Goal: Task Accomplishment & Management: Manage account settings

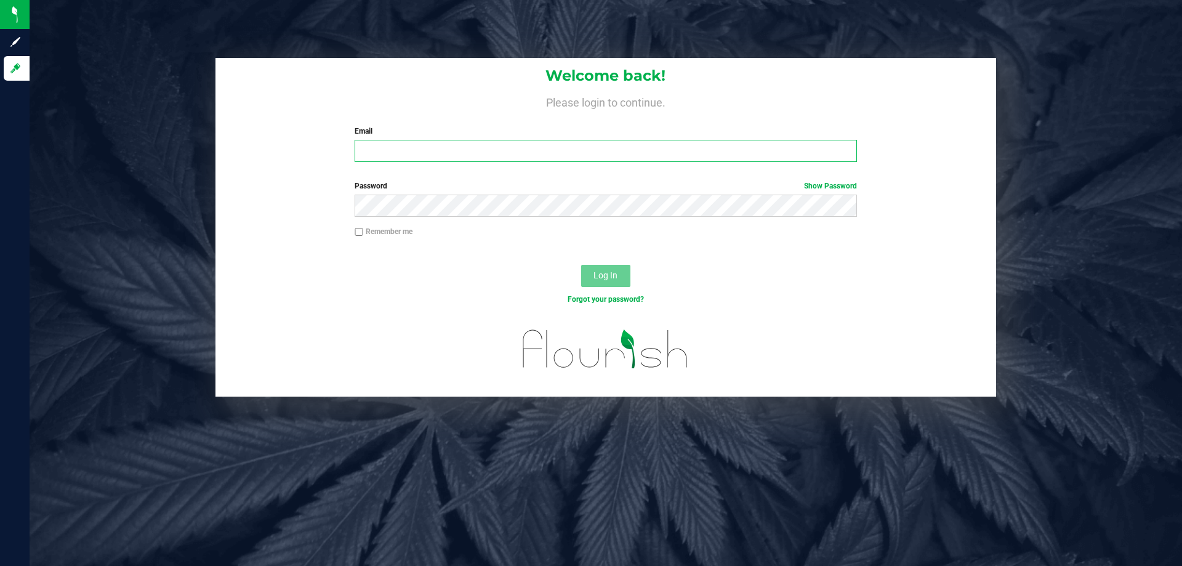
click at [476, 156] on input "Email" at bounding box center [605, 151] width 502 height 22
type input "[EMAIL_ADDRESS][DOMAIN_NAME]"
click at [581, 265] on button "Log In" at bounding box center [605, 276] width 49 height 22
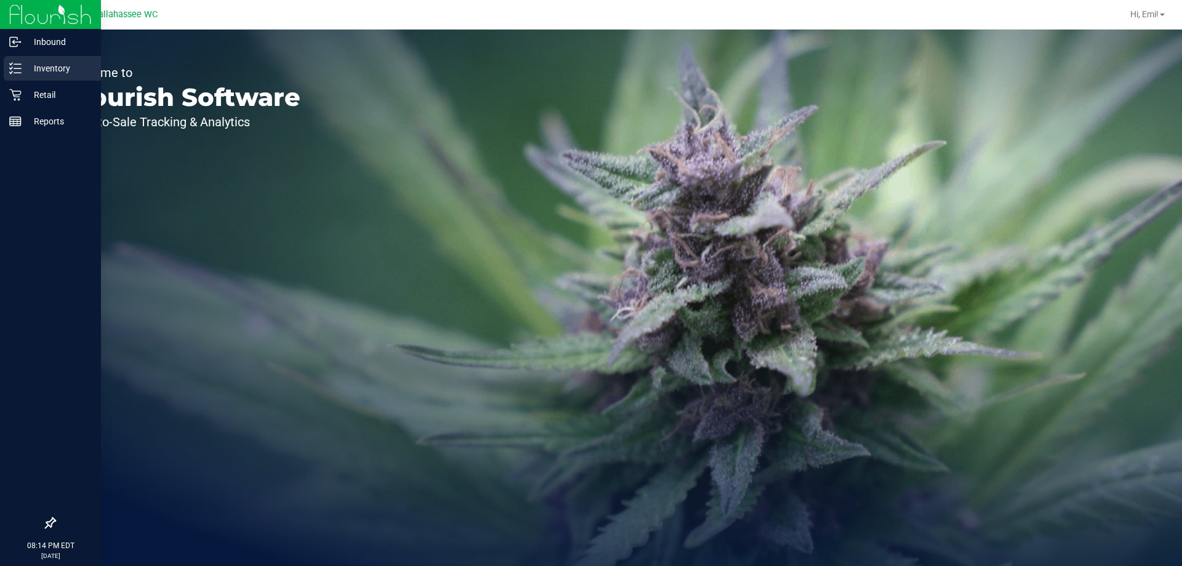
click at [18, 65] on icon at bounding box center [15, 68] width 12 height 12
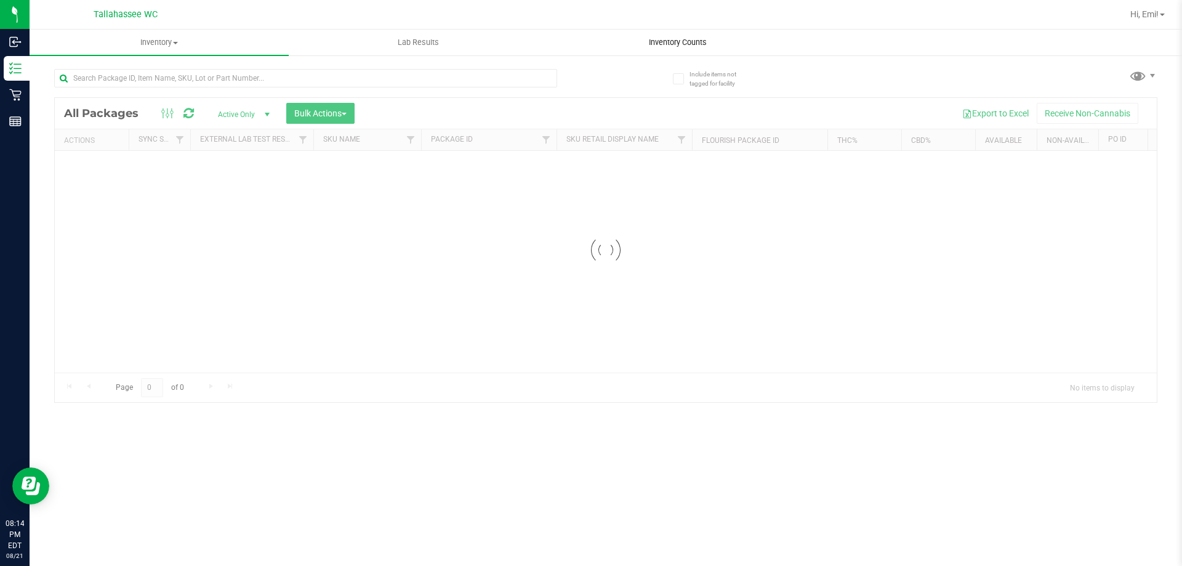
click at [641, 37] on span "Inventory Counts" at bounding box center [677, 42] width 91 height 11
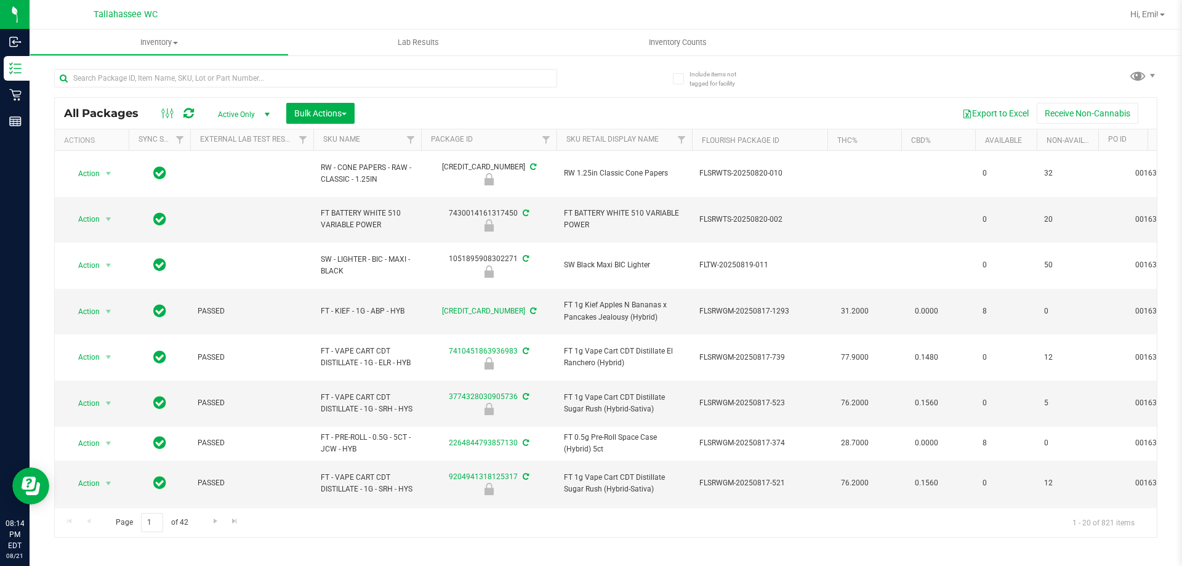
click at [737, 530] on div "Page 1 of 42 1 - 20 of 821 items" at bounding box center [606, 522] width 1102 height 30
click at [390, 548] on div "Inventory All packages All inventory Waste log Create inventory Lab Results Inv…" at bounding box center [606, 298] width 1152 height 536
click at [697, 38] on span "Inventory Counts" at bounding box center [677, 42] width 91 height 11
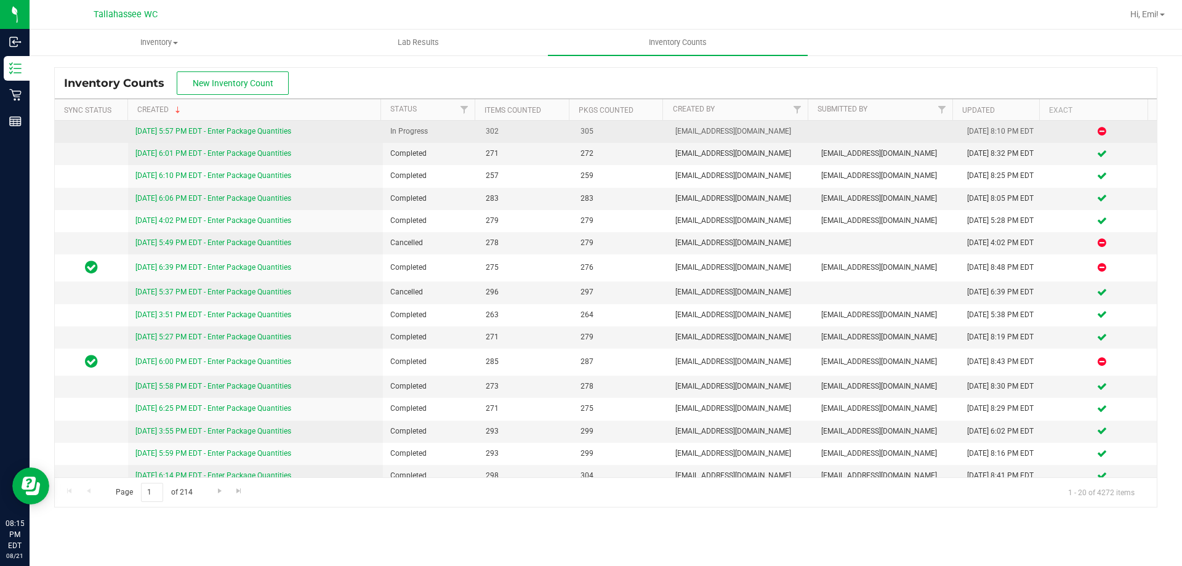
click at [217, 128] on link "8/21/25 5:57 PM EDT - Enter Package Quantities" at bounding box center [213, 131] width 156 height 9
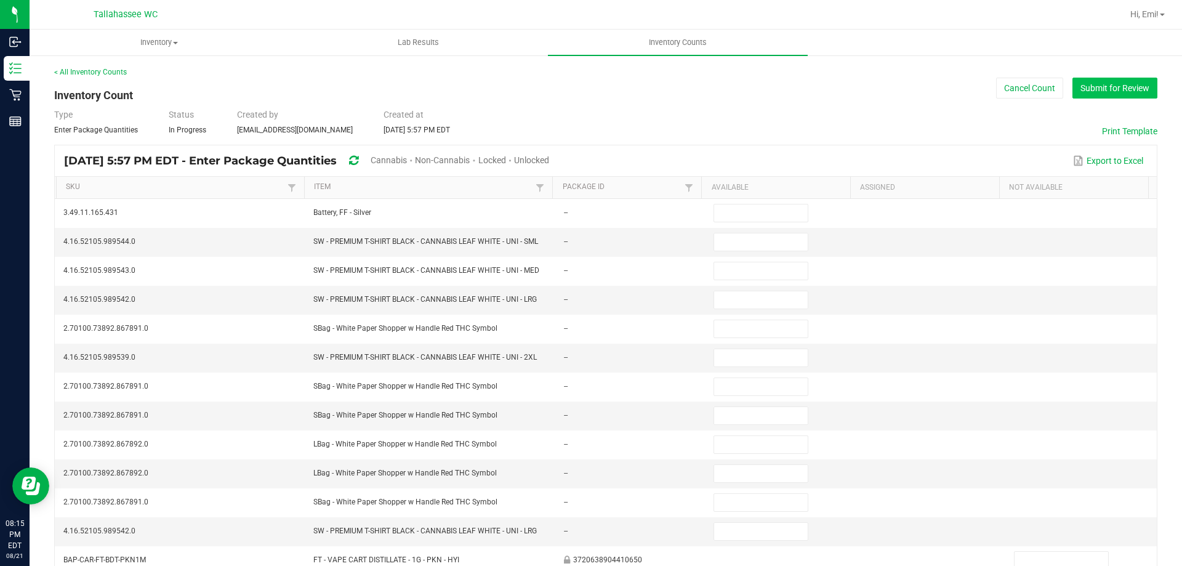
click at [1099, 95] on button "Submit for Review" at bounding box center [1114, 88] width 85 height 21
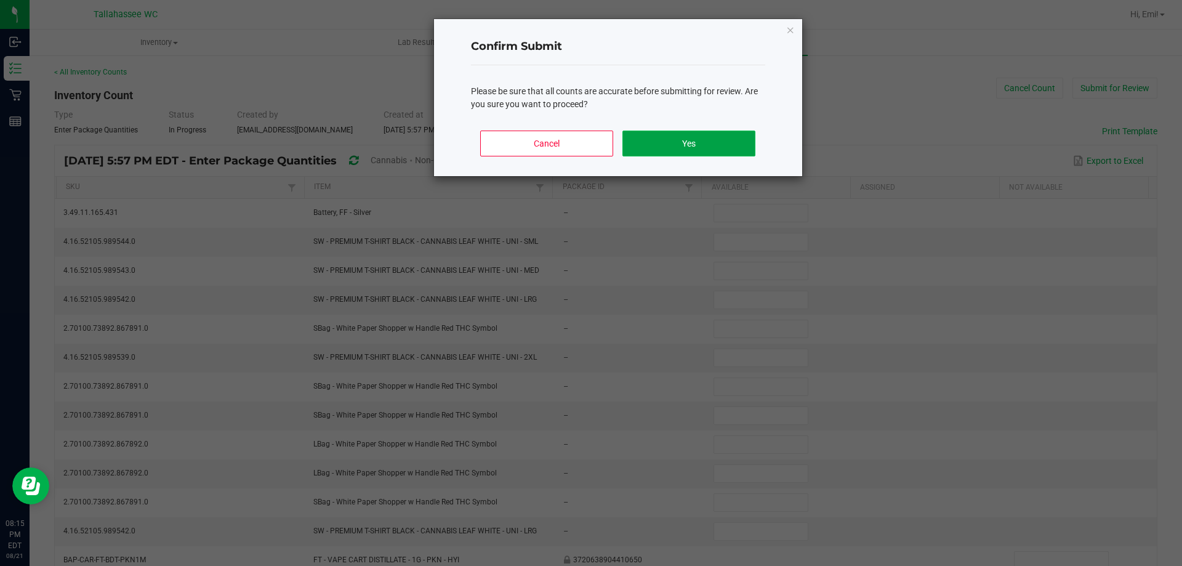
click at [722, 143] on button "Yes" at bounding box center [688, 143] width 132 height 26
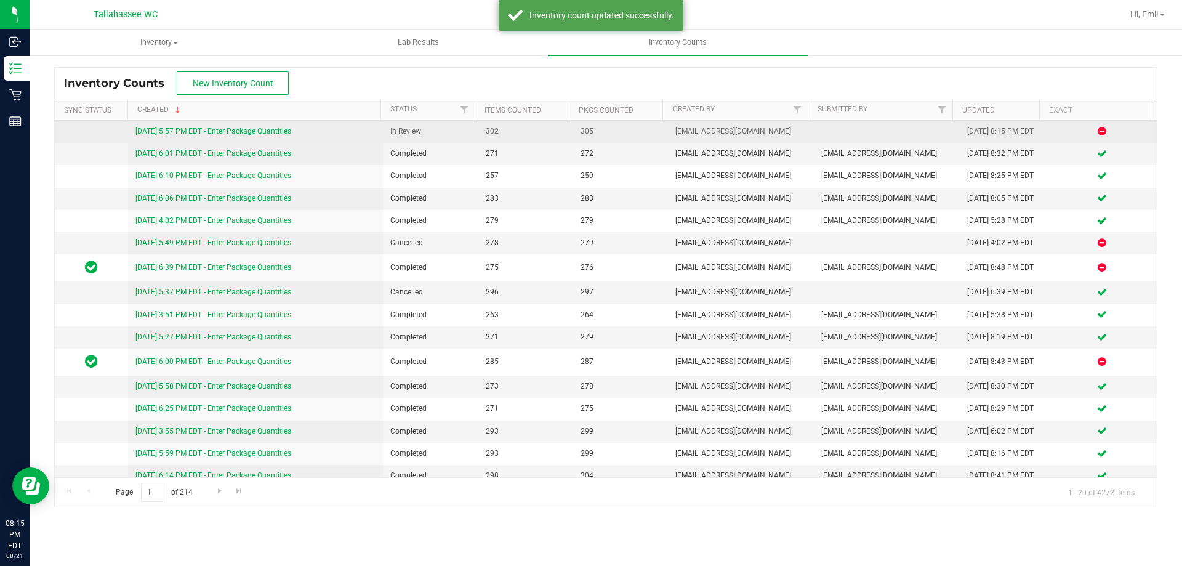
click at [291, 128] on link "8/21/25 5:57 PM EDT - Enter Package Quantities" at bounding box center [213, 131] width 156 height 9
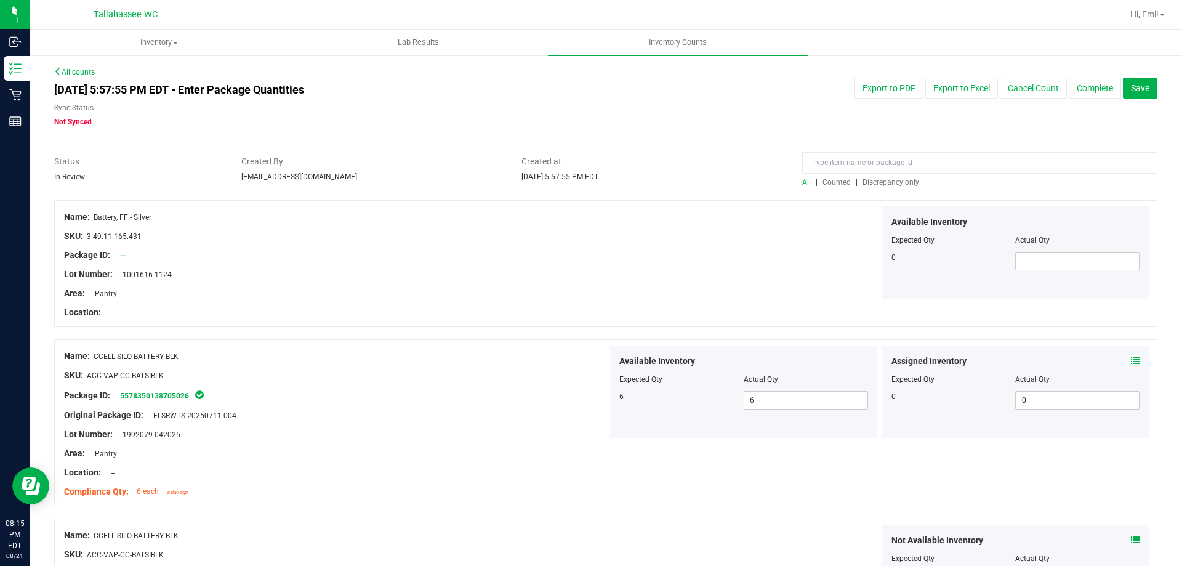
click at [910, 180] on span "Discrepancy only" at bounding box center [890, 182] width 57 height 9
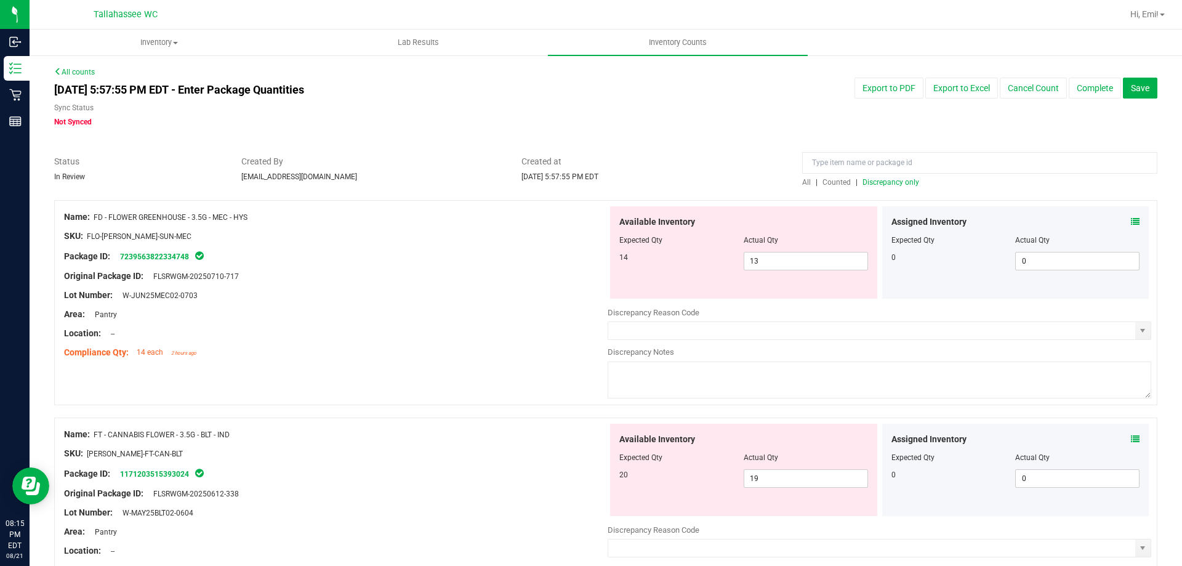
click at [1130, 222] on icon at bounding box center [1134, 221] width 9 height 9
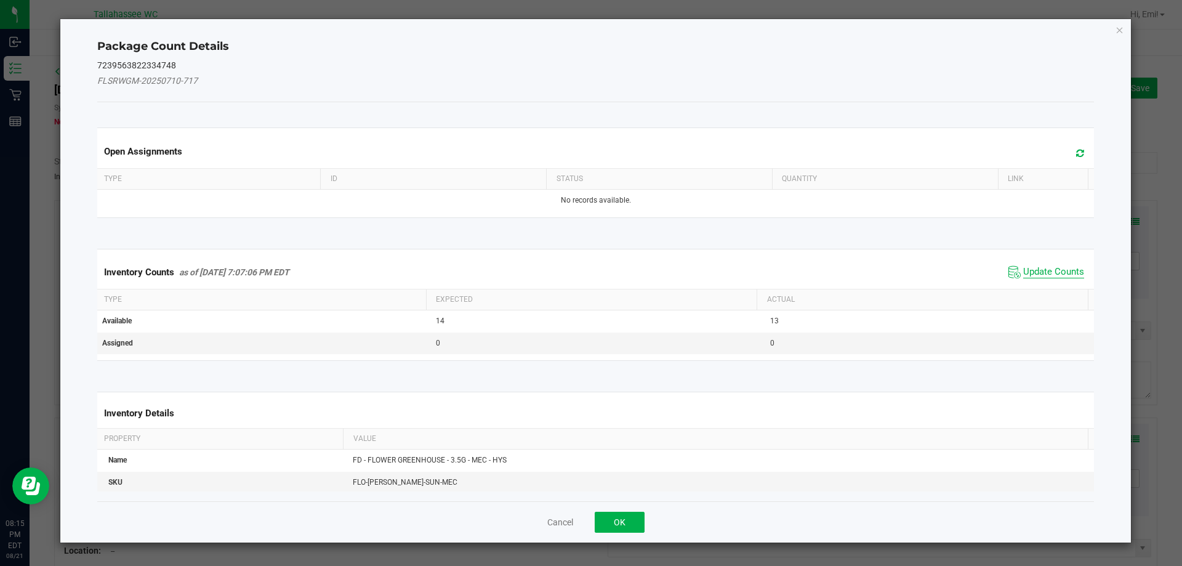
click at [1038, 277] on span "Update Counts" at bounding box center [1053, 272] width 61 height 12
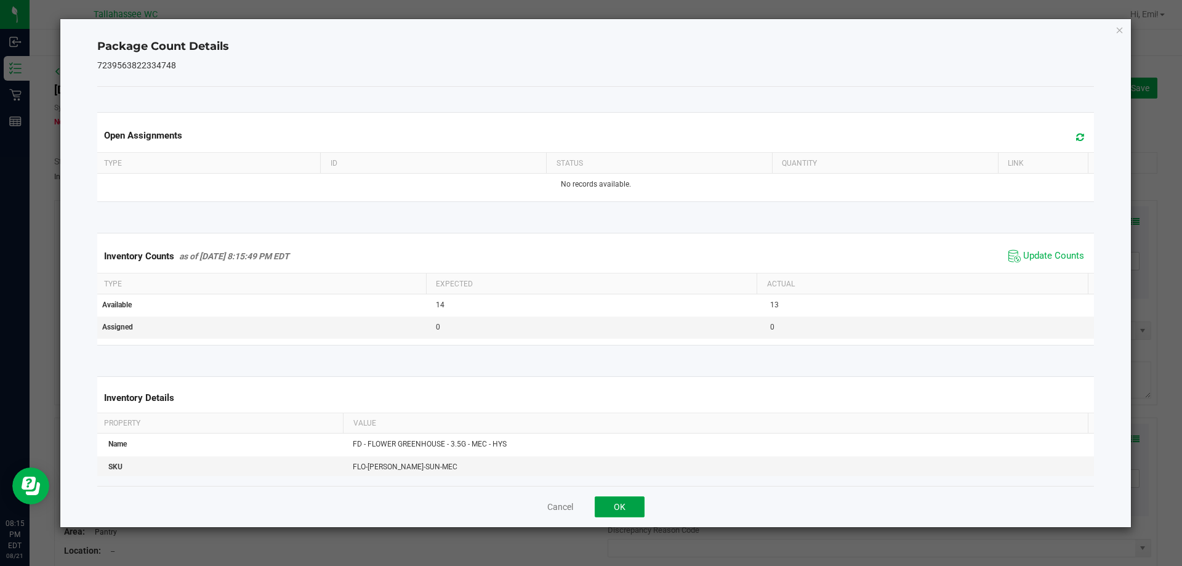
drag, startPoint x: 636, startPoint y: 505, endPoint x: 660, endPoint y: 479, distance: 35.3
click at [636, 505] on button "OK" at bounding box center [619, 506] width 50 height 21
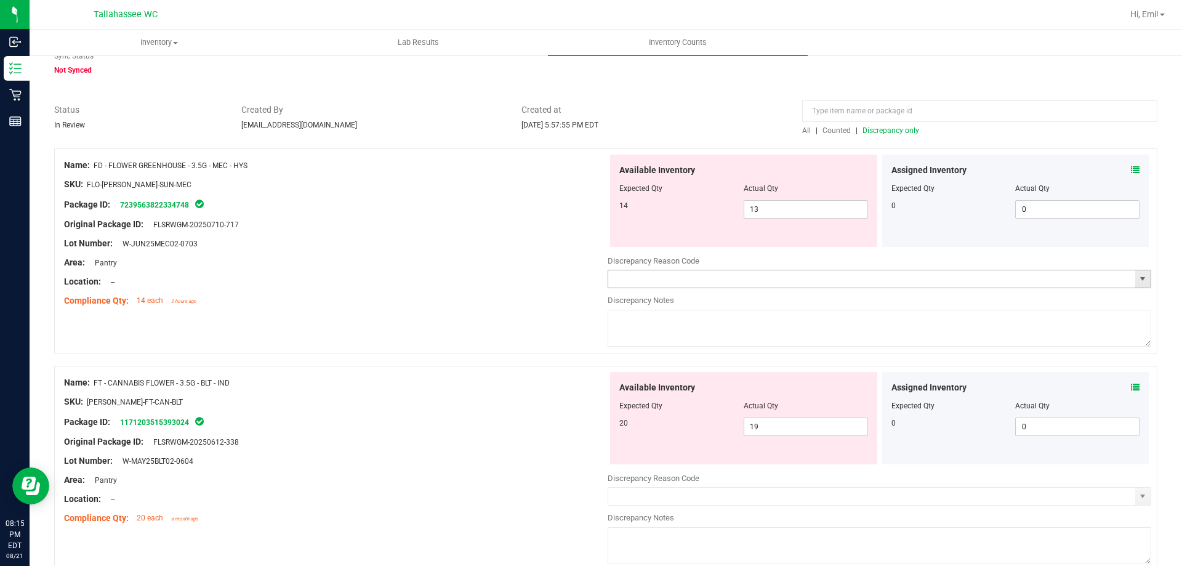
scroll to position [123, 0]
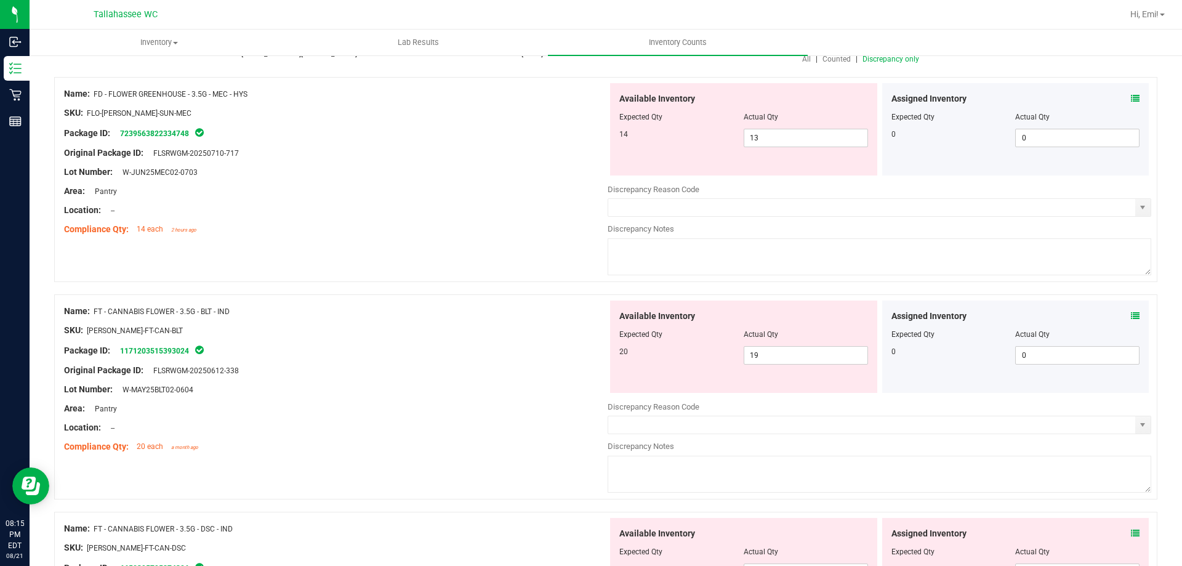
click at [1134, 104] on div "Assigned Inventory Expected Qty Actual Qty 0 0 0" at bounding box center [1015, 129] width 267 height 92
click at [1130, 100] on icon at bounding box center [1134, 98] width 9 height 9
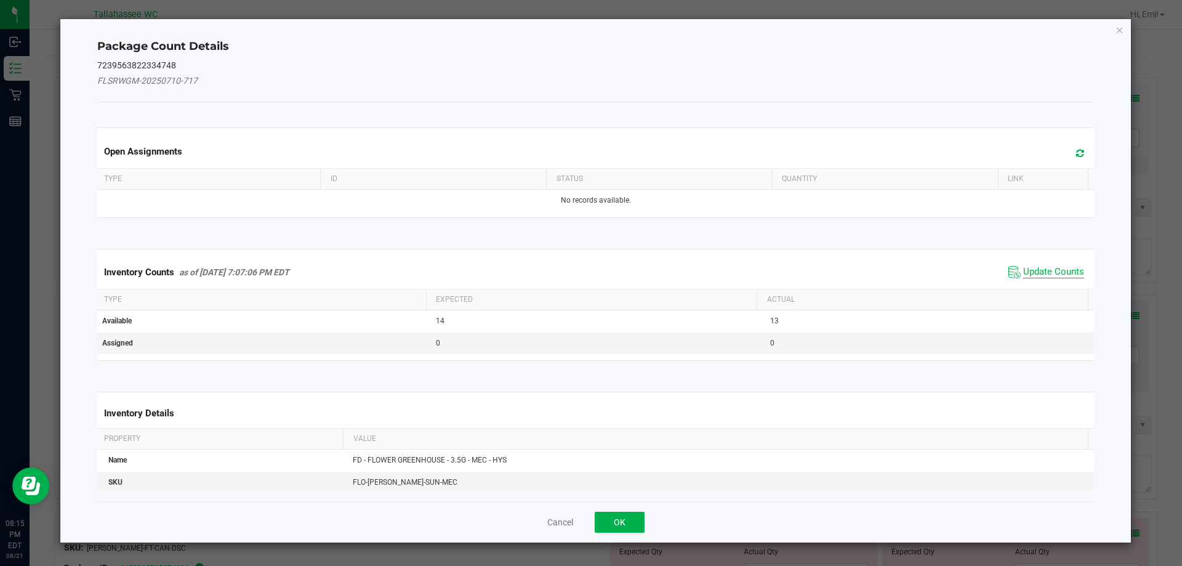
click at [1050, 273] on span "Update Counts" at bounding box center [1053, 272] width 61 height 12
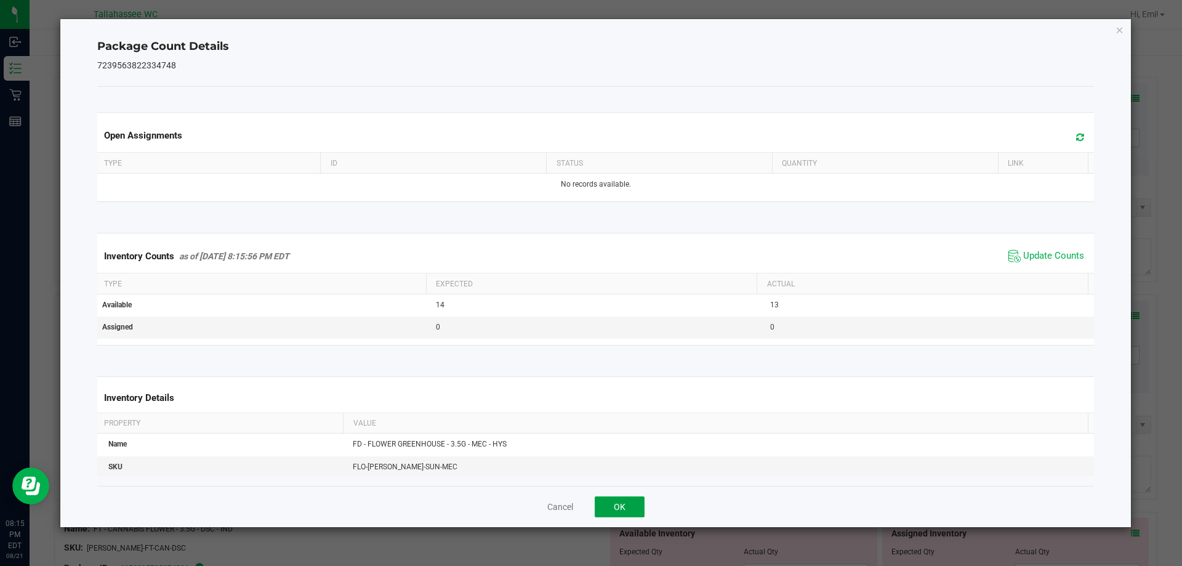
click at [634, 504] on button "OK" at bounding box center [619, 506] width 50 height 21
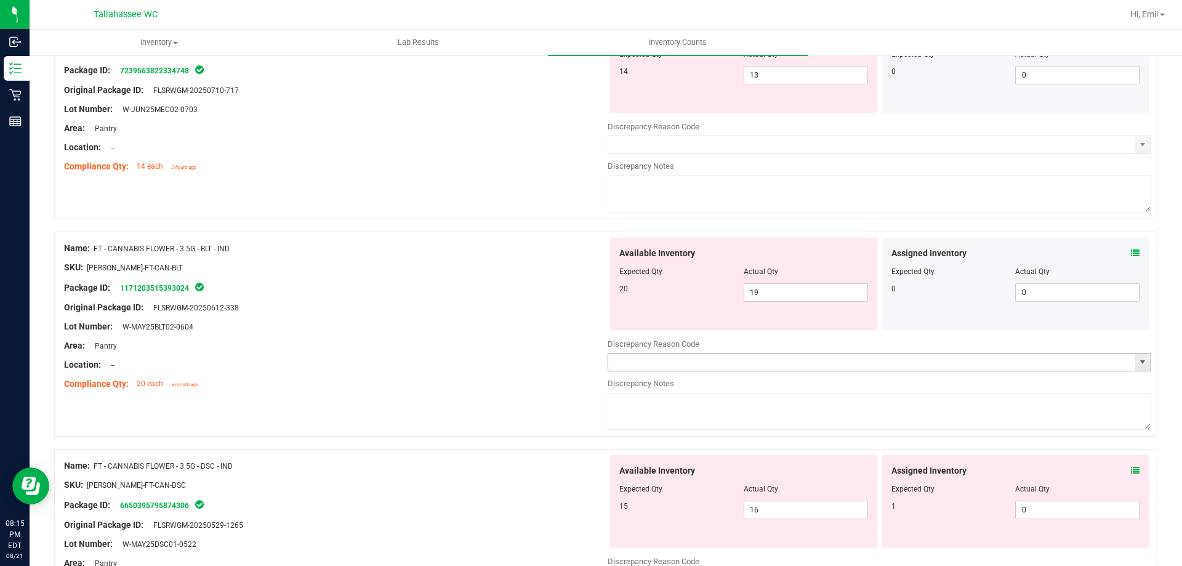
scroll to position [308, 0]
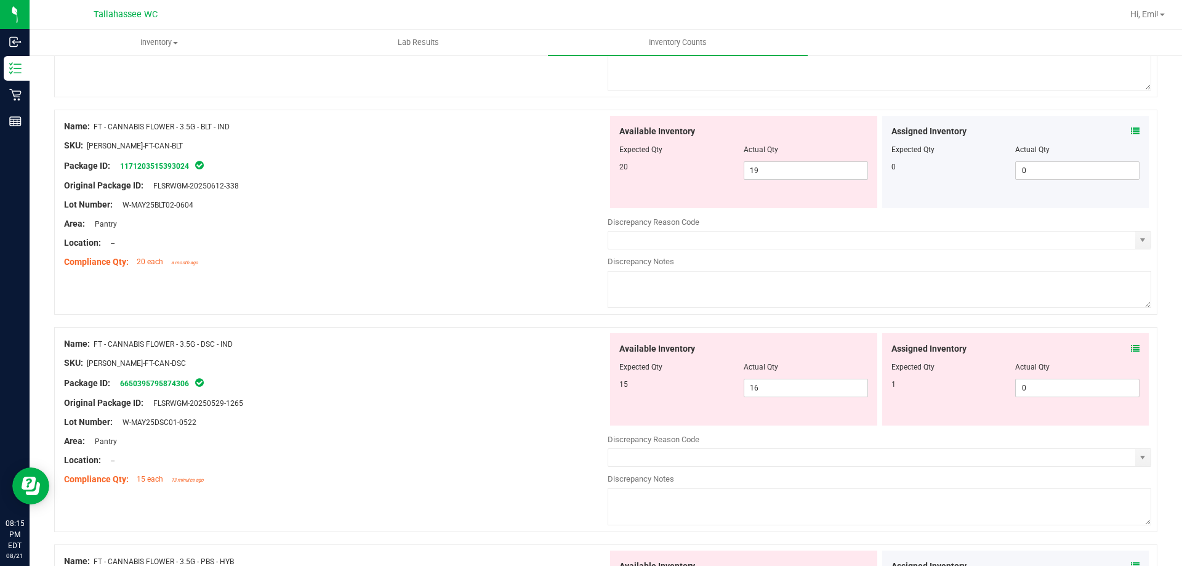
click at [1130, 133] on icon at bounding box center [1134, 131] width 9 height 9
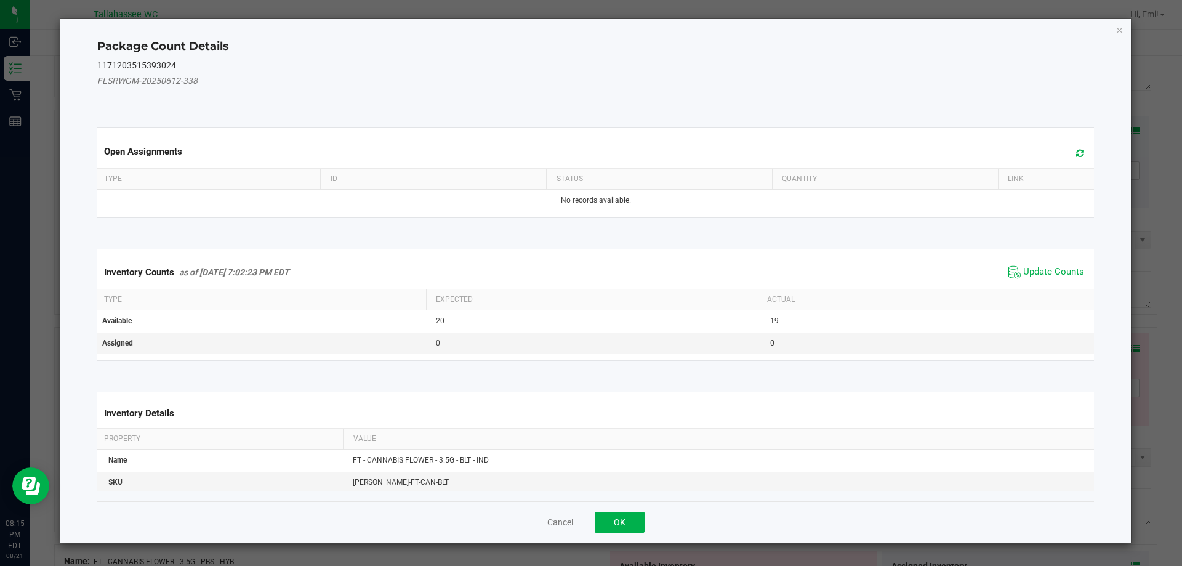
click at [1055, 279] on span "Update Counts" at bounding box center [1046, 272] width 82 height 18
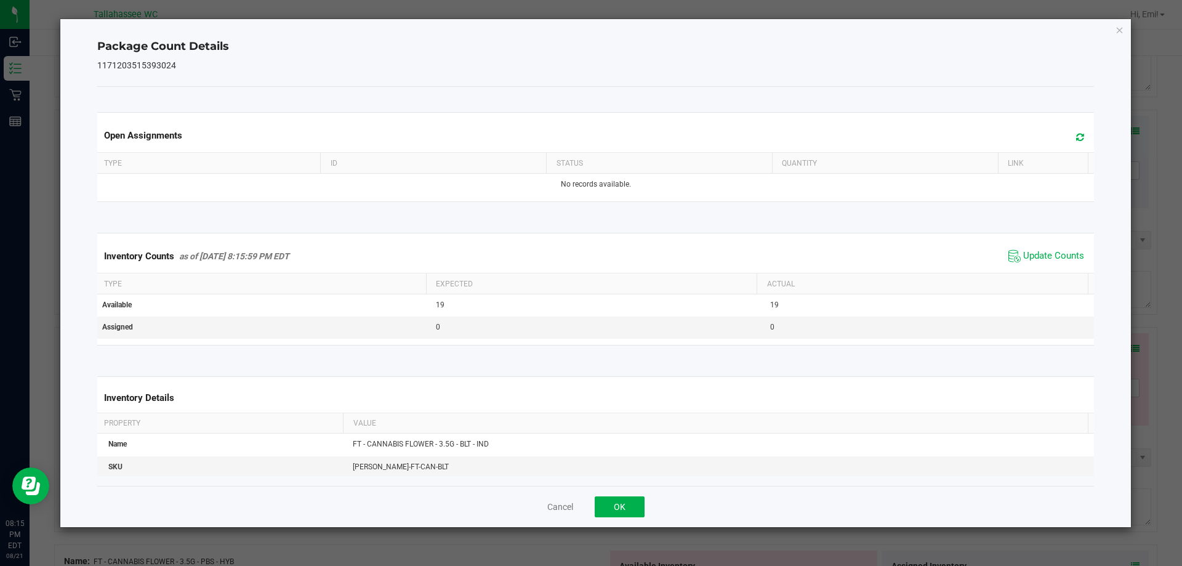
click at [1045, 263] on span "Update Counts" at bounding box center [1046, 256] width 82 height 18
click at [638, 494] on div "Cancel OK" at bounding box center [595, 506] width 997 height 41
click at [630, 503] on button "OK" at bounding box center [619, 506] width 50 height 21
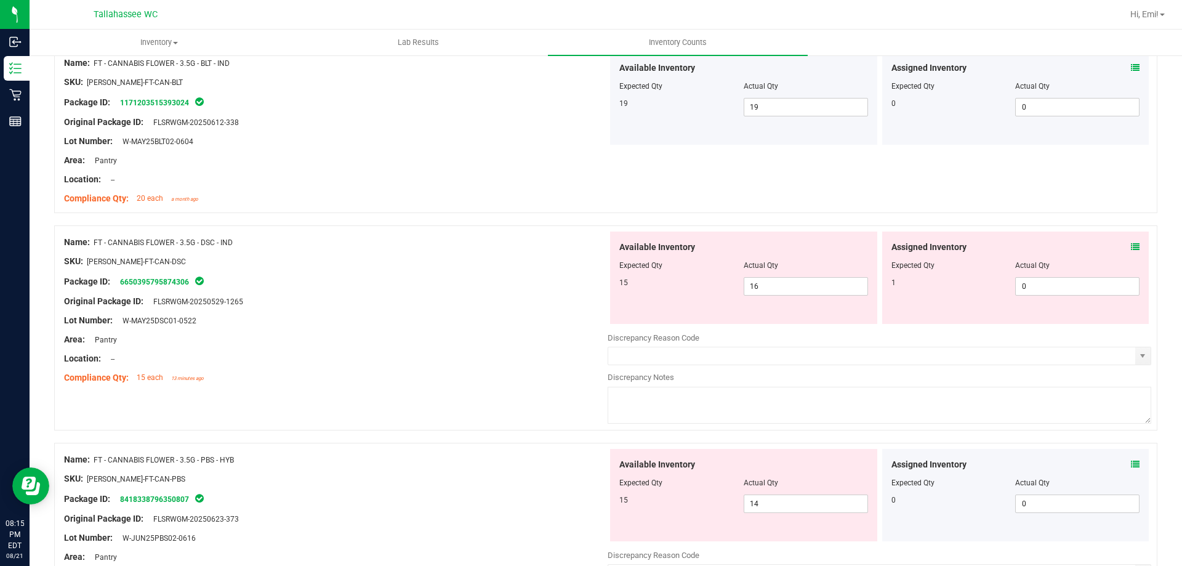
scroll to position [431, 0]
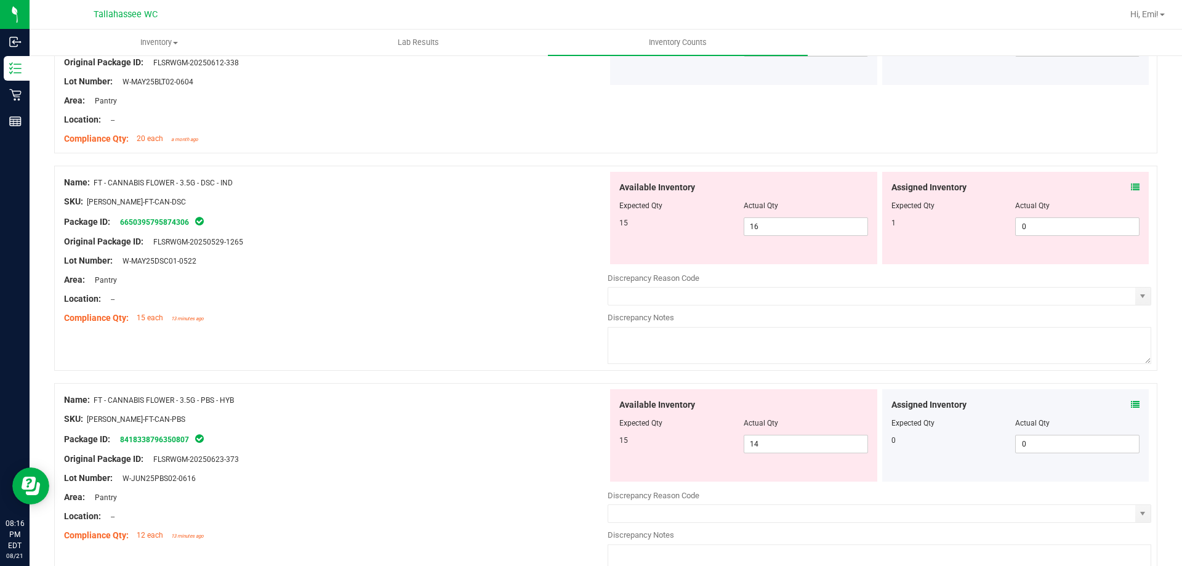
click at [1130, 188] on icon at bounding box center [1134, 187] width 9 height 9
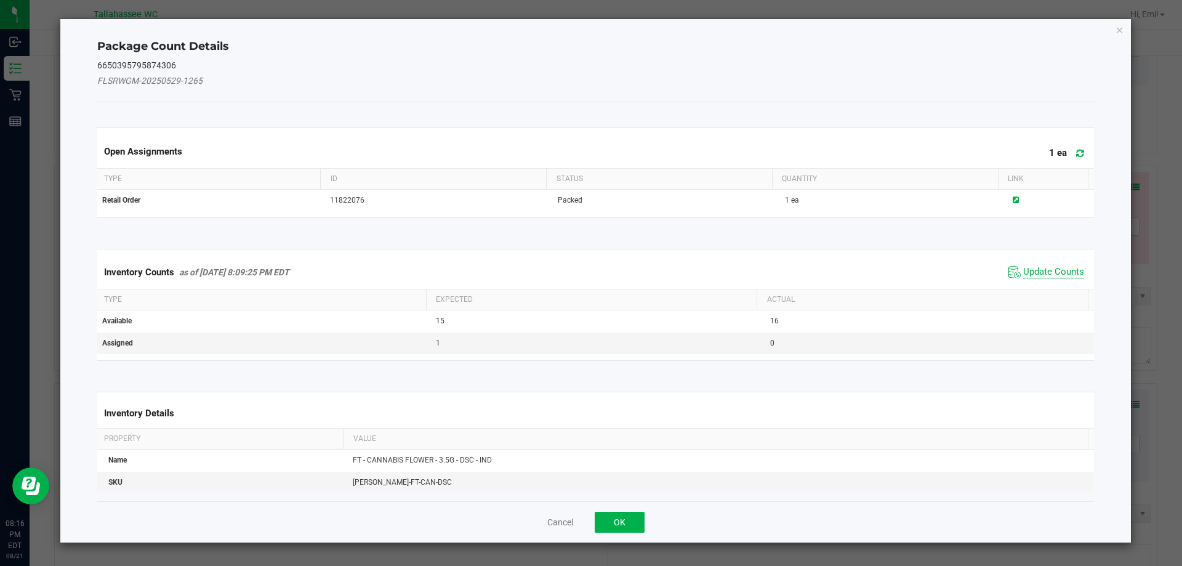
click at [1039, 272] on span "Update Counts" at bounding box center [1053, 272] width 61 height 12
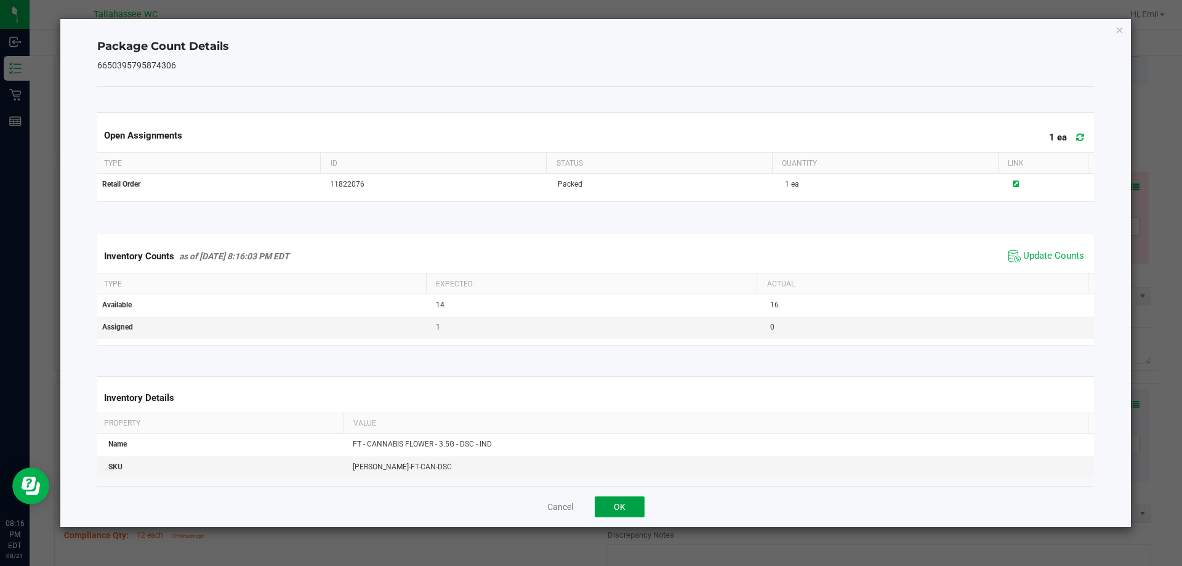
click at [634, 508] on button "OK" at bounding box center [619, 506] width 50 height 21
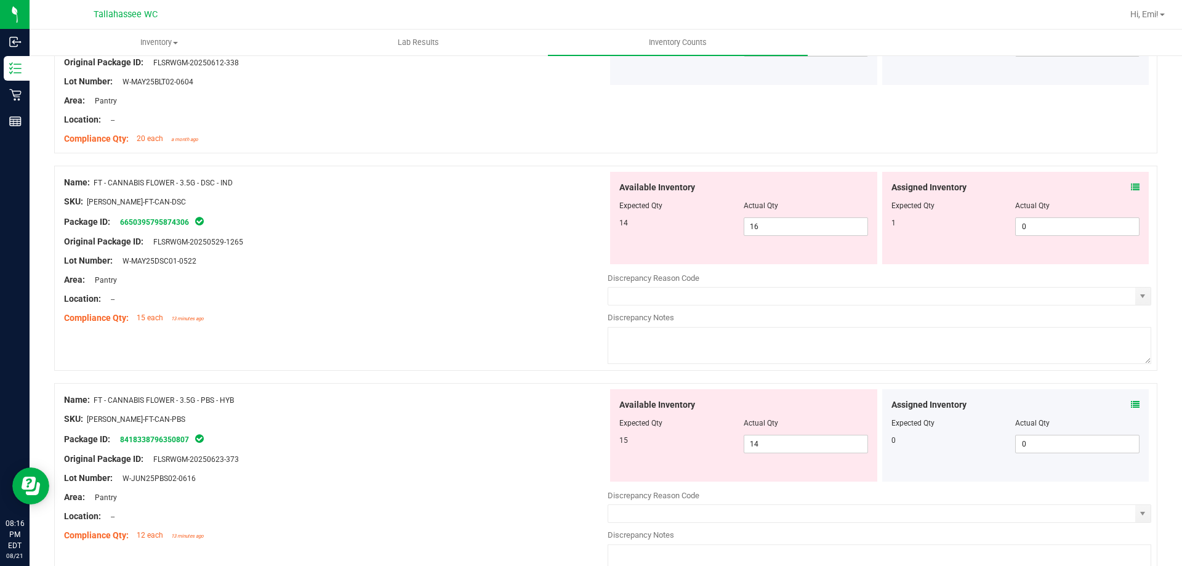
drag, startPoint x: 890, startPoint y: 223, endPoint x: 883, endPoint y: 223, distance: 6.8
click at [883, 223] on div "Assigned Inventory Expected Qty Actual Qty 1 0 0" at bounding box center [1015, 218] width 267 height 92
click at [1130, 183] on icon at bounding box center [1134, 187] width 9 height 9
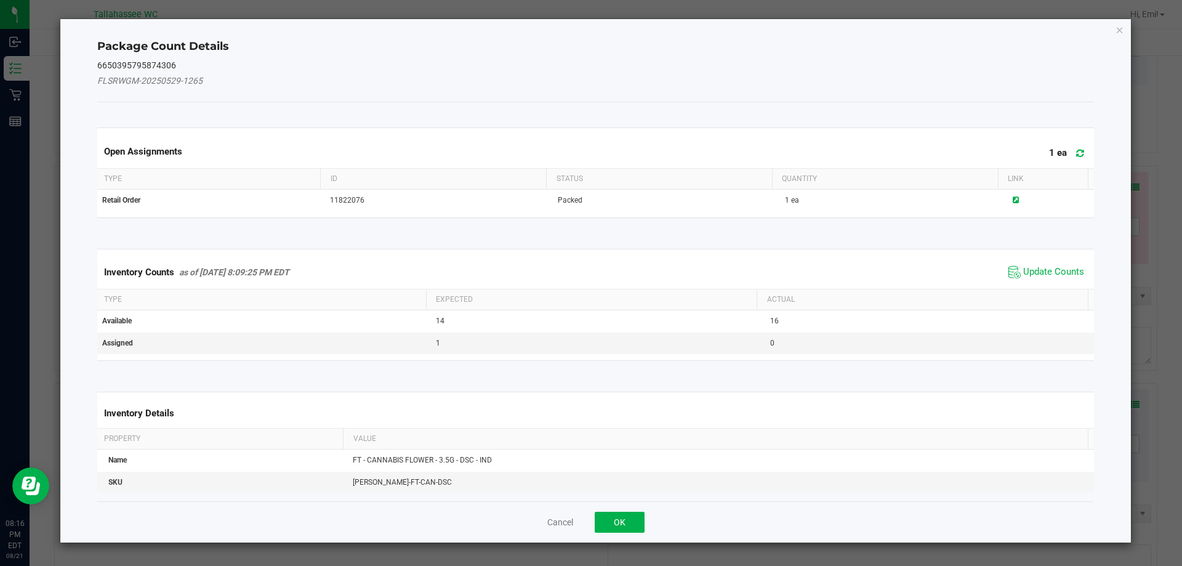
click at [1047, 262] on div "Inventory Counts as of Aug 21, 2025 8:09:25 PM EDT Update Counts" at bounding box center [596, 271] width 1002 height 33
click at [1046, 269] on span "Update Counts" at bounding box center [1053, 272] width 61 height 12
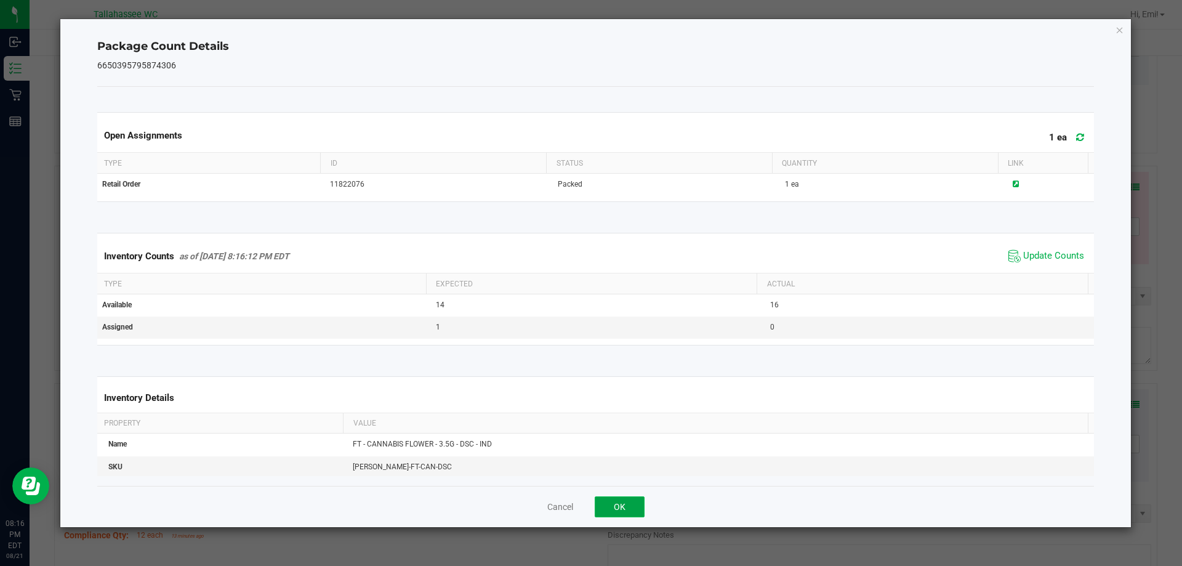
click at [641, 511] on button "OK" at bounding box center [619, 506] width 50 height 21
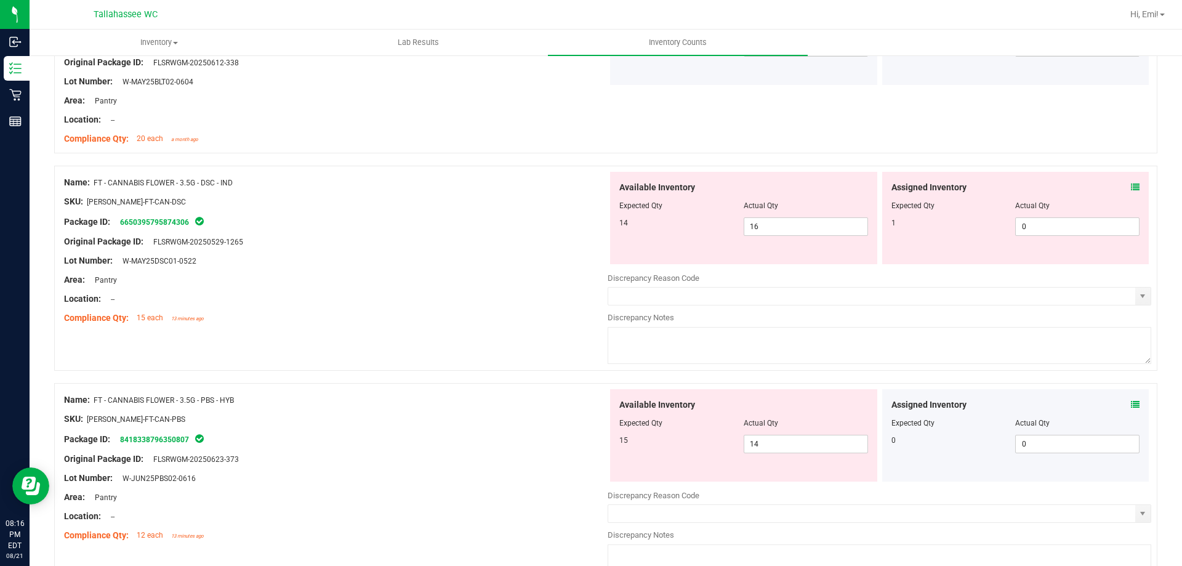
click at [204, 183] on span "FT - CANNABIS FLOWER - 3.5G - DSC - IND" at bounding box center [163, 182] width 139 height 9
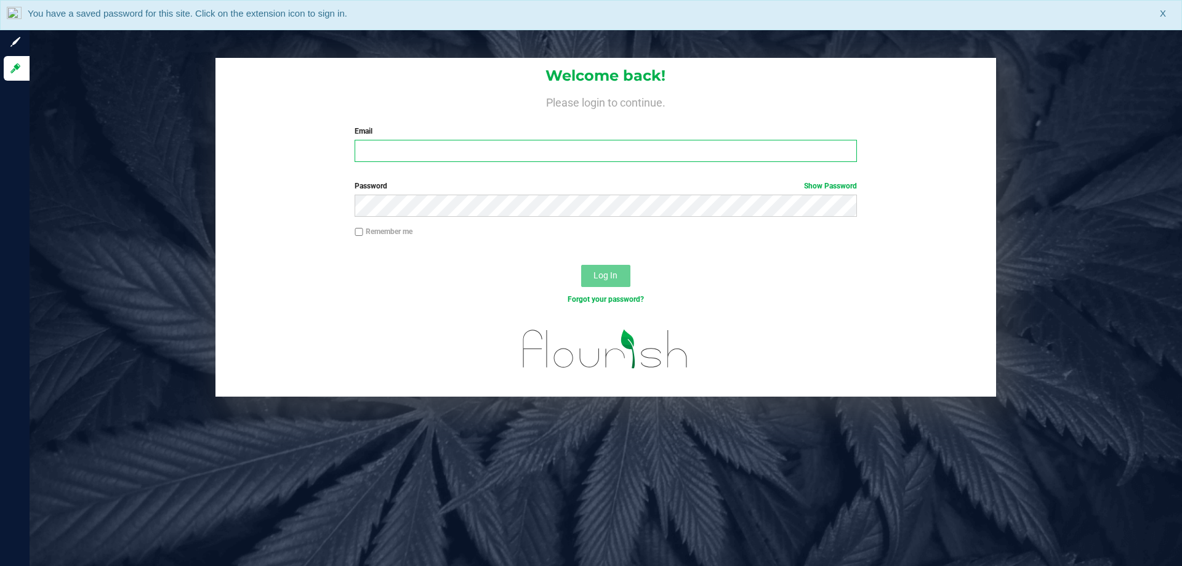
click at [435, 159] on input "Email" at bounding box center [605, 151] width 502 height 22
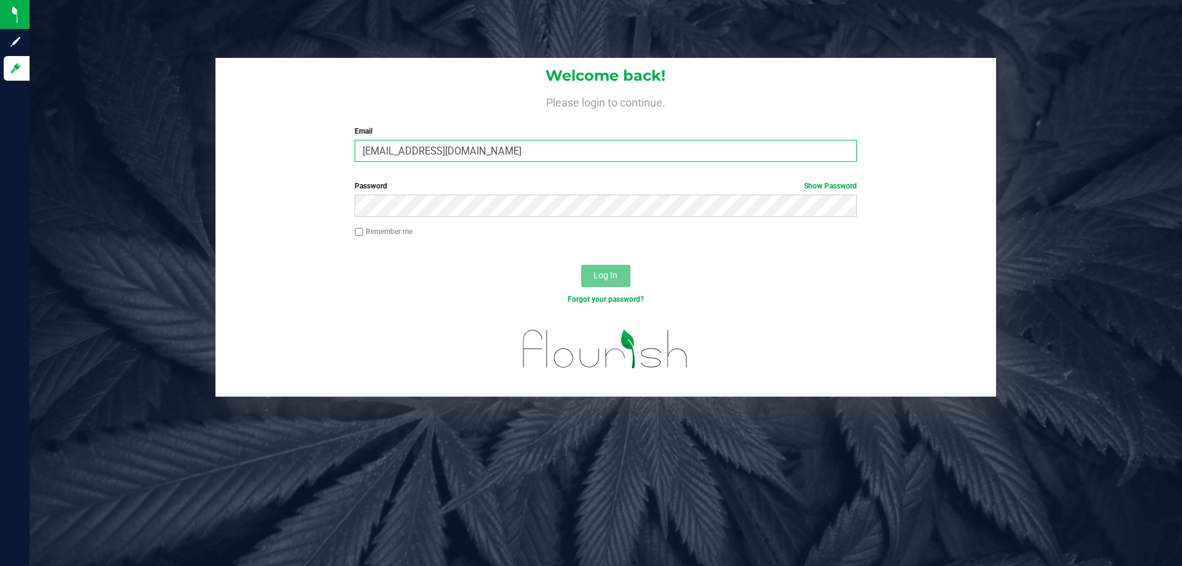
type input "edecoeur@liveparallel.com"
click at [581, 265] on button "Log In" at bounding box center [605, 276] width 49 height 22
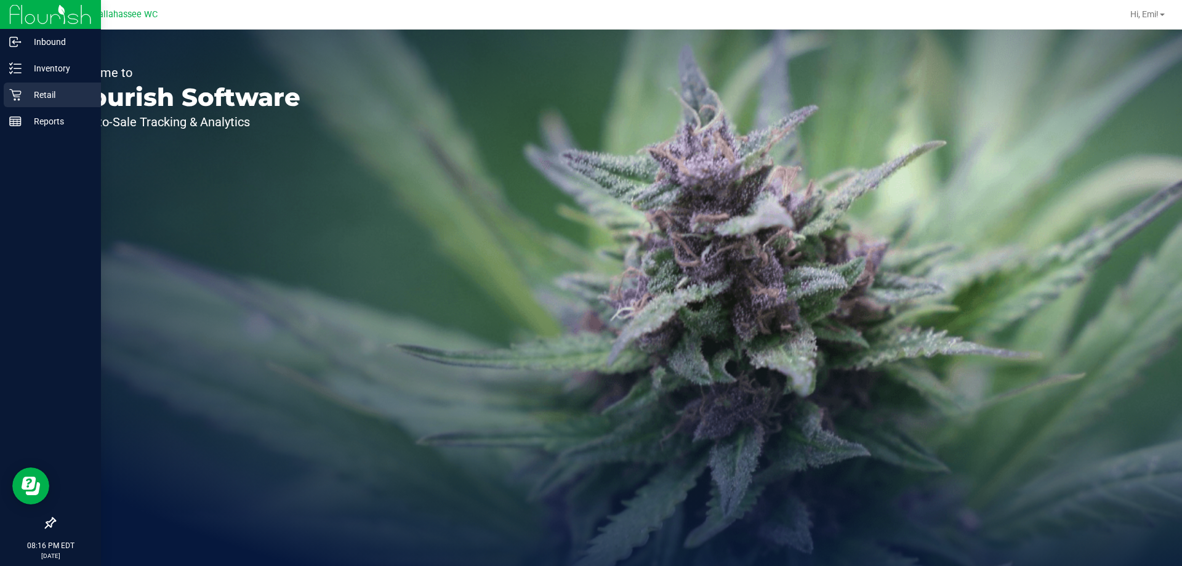
click at [36, 90] on p "Retail" at bounding box center [59, 94] width 74 height 15
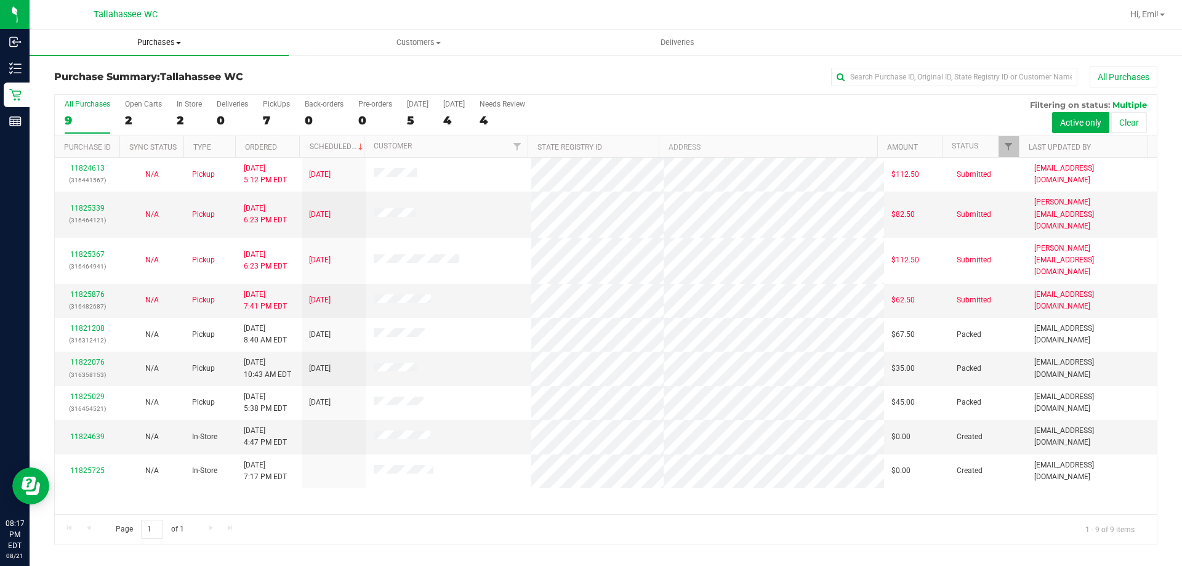
click at [184, 40] on span "Purchases" at bounding box center [159, 42] width 259 height 11
click at [167, 73] on li "Summary of purchases" at bounding box center [159, 74] width 259 height 15
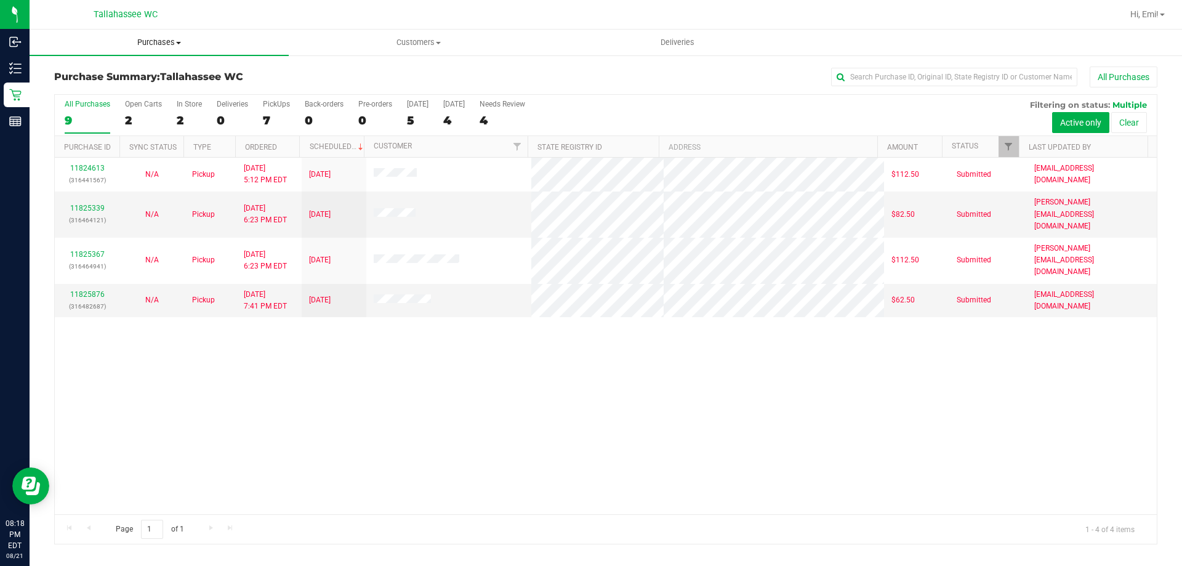
click at [185, 46] on span "Purchases" at bounding box center [159, 42] width 259 height 11
click at [180, 94] on li "Fulfillment" at bounding box center [159, 89] width 259 height 15
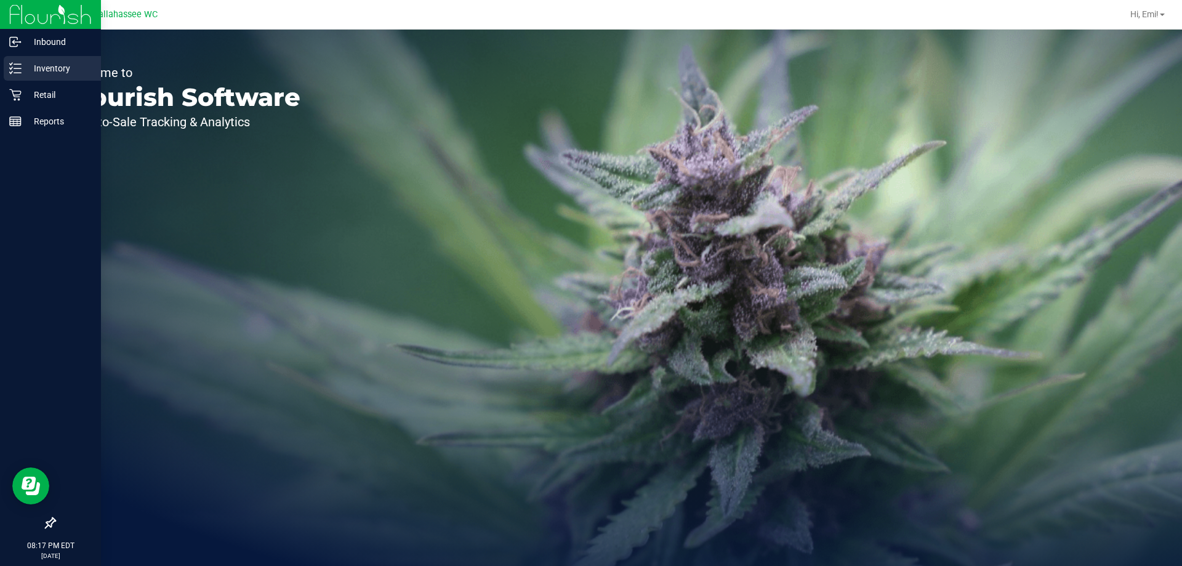
click at [16, 65] on icon at bounding box center [15, 68] width 12 height 12
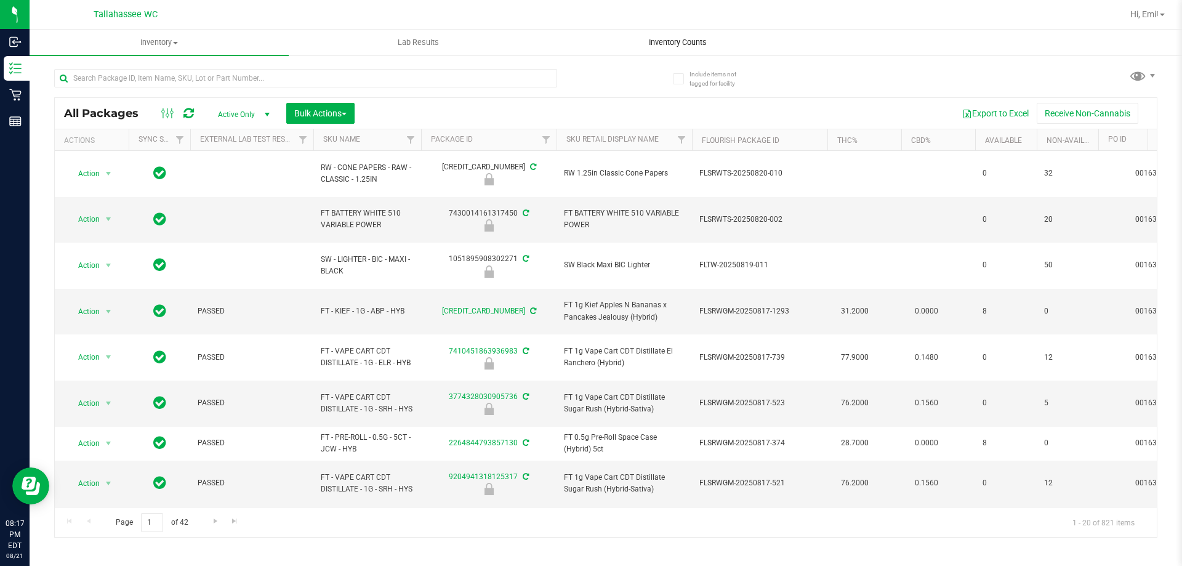
click at [670, 30] on uib-tab-heading "Inventory Counts" at bounding box center [677, 42] width 258 height 25
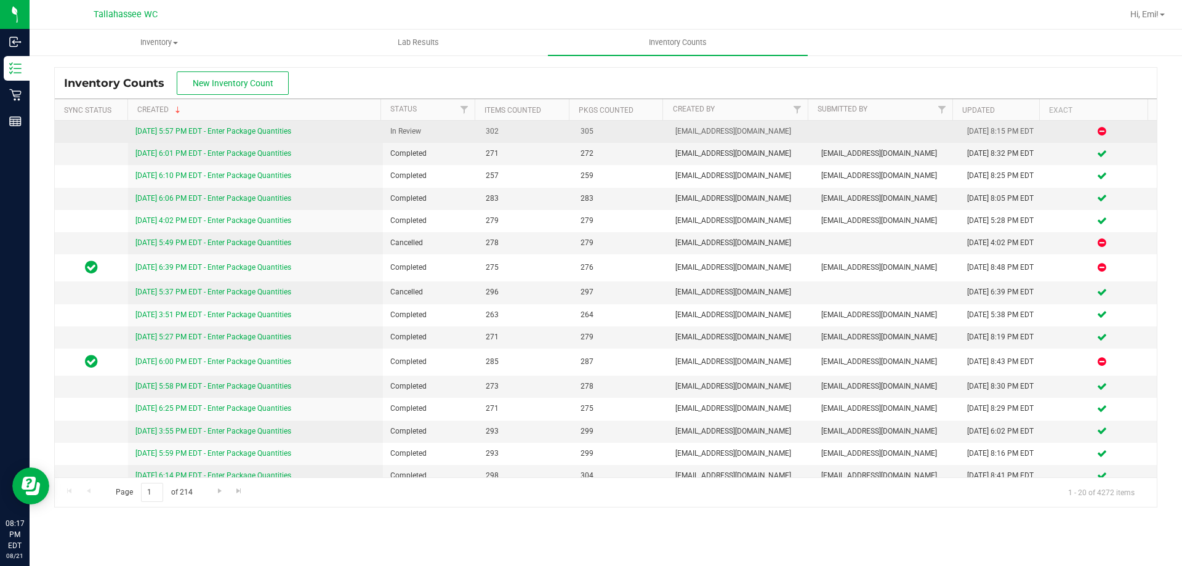
click at [180, 130] on link "8/21/25 5:57 PM EDT - Enter Package Quantities" at bounding box center [213, 131] width 156 height 9
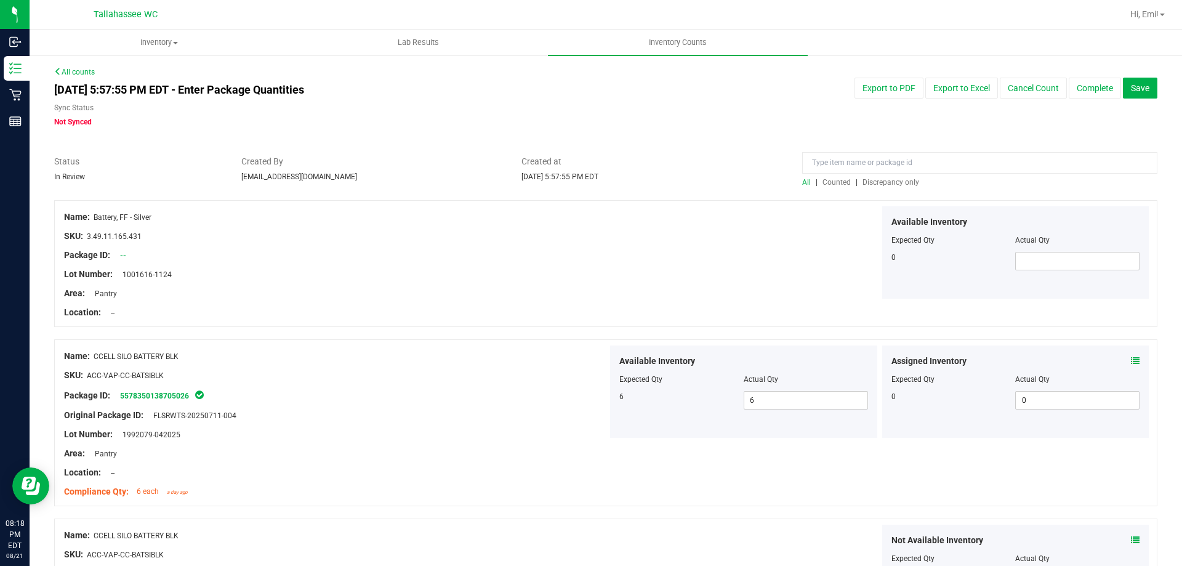
click at [877, 178] on span "Discrepancy only" at bounding box center [890, 182] width 57 height 9
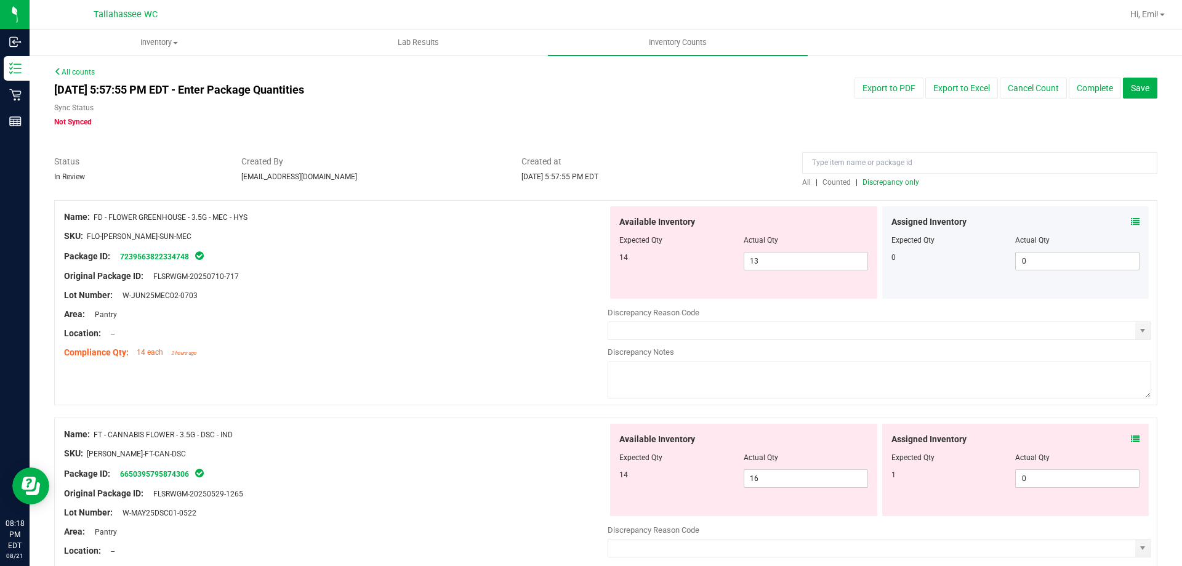
click at [1130, 222] on icon at bounding box center [1134, 221] width 9 height 9
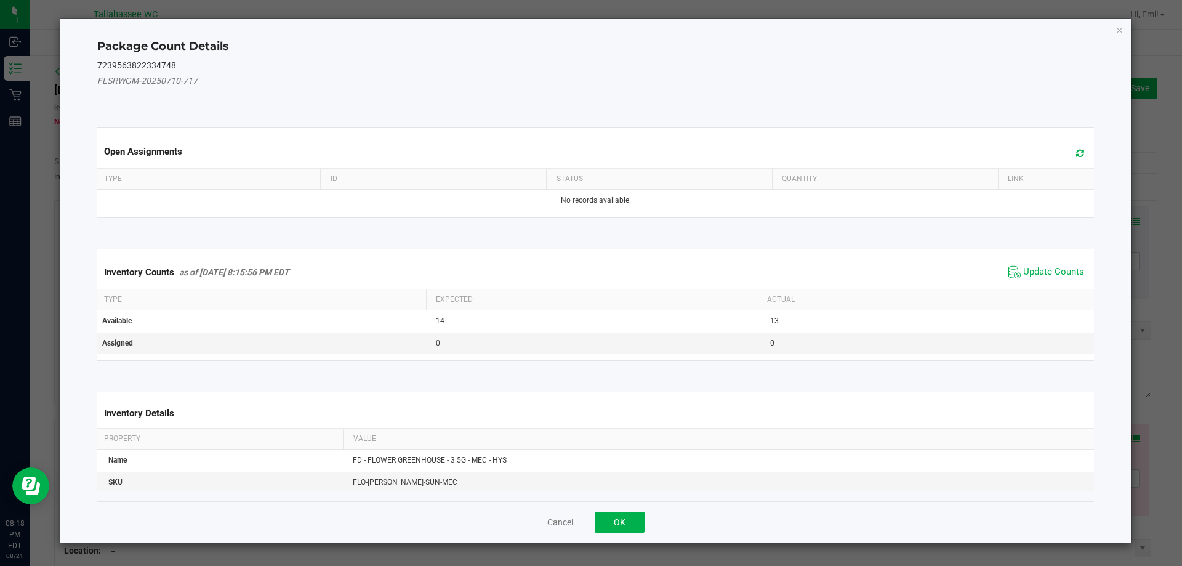
click at [1029, 274] on span "Update Counts" at bounding box center [1053, 272] width 61 height 12
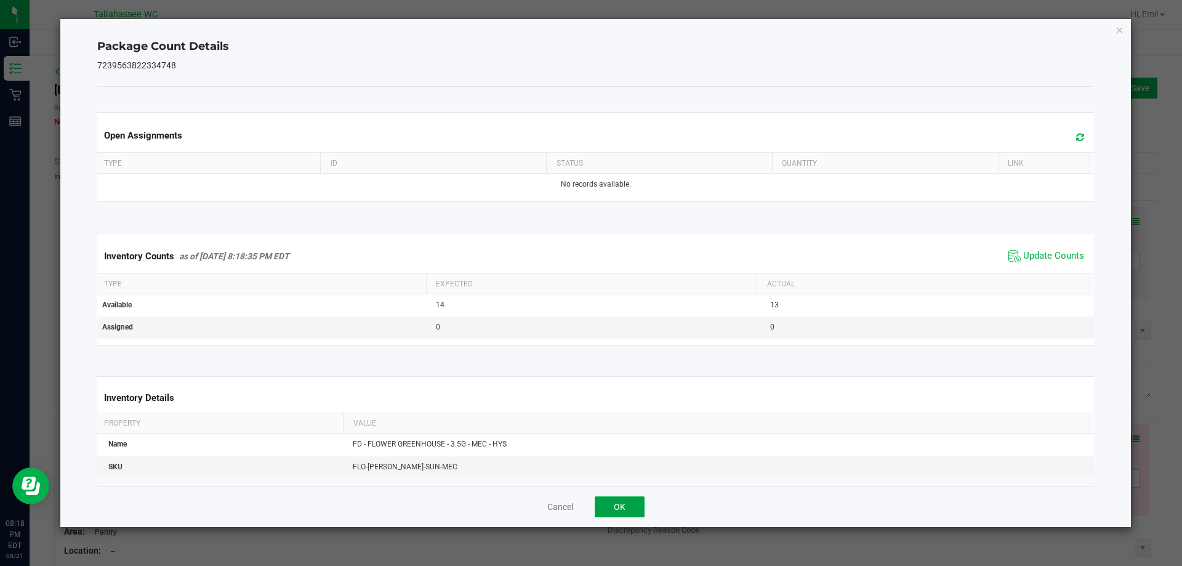
click at [641, 499] on button "OK" at bounding box center [619, 506] width 50 height 21
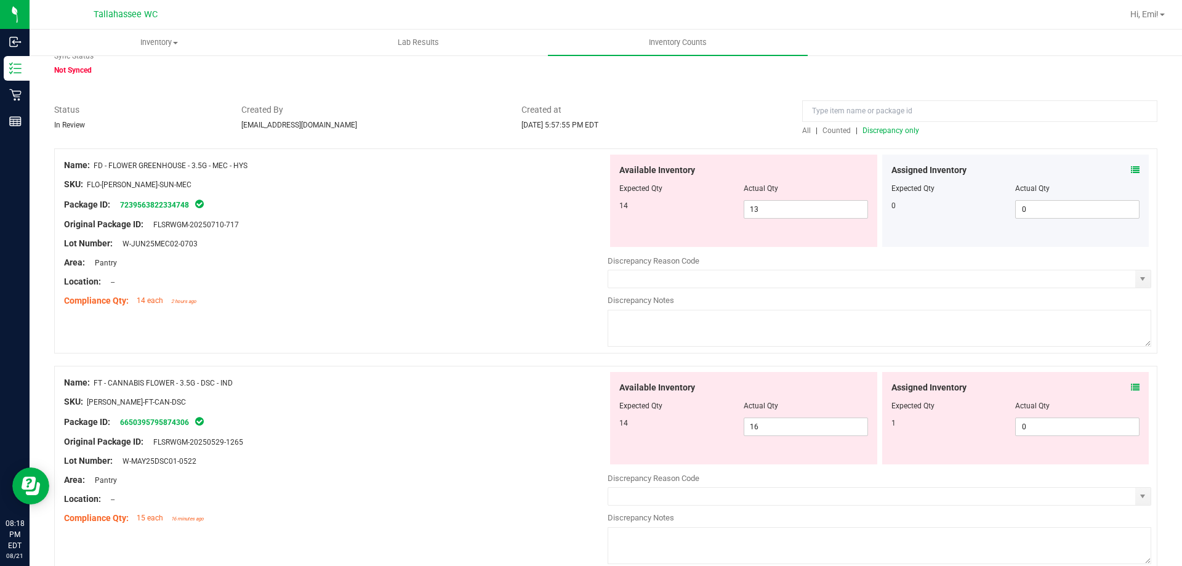
scroll to position [123, 0]
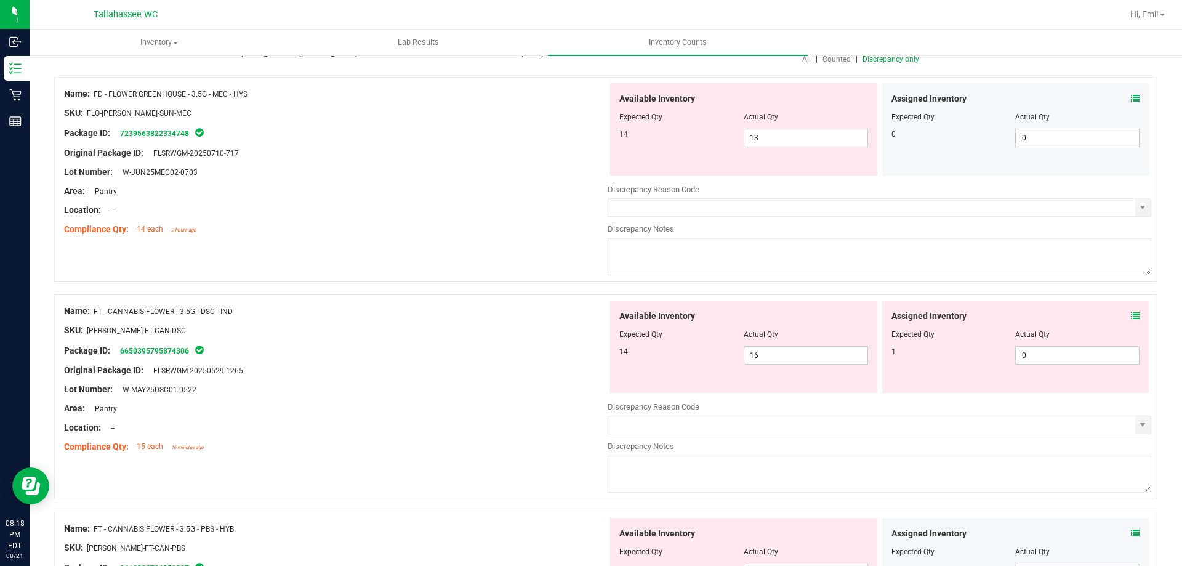
click at [1130, 317] on icon at bounding box center [1134, 315] width 9 height 9
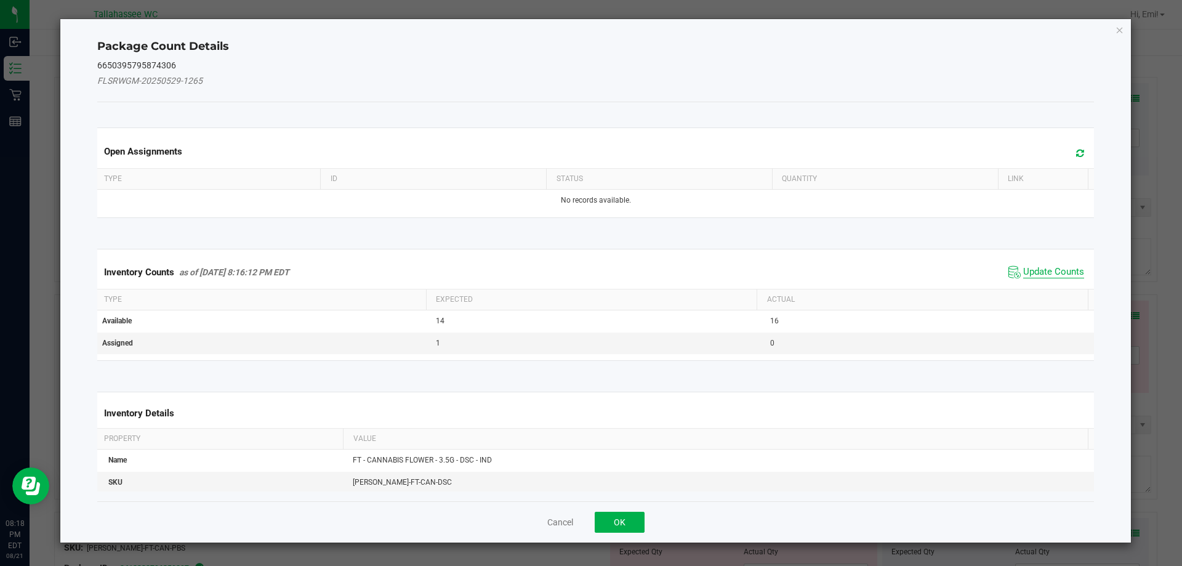
click at [1056, 266] on span "Update Counts" at bounding box center [1053, 272] width 61 height 12
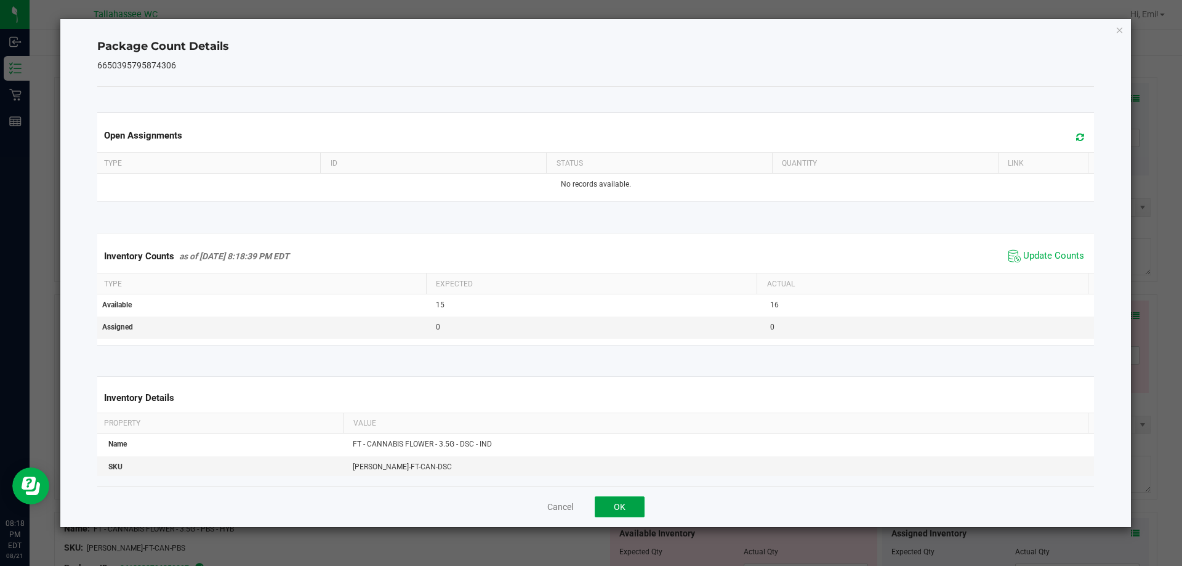
click at [633, 502] on button "OK" at bounding box center [619, 506] width 50 height 21
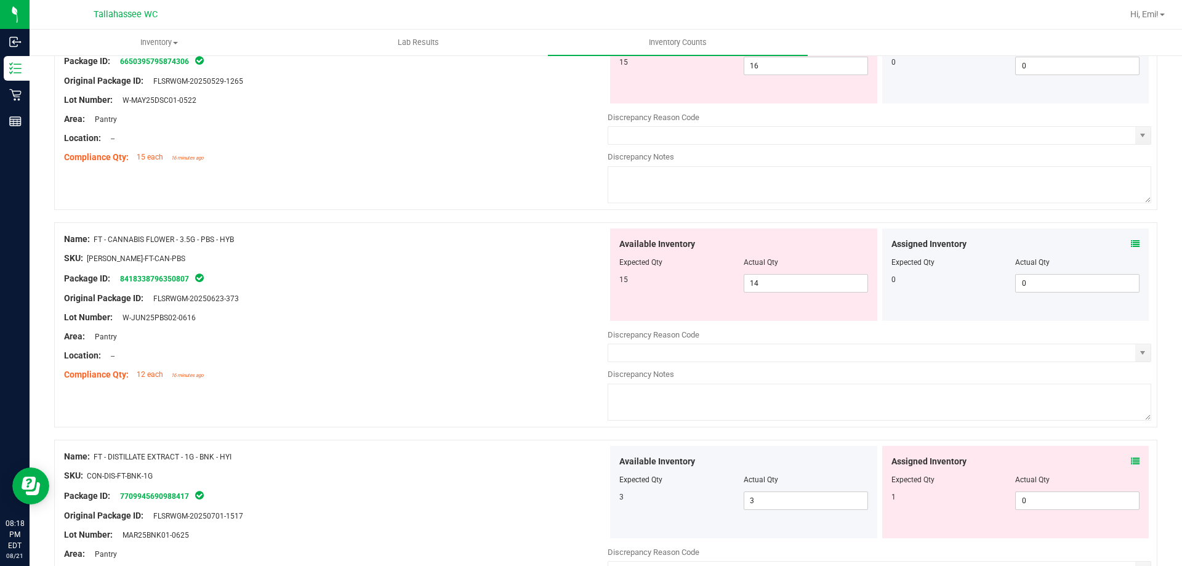
scroll to position [431, 0]
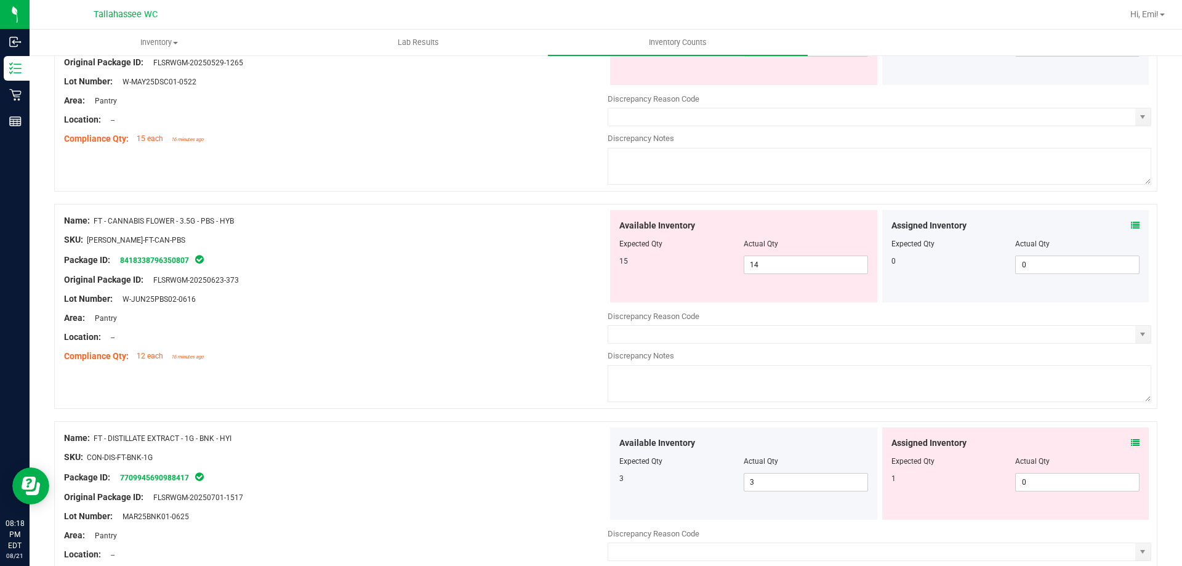
click at [1130, 228] on icon at bounding box center [1134, 225] width 9 height 9
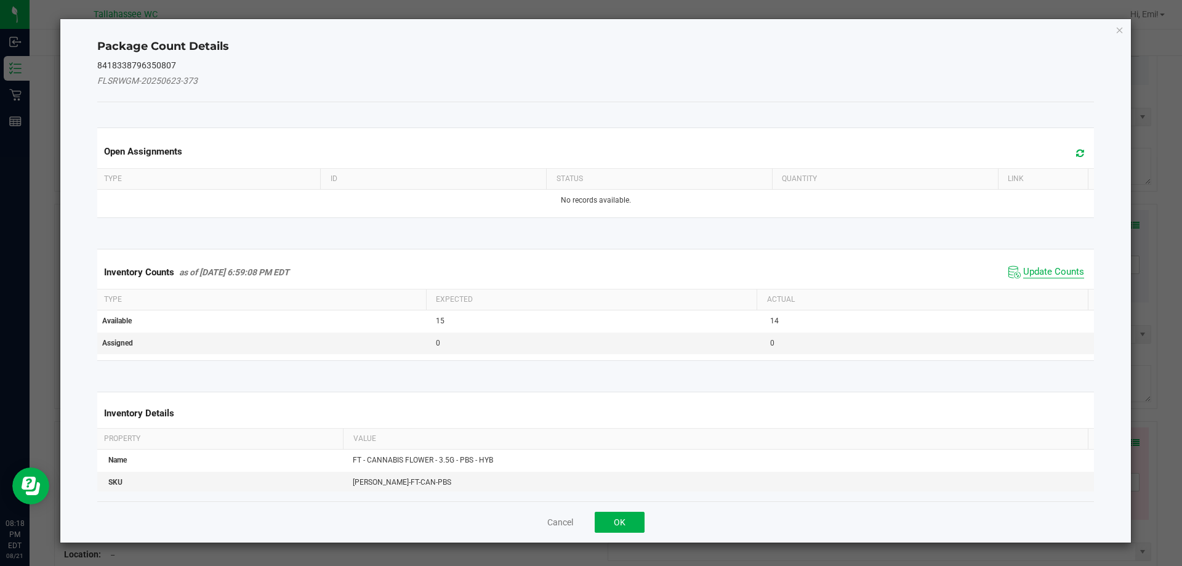
click at [1030, 267] on span "Update Counts" at bounding box center [1053, 272] width 61 height 12
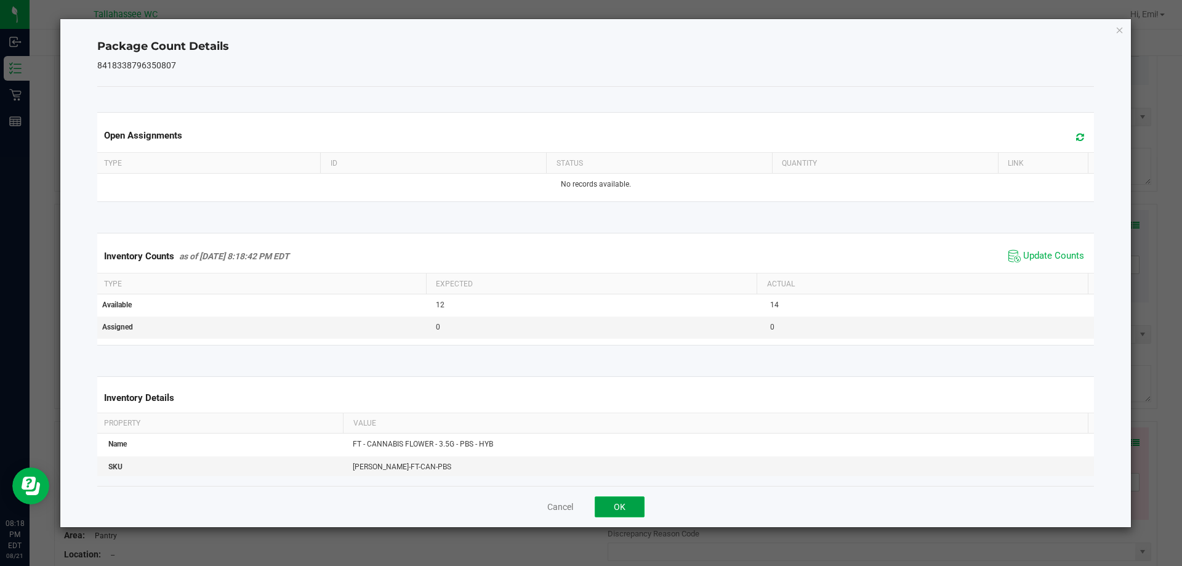
click at [626, 510] on button "OK" at bounding box center [619, 506] width 50 height 21
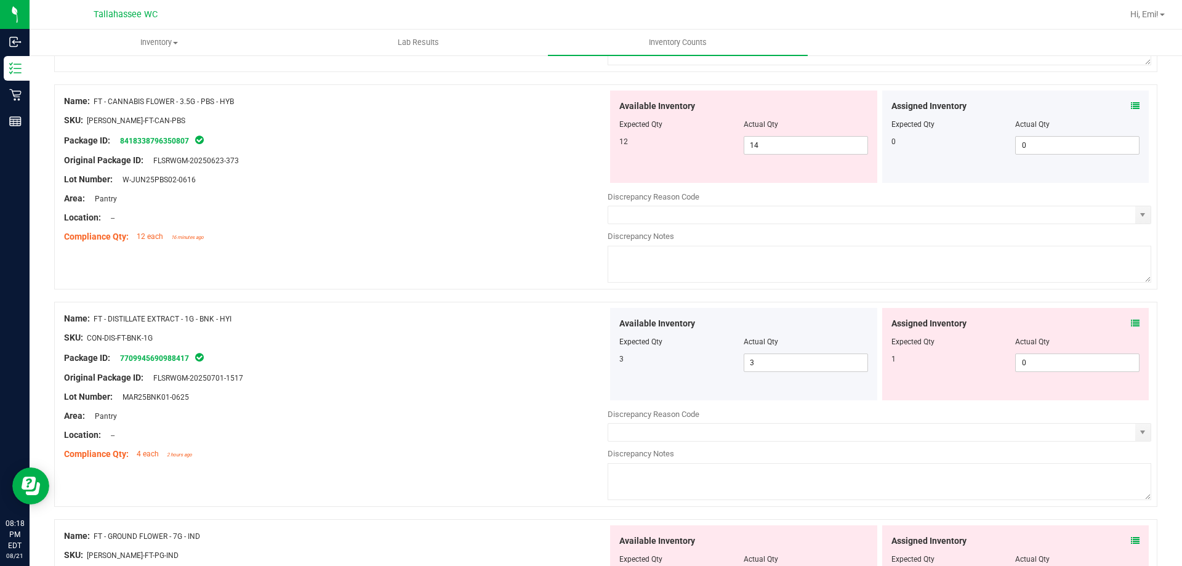
scroll to position [615, 0]
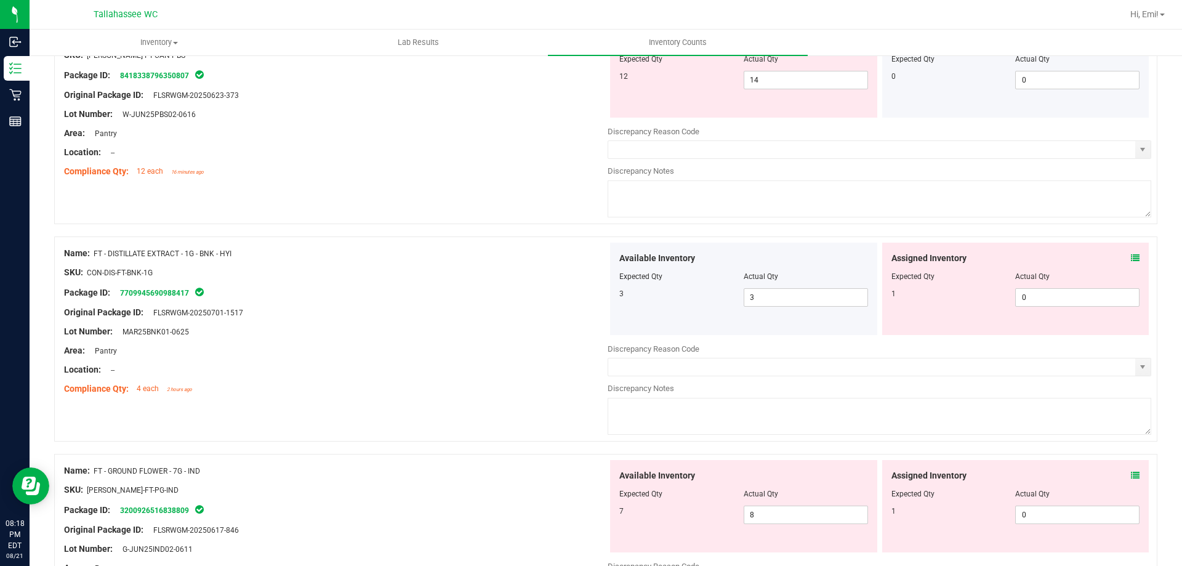
click at [1130, 258] on icon at bounding box center [1134, 258] width 9 height 9
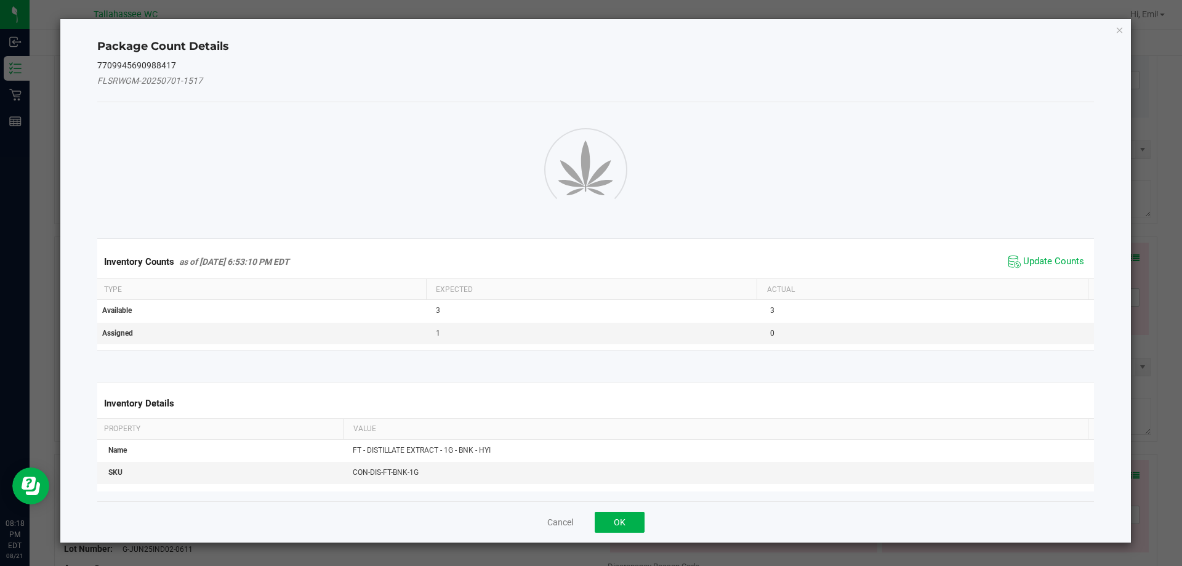
click at [1127, 258] on div "Package Count Details 7709945690988417 FLSRWGM-20250701-1517 Inventory Counts a…" at bounding box center [595, 280] width 1071 height 523
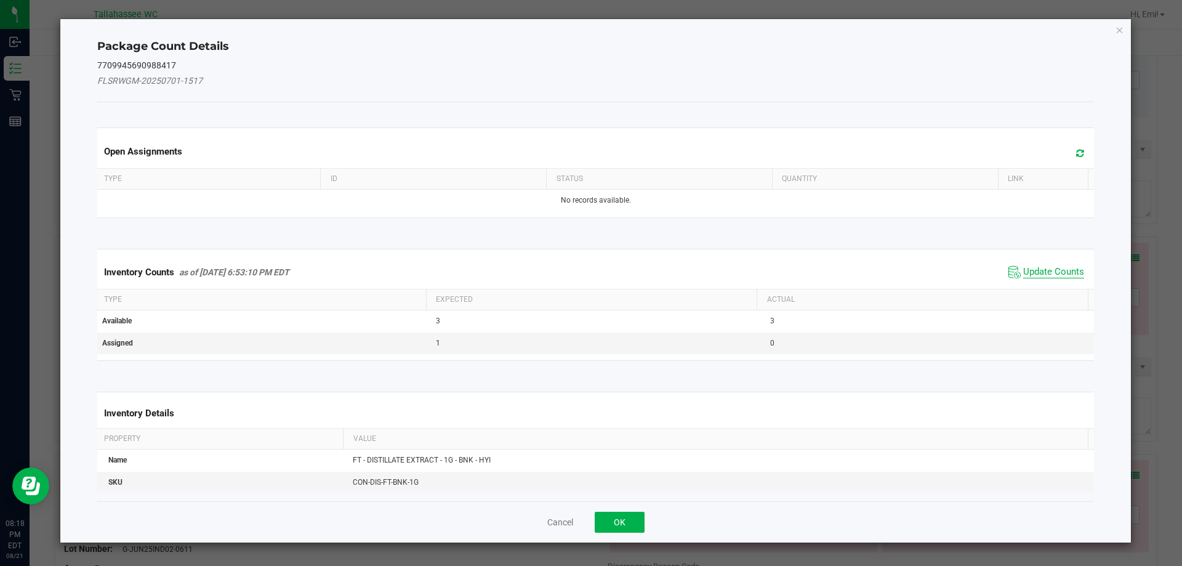
click at [1065, 273] on span "Update Counts" at bounding box center [1053, 272] width 61 height 12
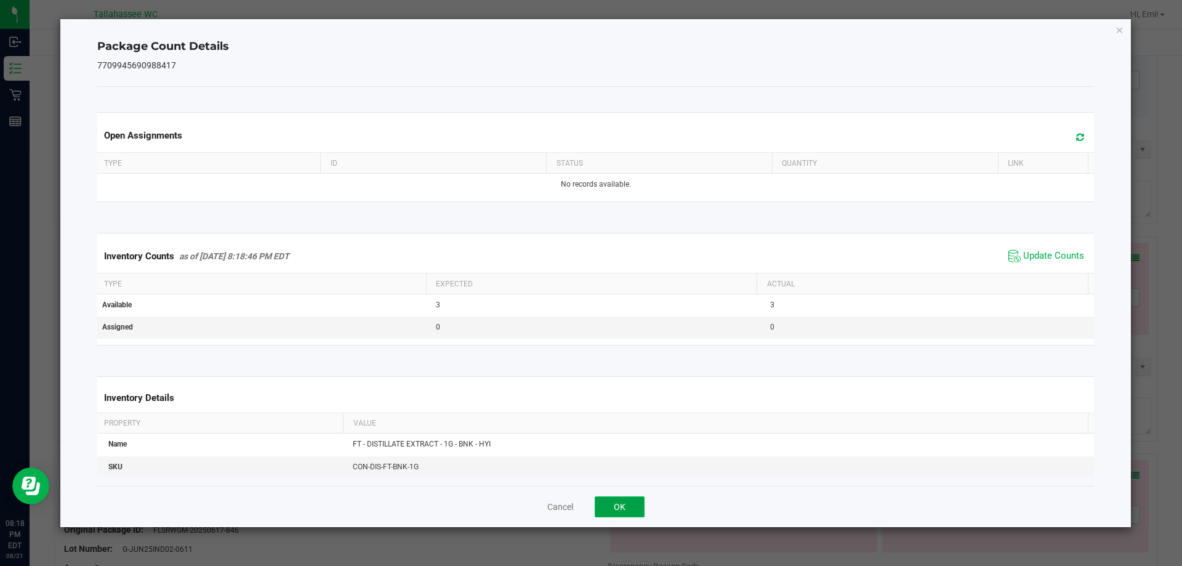
click at [628, 503] on button "OK" at bounding box center [619, 506] width 50 height 21
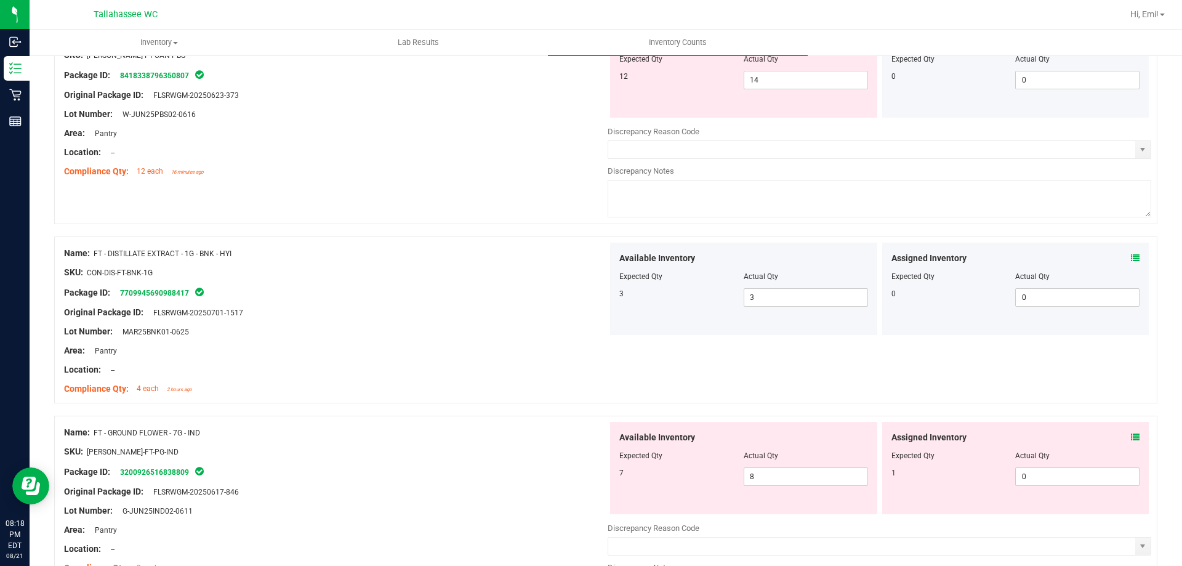
scroll to position [677, 0]
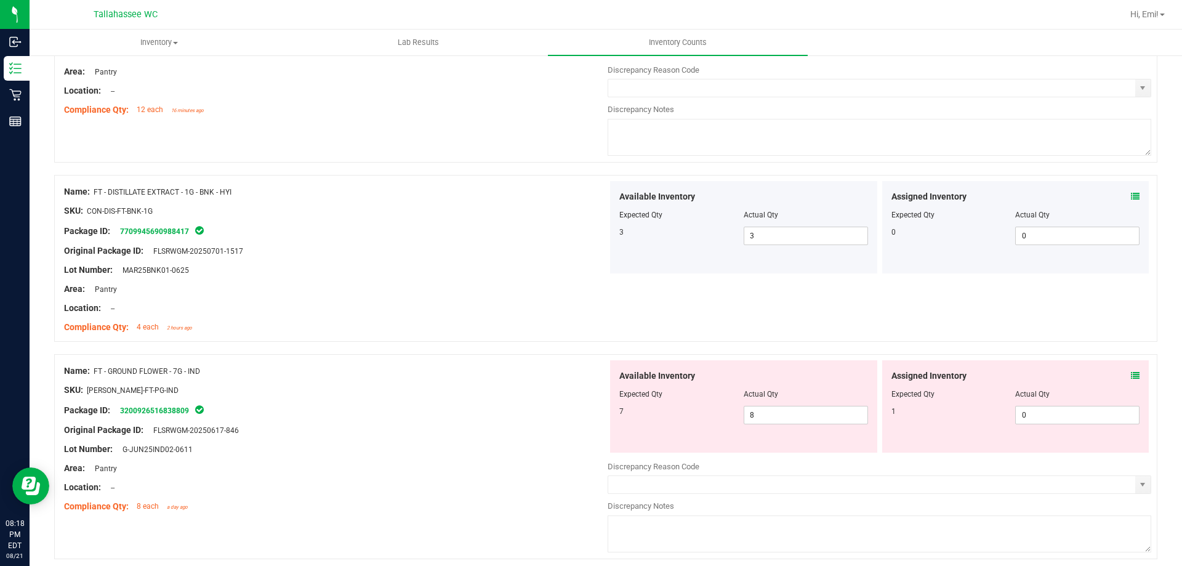
click at [1130, 371] on icon at bounding box center [1134, 375] width 9 height 9
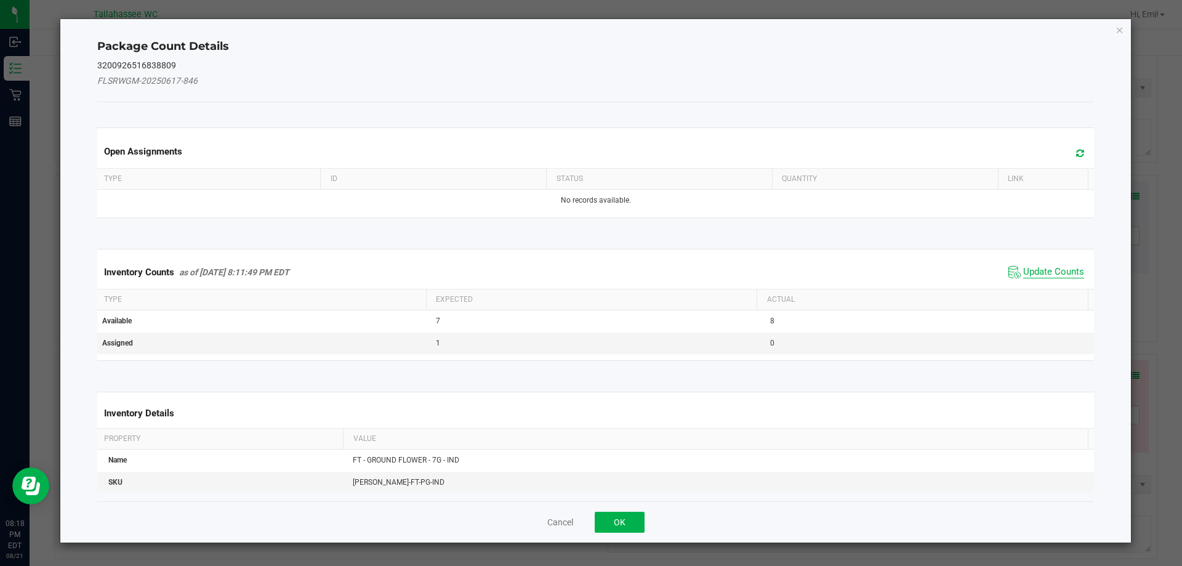
click at [1041, 273] on span "Update Counts" at bounding box center [1053, 272] width 61 height 12
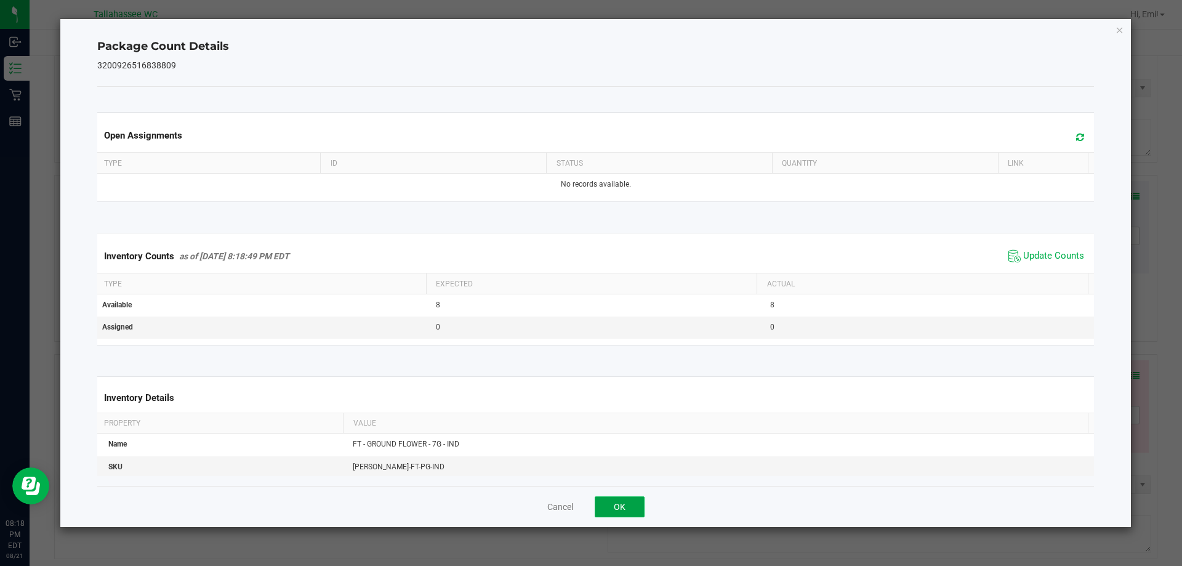
click at [637, 513] on button "OK" at bounding box center [619, 506] width 50 height 21
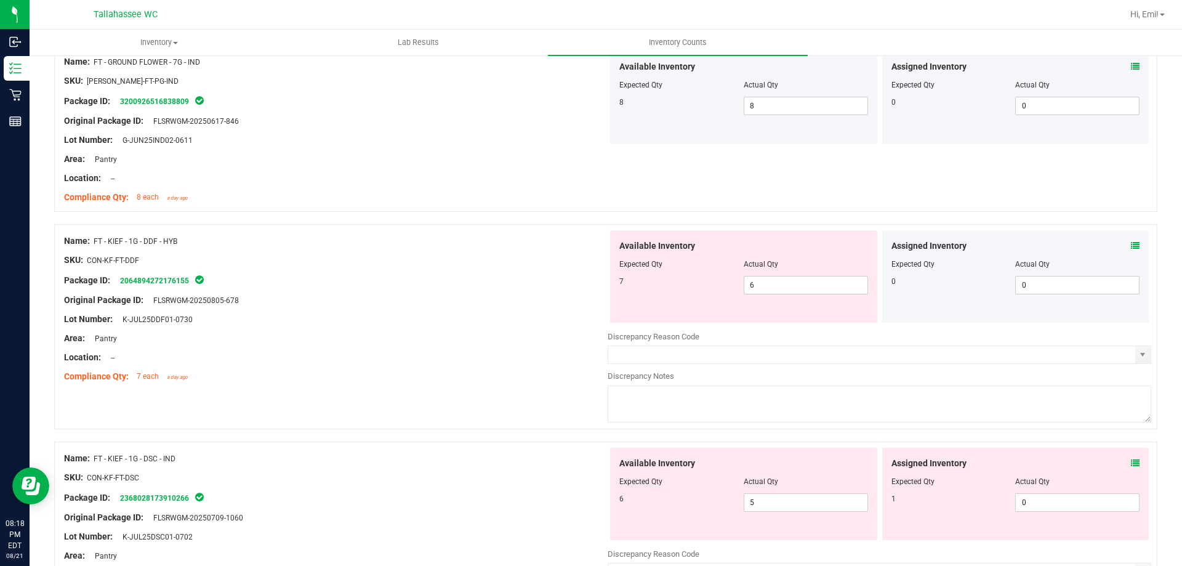
scroll to position [1046, 0]
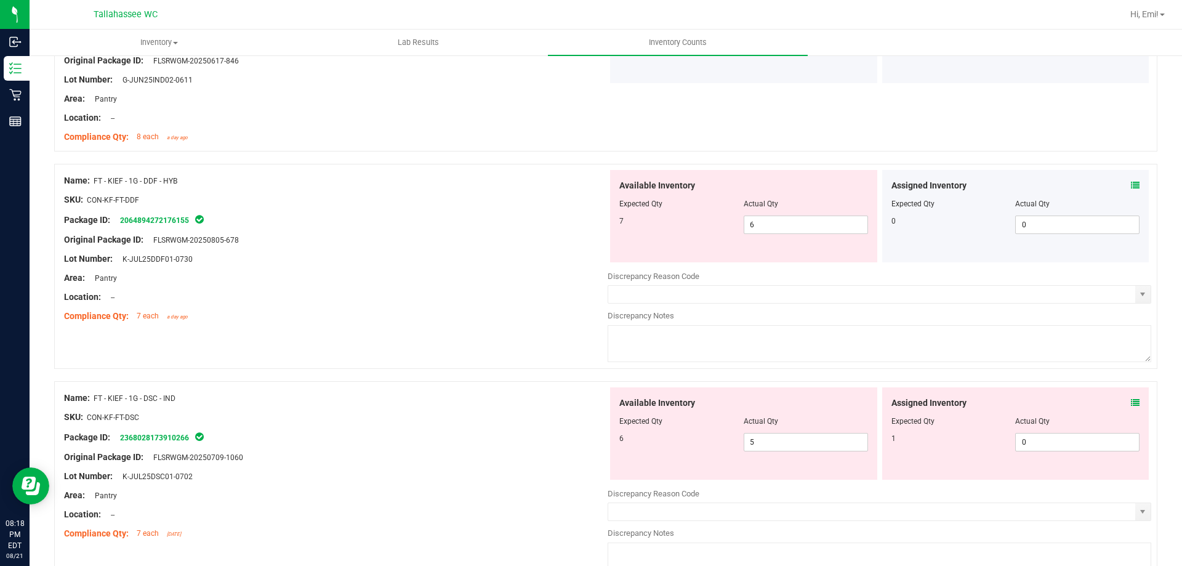
click at [1130, 188] on icon at bounding box center [1134, 185] width 9 height 9
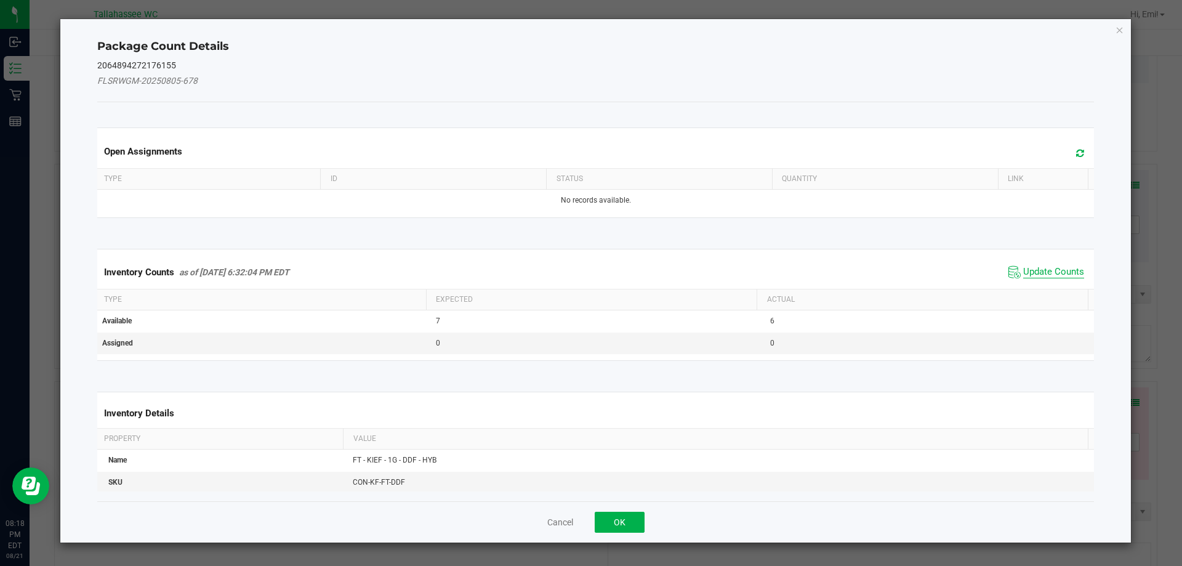
click at [1023, 268] on span "Update Counts" at bounding box center [1053, 272] width 61 height 12
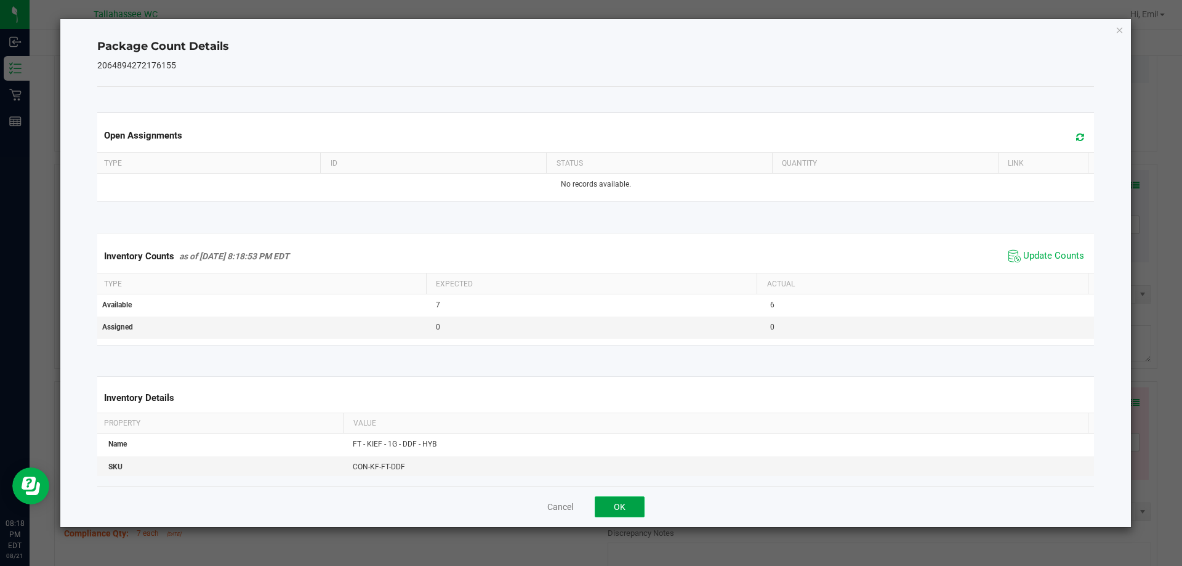
click at [609, 506] on button "OK" at bounding box center [619, 506] width 50 height 21
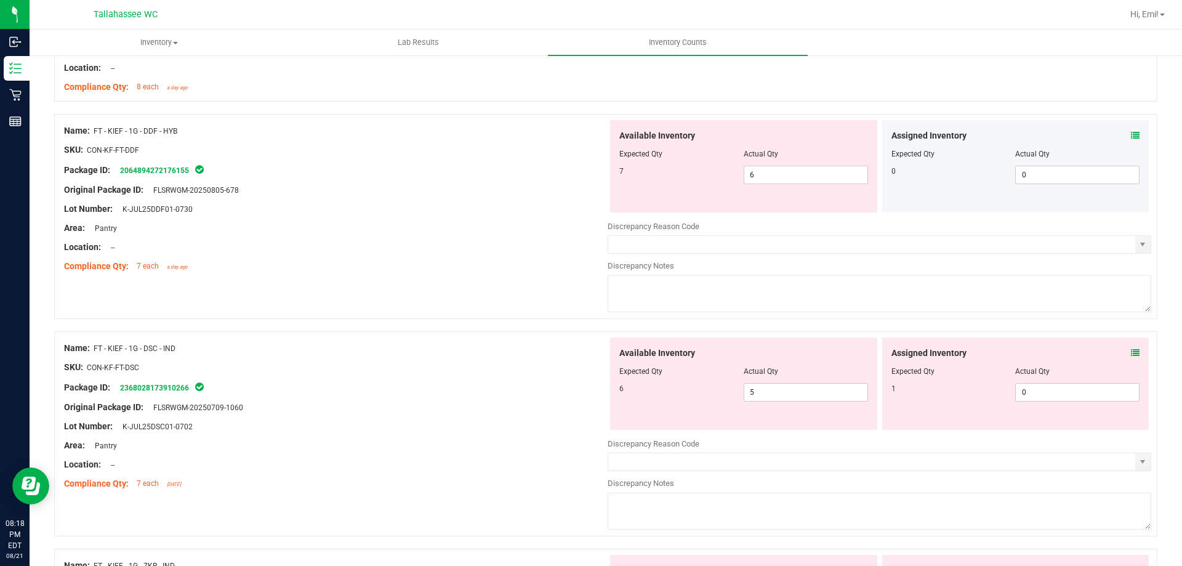
scroll to position [1169, 0]
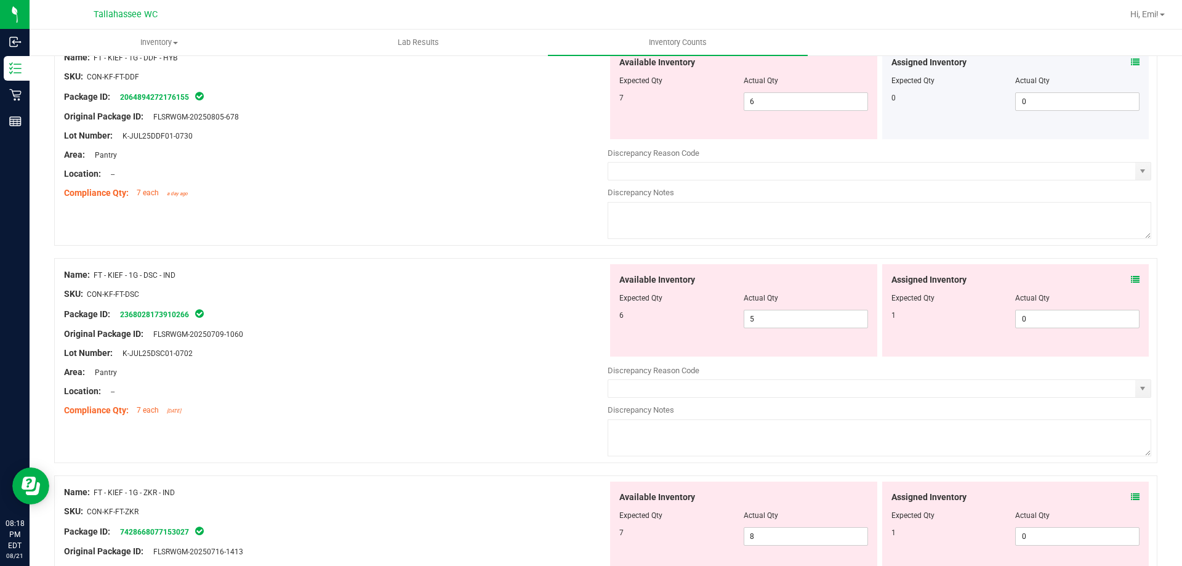
click at [1130, 280] on icon at bounding box center [1134, 279] width 9 height 9
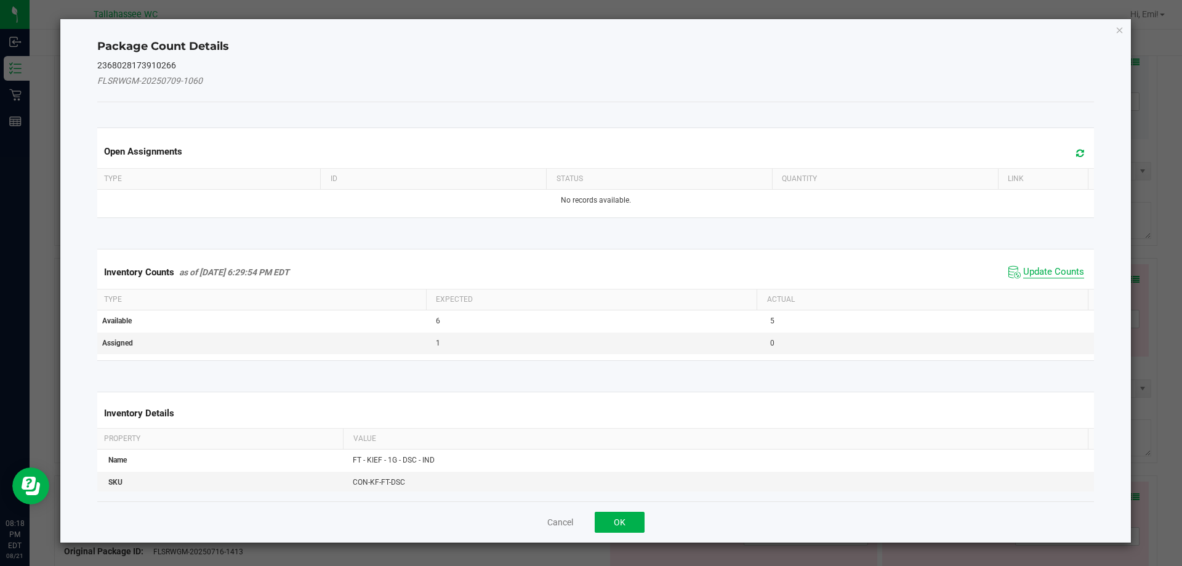
click at [1031, 267] on span "Update Counts" at bounding box center [1053, 272] width 61 height 12
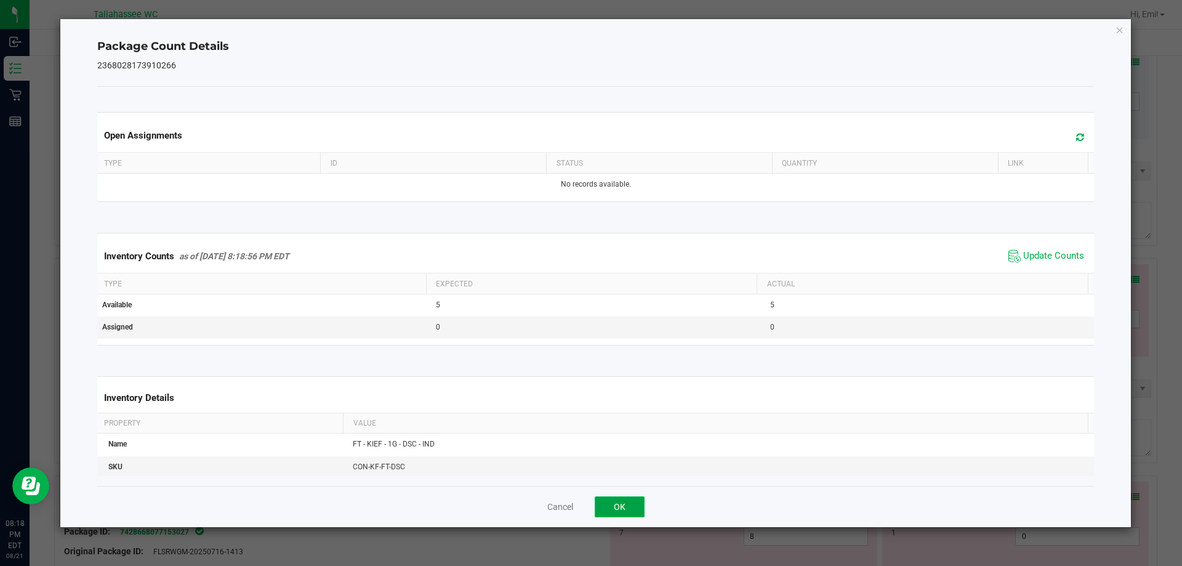
click at [641, 505] on button "OK" at bounding box center [619, 506] width 50 height 21
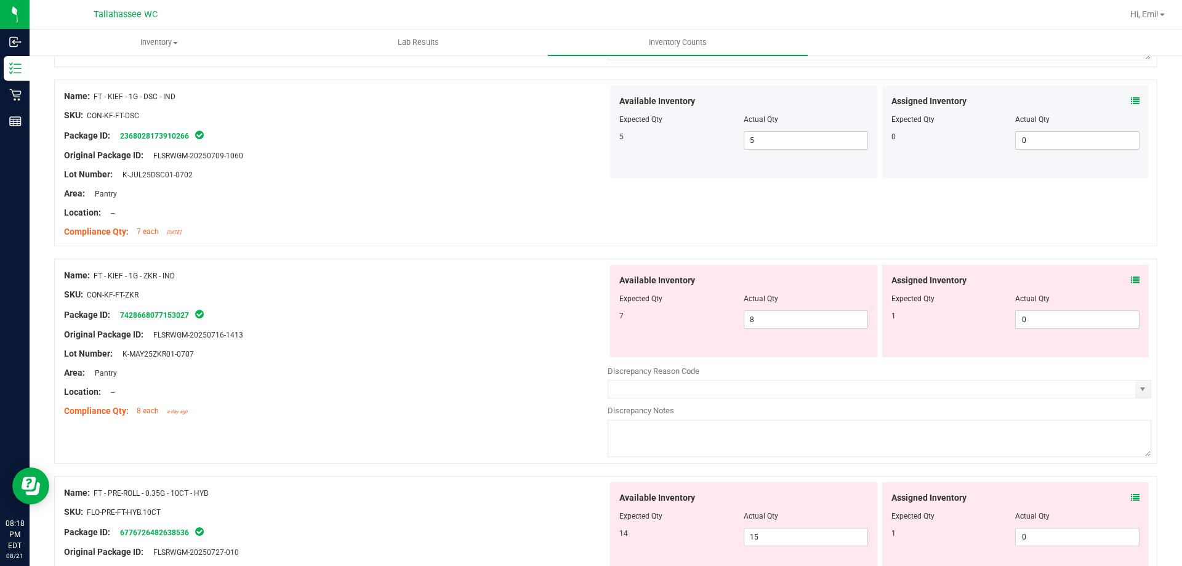
scroll to position [1354, 0]
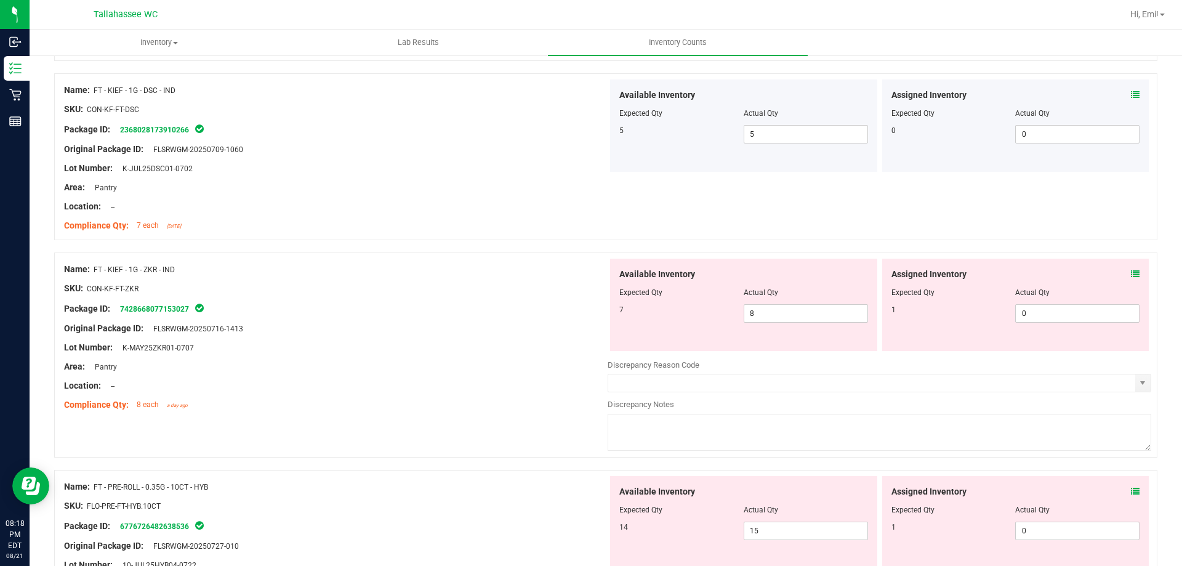
click at [1130, 276] on icon at bounding box center [1134, 274] width 9 height 9
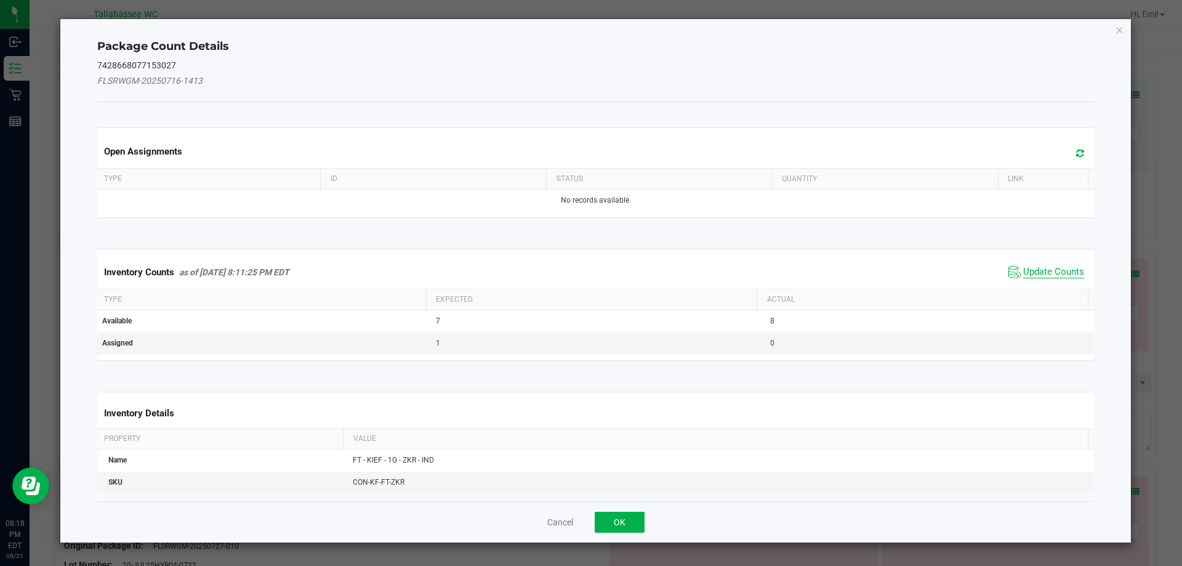
click at [1023, 272] on span "Update Counts" at bounding box center [1053, 272] width 61 height 12
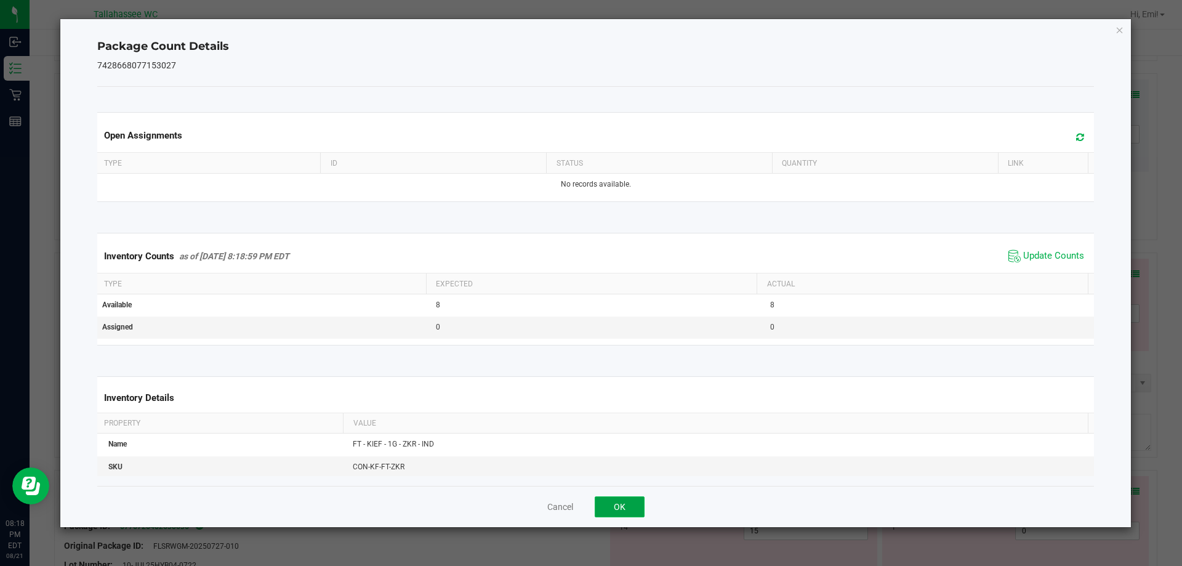
click at [625, 505] on button "OK" at bounding box center [619, 506] width 50 height 21
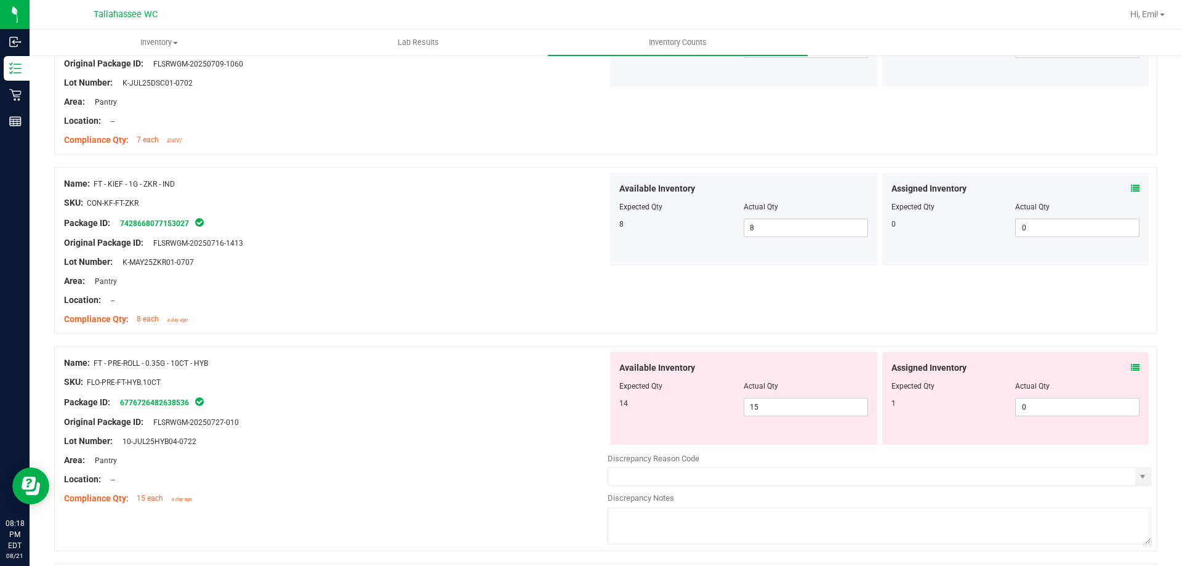
scroll to position [1600, 0]
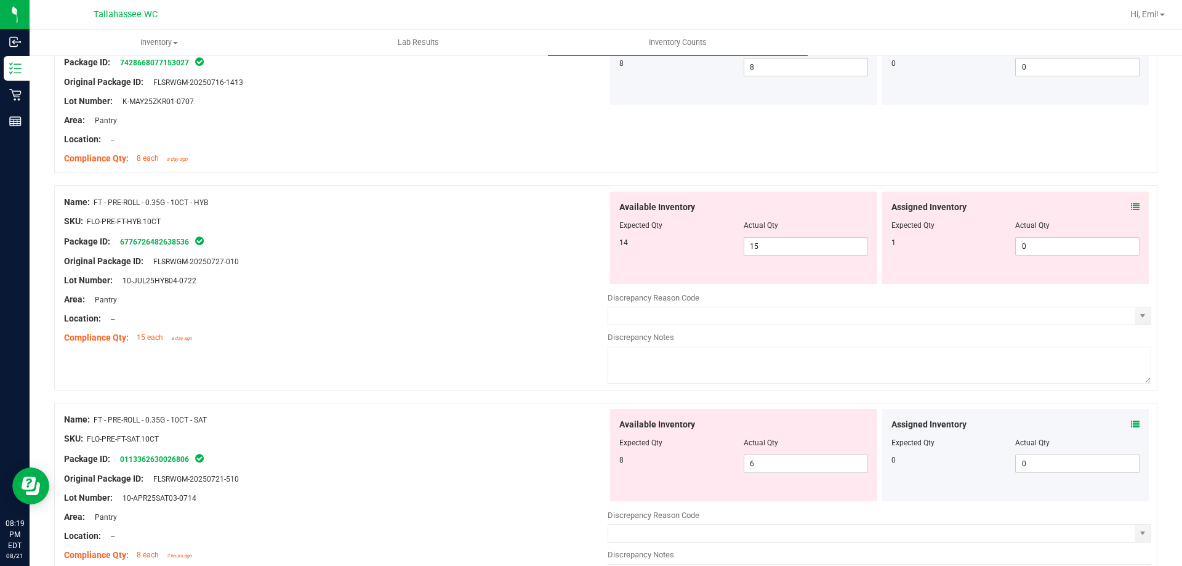
click at [1130, 205] on icon at bounding box center [1134, 206] width 9 height 9
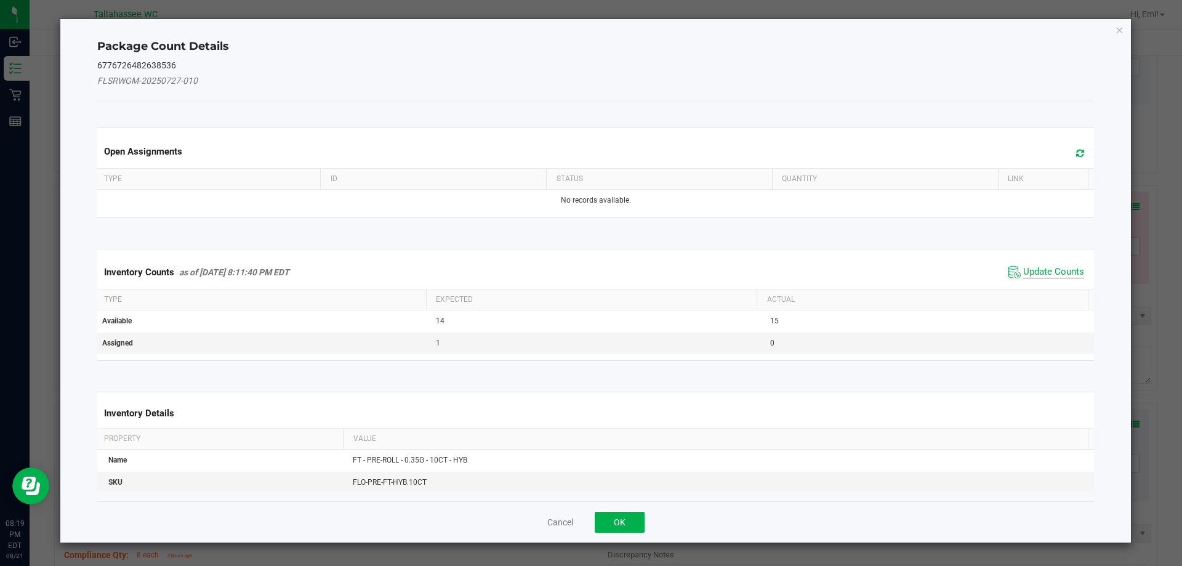
click at [1046, 275] on span "Update Counts" at bounding box center [1053, 272] width 61 height 12
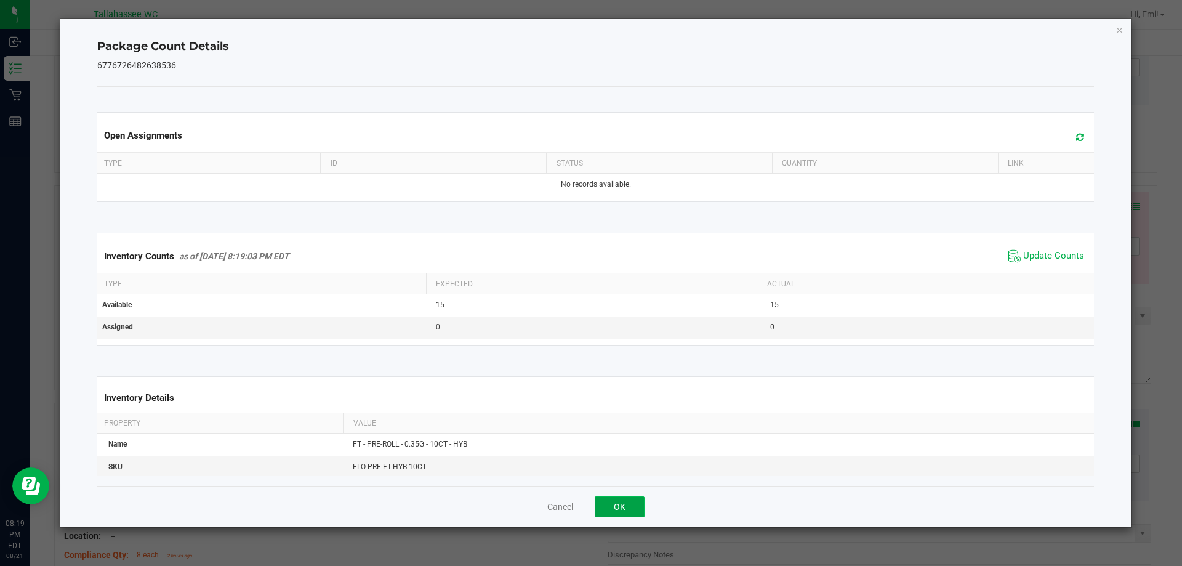
click at [643, 512] on button "OK" at bounding box center [619, 506] width 50 height 21
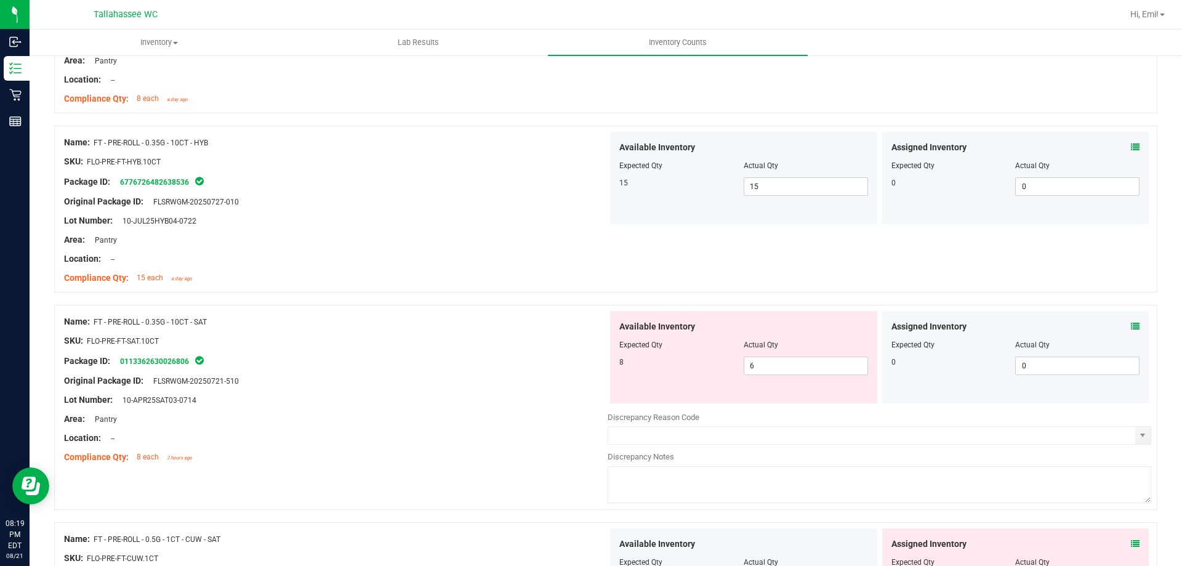
scroll to position [1785, 0]
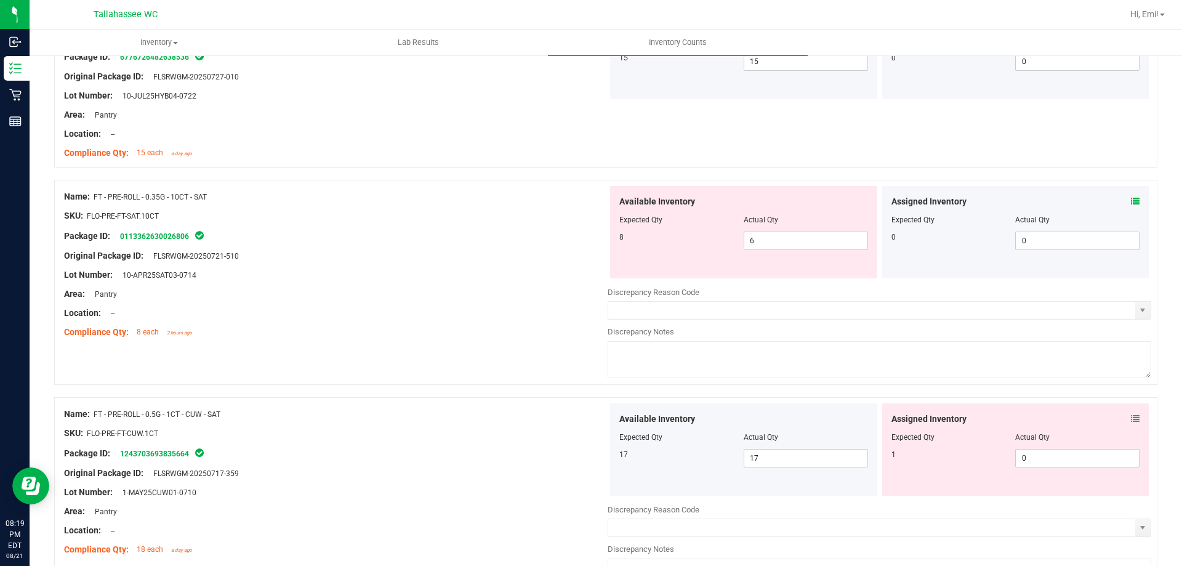
click at [1130, 203] on icon at bounding box center [1134, 201] width 9 height 9
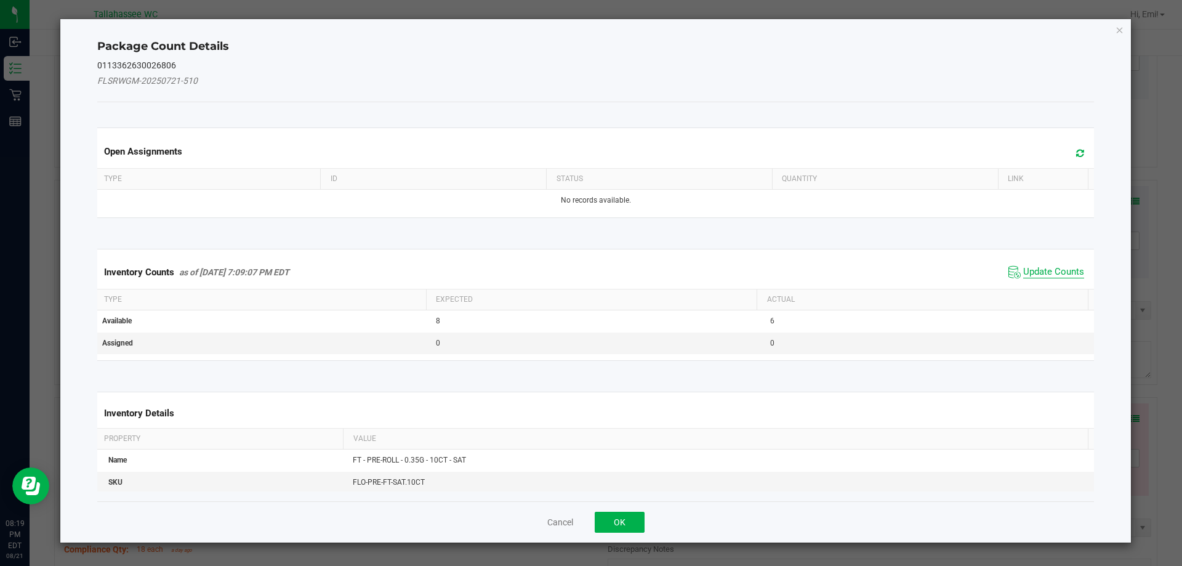
click at [1026, 272] on span "Update Counts" at bounding box center [1053, 272] width 61 height 12
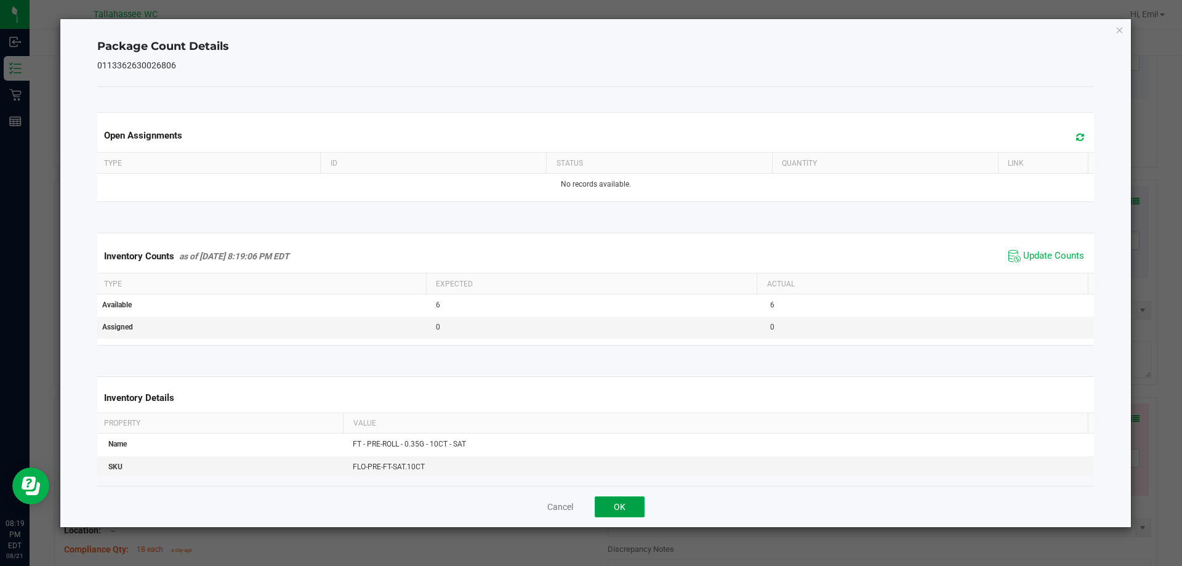
drag, startPoint x: 634, startPoint y: 511, endPoint x: 661, endPoint y: 502, distance: 28.6
click at [634, 510] on button "OK" at bounding box center [619, 506] width 50 height 21
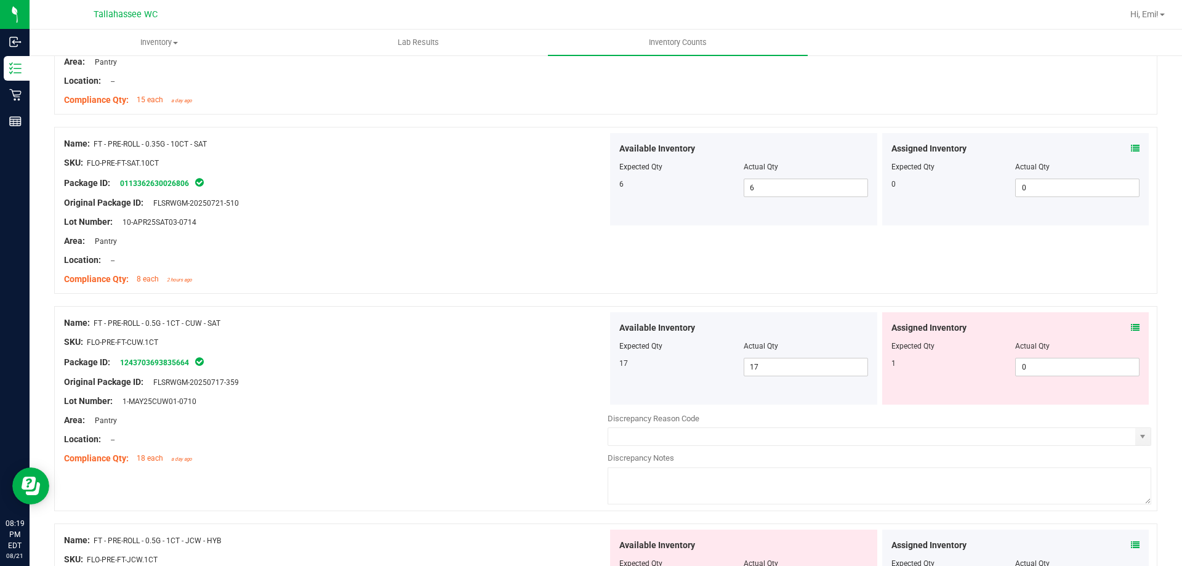
scroll to position [1908, 0]
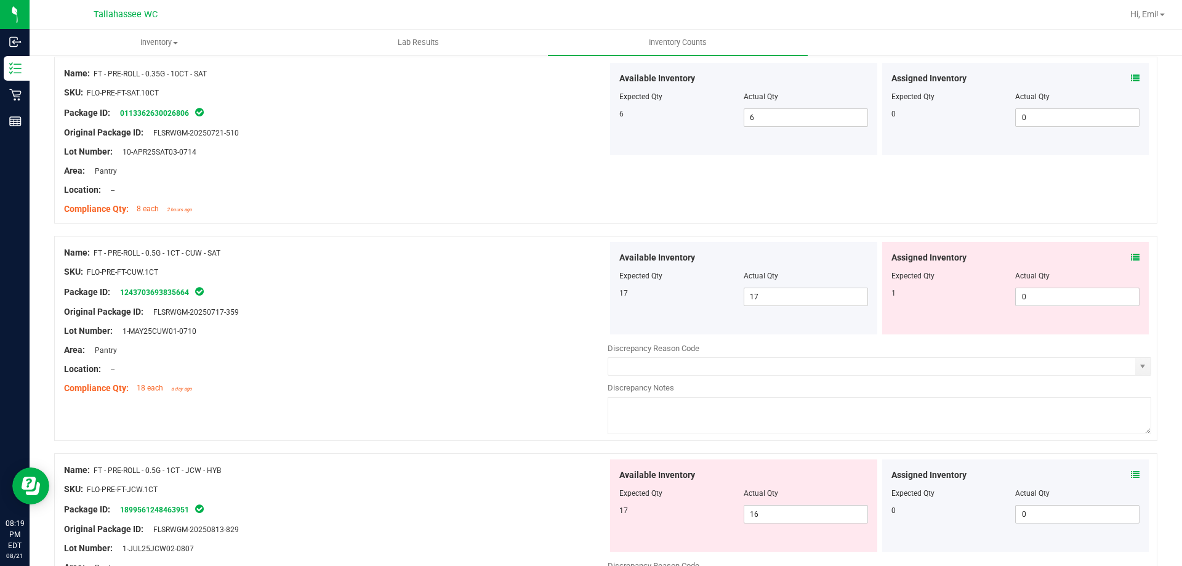
click at [1130, 256] on icon at bounding box center [1134, 257] width 9 height 9
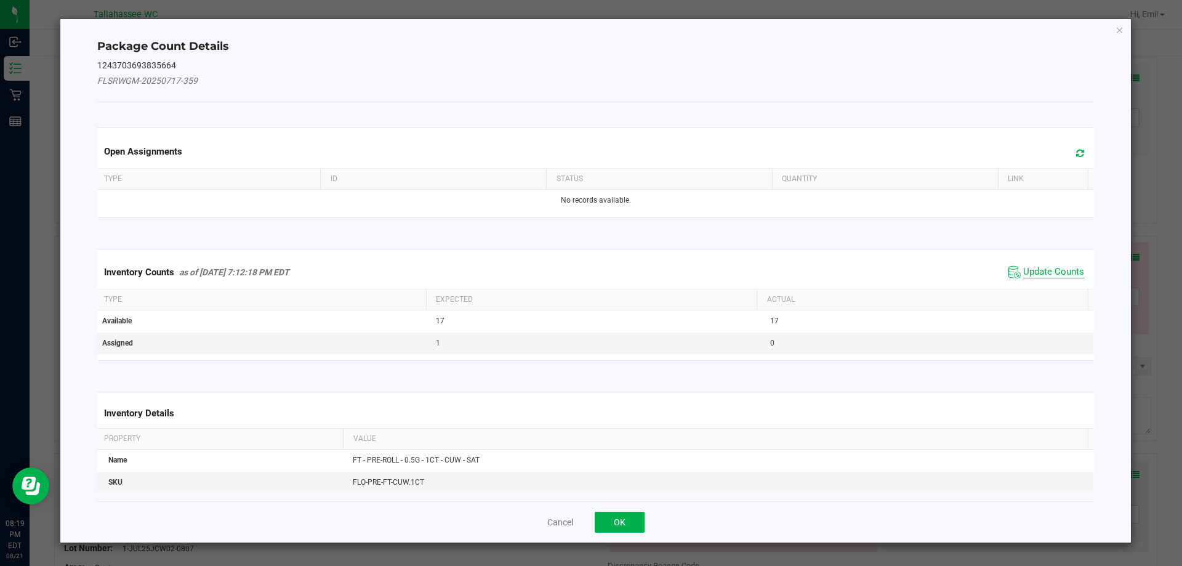
click at [1066, 274] on span "Update Counts" at bounding box center [1053, 272] width 61 height 12
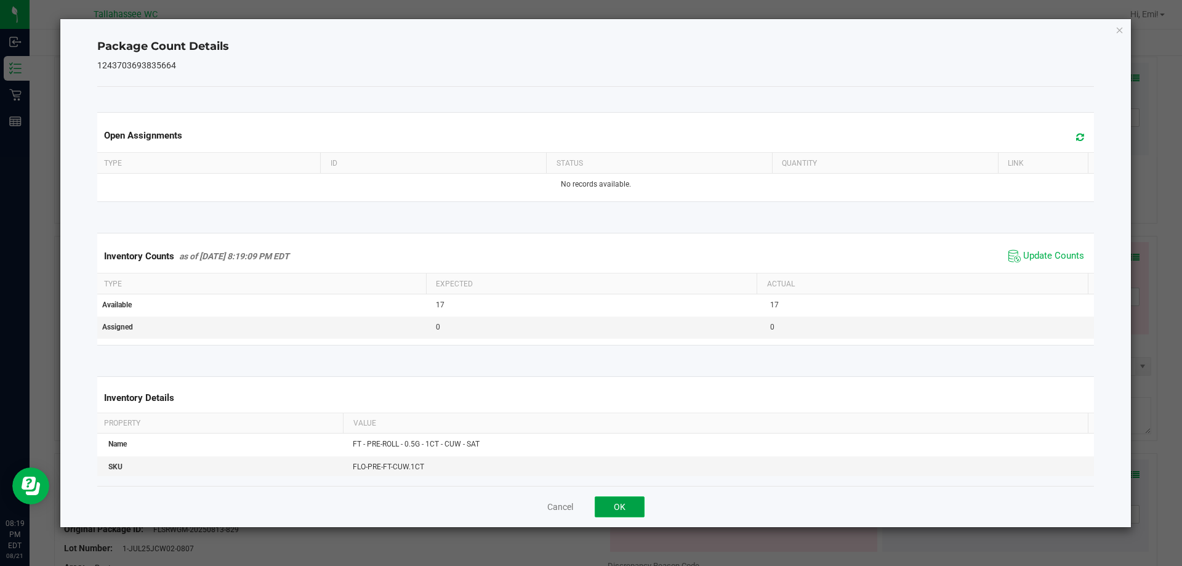
click at [623, 506] on button "OK" at bounding box center [619, 506] width 50 height 21
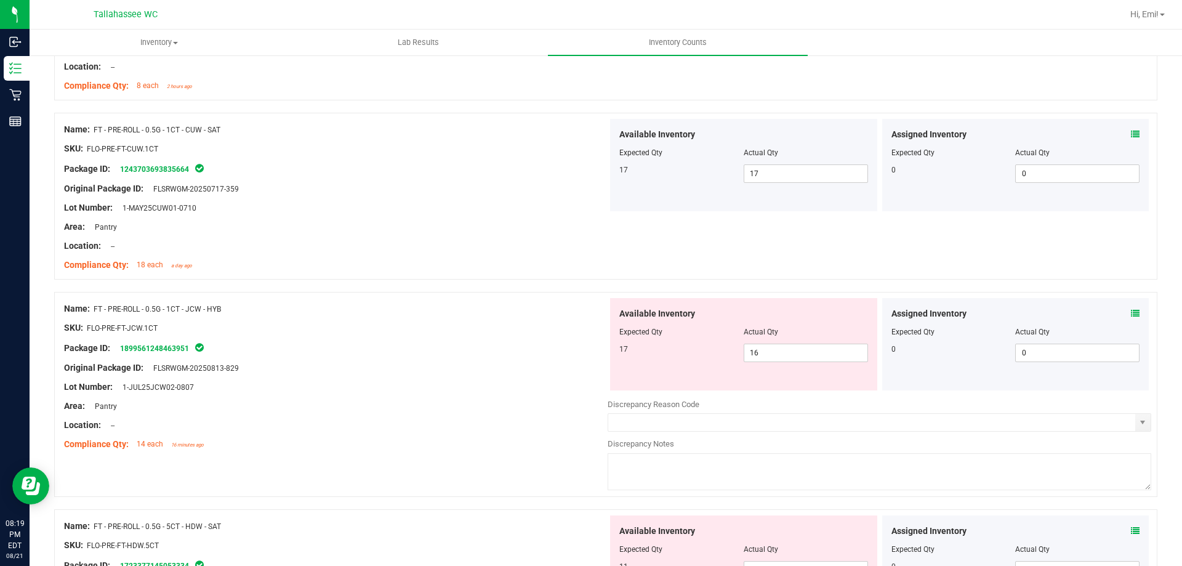
scroll to position [2154, 0]
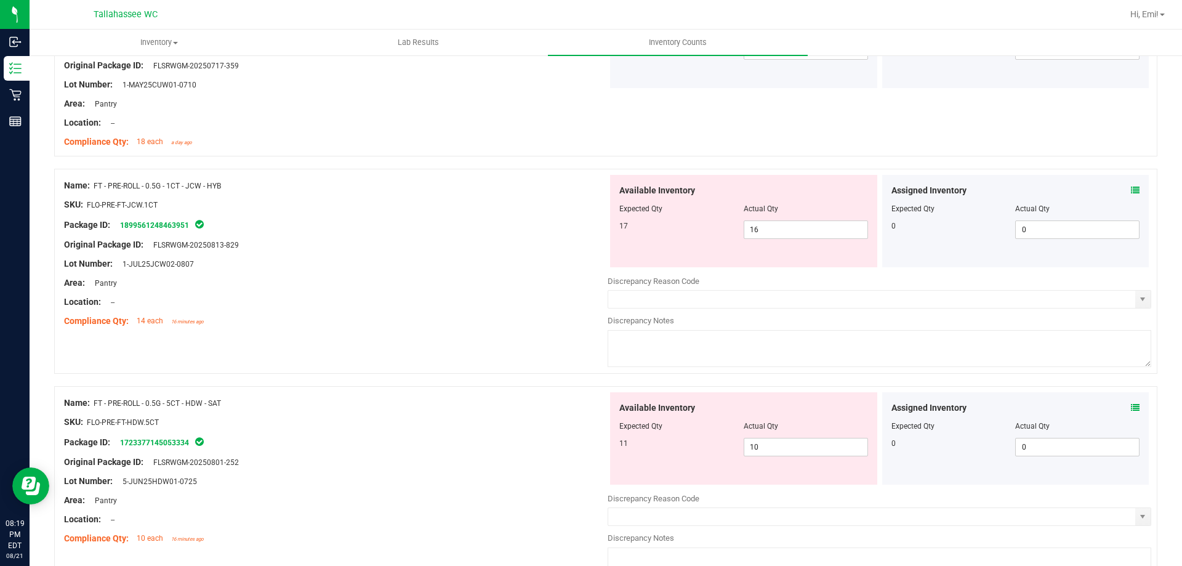
click at [1130, 185] on span at bounding box center [1134, 190] width 9 height 13
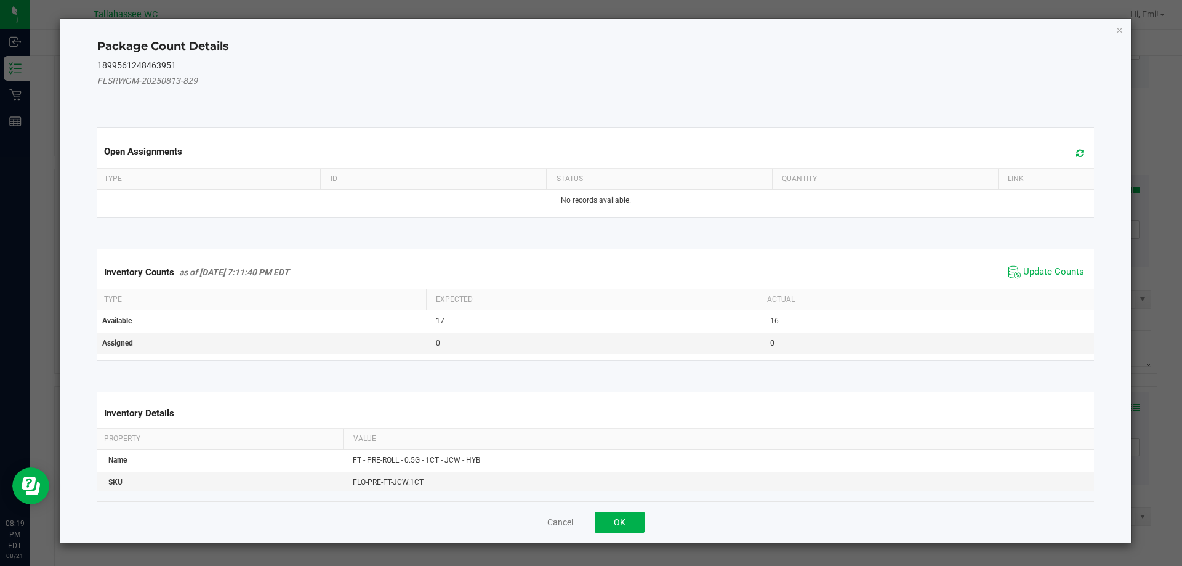
click at [1052, 266] on span "Update Counts" at bounding box center [1053, 272] width 61 height 12
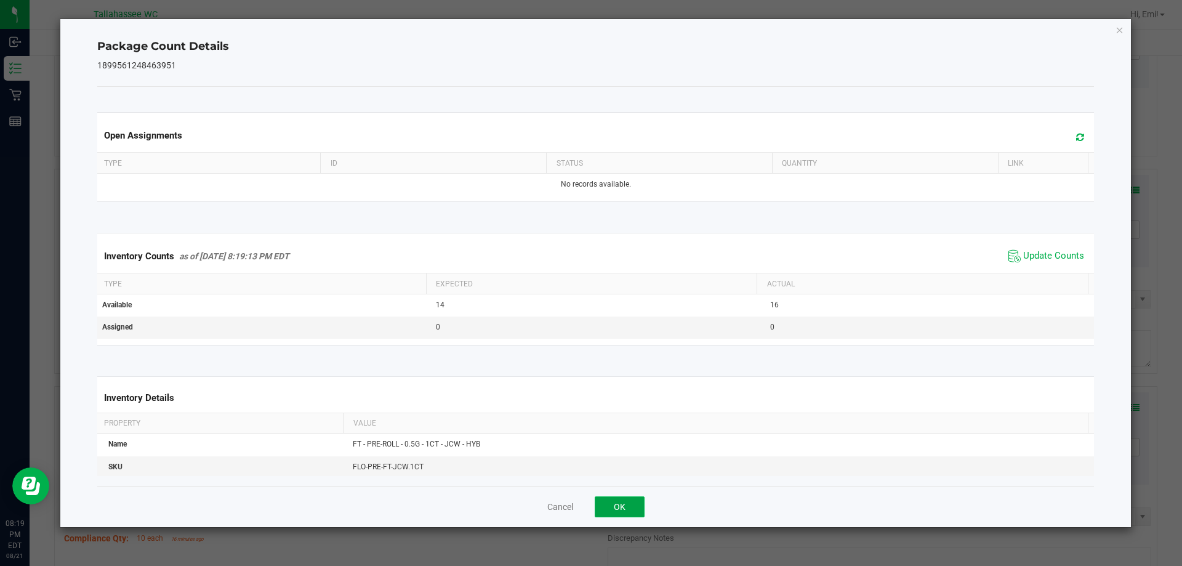
click at [634, 500] on button "OK" at bounding box center [619, 506] width 50 height 21
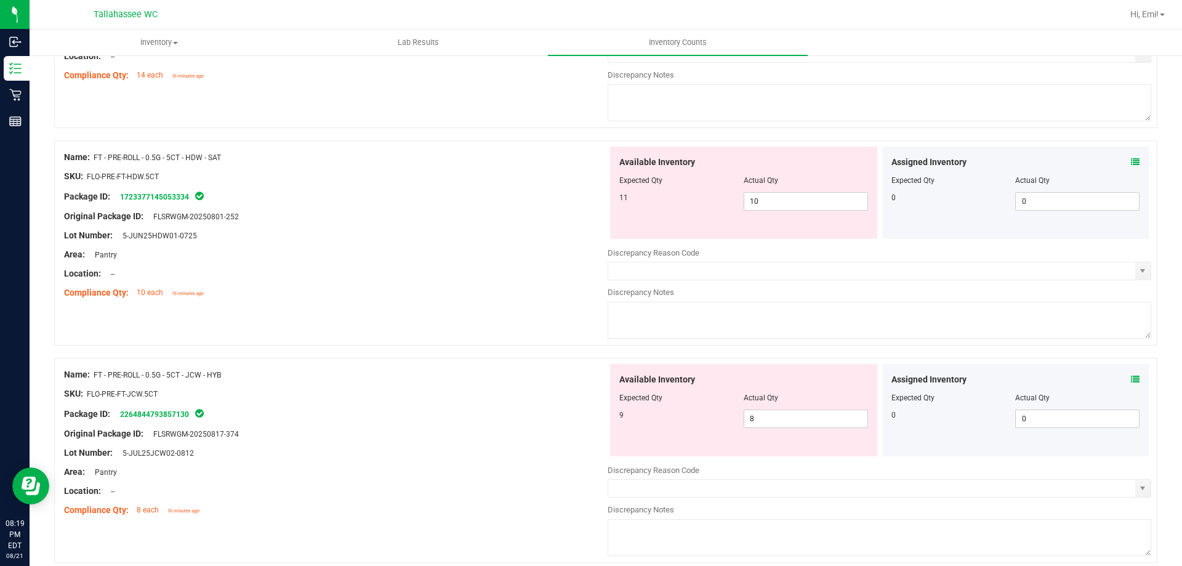
scroll to position [2400, 0]
click at [1130, 164] on icon at bounding box center [1134, 161] width 9 height 9
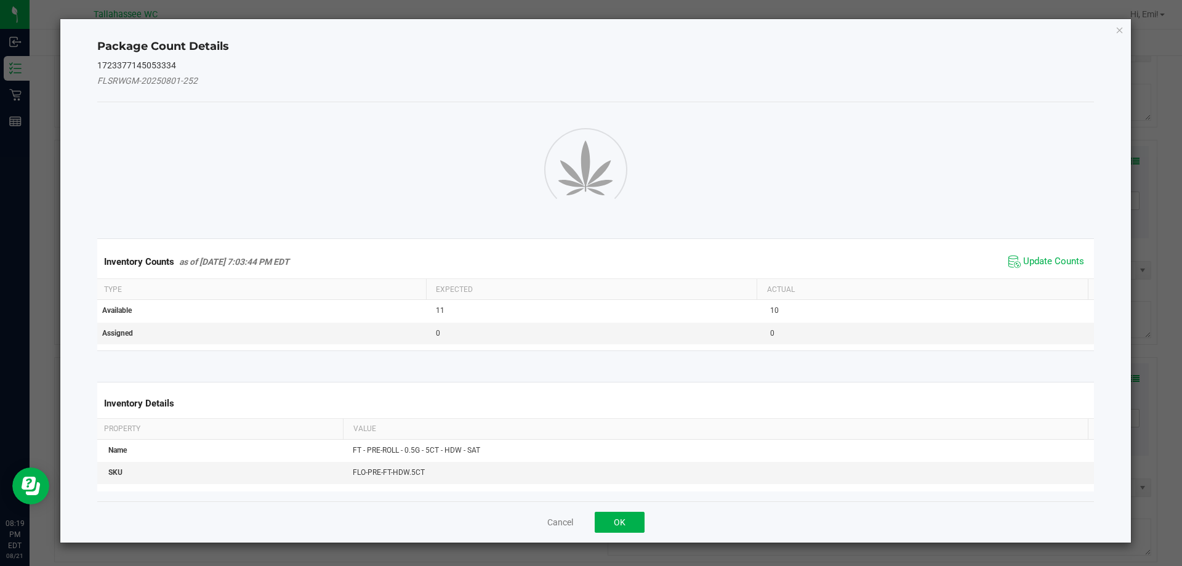
click at [1126, 161] on div "Package Count Details 1723377145053334 FLSRWGM-20250801-252 Inventory Counts as…" at bounding box center [595, 280] width 1071 height 523
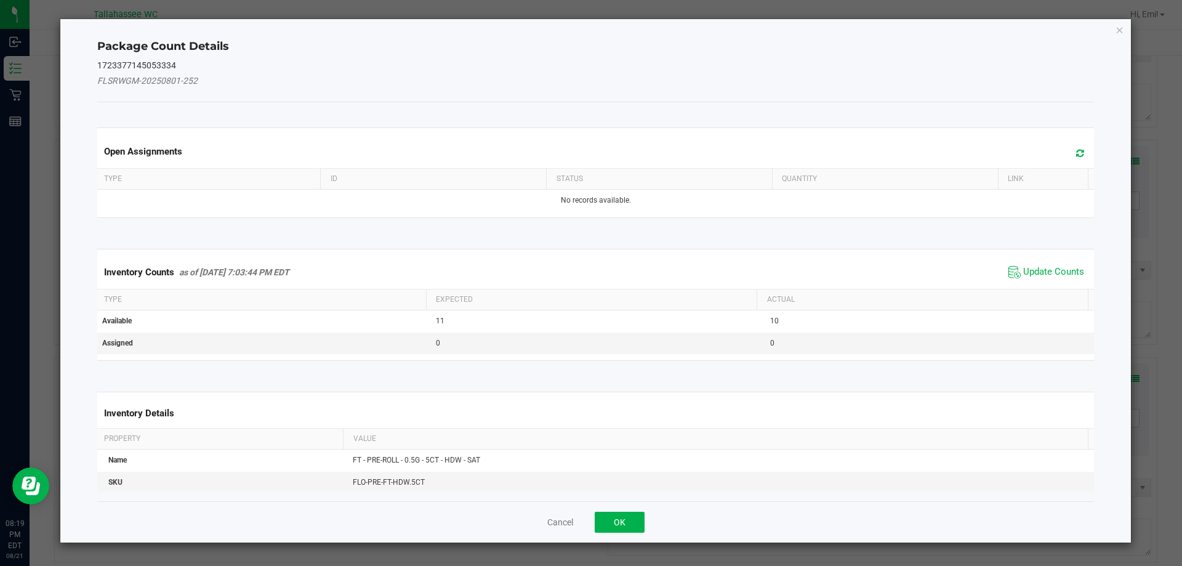
click at [1054, 282] on div "Inventory Counts as of Aug 21, 2025 7:03:44 PM EDT Update Counts" at bounding box center [596, 271] width 1002 height 33
click at [1054, 271] on span "Update Counts" at bounding box center [1053, 272] width 61 height 12
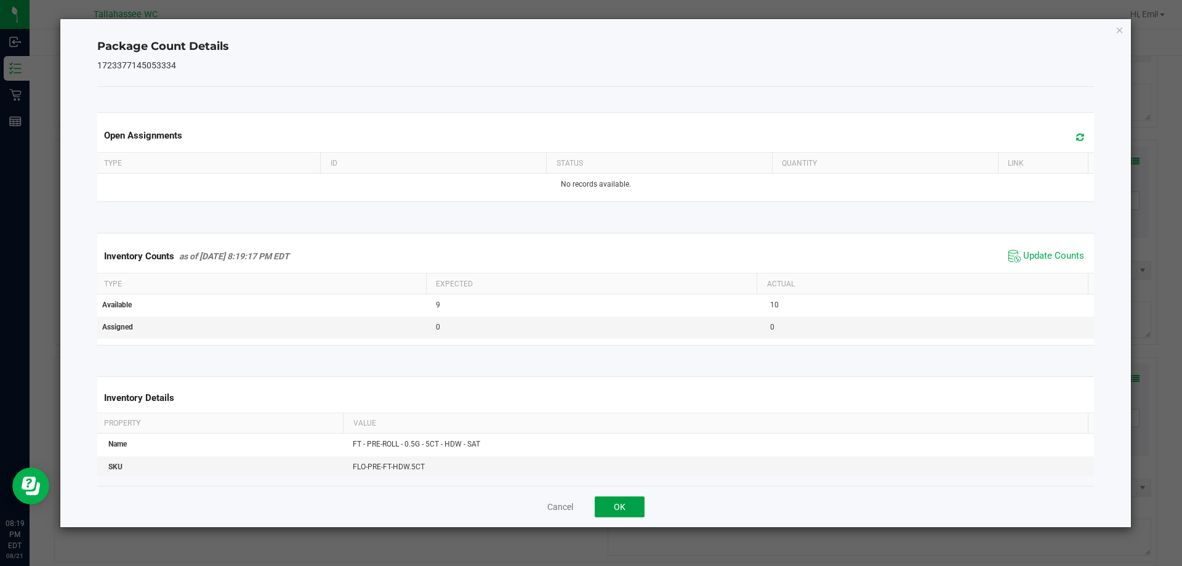
click at [625, 502] on button "OK" at bounding box center [619, 506] width 50 height 21
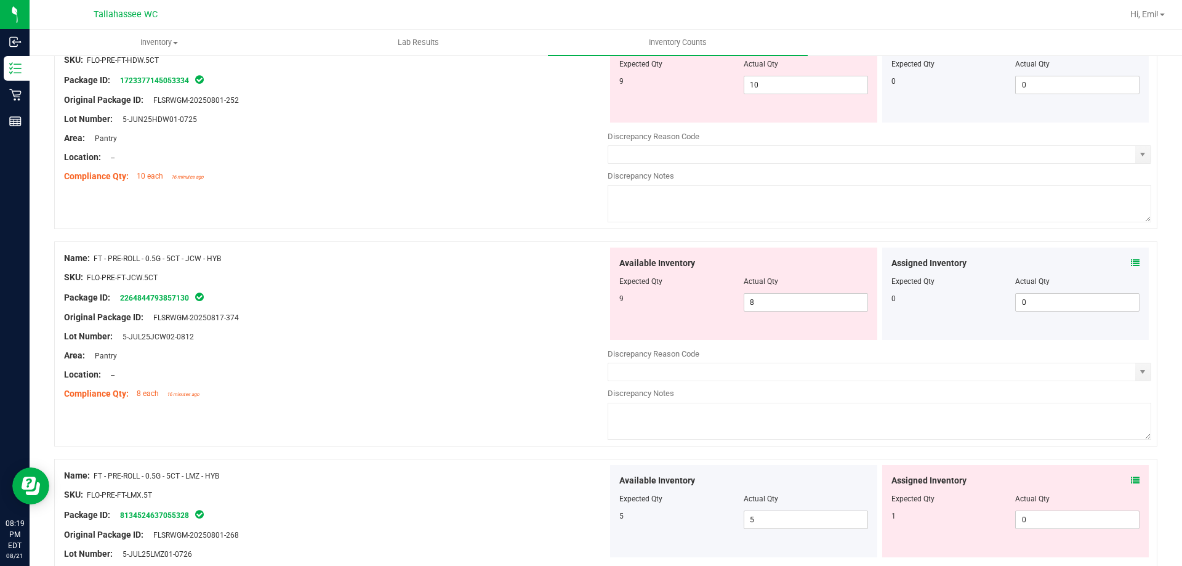
scroll to position [2523, 0]
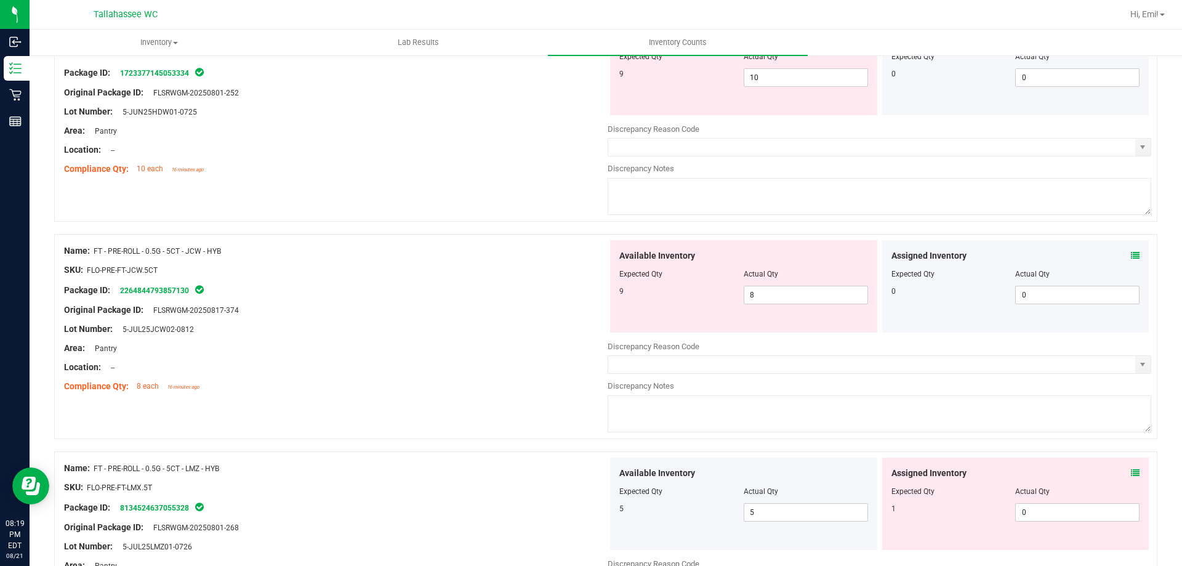
click at [1130, 257] on icon at bounding box center [1134, 255] width 9 height 9
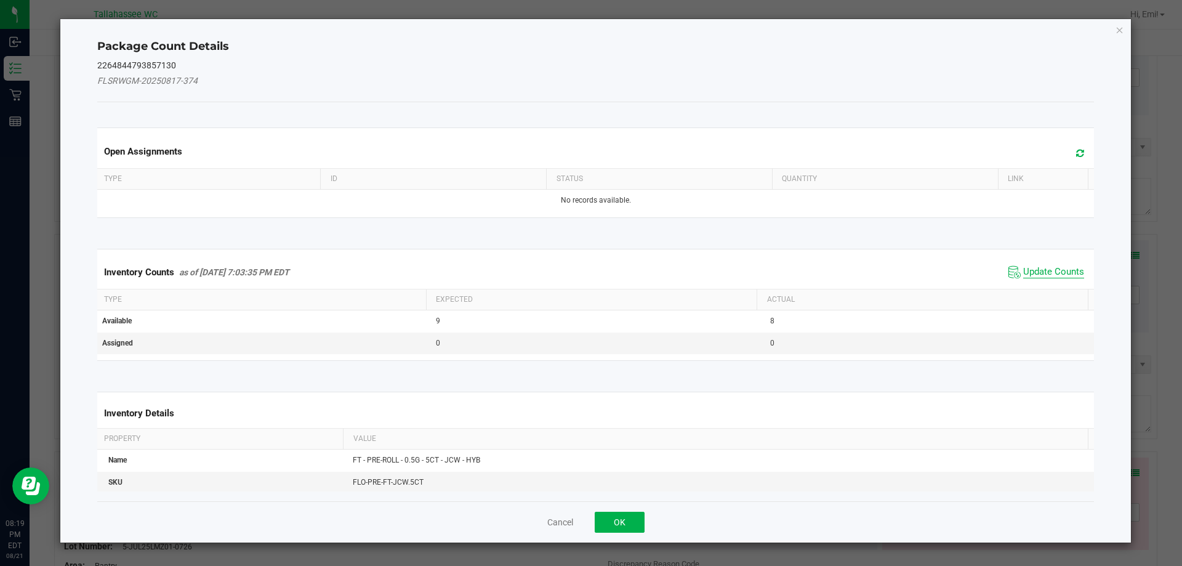
click at [1043, 268] on span "Update Counts" at bounding box center [1053, 272] width 61 height 12
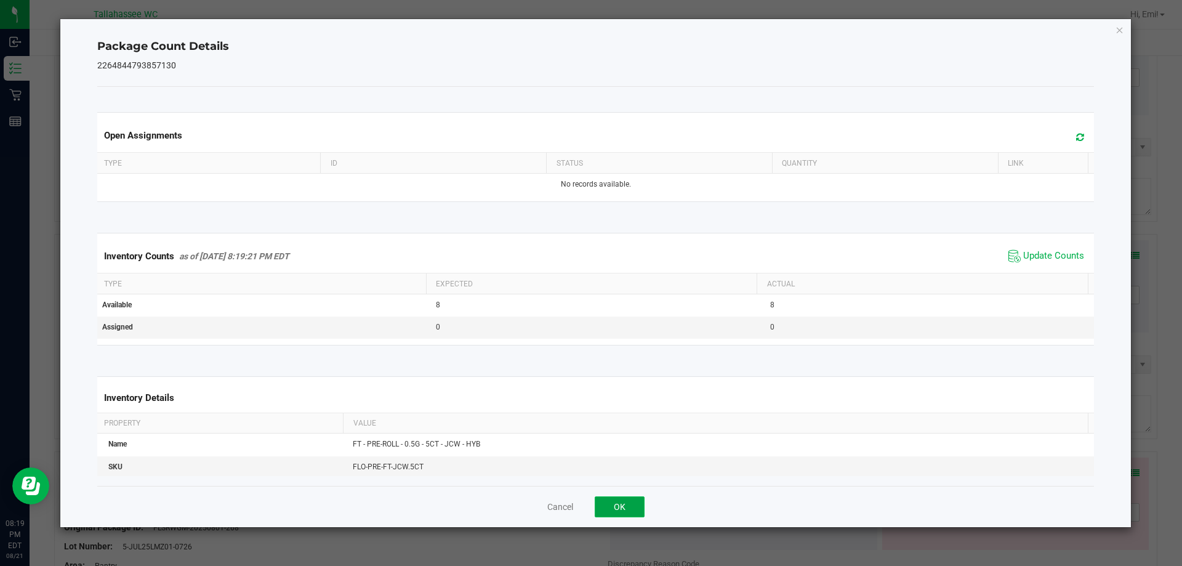
click at [628, 505] on button "OK" at bounding box center [619, 506] width 50 height 21
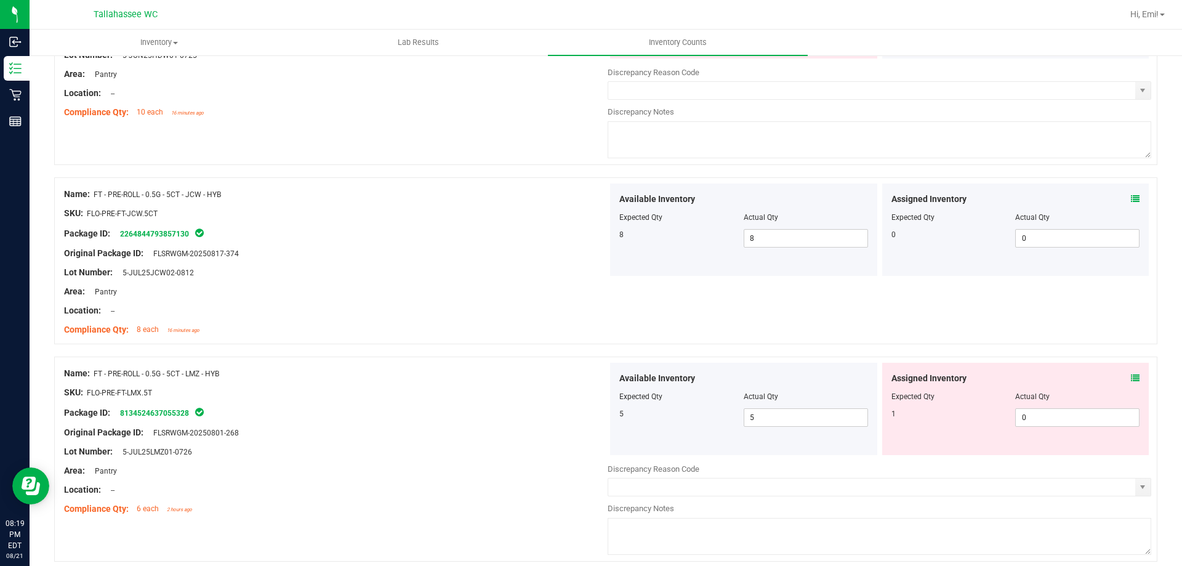
scroll to position [2708, 0]
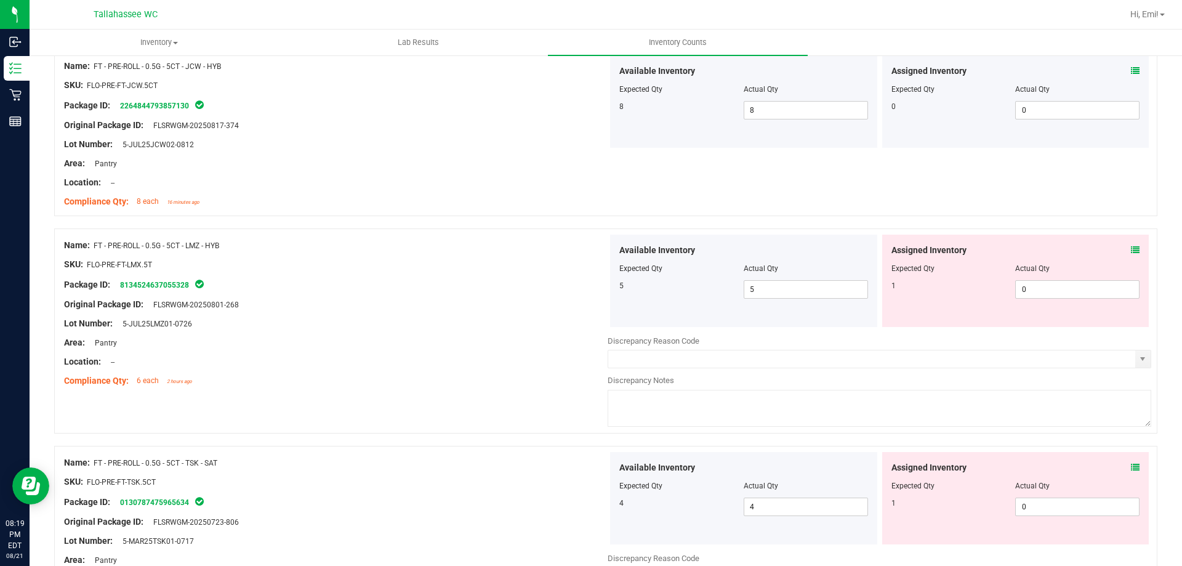
click at [1130, 251] on icon at bounding box center [1134, 250] width 9 height 9
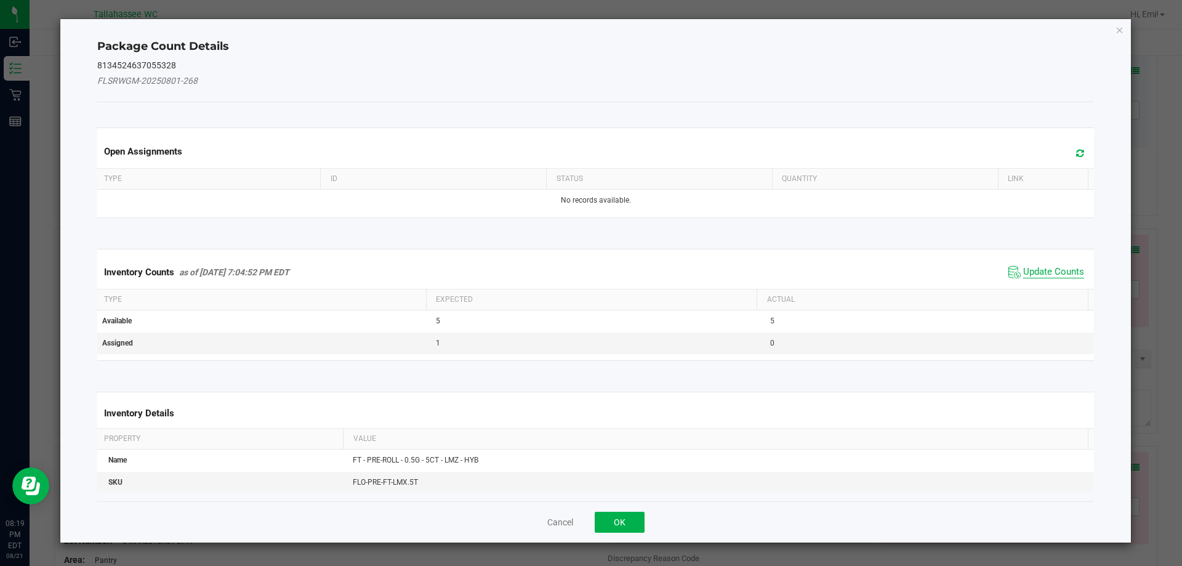
click at [1043, 273] on span "Update Counts" at bounding box center [1053, 272] width 61 height 12
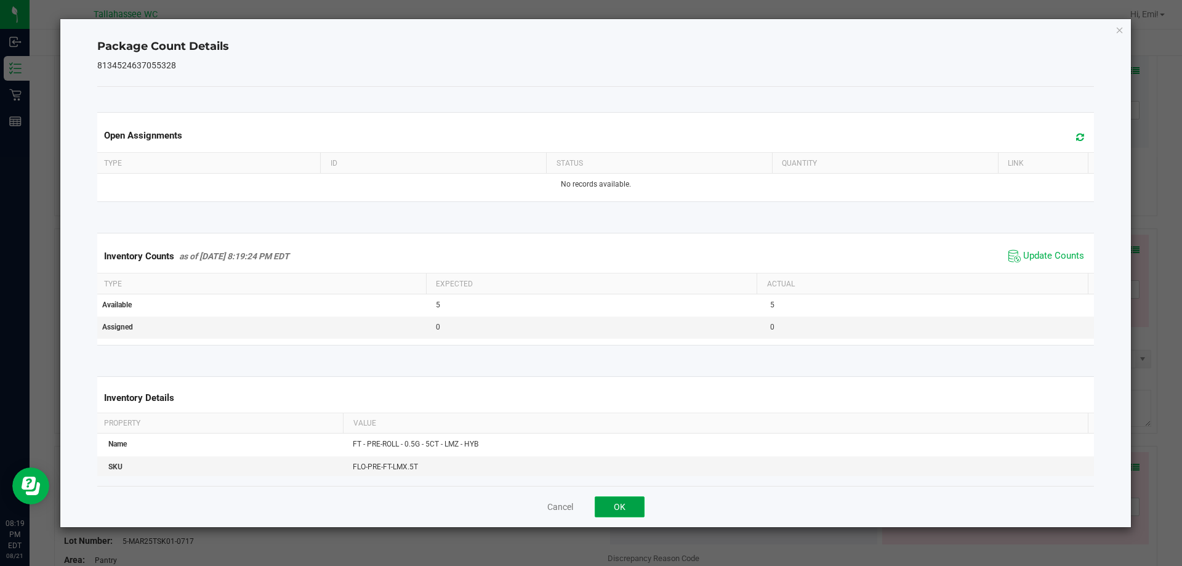
click at [632, 506] on button "OK" at bounding box center [619, 506] width 50 height 21
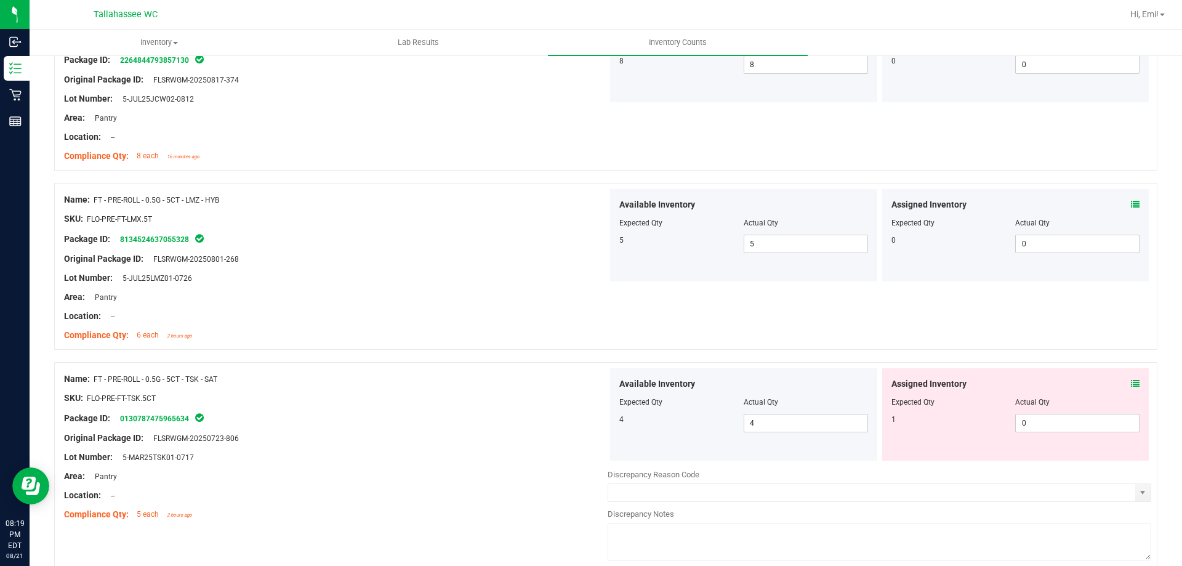
scroll to position [2831, 0]
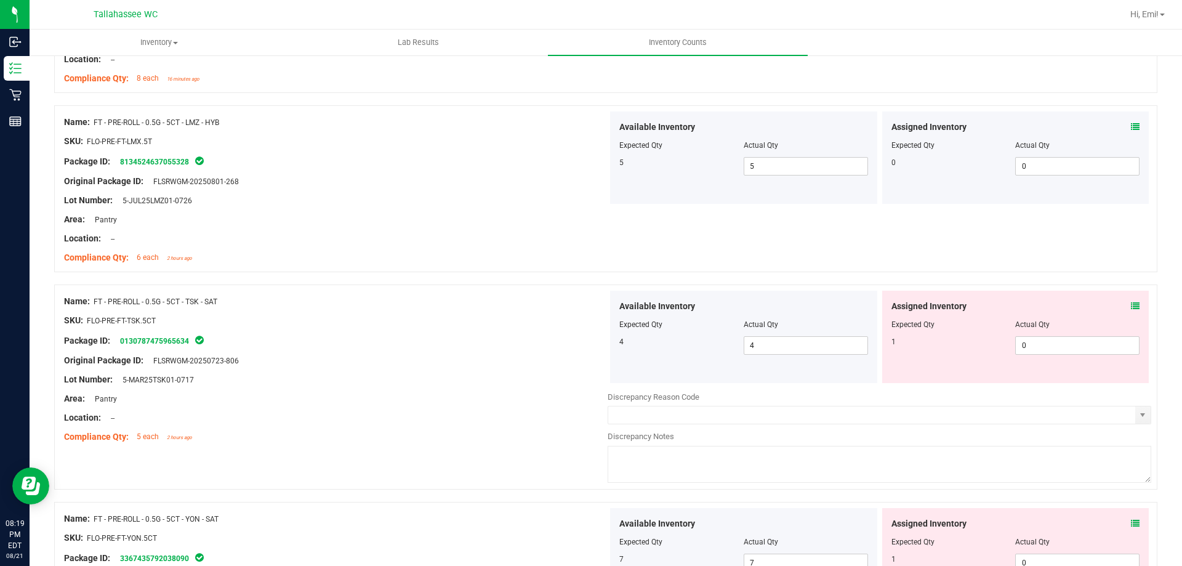
click at [1130, 303] on icon at bounding box center [1134, 306] width 9 height 9
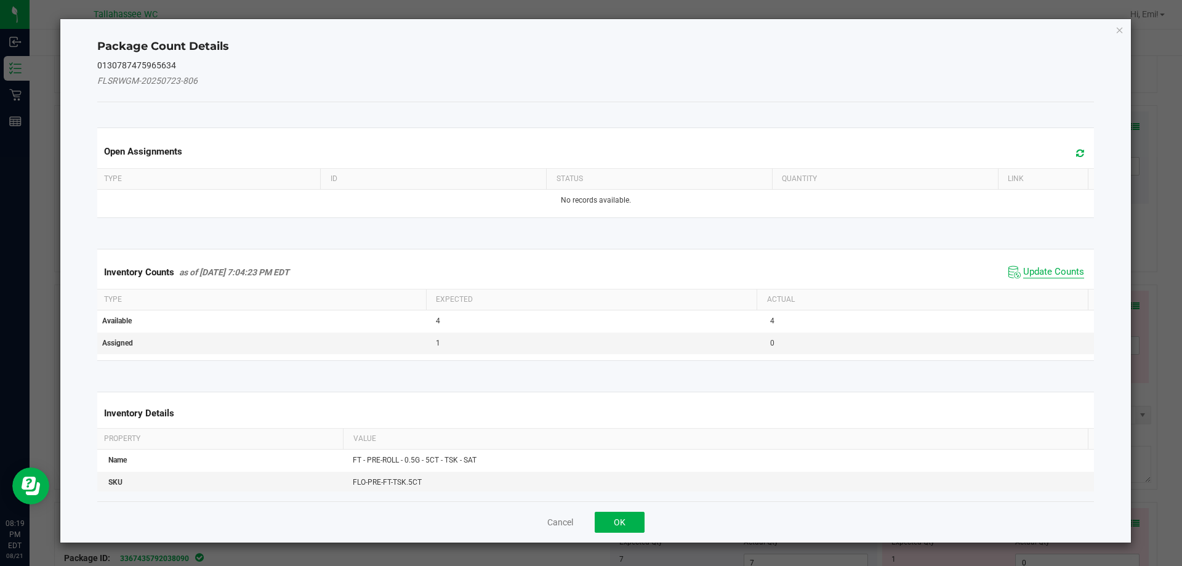
click at [1027, 274] on span "Update Counts" at bounding box center [1053, 272] width 61 height 12
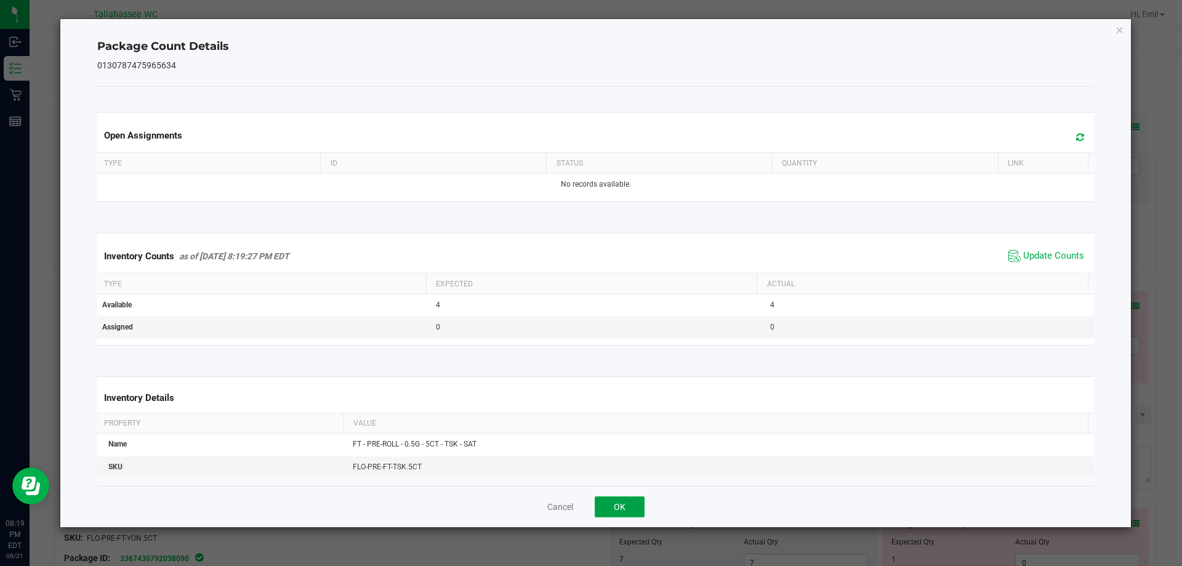
click at [634, 499] on button "OK" at bounding box center [619, 506] width 50 height 21
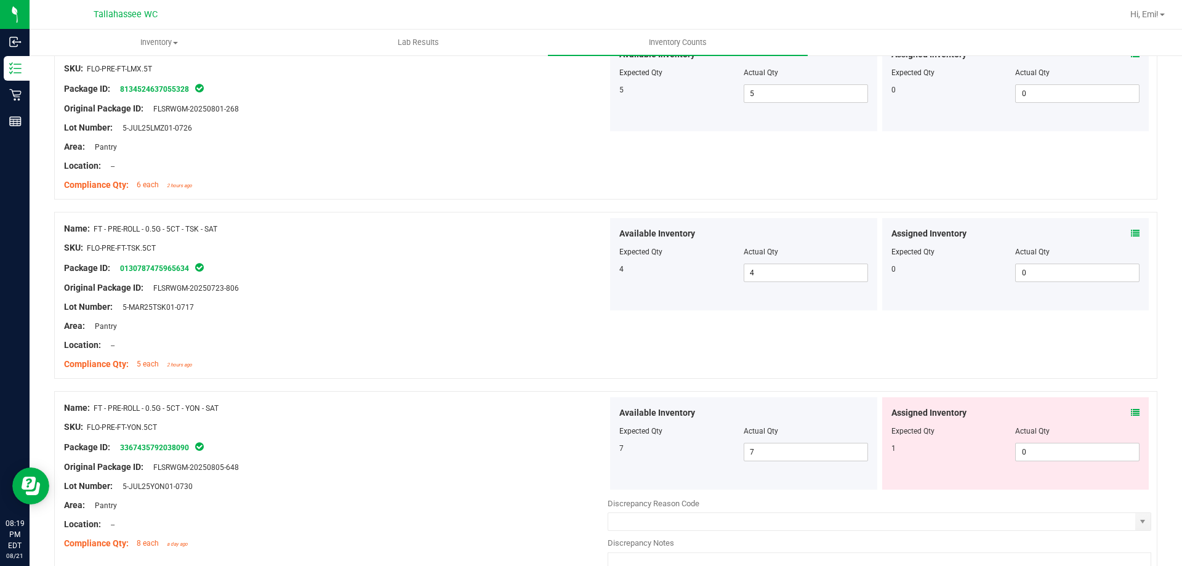
scroll to position [3015, 0]
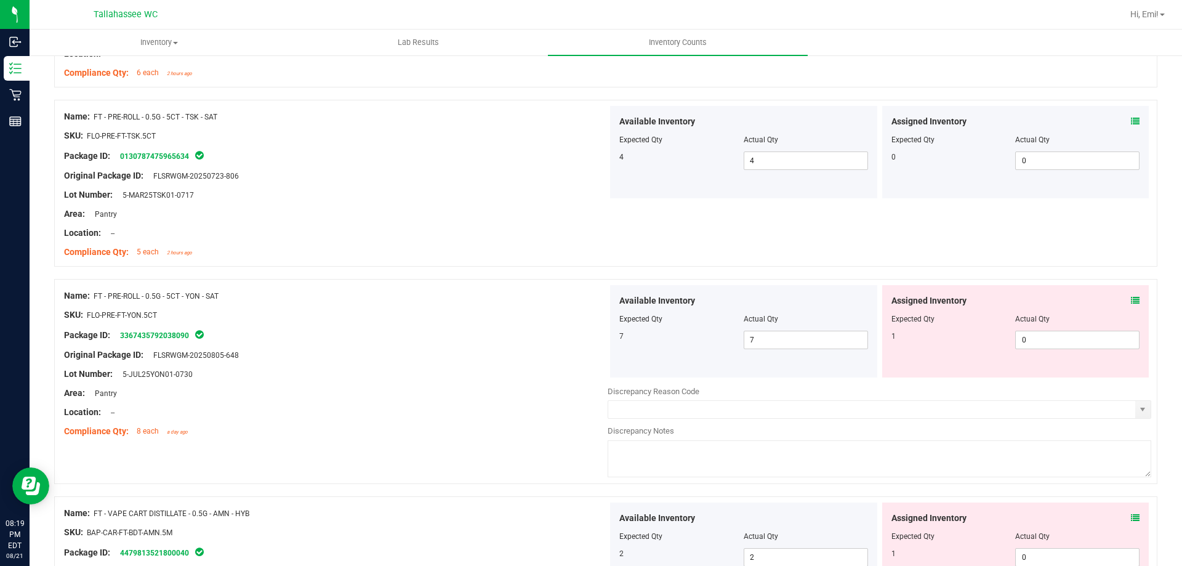
click at [1120, 298] on div "Assigned Inventory" at bounding box center [1015, 300] width 249 height 13
click at [1130, 300] on icon at bounding box center [1134, 300] width 9 height 9
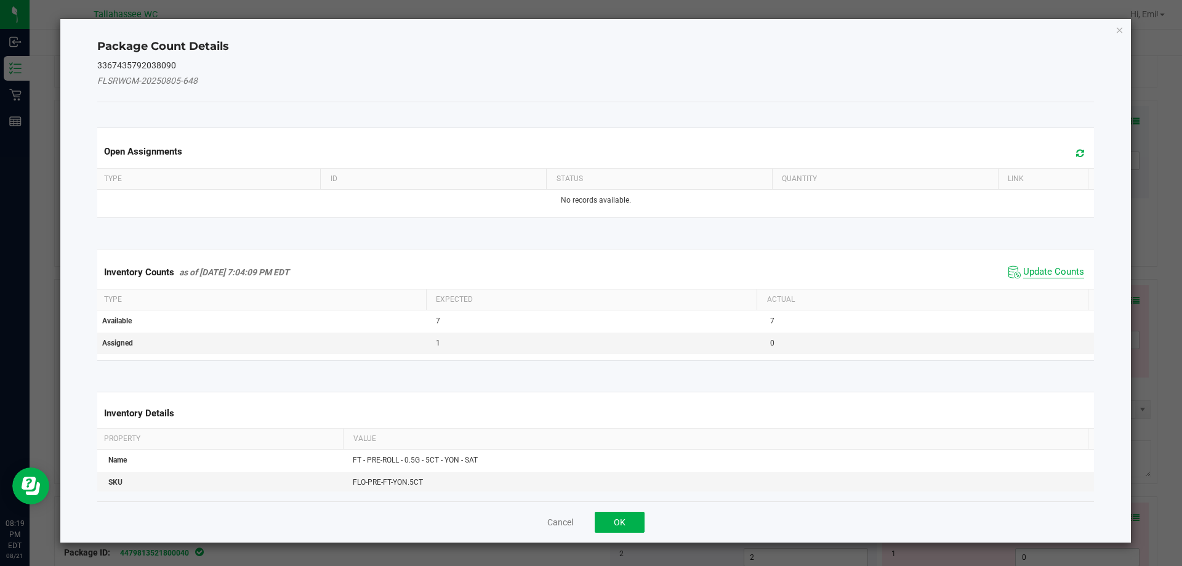
click at [1042, 270] on span "Update Counts" at bounding box center [1053, 272] width 61 height 12
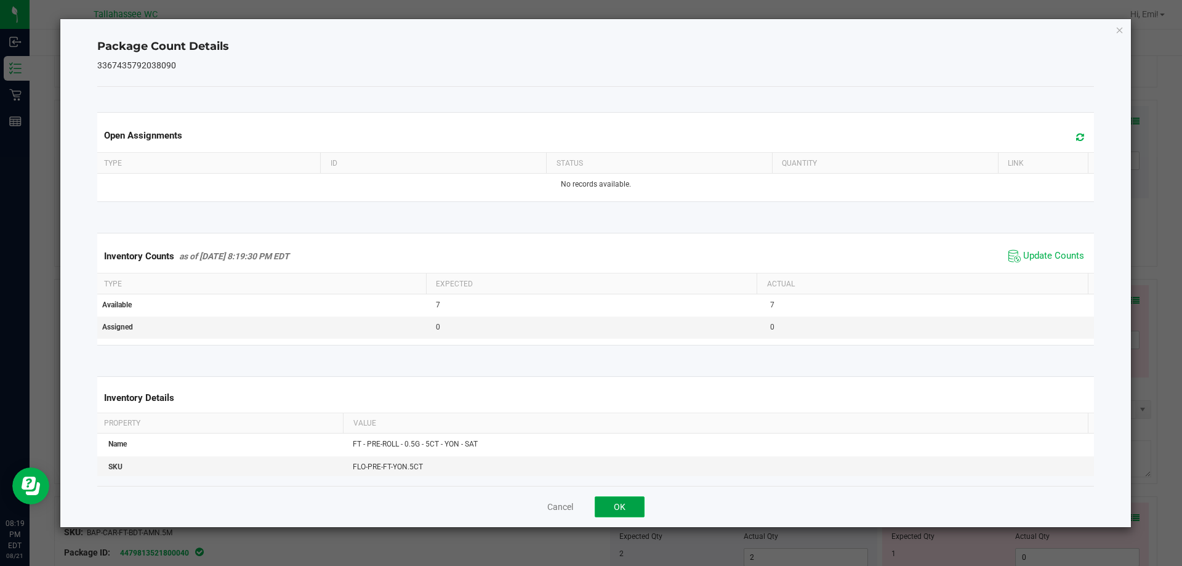
click at [609, 503] on button "OK" at bounding box center [619, 506] width 50 height 21
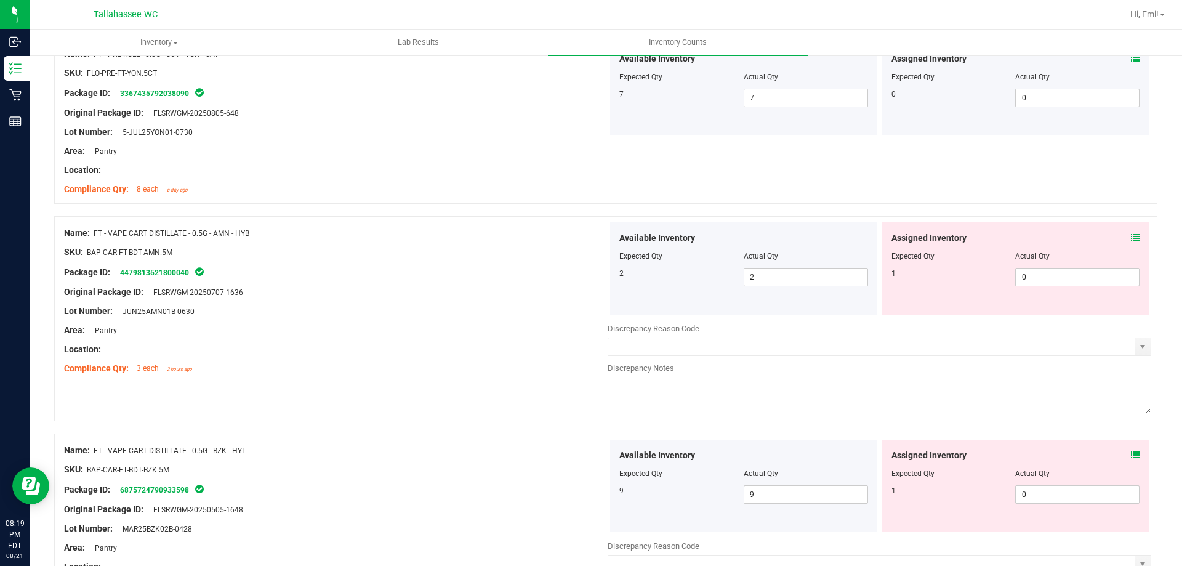
scroll to position [3262, 0]
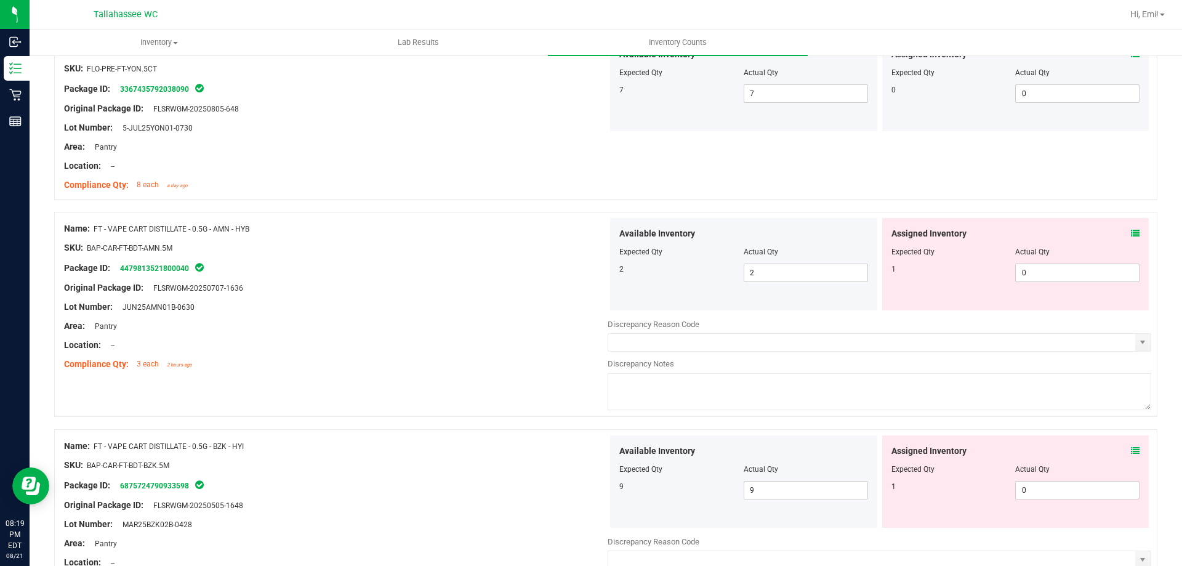
click at [1130, 230] on icon at bounding box center [1134, 233] width 9 height 9
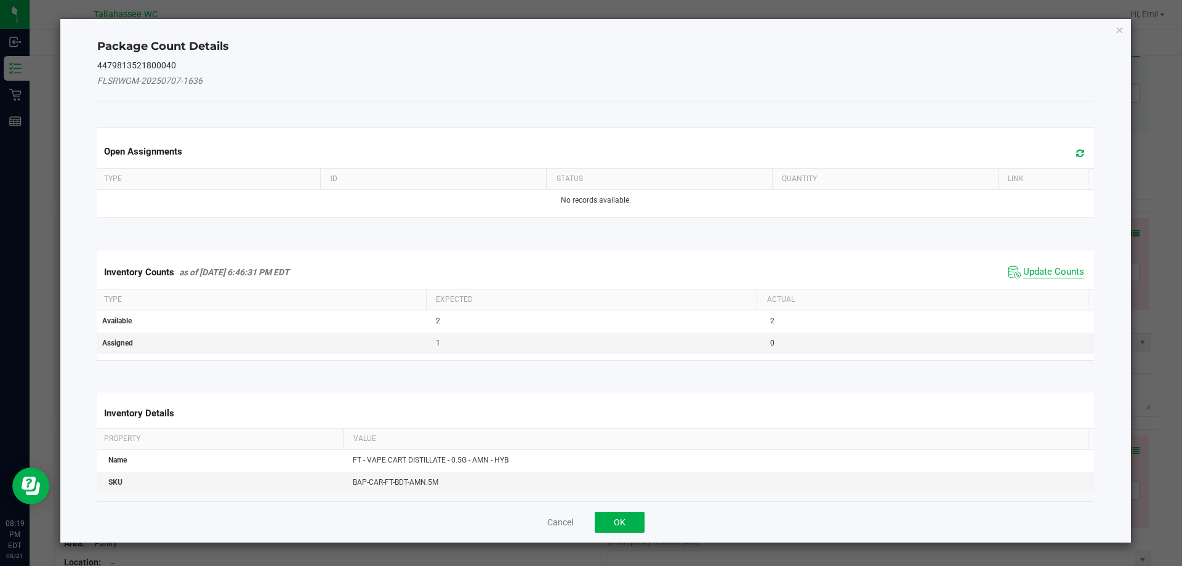
click at [1025, 268] on span "Update Counts" at bounding box center [1053, 272] width 61 height 12
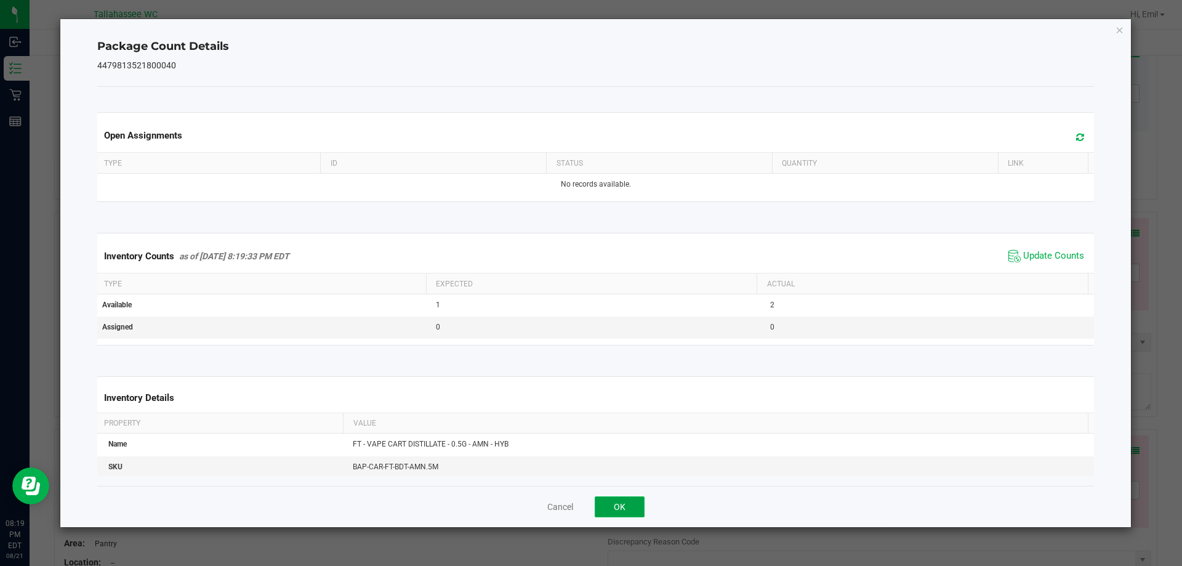
click at [615, 502] on button "OK" at bounding box center [619, 506] width 50 height 21
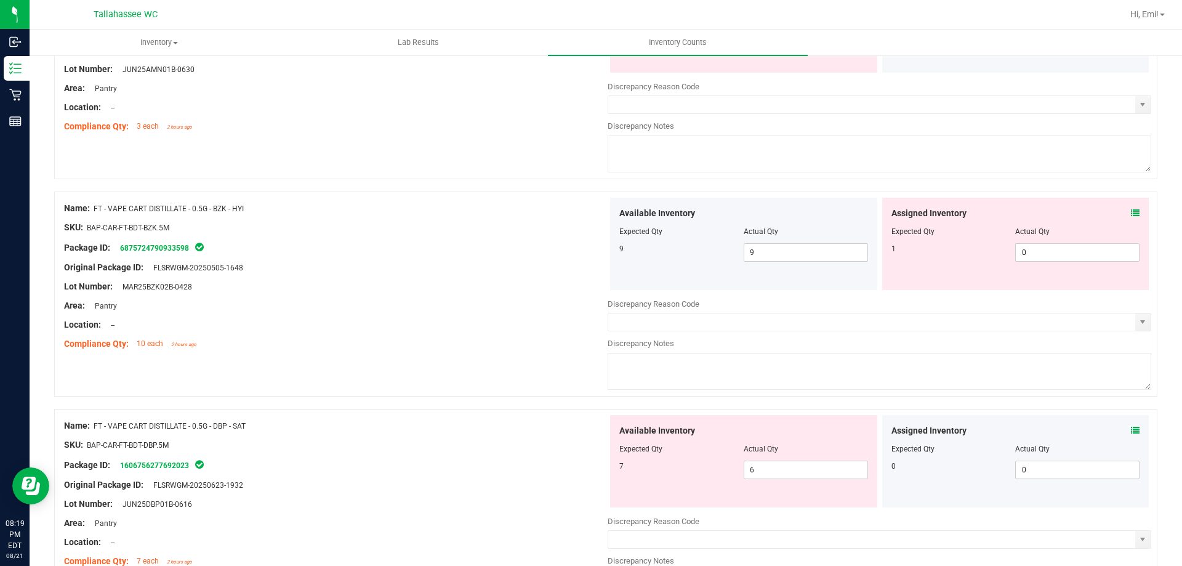
scroll to position [3508, 0]
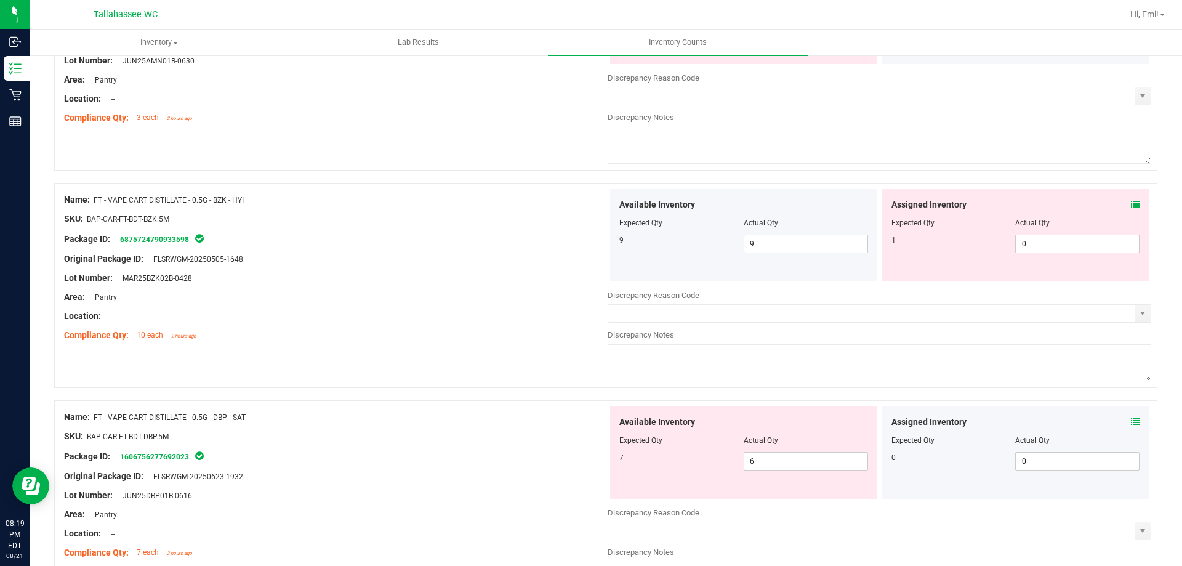
click at [1130, 203] on div "Assigned Inventory Expected Qty Actual Qty 1 0 0" at bounding box center [1015, 235] width 267 height 92
click at [1130, 203] on icon at bounding box center [1134, 204] width 9 height 9
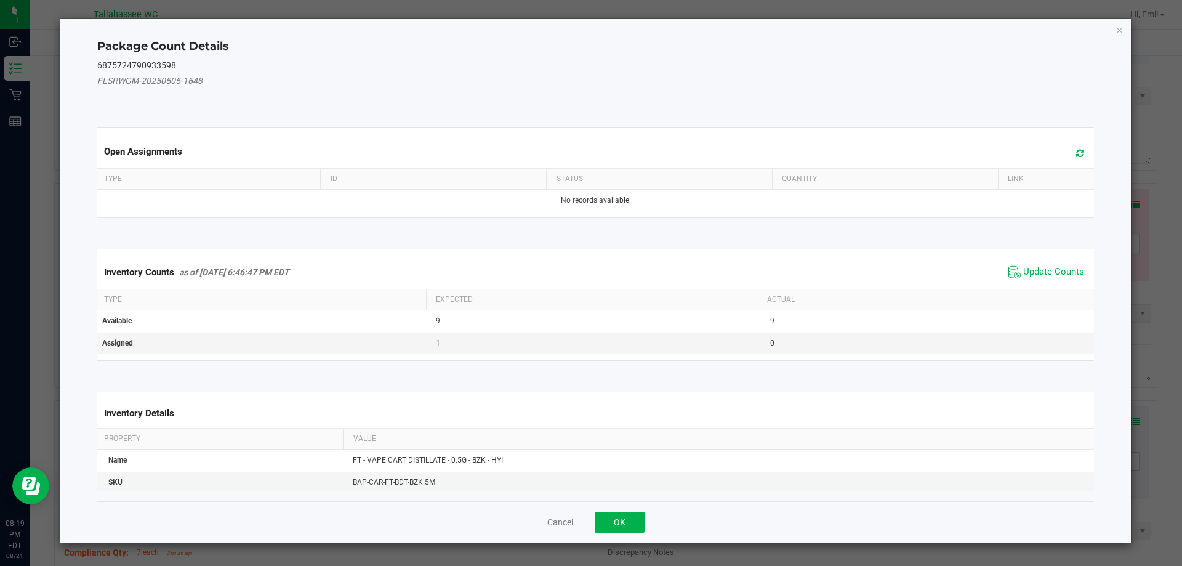
click at [1038, 263] on span "Update Counts" at bounding box center [1046, 272] width 82 height 18
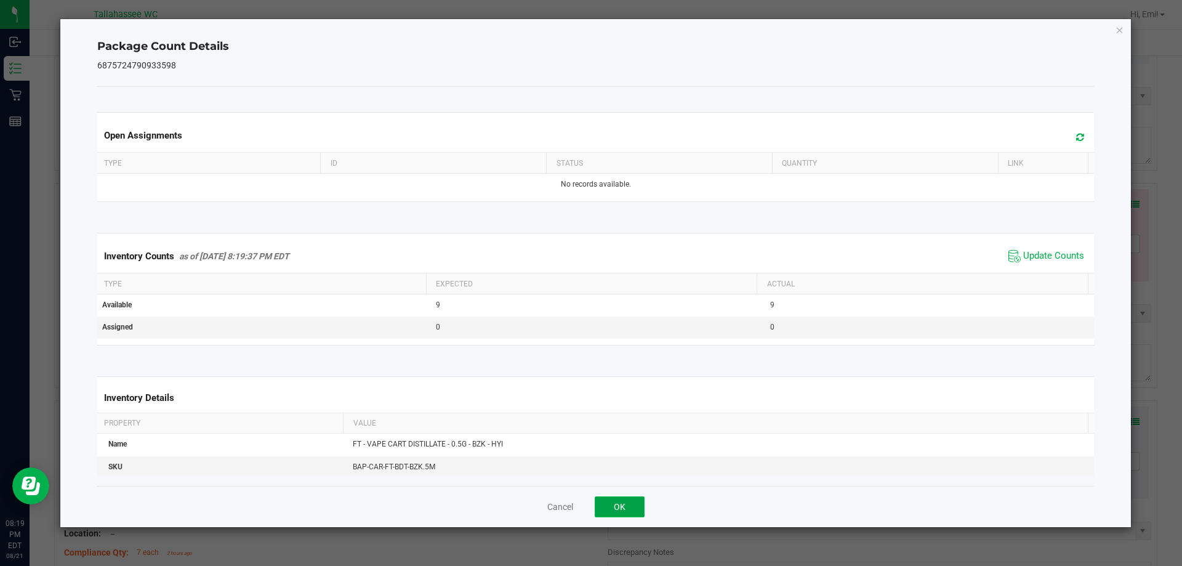
click at [633, 510] on button "OK" at bounding box center [619, 506] width 50 height 21
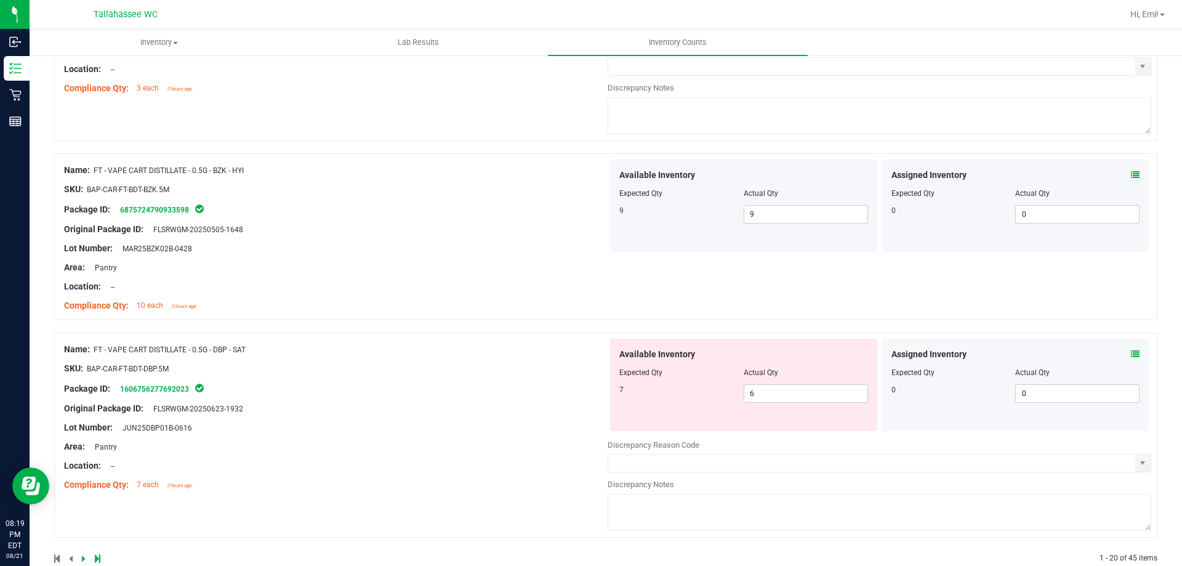
scroll to position [3563, 0]
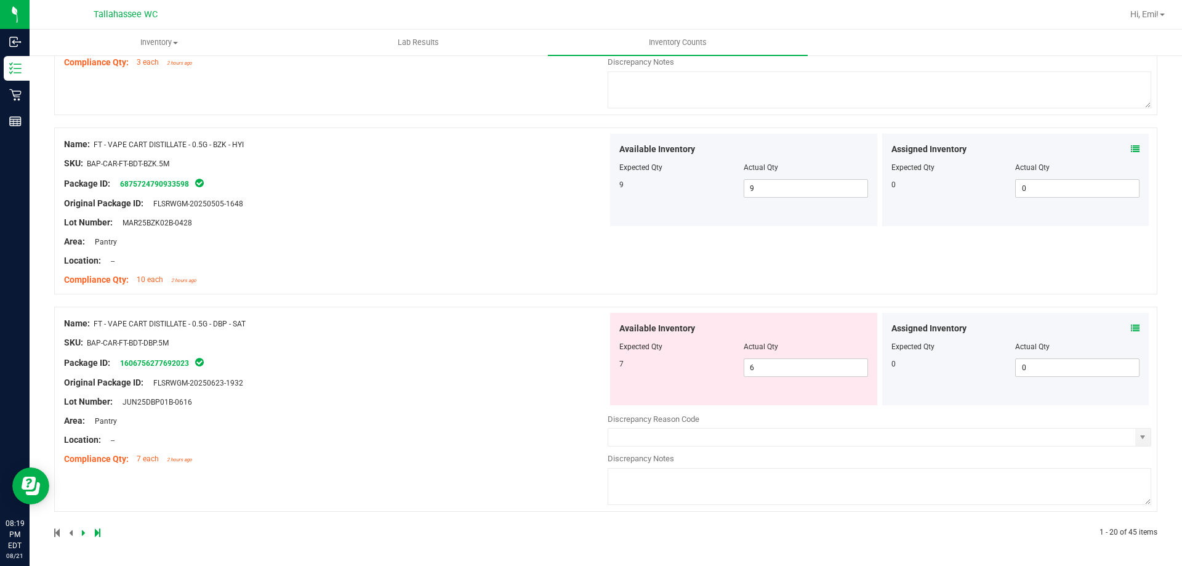
click at [1124, 316] on div "Assigned Inventory Expected Qty Actual Qty 0 0 0" at bounding box center [1015, 359] width 267 height 92
click at [1130, 330] on icon at bounding box center [1134, 328] width 9 height 9
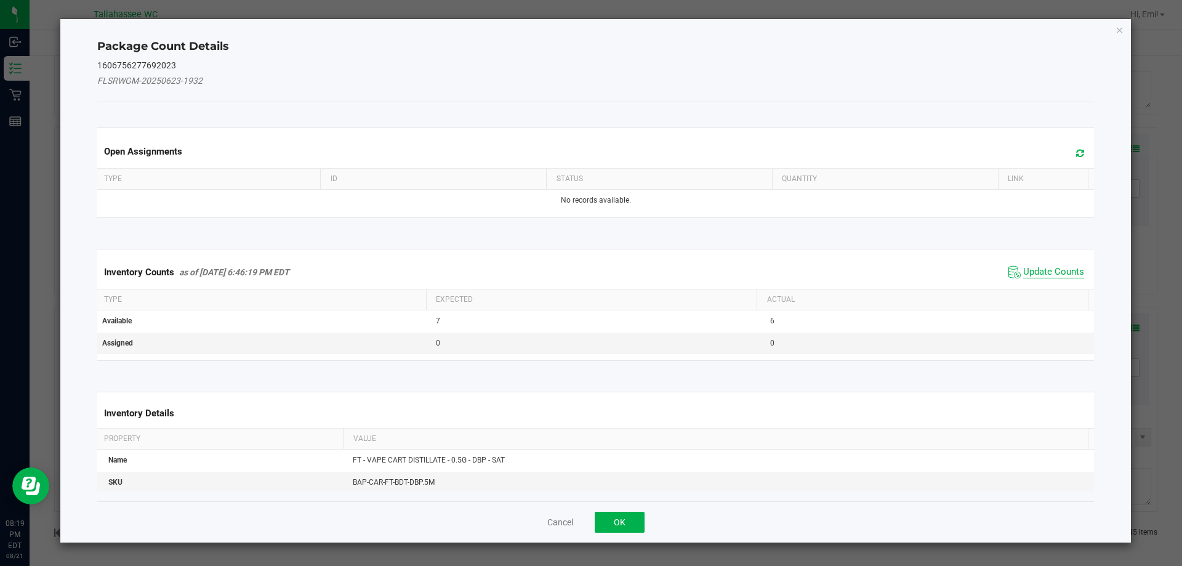
click at [1041, 270] on span "Update Counts" at bounding box center [1053, 272] width 61 height 12
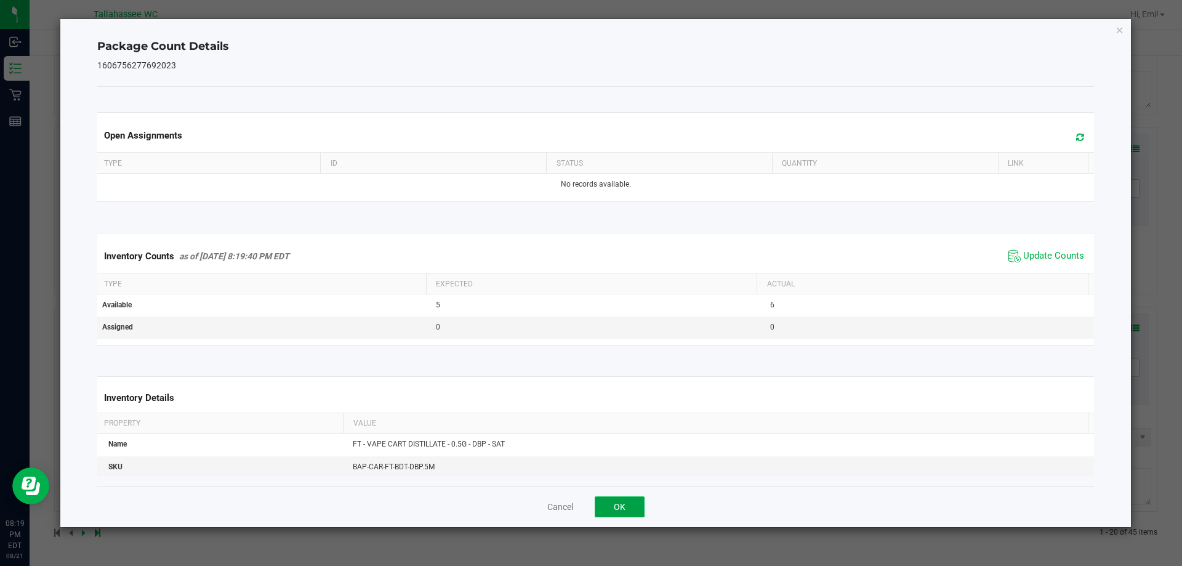
click at [630, 506] on button "OK" at bounding box center [619, 506] width 50 height 21
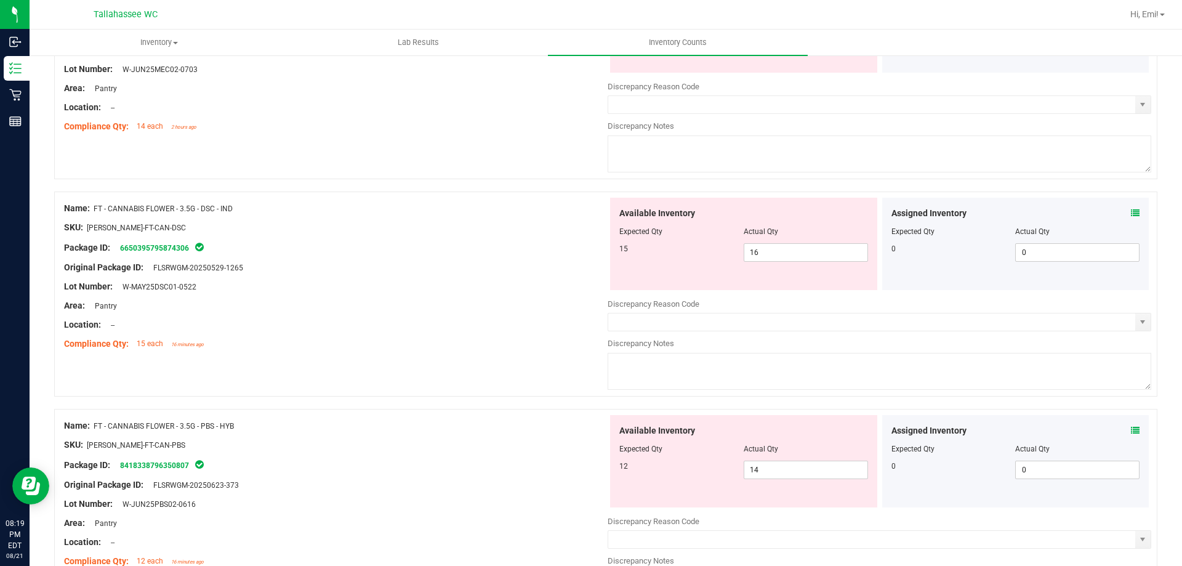
scroll to position [0, 0]
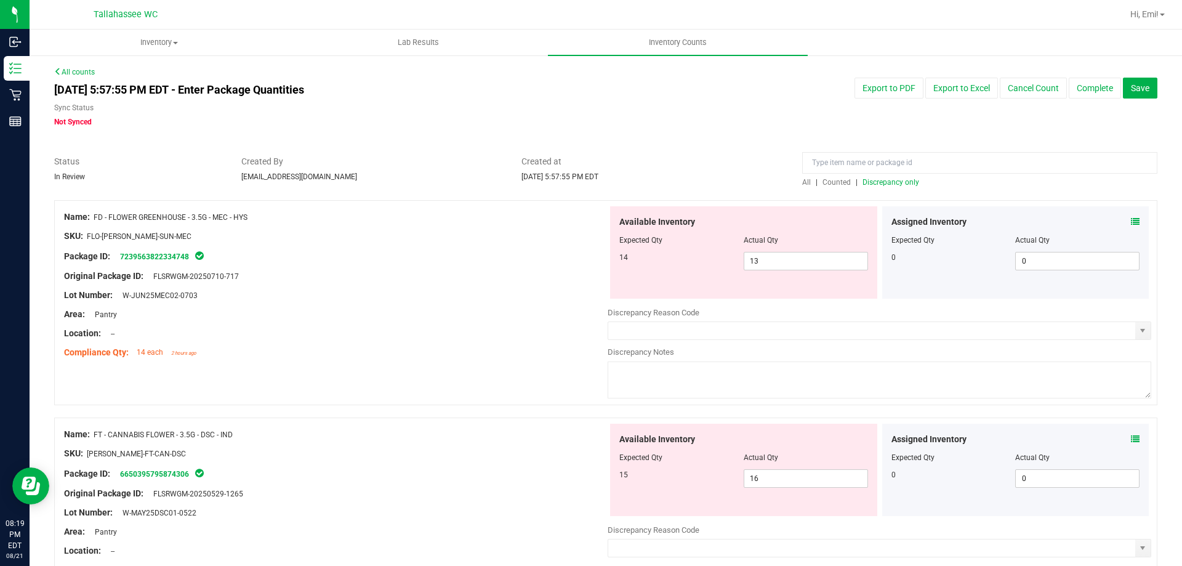
click at [907, 178] on span "Discrepancy only" at bounding box center [890, 182] width 57 height 9
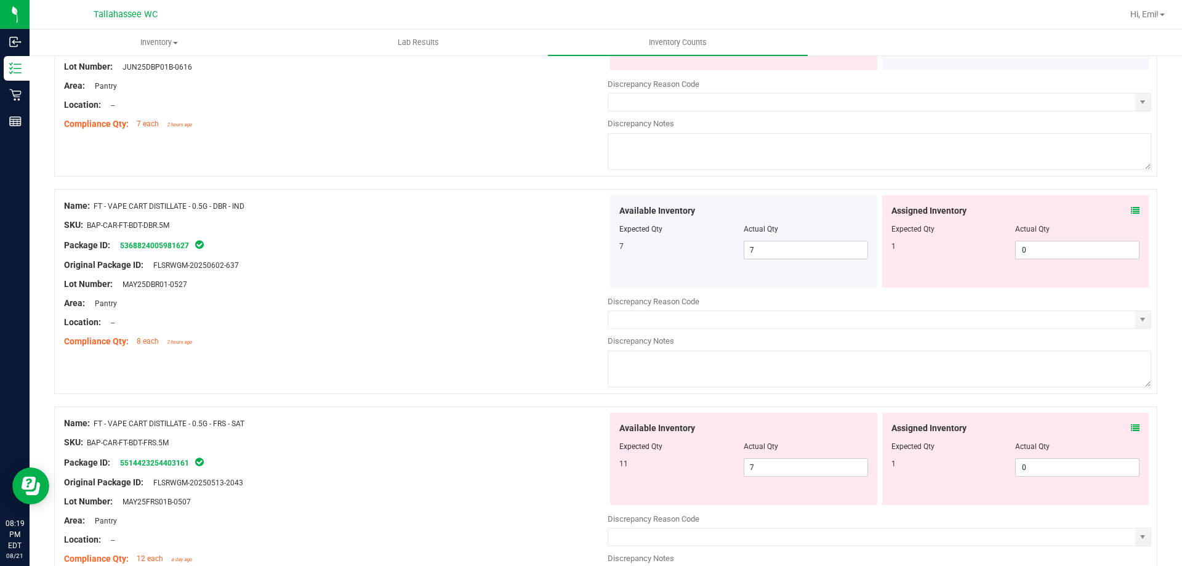
scroll to position [1785, 0]
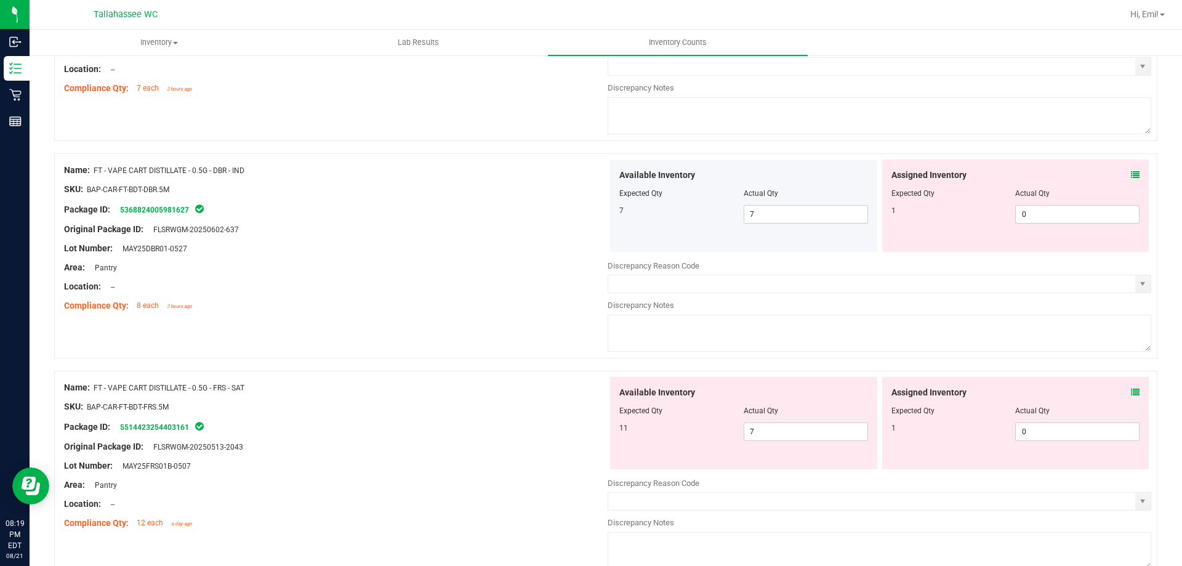
click at [1130, 171] on icon at bounding box center [1134, 174] width 9 height 9
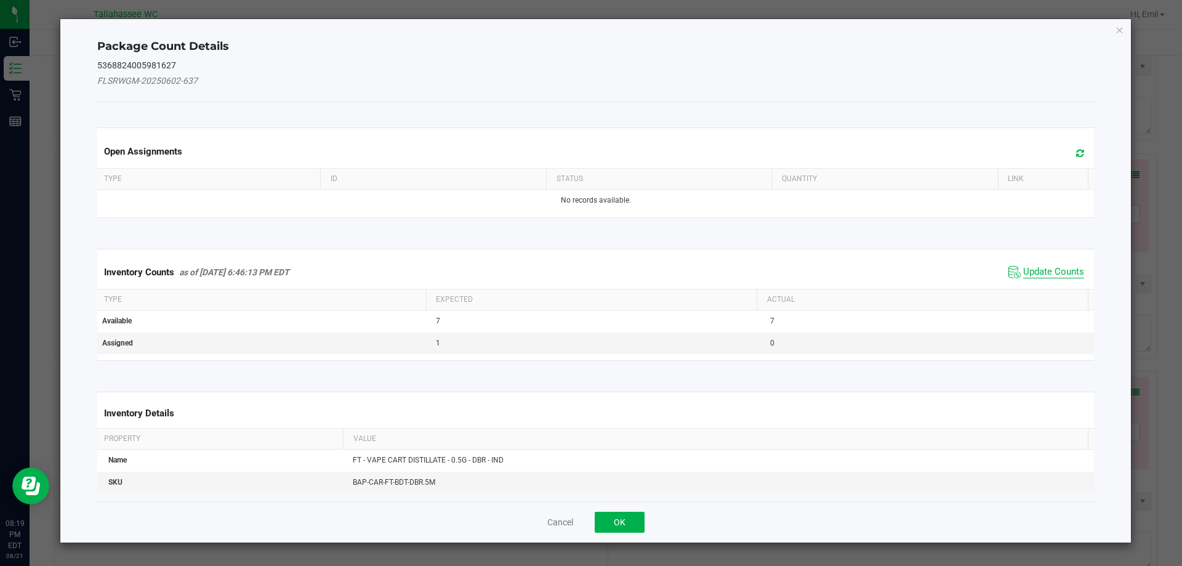
click at [1026, 273] on span "Update Counts" at bounding box center [1053, 272] width 61 height 12
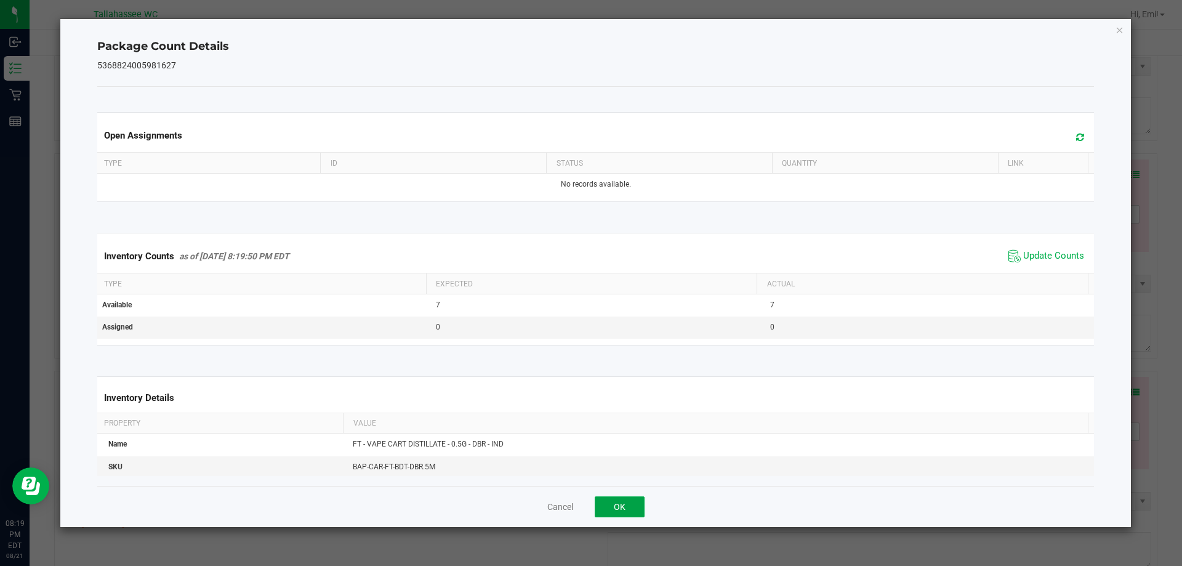
drag, startPoint x: 634, startPoint y: 497, endPoint x: 641, endPoint y: 496, distance: 7.4
click at [633, 497] on button "OK" at bounding box center [619, 506] width 50 height 21
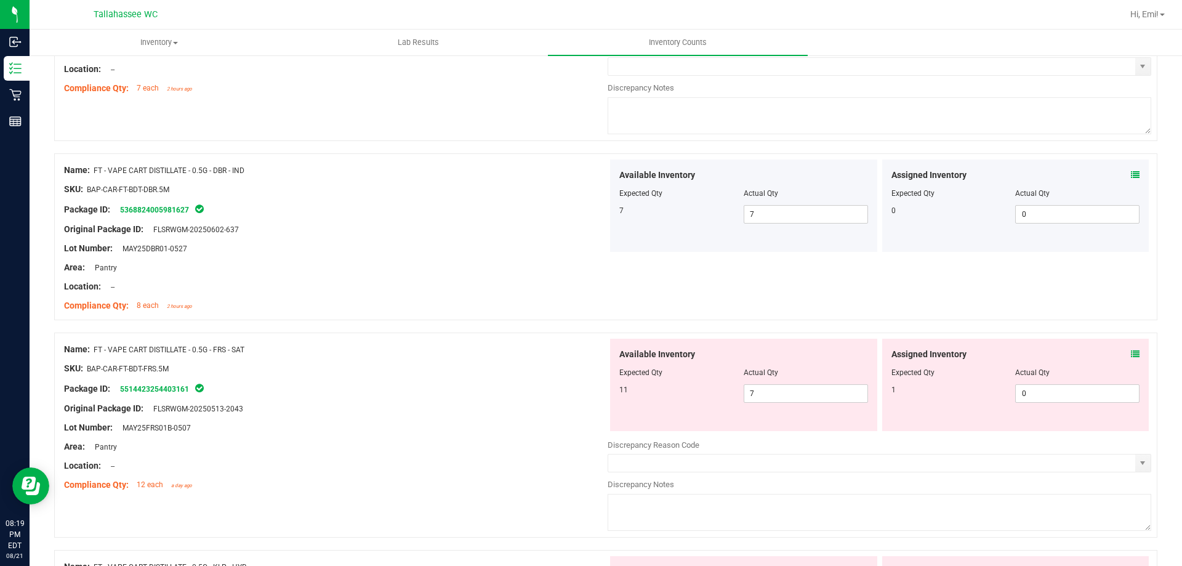
scroll to position [2031, 0]
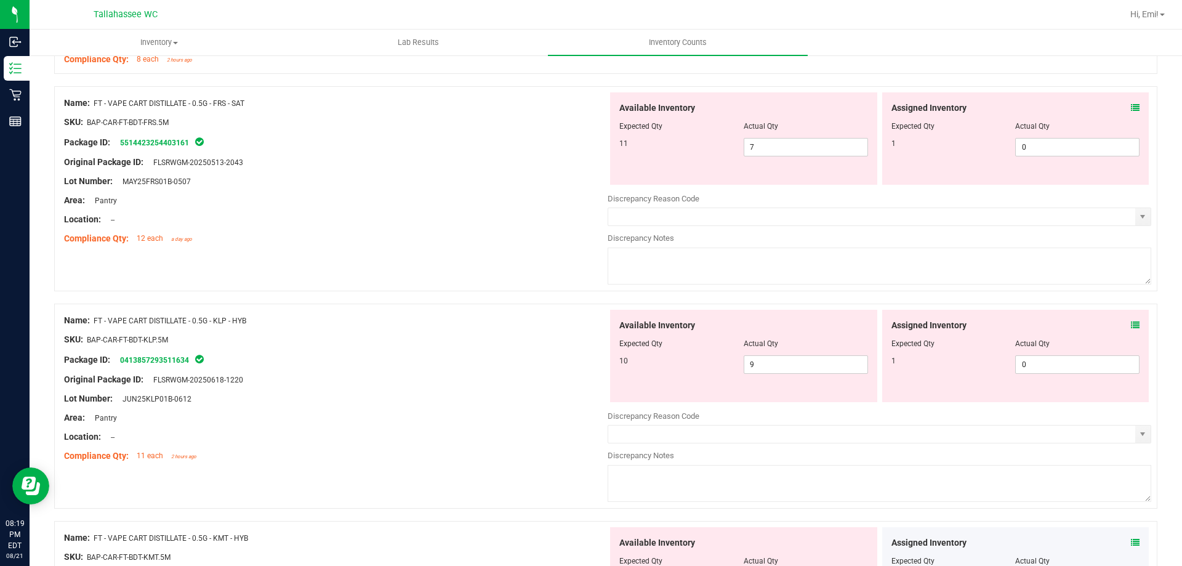
click at [1130, 110] on icon at bounding box center [1134, 107] width 9 height 9
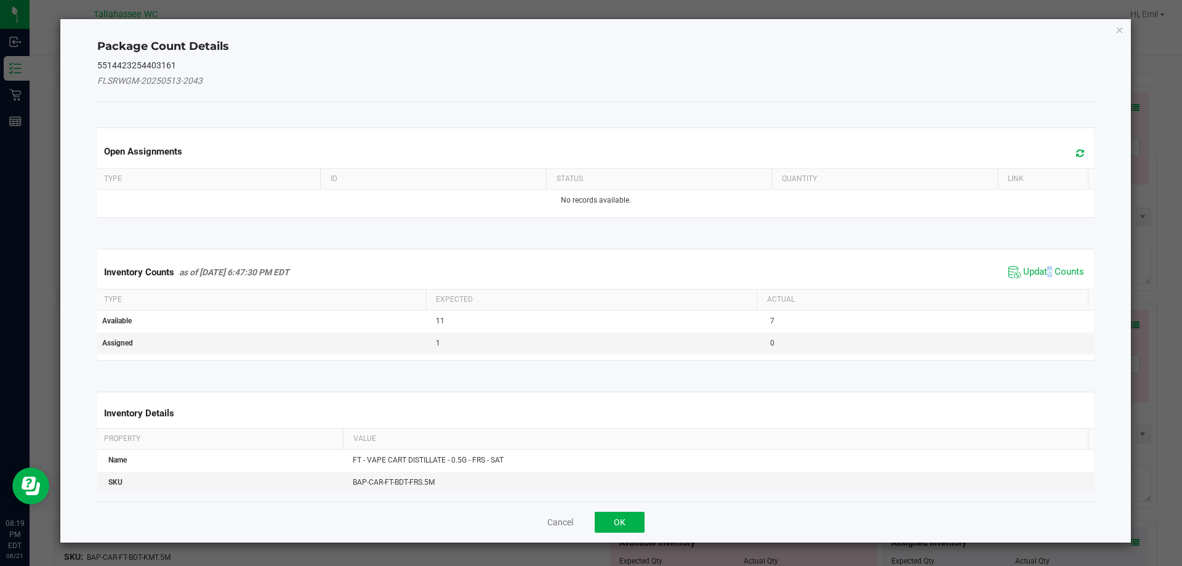
click at [1040, 265] on span "Update Counts" at bounding box center [1046, 272] width 82 height 18
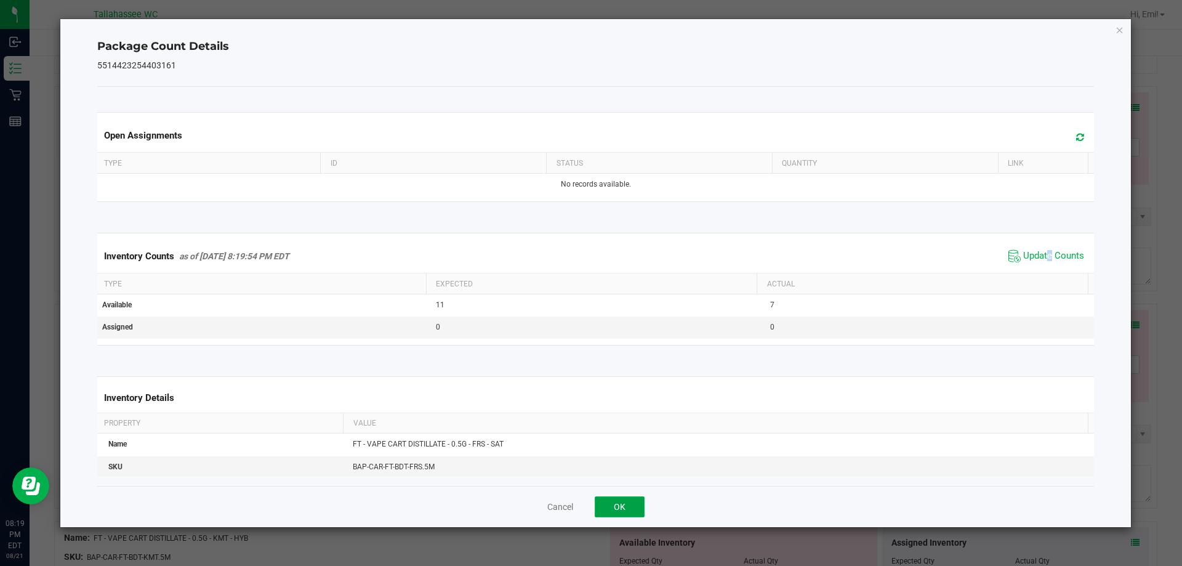
click at [624, 505] on button "OK" at bounding box center [619, 506] width 50 height 21
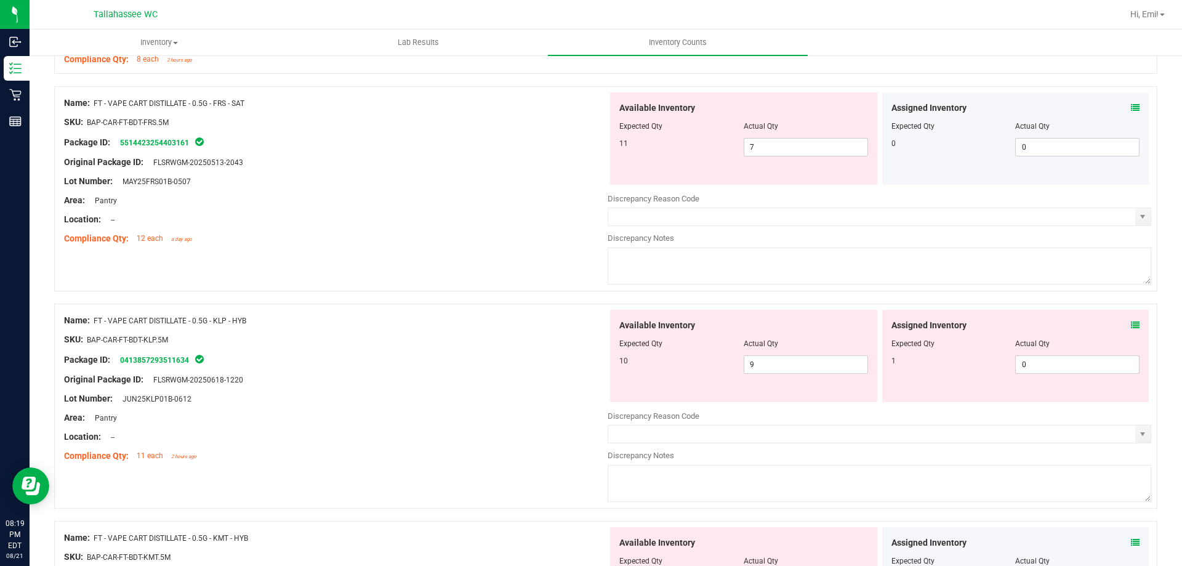
click at [1130, 322] on icon at bounding box center [1134, 325] width 9 height 9
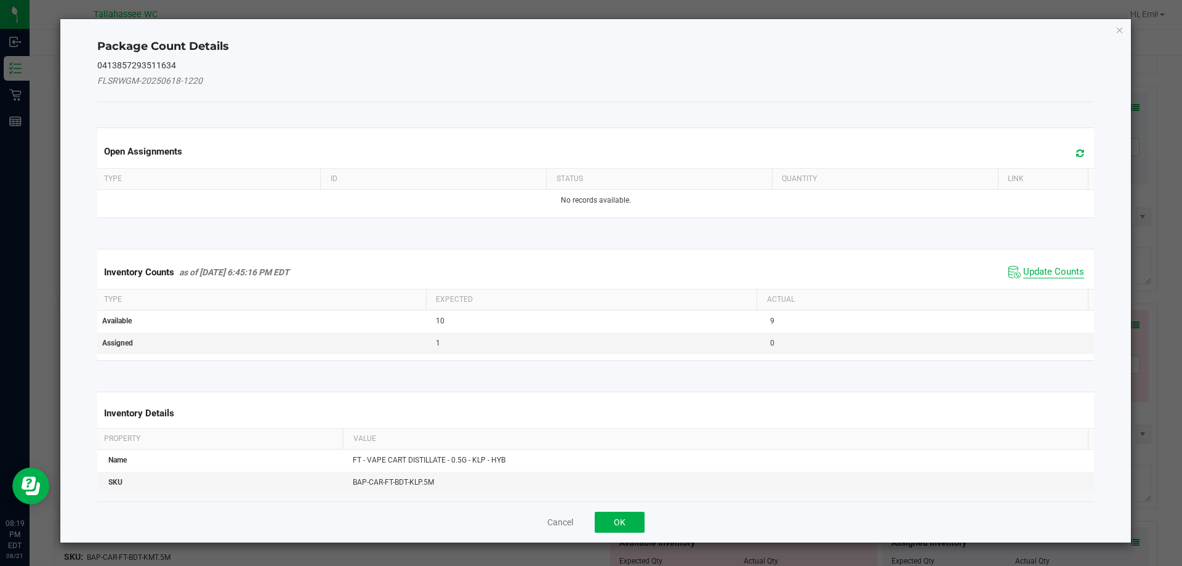
click at [1044, 275] on span "Update Counts" at bounding box center [1053, 272] width 61 height 12
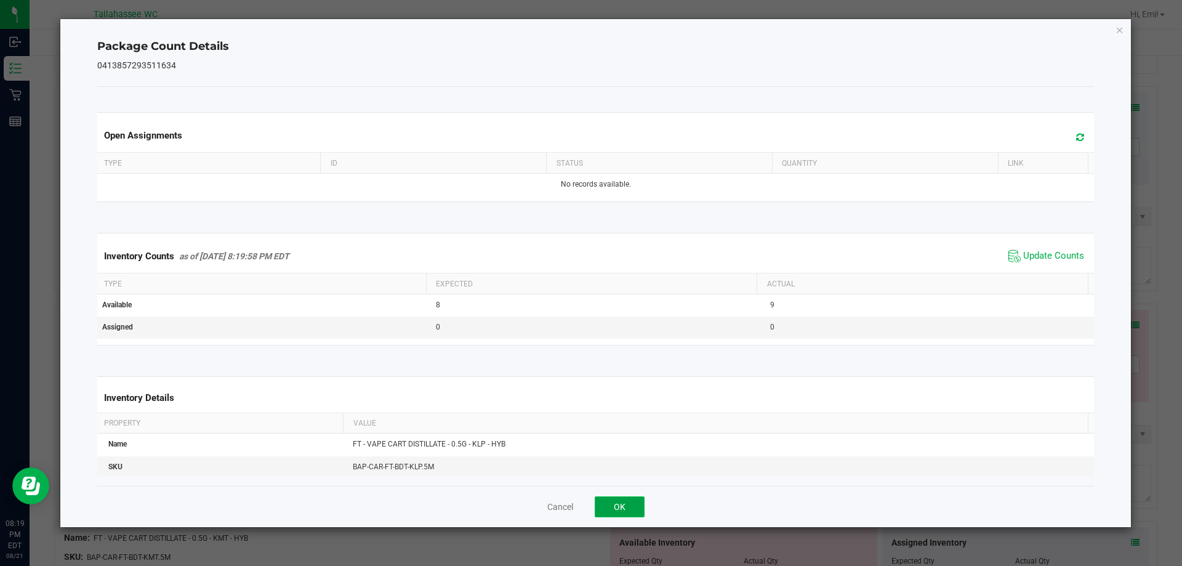
click at [633, 506] on button "OK" at bounding box center [619, 506] width 50 height 21
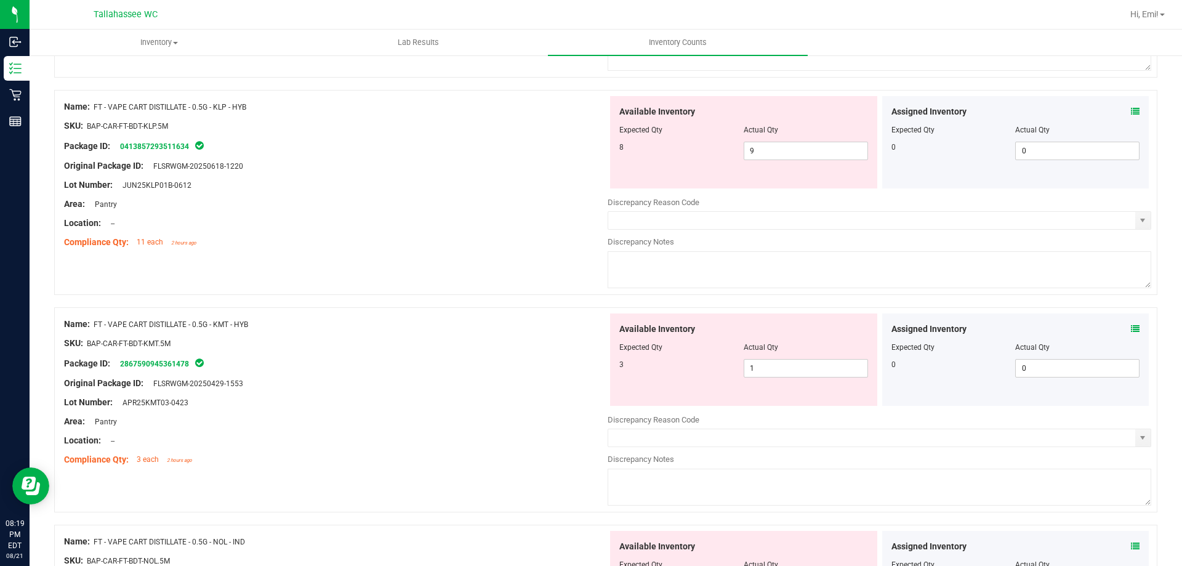
scroll to position [2277, 0]
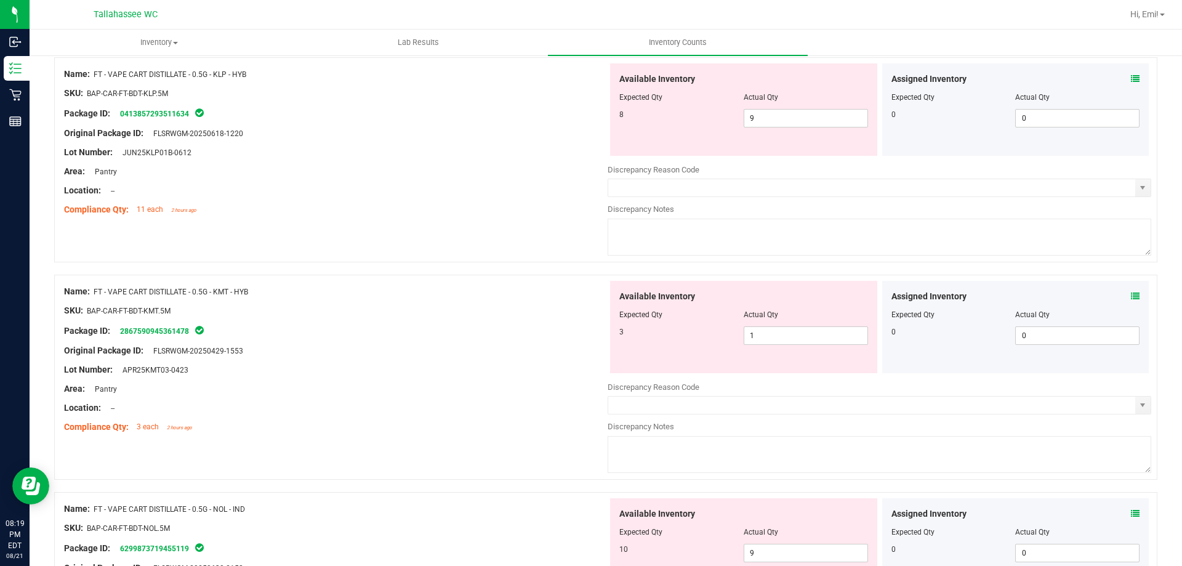
click at [1119, 293] on div "Assigned Inventory" at bounding box center [1015, 296] width 249 height 13
click at [1130, 292] on icon at bounding box center [1134, 296] width 9 height 9
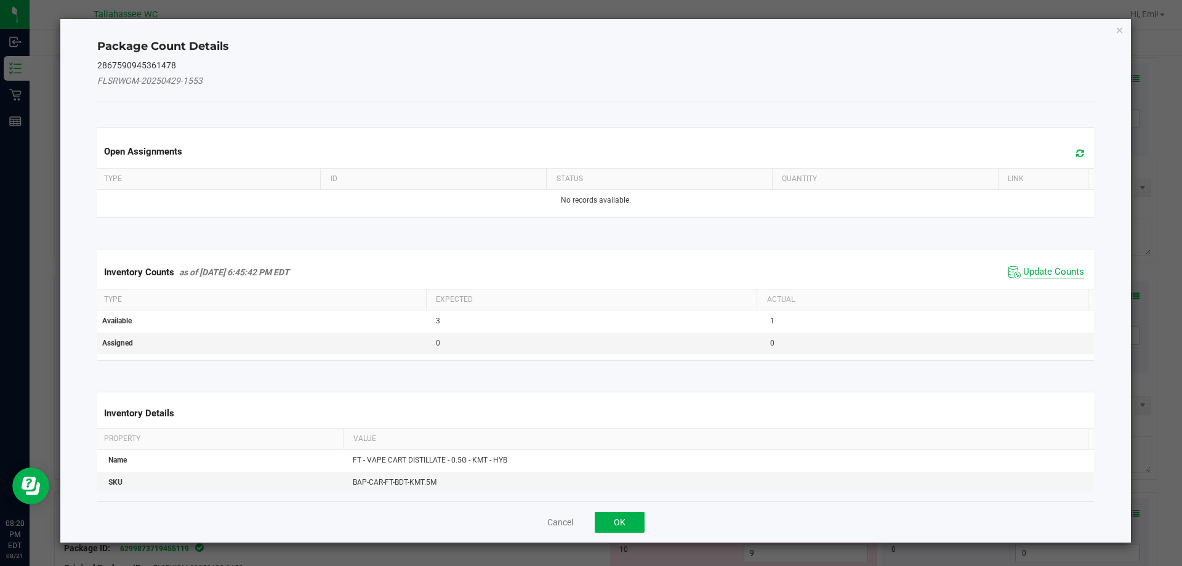
click at [1055, 274] on span "Update Counts" at bounding box center [1053, 272] width 61 height 12
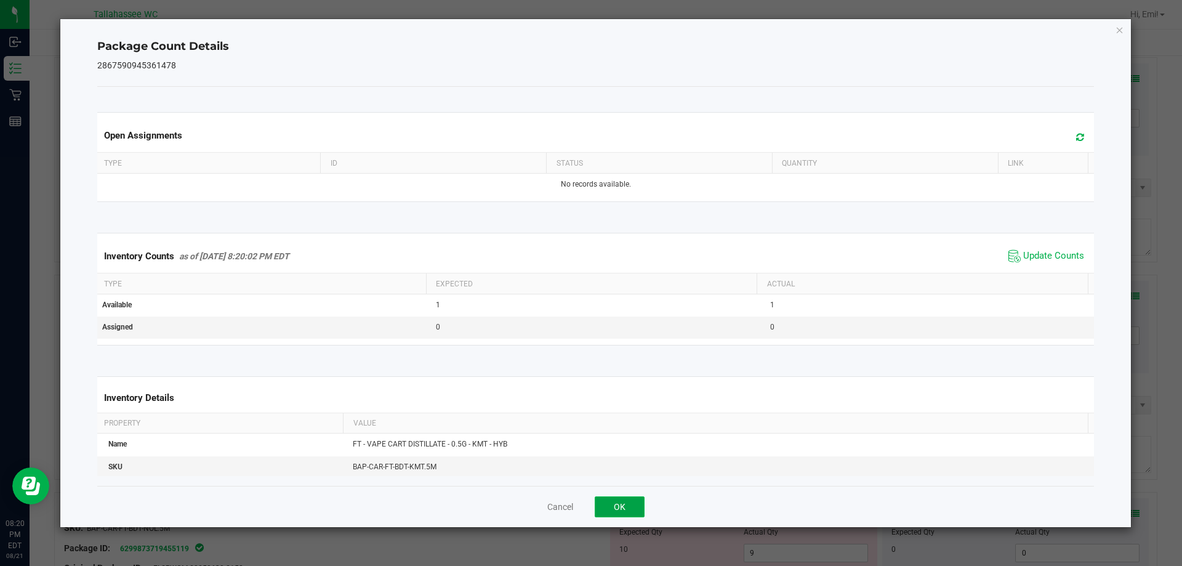
click at [632, 505] on button "OK" at bounding box center [619, 506] width 50 height 21
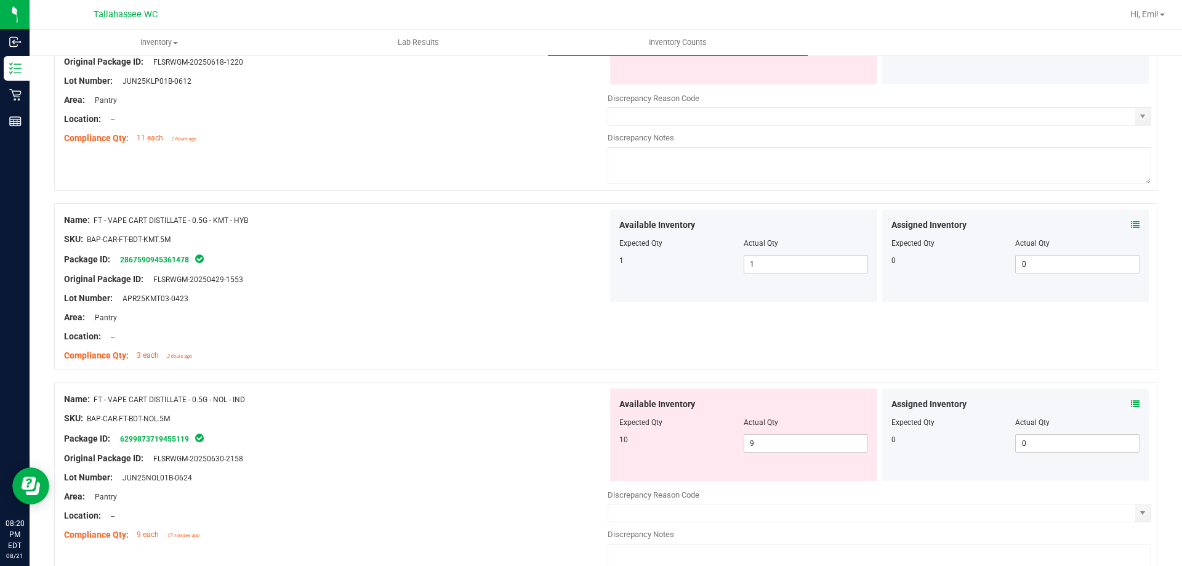
scroll to position [2462, 0]
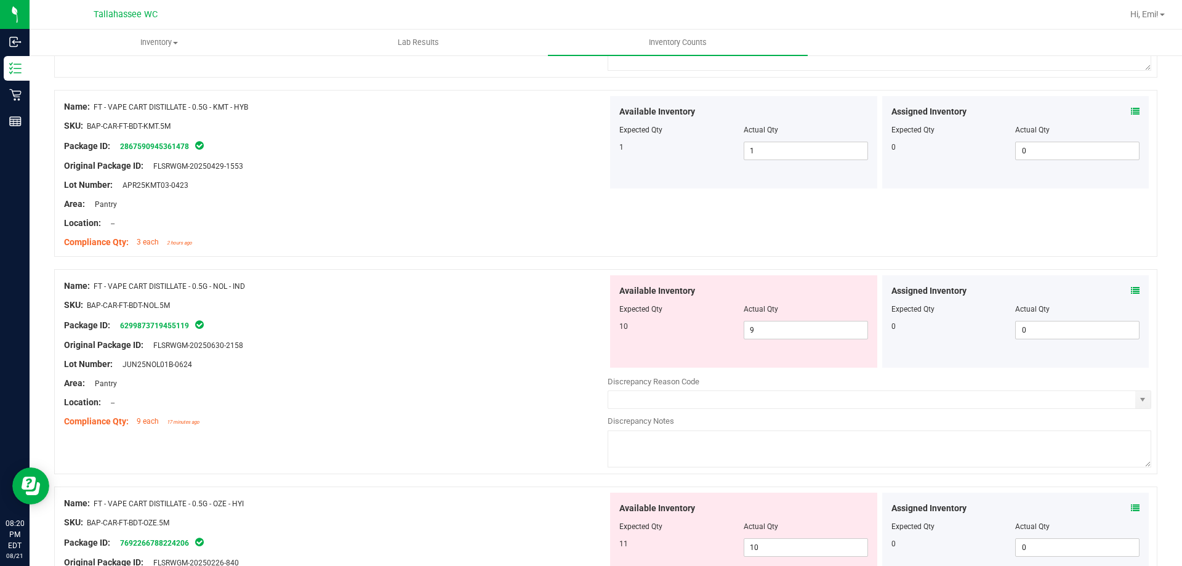
click at [1130, 290] on div "Assigned Inventory Expected Qty Actual Qty 0 0 0" at bounding box center [1015, 321] width 267 height 92
click at [1130, 290] on icon at bounding box center [1134, 290] width 9 height 9
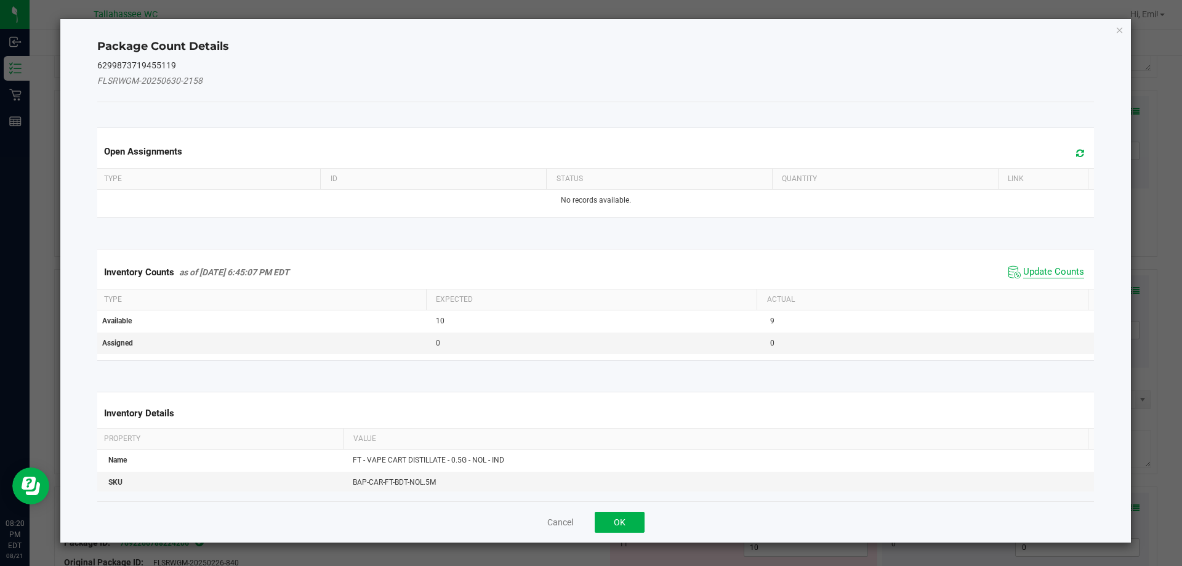
click at [1055, 270] on span "Update Counts" at bounding box center [1053, 272] width 61 height 12
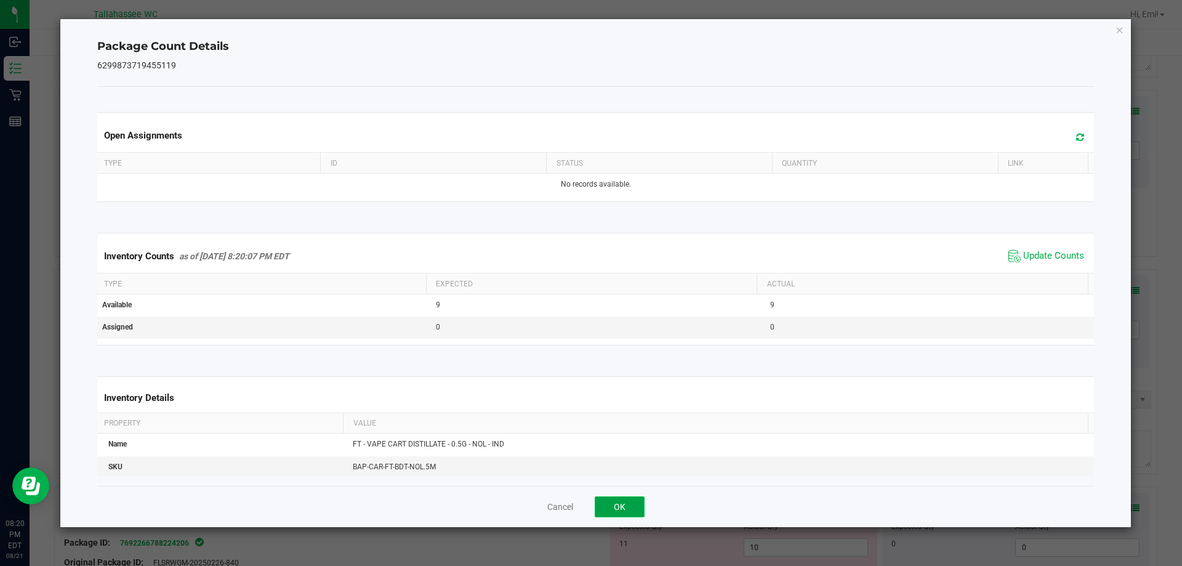
click at [630, 510] on button "OK" at bounding box center [619, 506] width 50 height 21
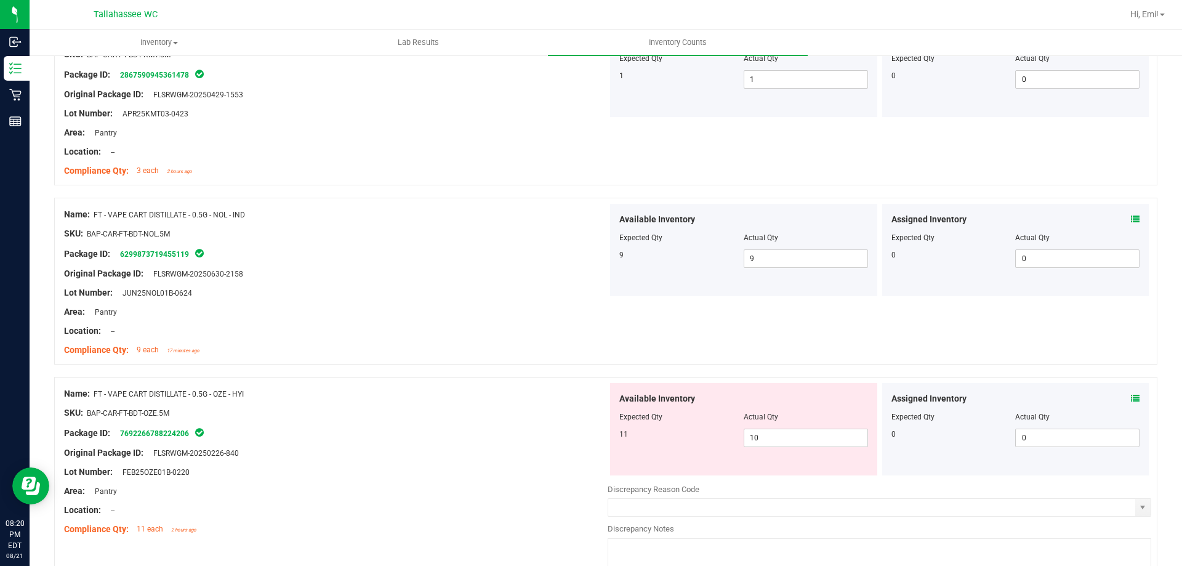
scroll to position [2708, 0]
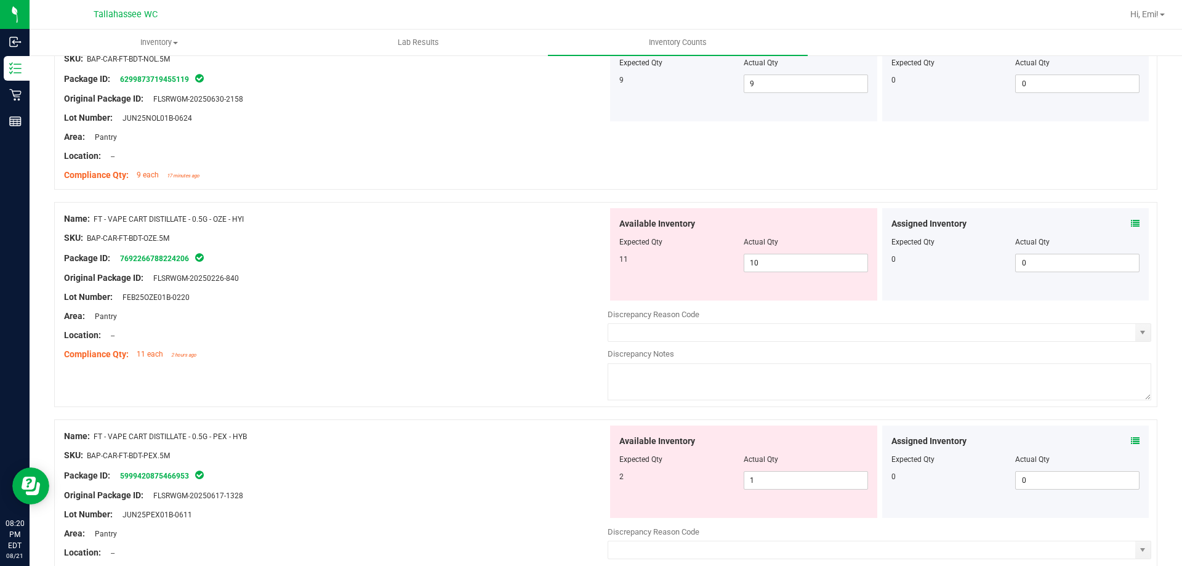
click at [1130, 222] on icon at bounding box center [1134, 223] width 9 height 9
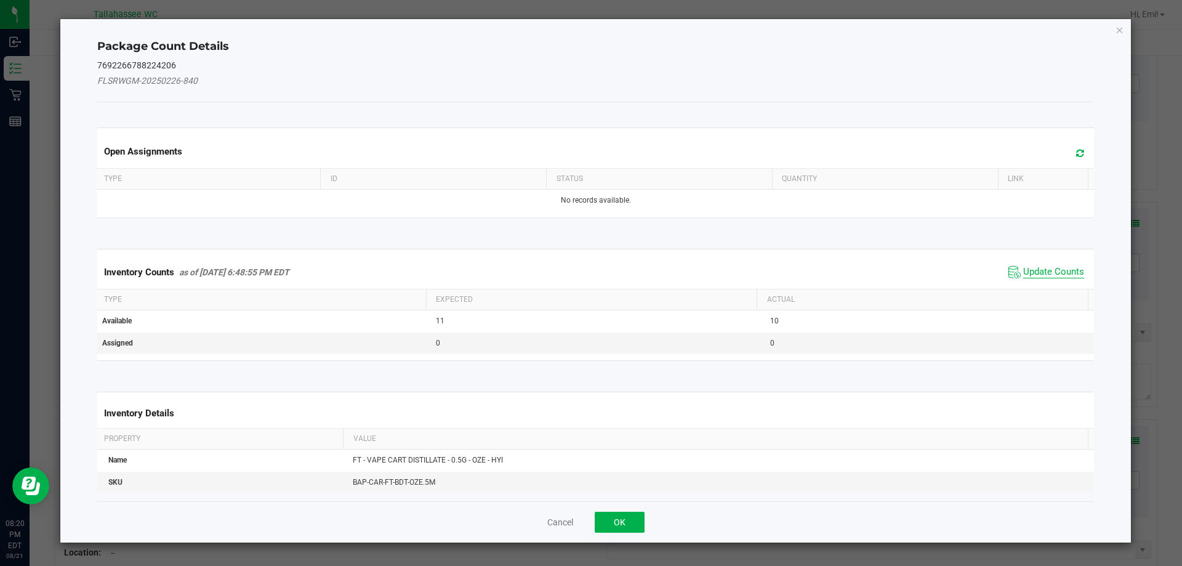
click at [1025, 267] on span "Update Counts" at bounding box center [1053, 272] width 61 height 12
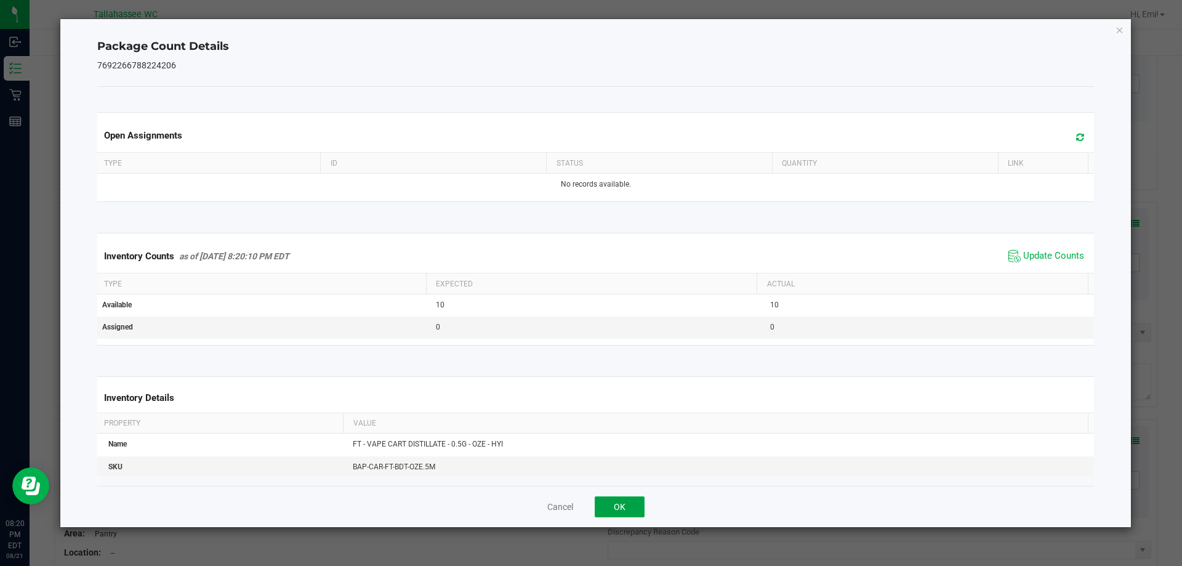
drag, startPoint x: 634, startPoint y: 510, endPoint x: 698, endPoint y: 484, distance: 69.0
click at [634, 510] on button "OK" at bounding box center [619, 506] width 50 height 21
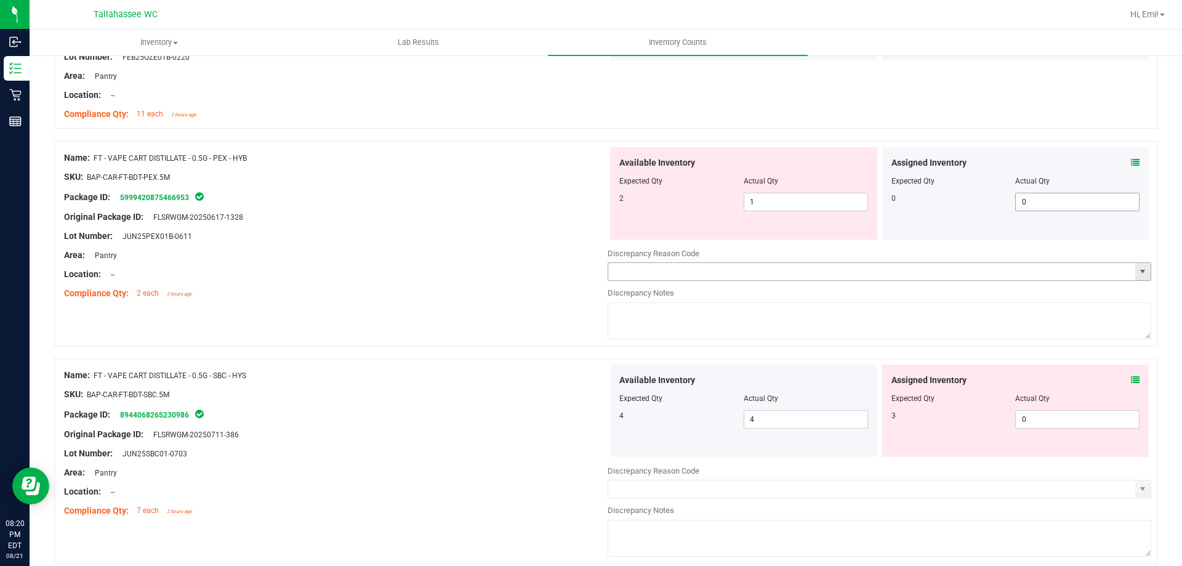
scroll to position [2954, 0]
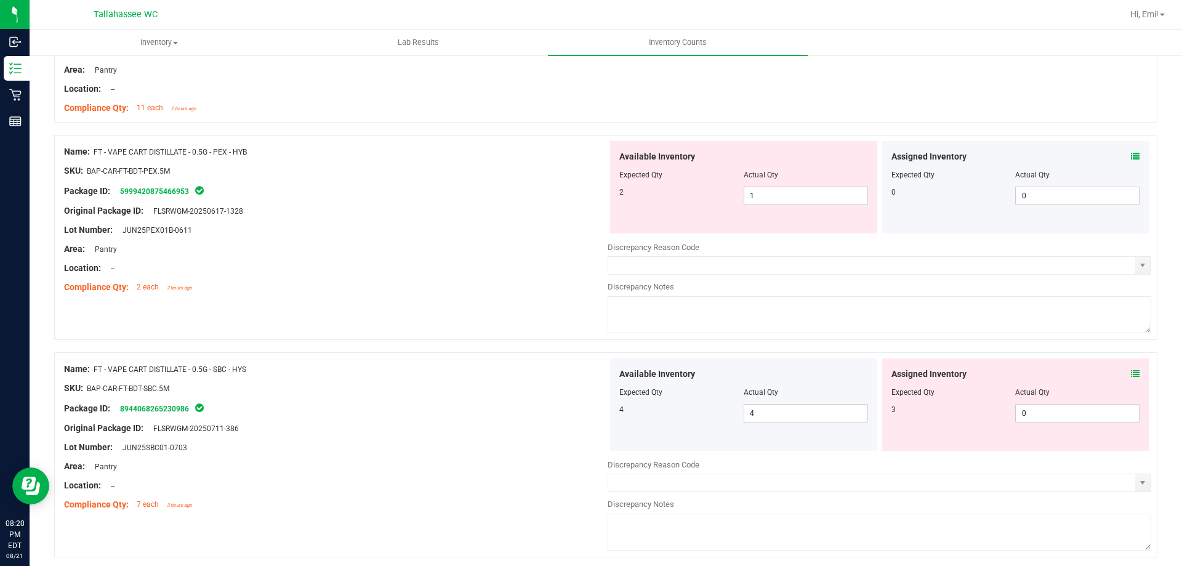
click at [1130, 156] on icon at bounding box center [1134, 156] width 9 height 9
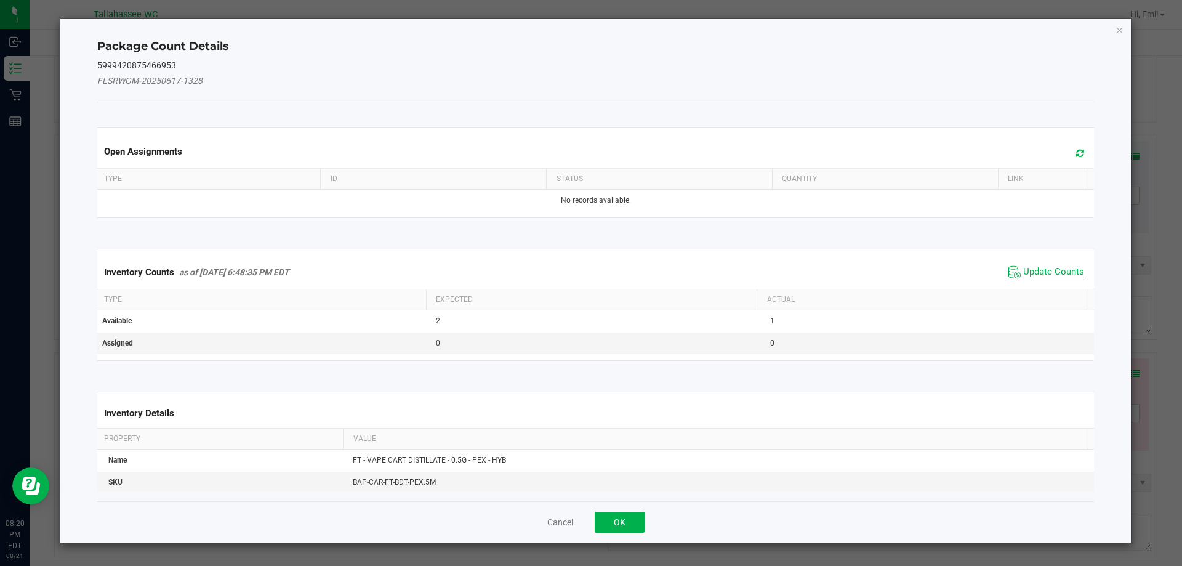
click at [1057, 266] on span "Update Counts" at bounding box center [1053, 272] width 61 height 12
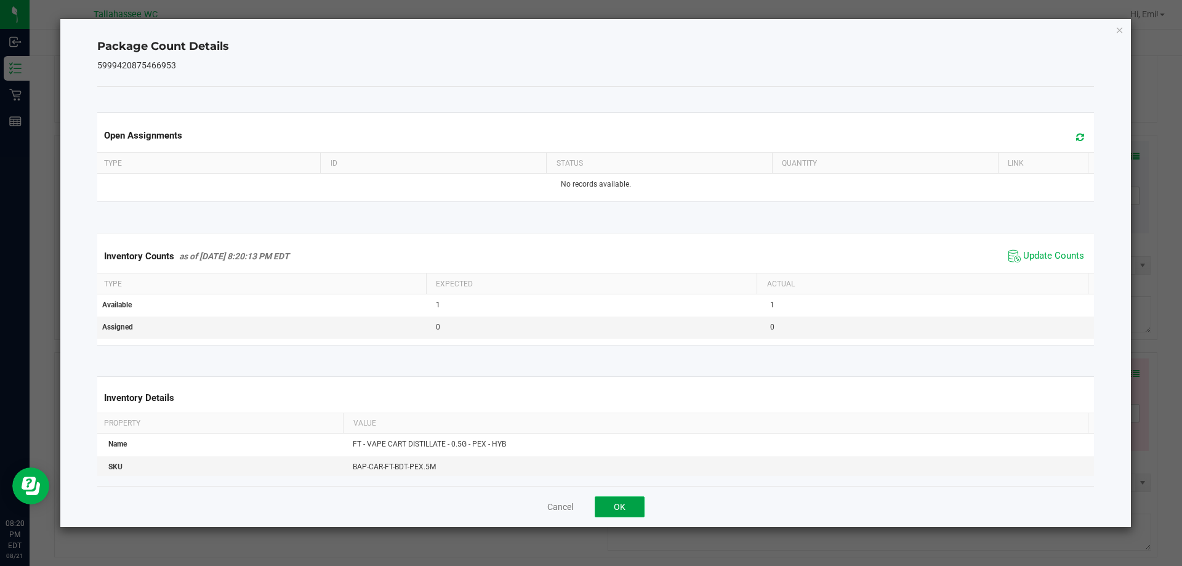
click at [617, 509] on button "OK" at bounding box center [619, 506] width 50 height 21
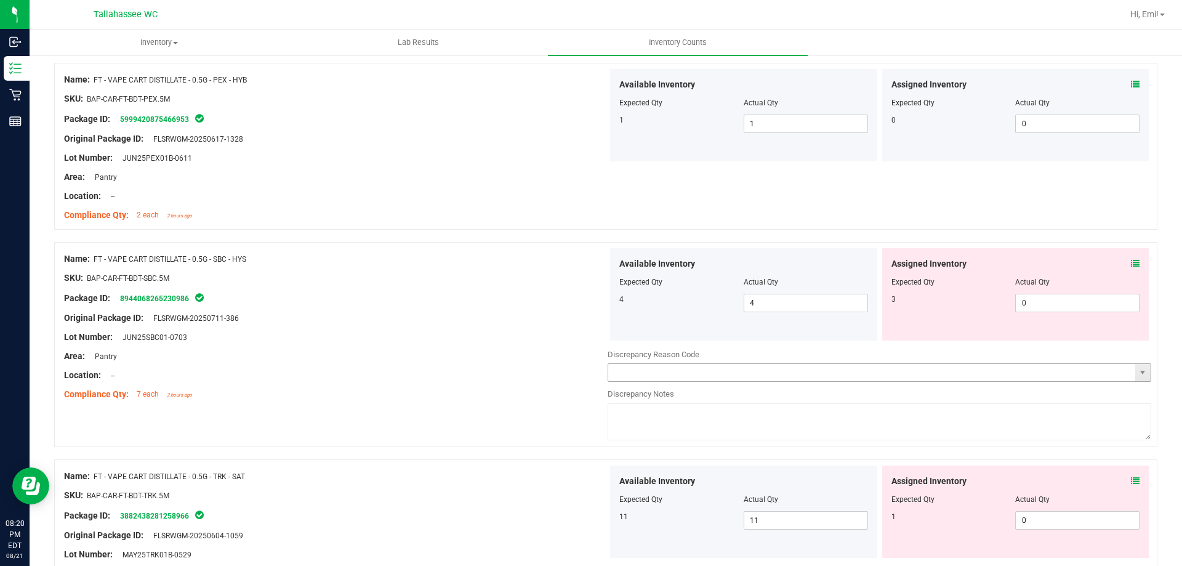
scroll to position [3139, 0]
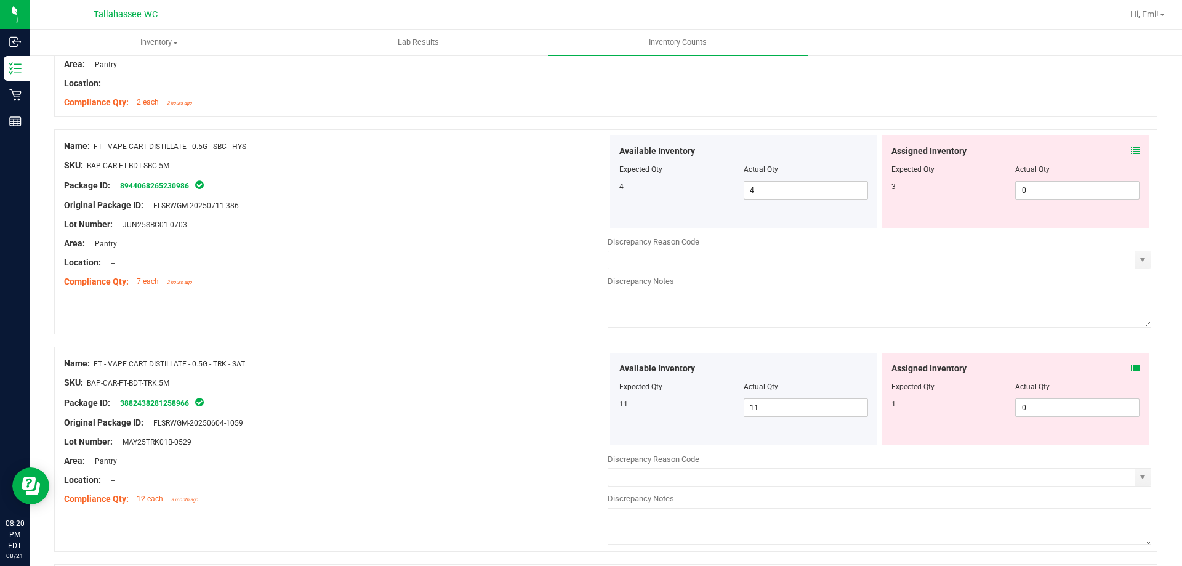
click at [1130, 150] on icon at bounding box center [1134, 150] width 9 height 9
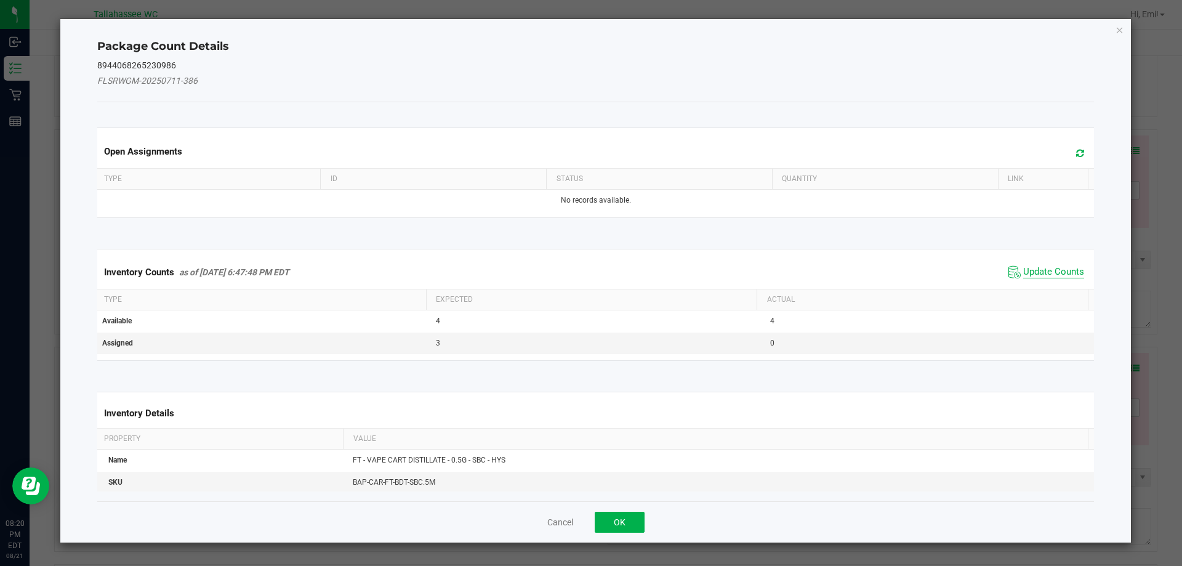
click at [1040, 266] on span "Update Counts" at bounding box center [1053, 272] width 61 height 12
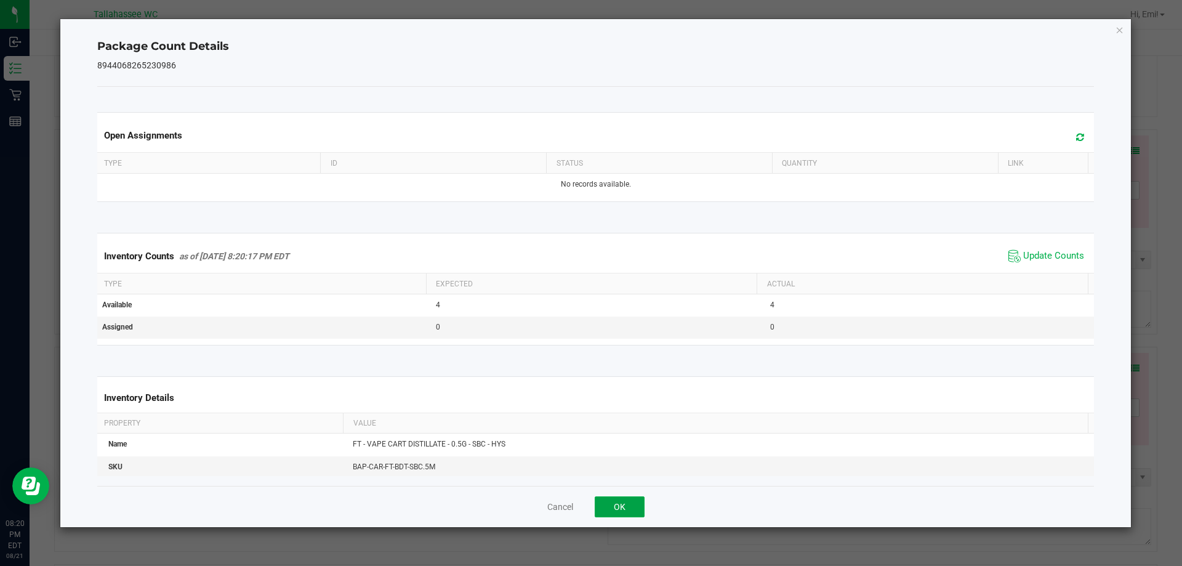
click at [618, 512] on button "OK" at bounding box center [619, 506] width 50 height 21
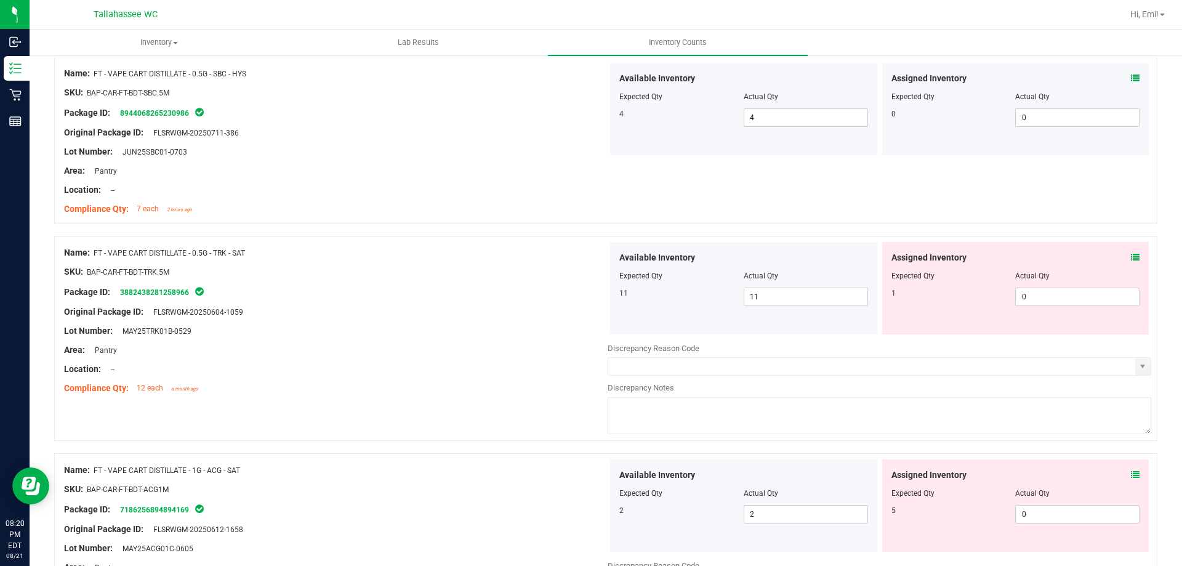
scroll to position [3323, 0]
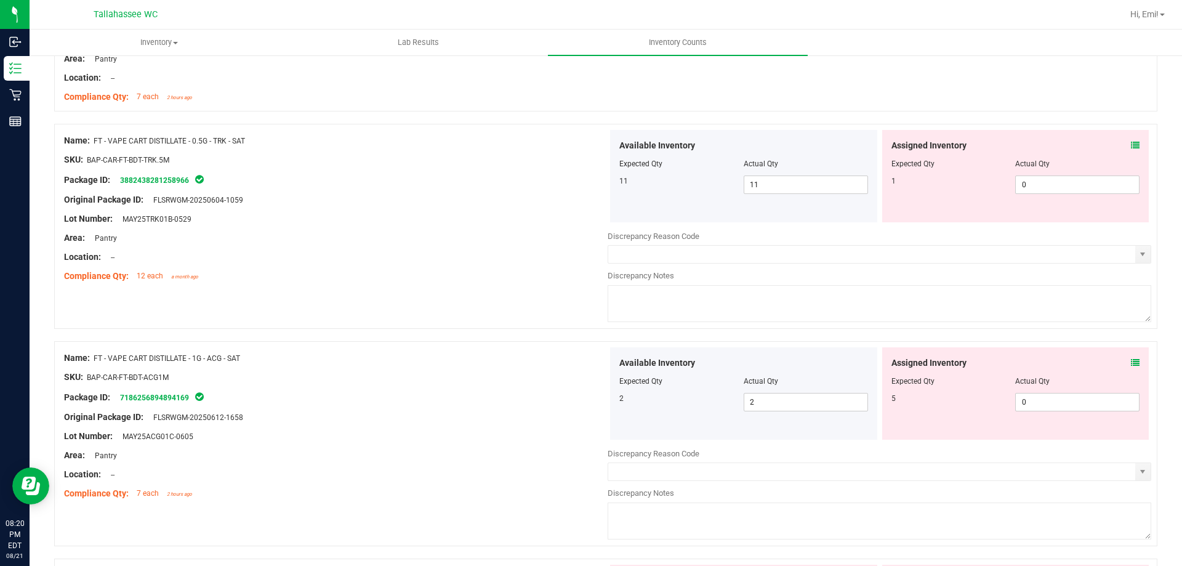
click at [1130, 145] on icon at bounding box center [1134, 145] width 9 height 9
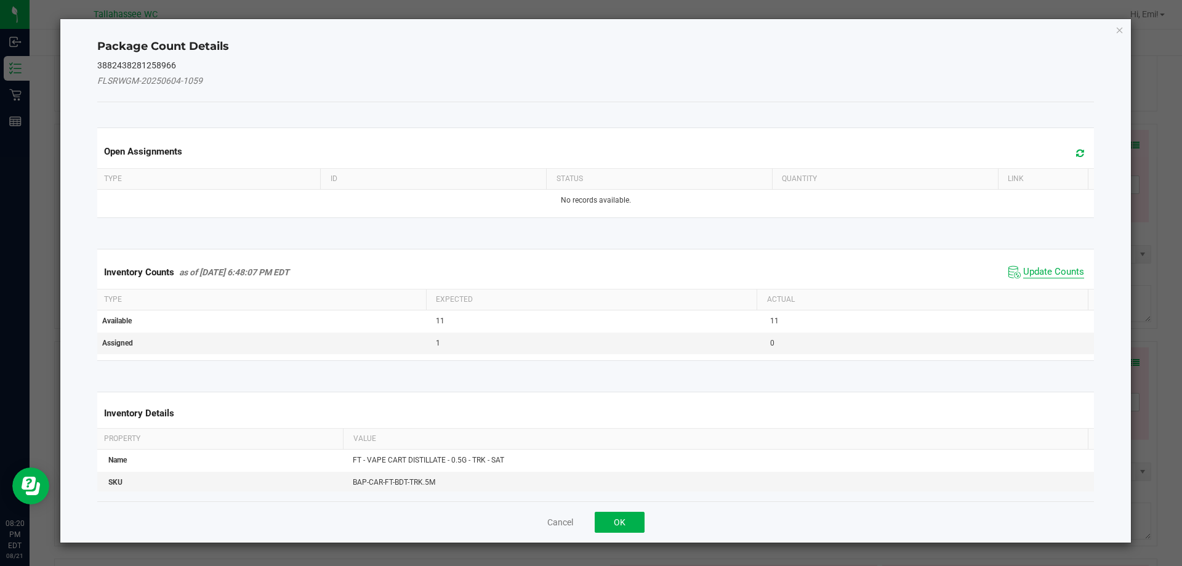
click at [1035, 269] on span "Update Counts" at bounding box center [1053, 272] width 61 height 12
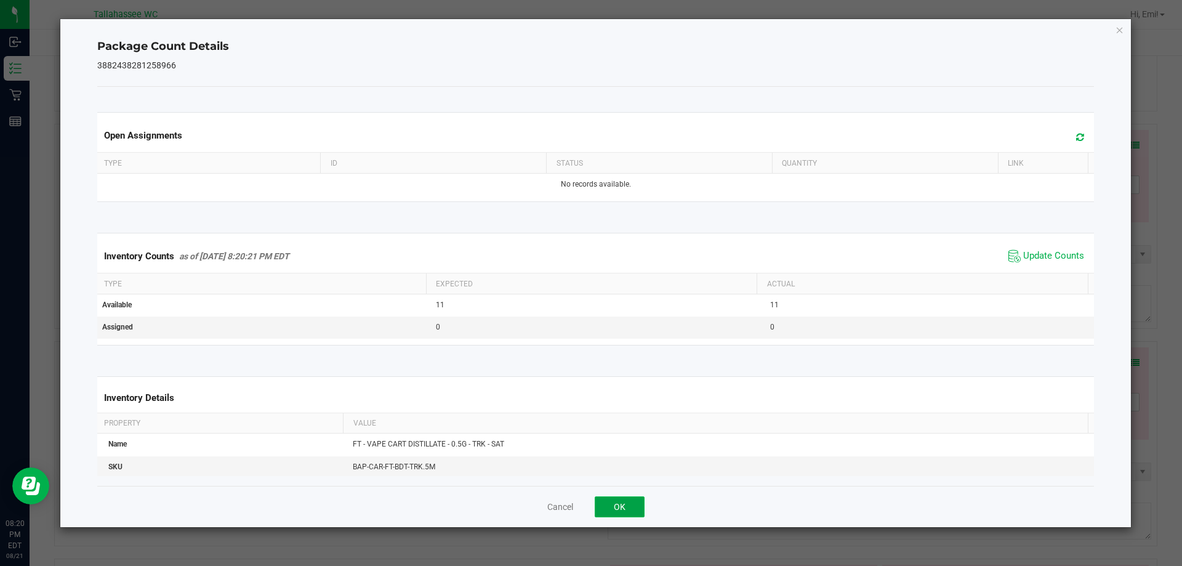
click at [598, 510] on button "OK" at bounding box center [619, 506] width 50 height 21
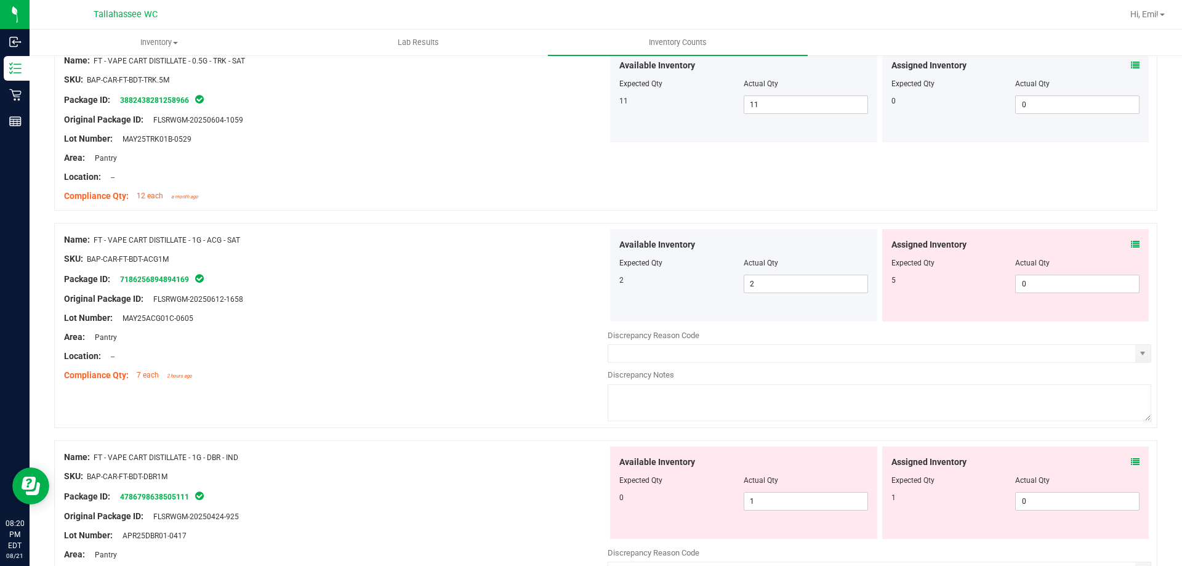
scroll to position [3508, 0]
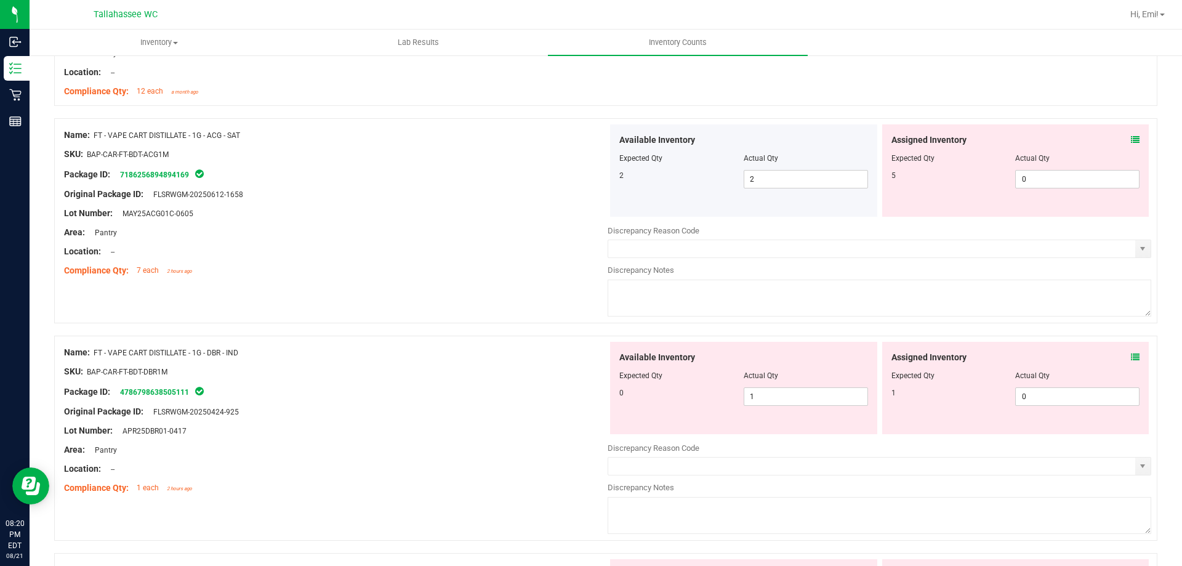
click at [1130, 142] on icon at bounding box center [1134, 139] width 9 height 9
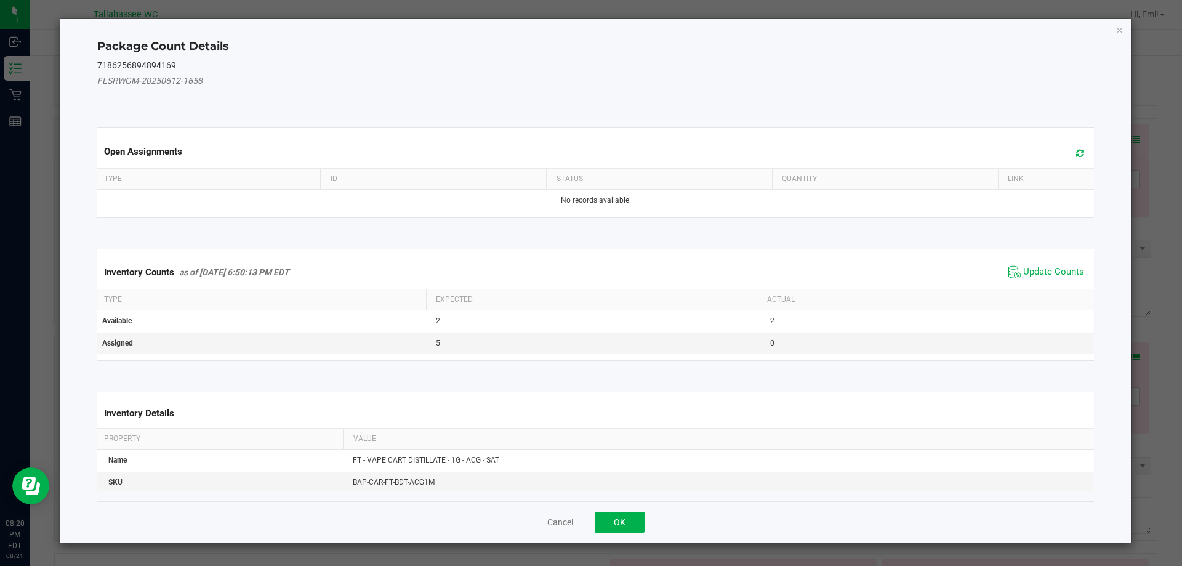
click at [1046, 260] on div "Inventory Counts as of Aug 21, 2025 6:50:13 PM EDT Update Counts" at bounding box center [596, 271] width 1002 height 33
click at [1044, 266] on span "Update Counts" at bounding box center [1053, 272] width 61 height 12
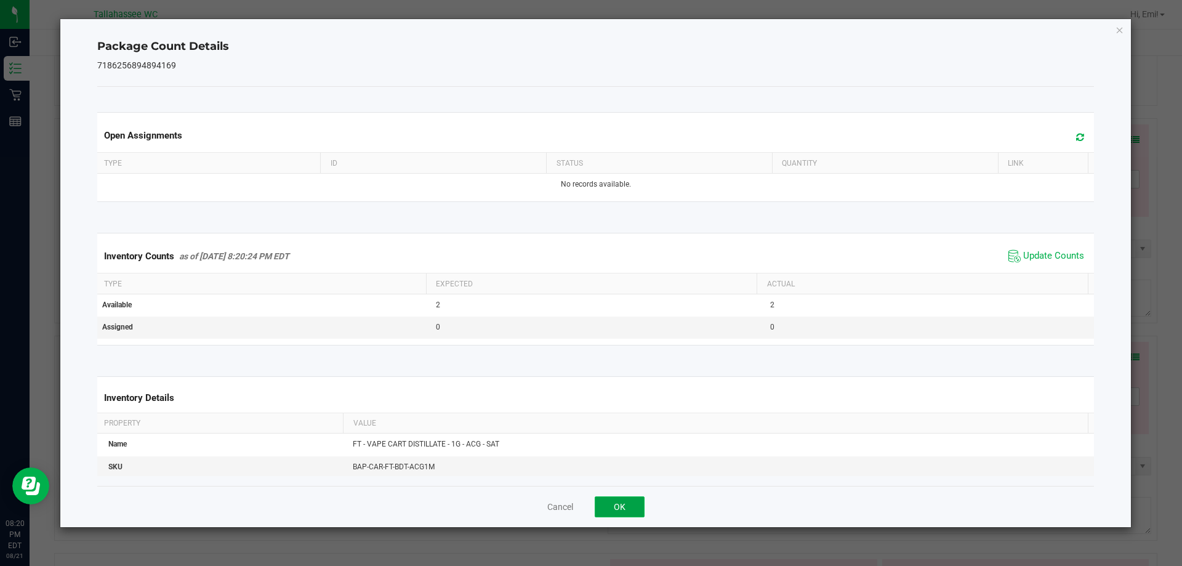
click at [633, 506] on button "OK" at bounding box center [619, 506] width 50 height 21
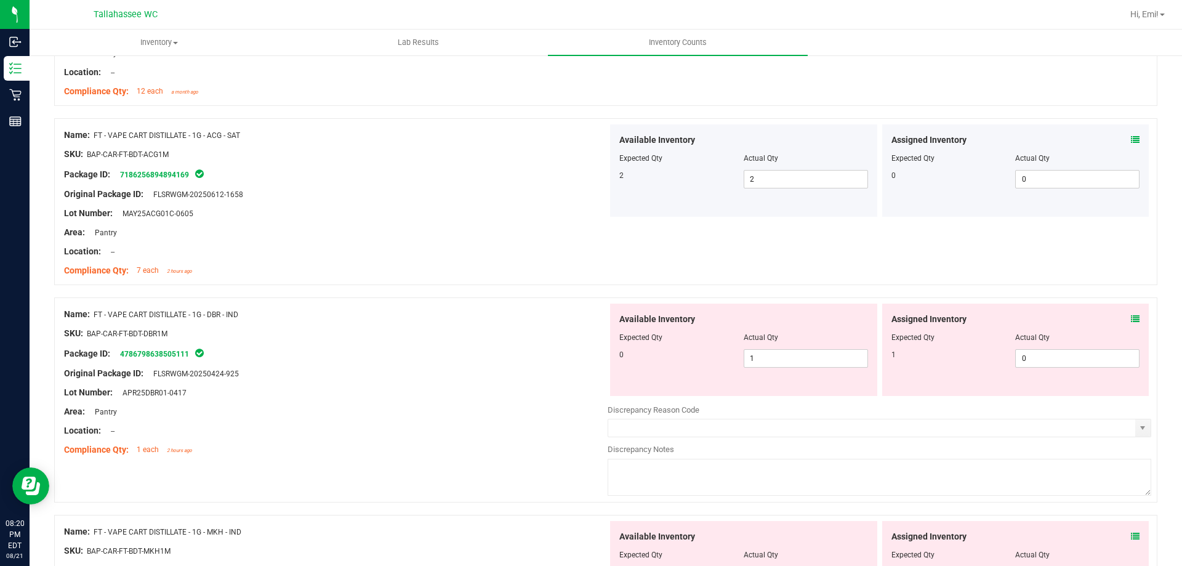
click at [1130, 318] on icon at bounding box center [1134, 318] width 9 height 9
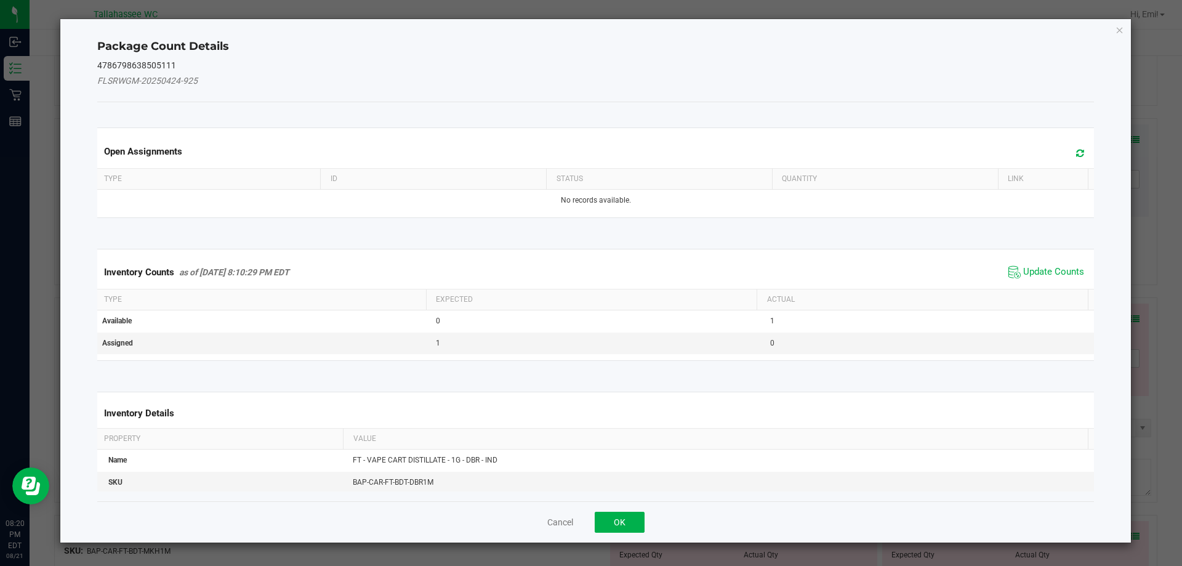
click at [1042, 244] on div "Inventory Counts as of Aug 21, 2025 8:10:29 PM EDT Update Counts Type Expected …" at bounding box center [595, 304] width 1015 height 143
click at [1034, 284] on div "Inventory Counts as of Aug 21, 2025 8:10:29 PM EDT Update Counts" at bounding box center [596, 271] width 1002 height 33
click at [1030, 273] on span "Update Counts" at bounding box center [1053, 272] width 61 height 12
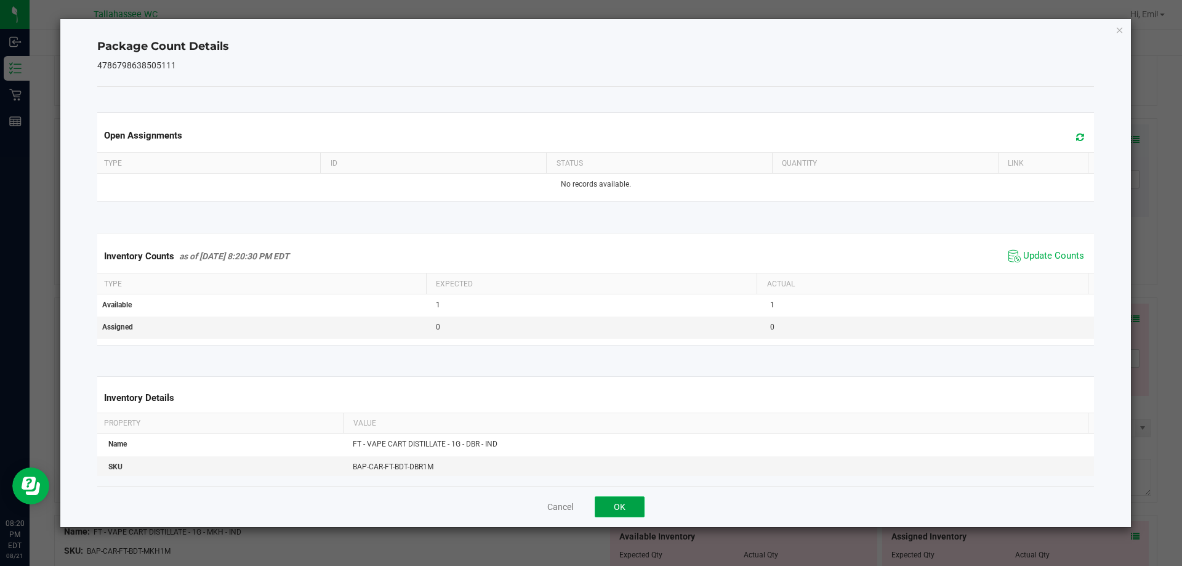
click at [611, 505] on button "OK" at bounding box center [619, 506] width 50 height 21
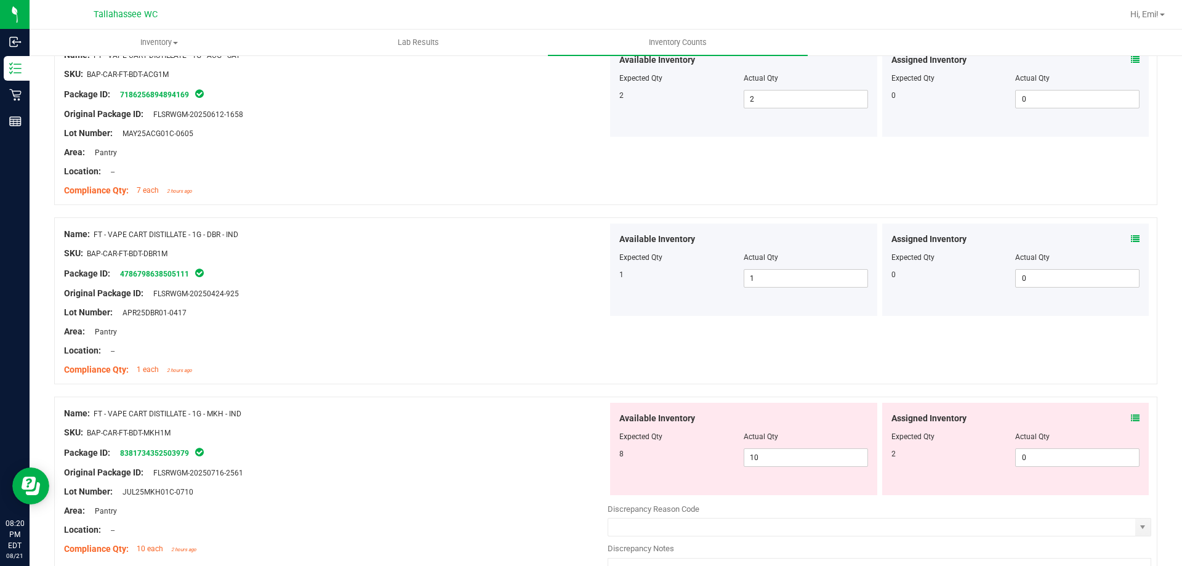
scroll to position [3678, 0]
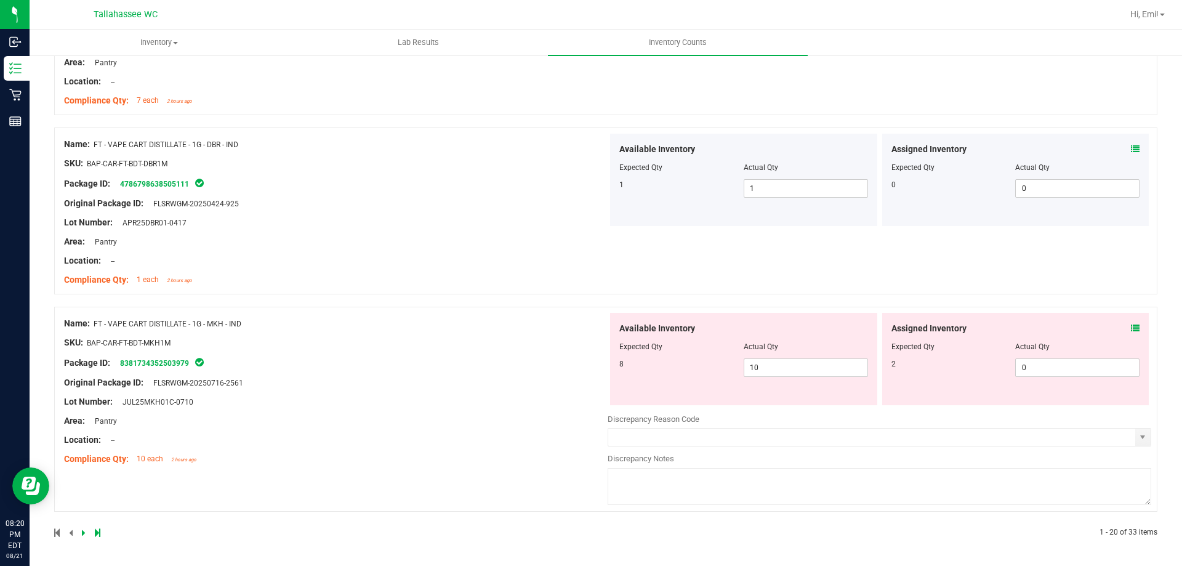
click at [1130, 325] on icon at bounding box center [1134, 328] width 9 height 9
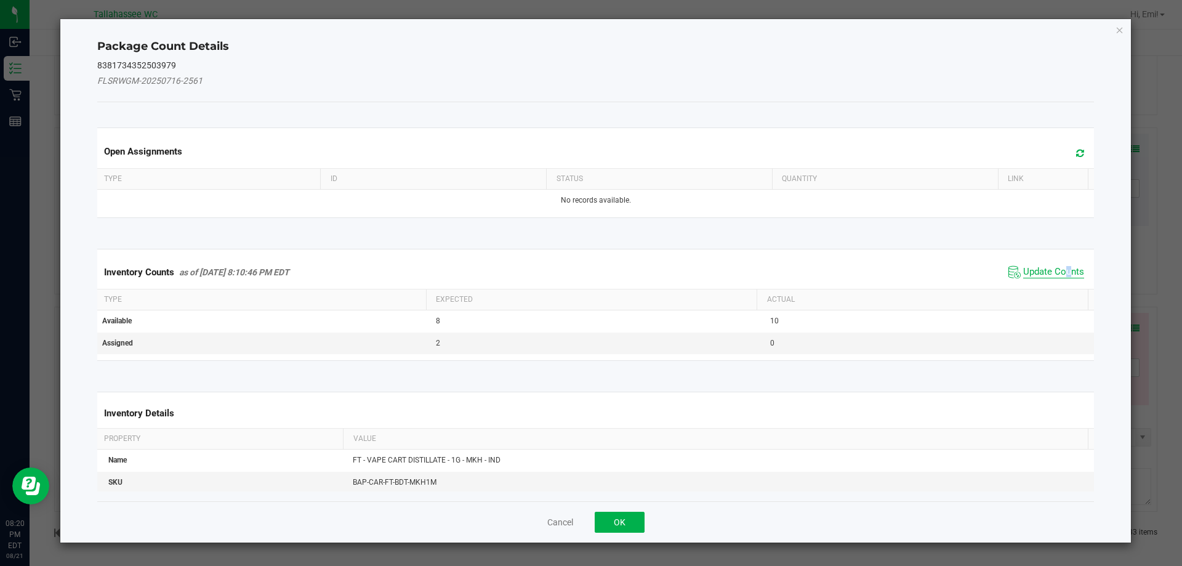
click at [1059, 276] on span "Update Counts" at bounding box center [1053, 272] width 61 height 12
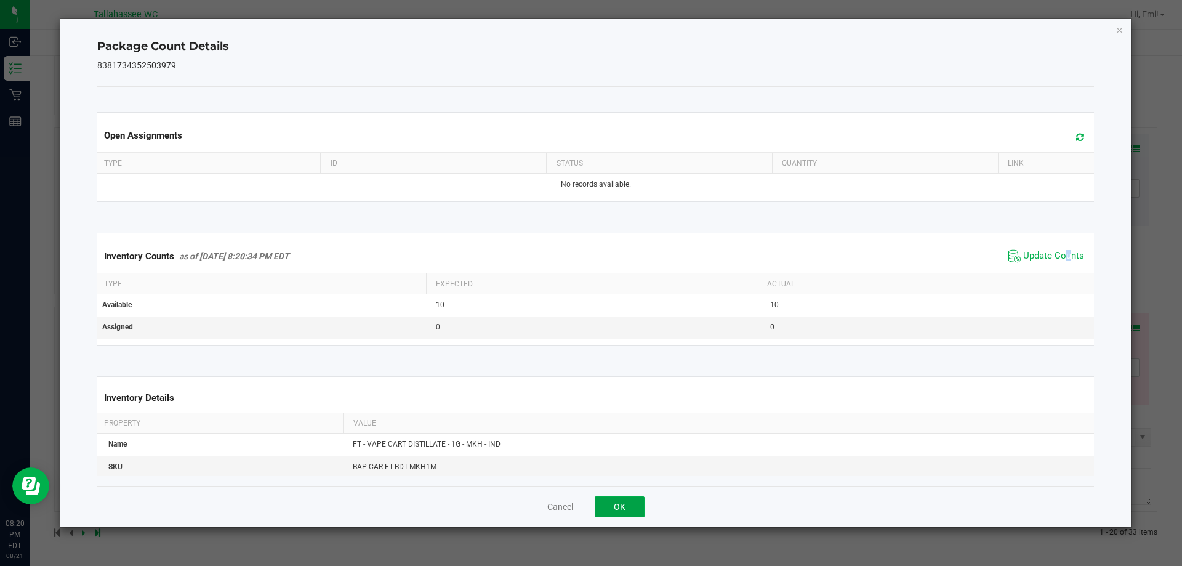
click at [640, 500] on button "OK" at bounding box center [619, 506] width 50 height 21
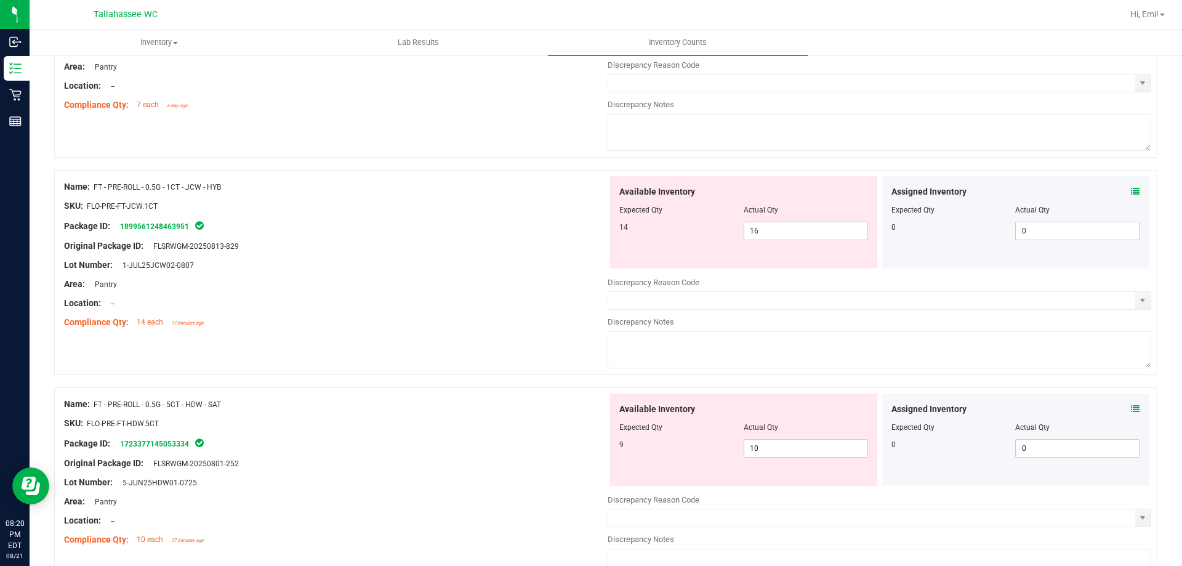
scroll to position [0, 0]
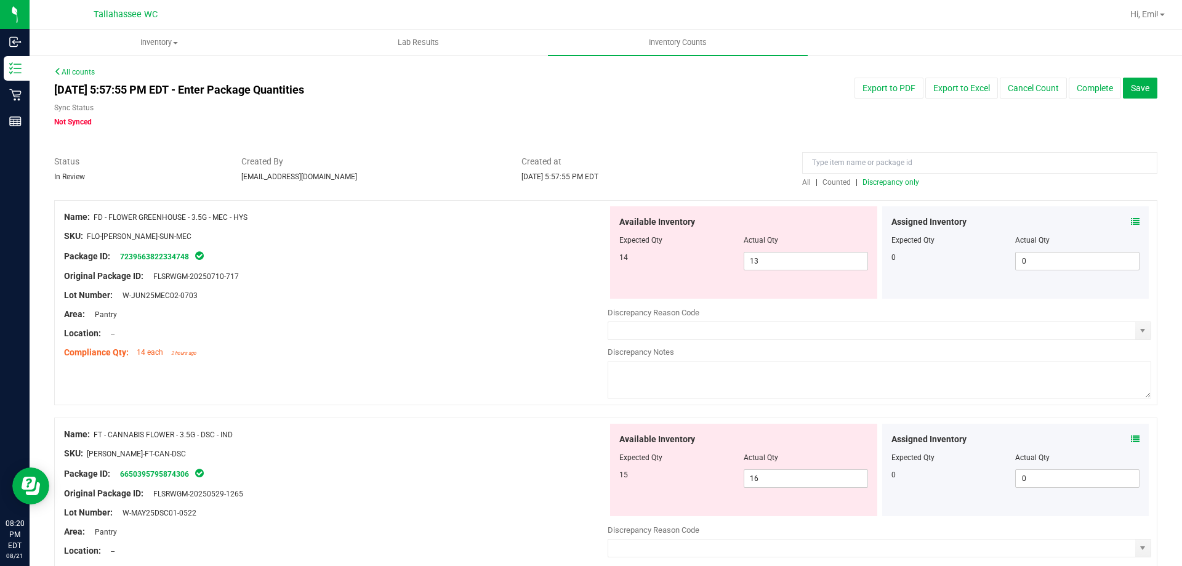
click at [906, 183] on span "Discrepancy only" at bounding box center [890, 182] width 57 height 9
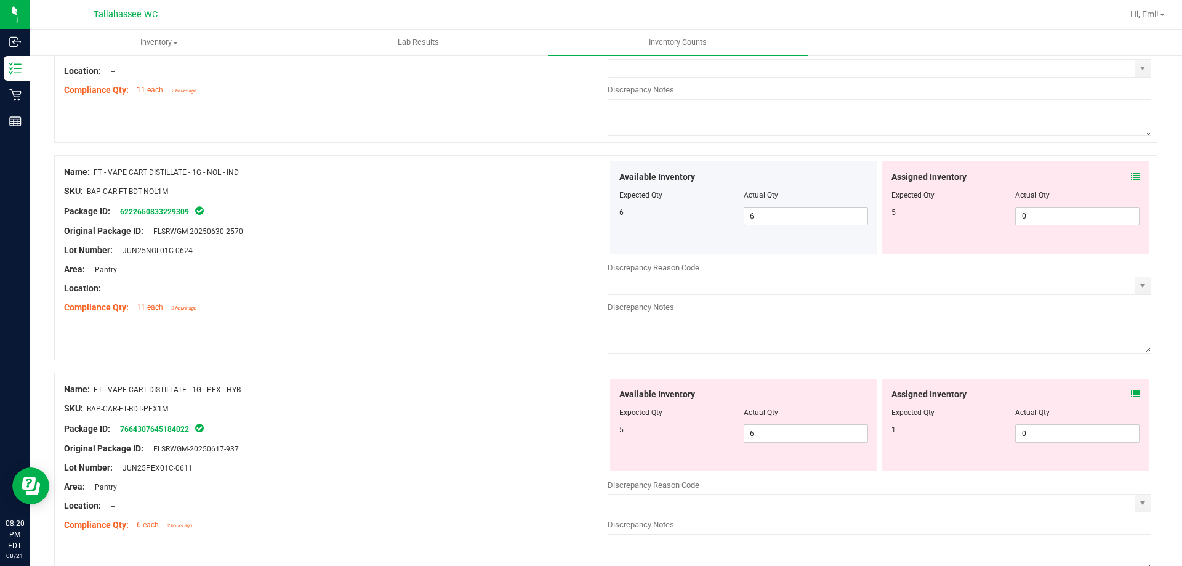
scroll to position [2277, 0]
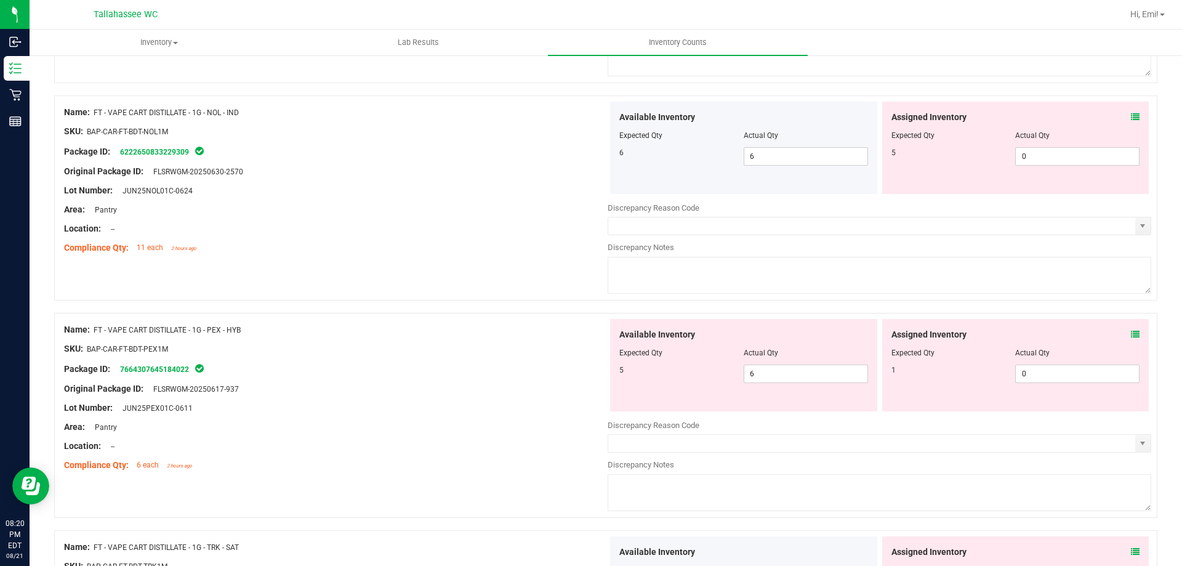
click at [1130, 118] on icon at bounding box center [1134, 117] width 9 height 9
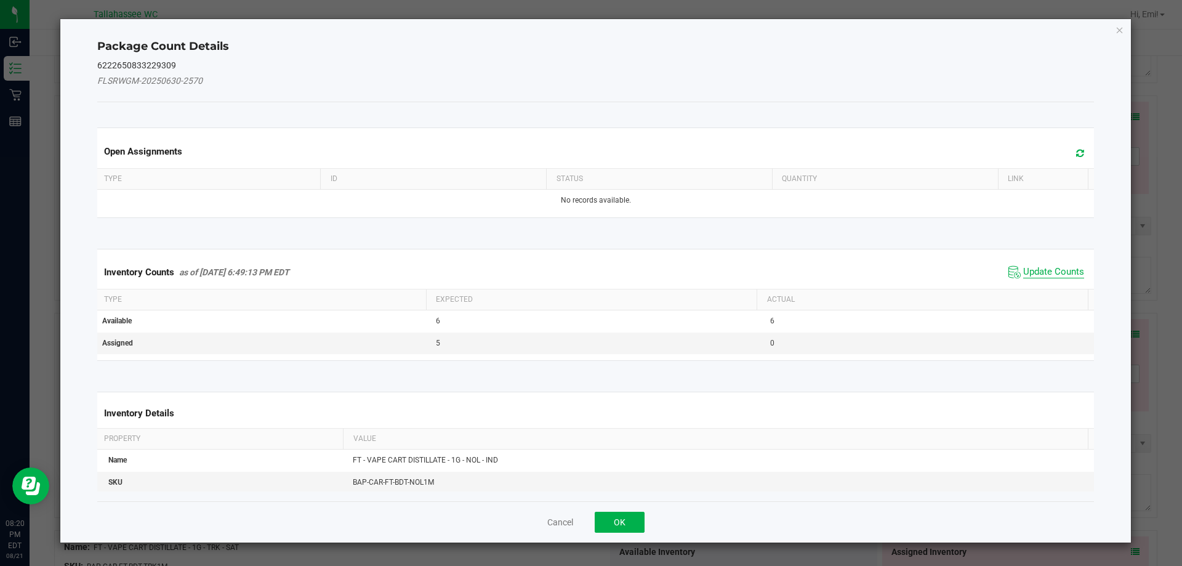
click at [1030, 273] on span "Update Counts" at bounding box center [1053, 272] width 61 height 12
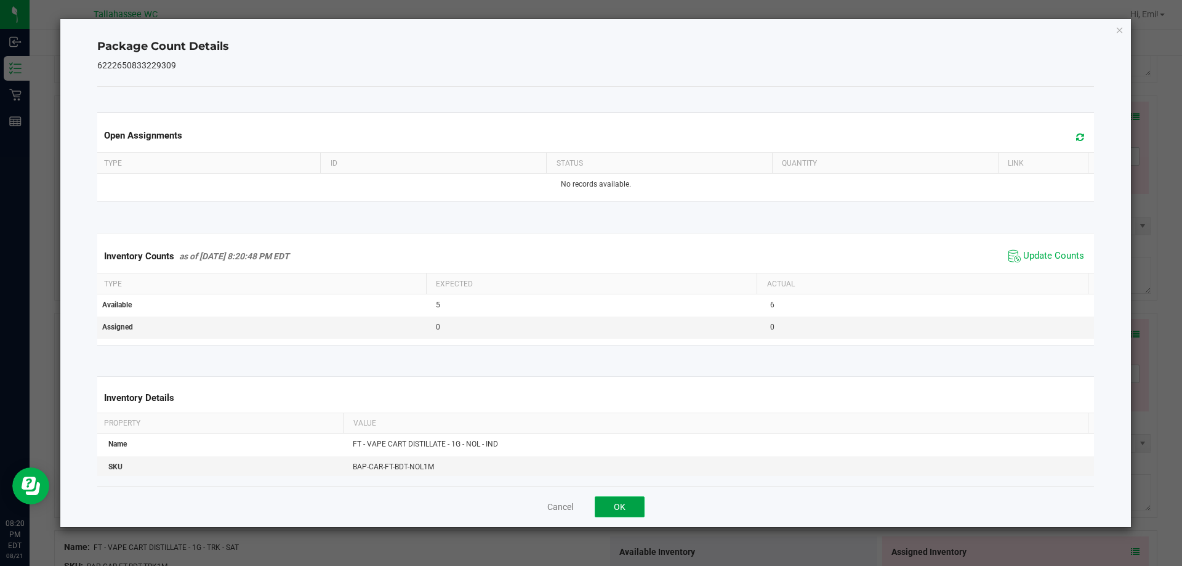
click at [639, 498] on button "OK" at bounding box center [619, 506] width 50 height 21
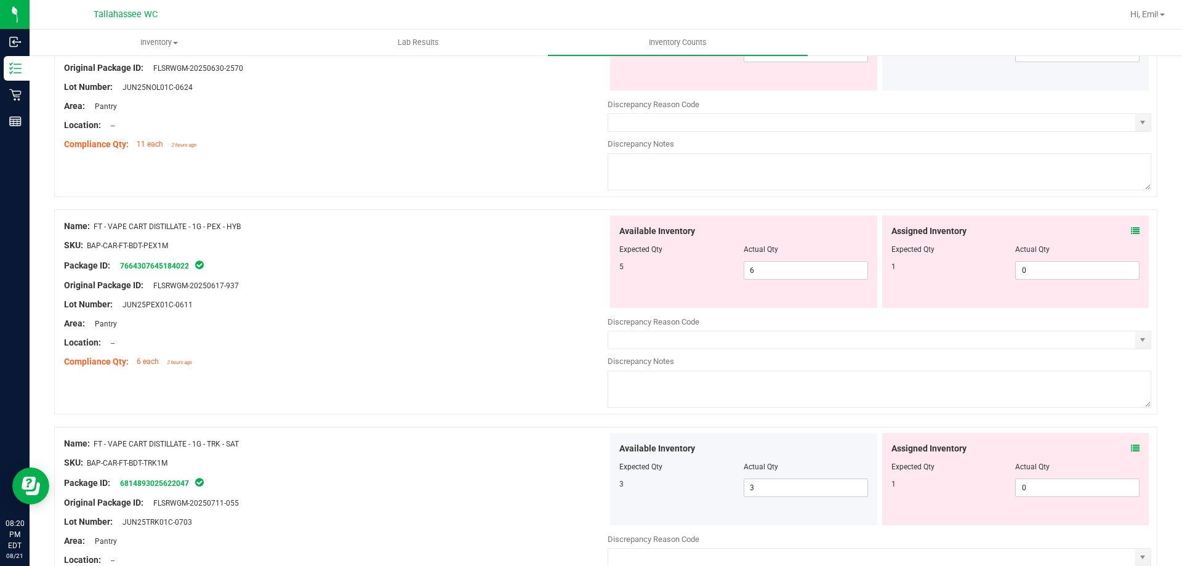
scroll to position [2400, 0]
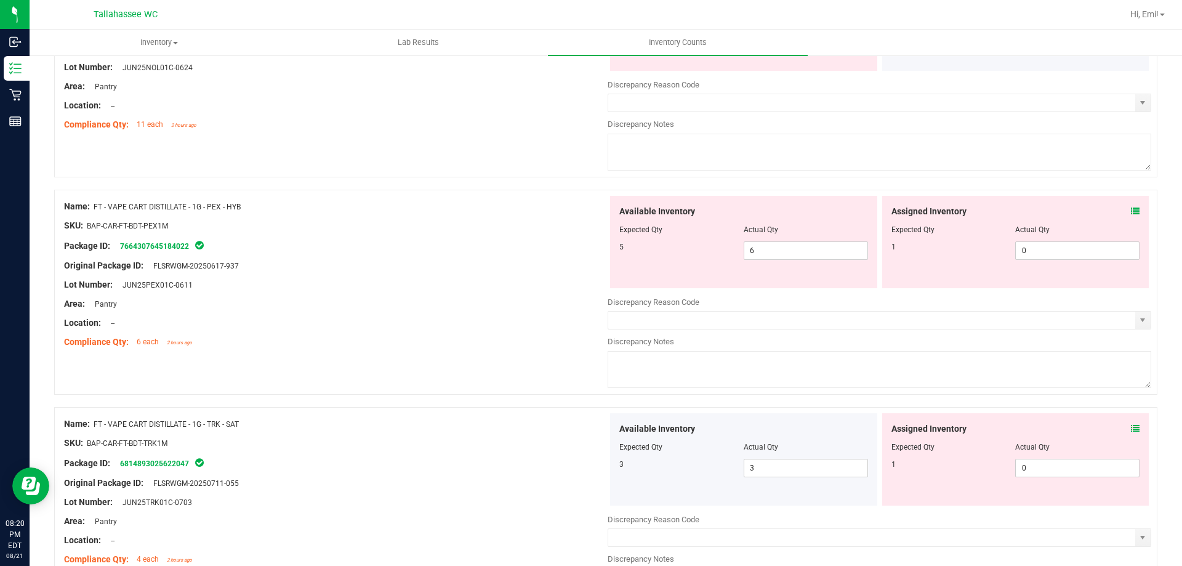
click at [1130, 208] on icon at bounding box center [1134, 211] width 9 height 9
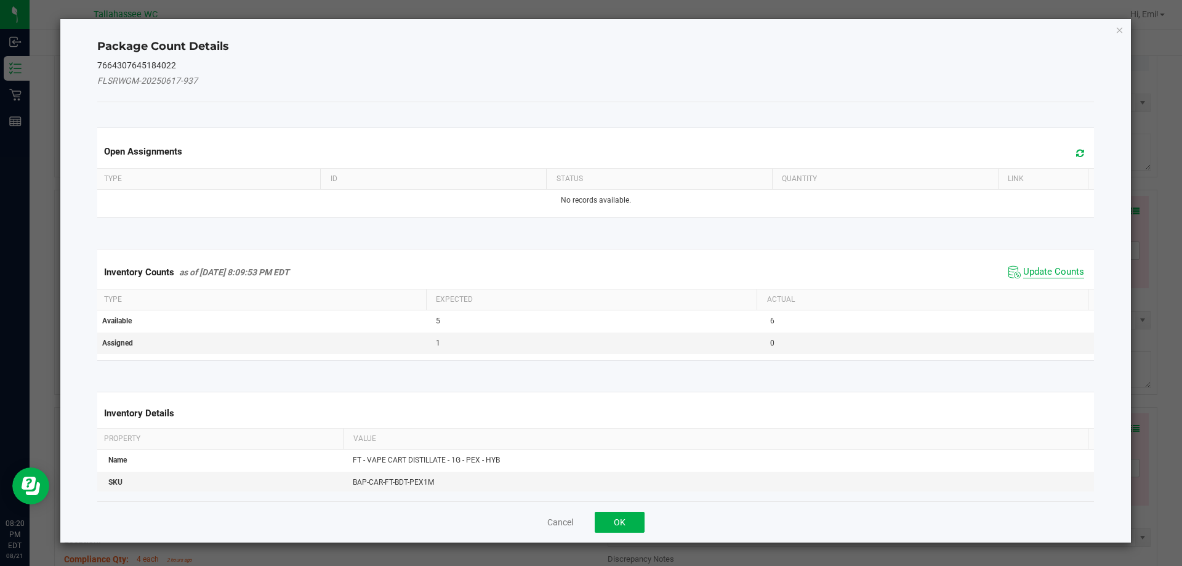
click at [1046, 272] on span "Update Counts" at bounding box center [1053, 272] width 61 height 12
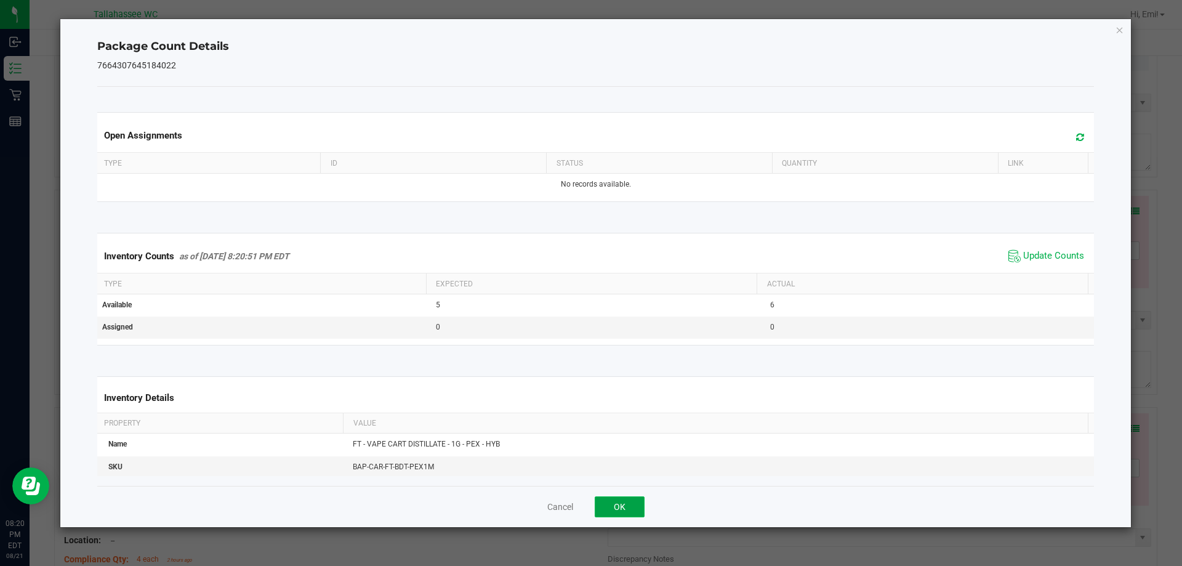
click at [630, 503] on button "OK" at bounding box center [619, 506] width 50 height 21
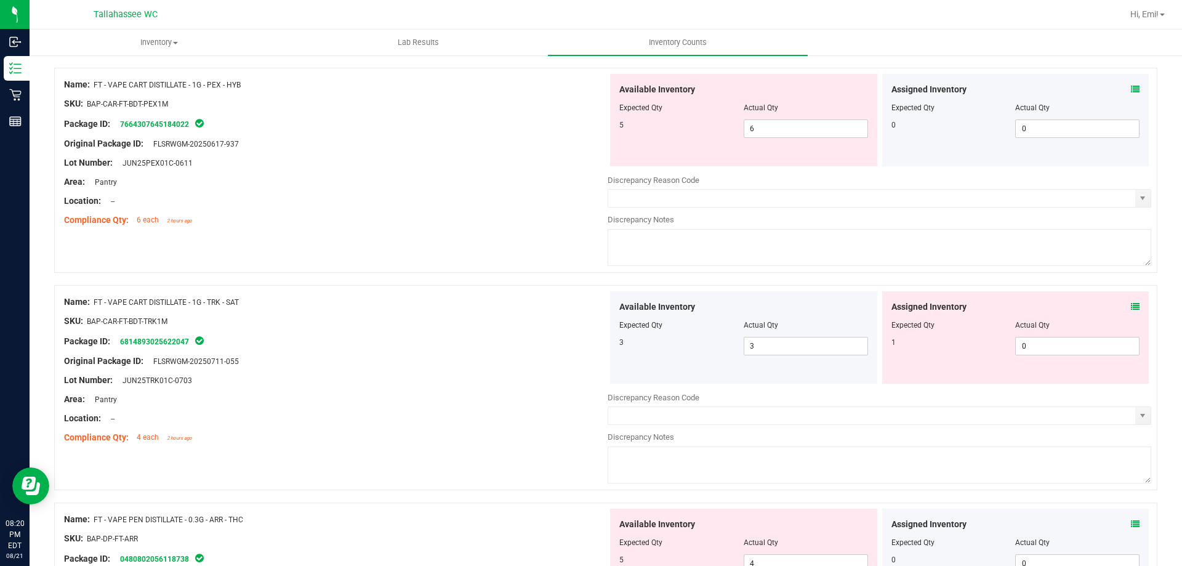
scroll to position [2523, 0]
click at [1130, 308] on icon at bounding box center [1134, 305] width 9 height 9
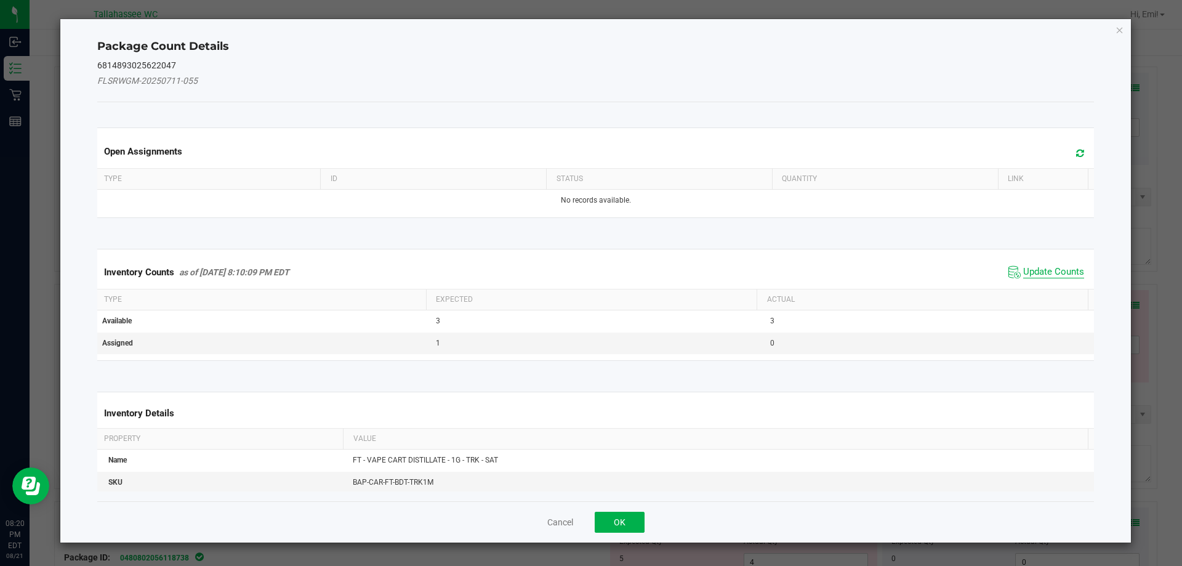
click at [1049, 273] on span "Update Counts" at bounding box center [1053, 272] width 61 height 12
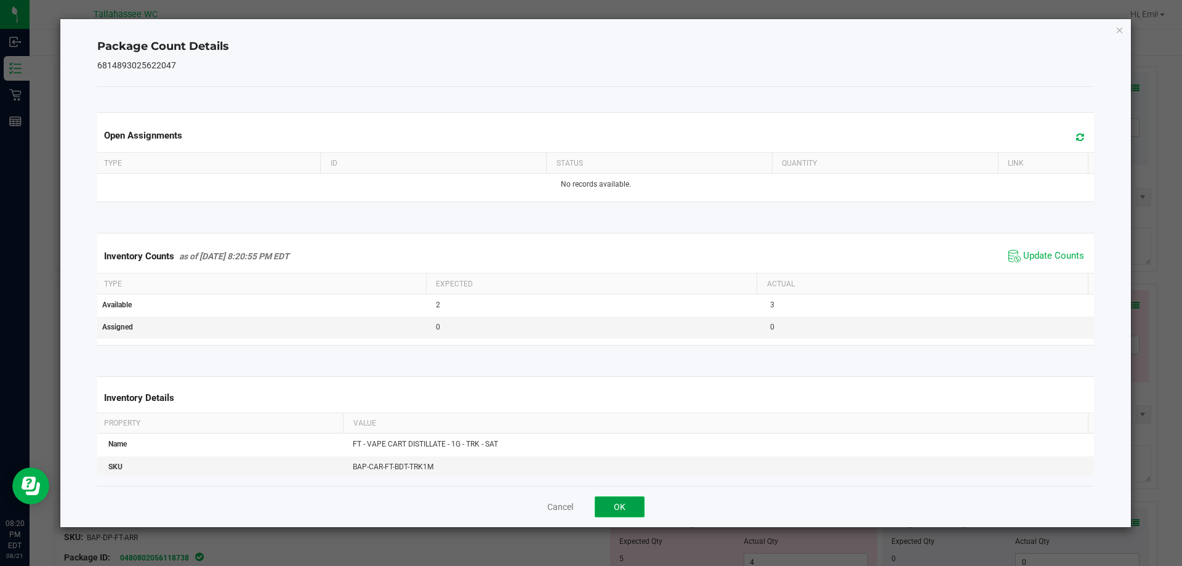
click at [639, 502] on button "OK" at bounding box center [619, 506] width 50 height 21
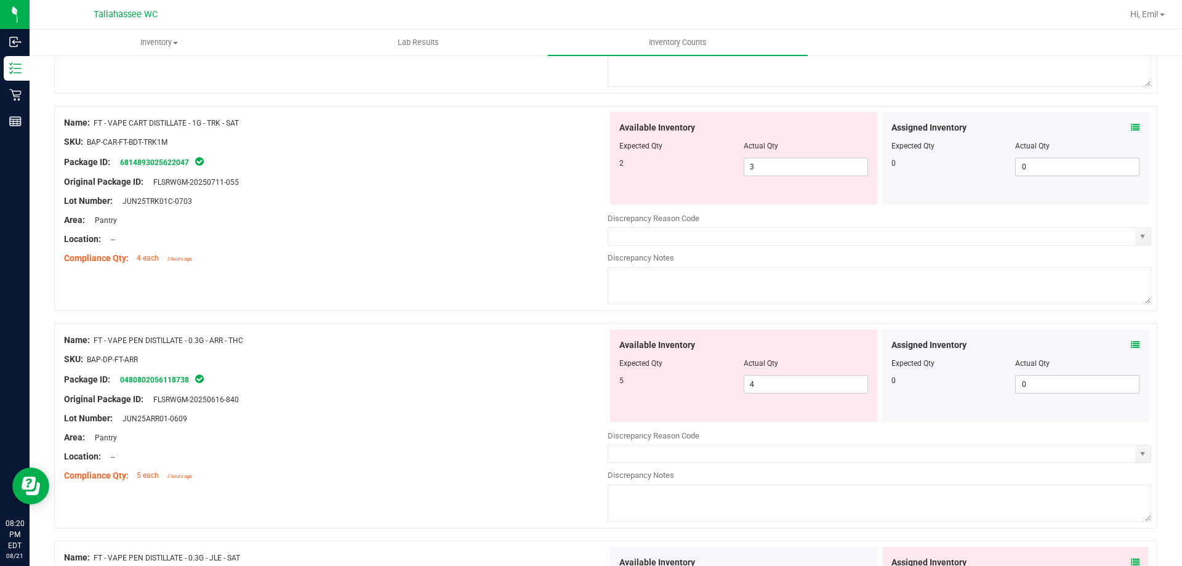
scroll to position [2708, 0]
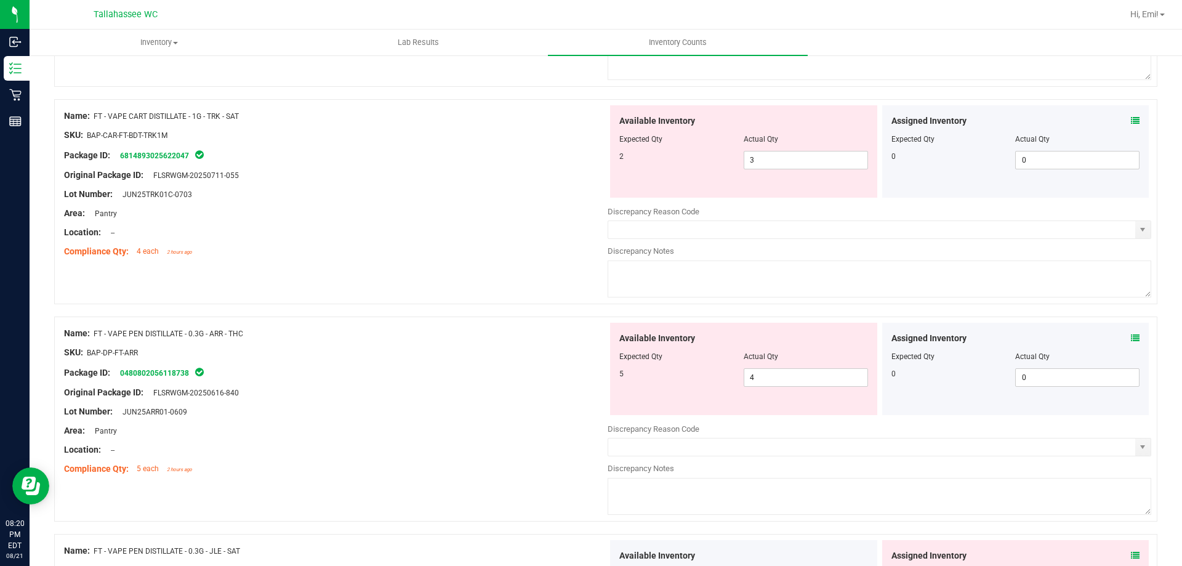
click at [1130, 338] on icon at bounding box center [1134, 338] width 9 height 9
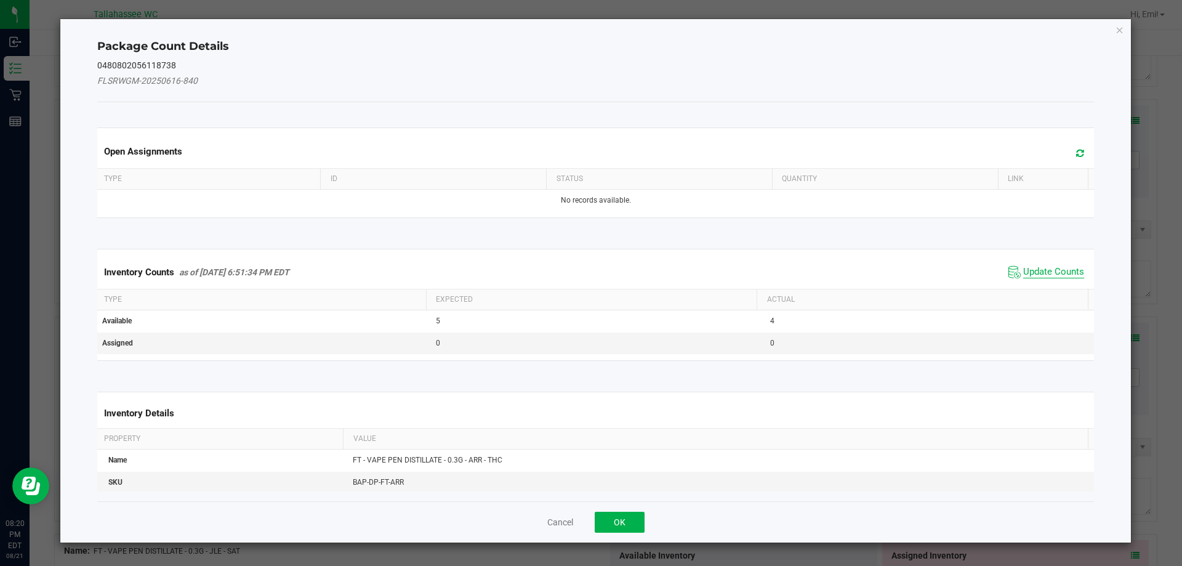
click at [1047, 276] on span "Update Counts" at bounding box center [1053, 272] width 61 height 12
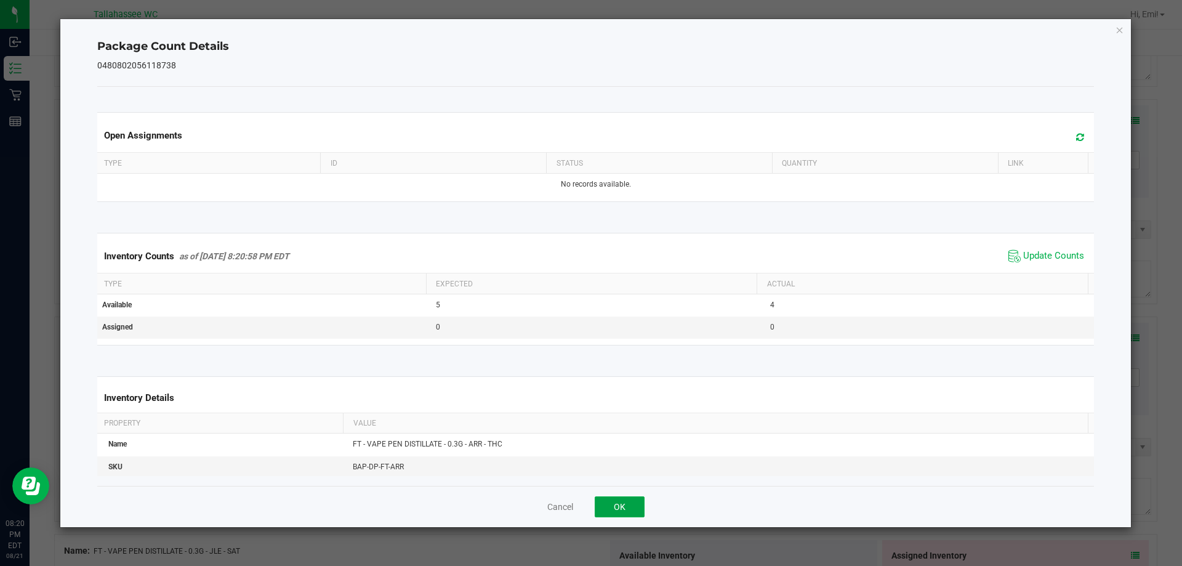
click at [609, 497] on button "OK" at bounding box center [619, 506] width 50 height 21
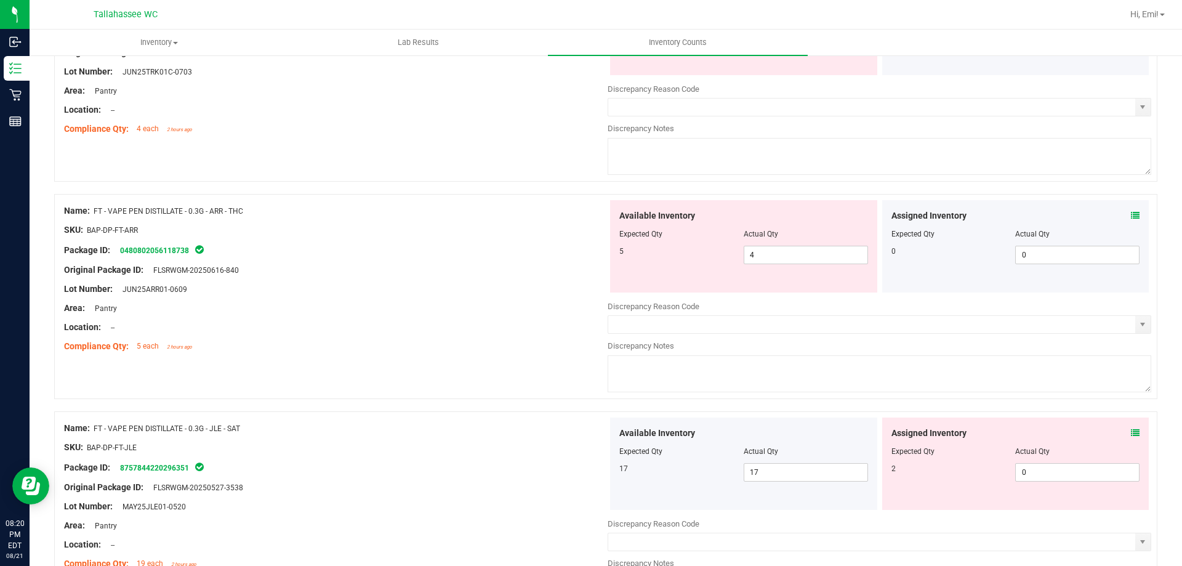
scroll to position [2831, 0]
click at [1130, 214] on icon at bounding box center [1134, 214] width 9 height 9
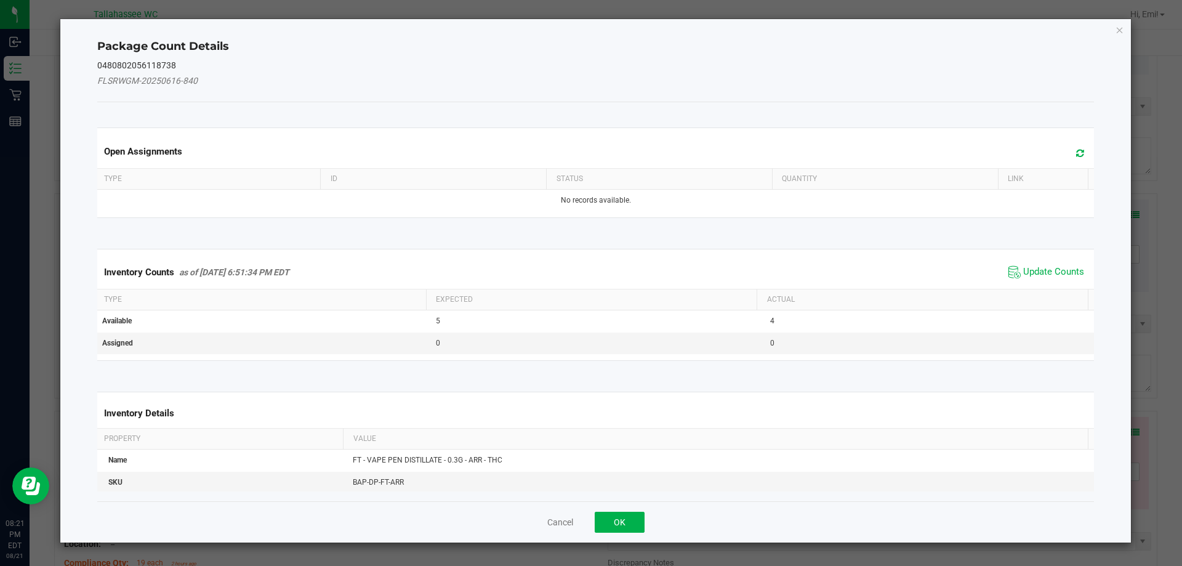
click at [1037, 279] on span "Update Counts" at bounding box center [1046, 272] width 82 height 18
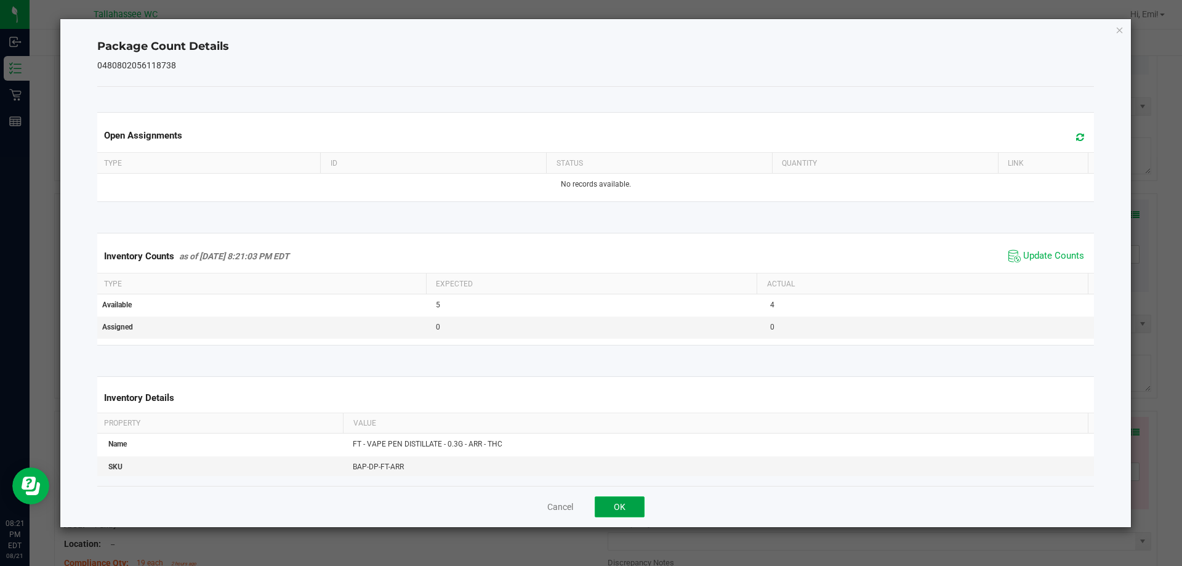
click at [626, 513] on button "OK" at bounding box center [619, 506] width 50 height 21
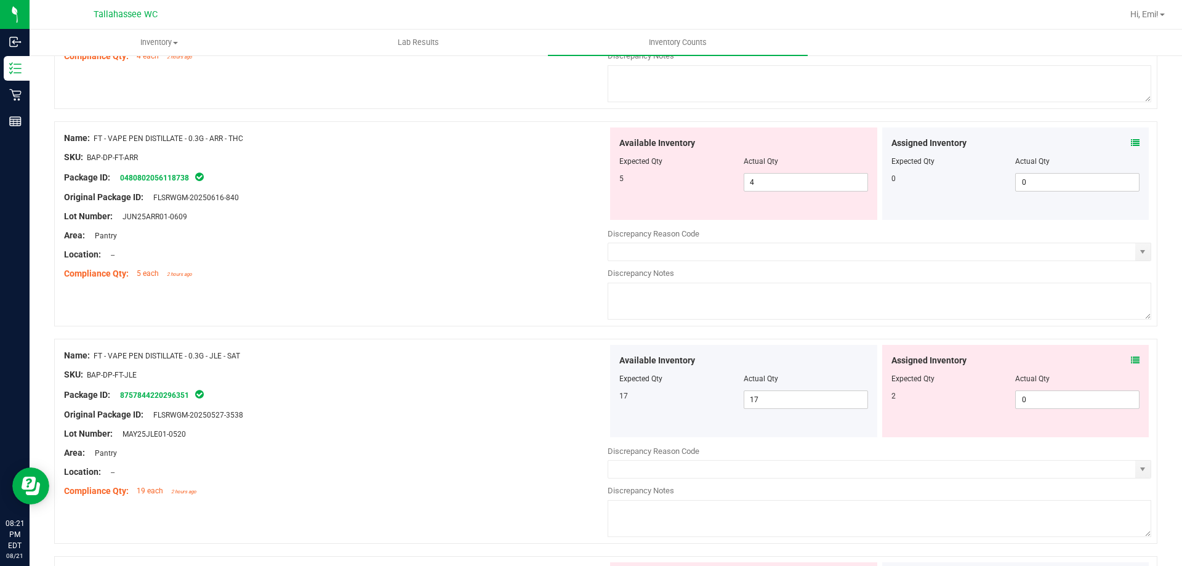
scroll to position [3015, 0]
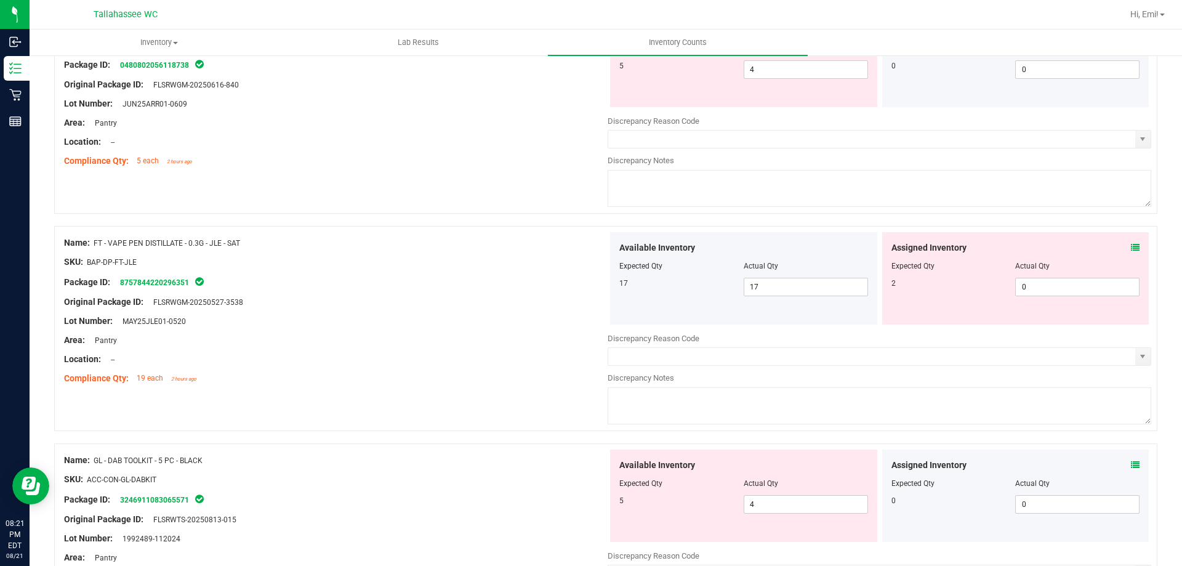
click at [1121, 244] on div "Assigned Inventory" at bounding box center [1015, 247] width 249 height 13
click at [1130, 246] on icon at bounding box center [1134, 247] width 9 height 9
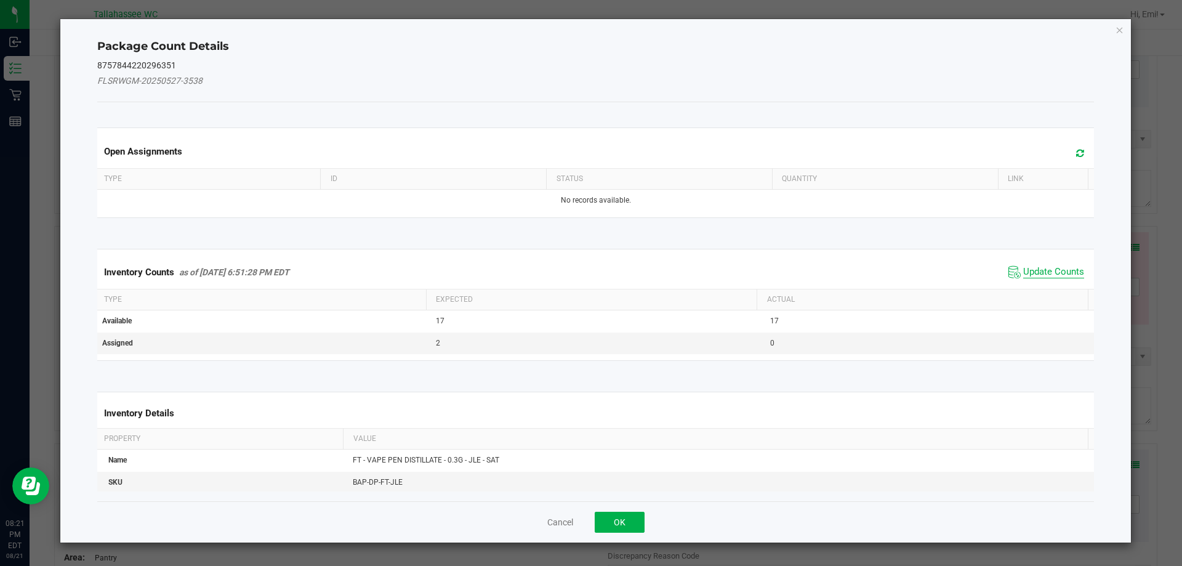
click at [1046, 278] on span "Update Counts" at bounding box center [1053, 272] width 61 height 12
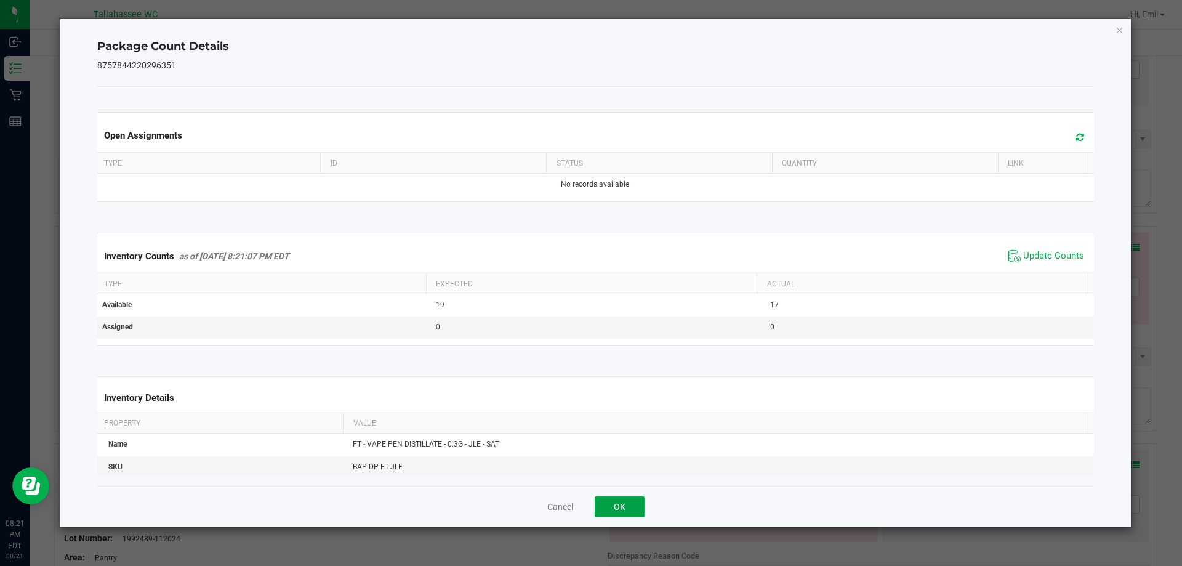
click at [610, 503] on button "OK" at bounding box center [619, 506] width 50 height 21
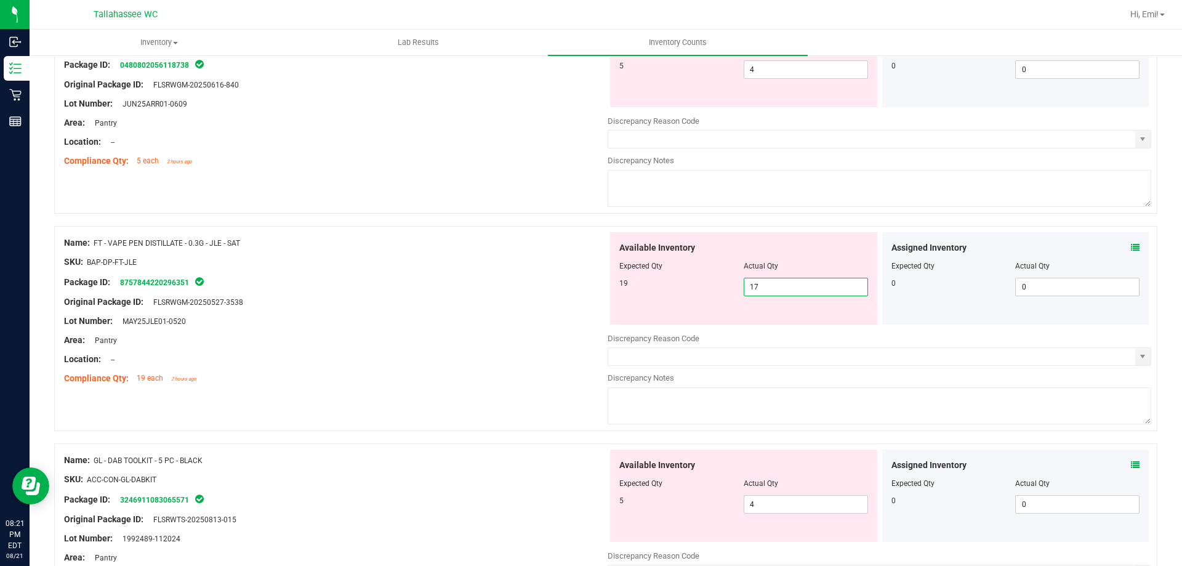
drag, startPoint x: 756, startPoint y: 281, endPoint x: 747, endPoint y: 282, distance: 8.8
click at [747, 282] on span "17 17" at bounding box center [805, 287] width 124 height 18
type input "19"
click at [546, 310] on div at bounding box center [335, 311] width 543 height 6
type input "19"
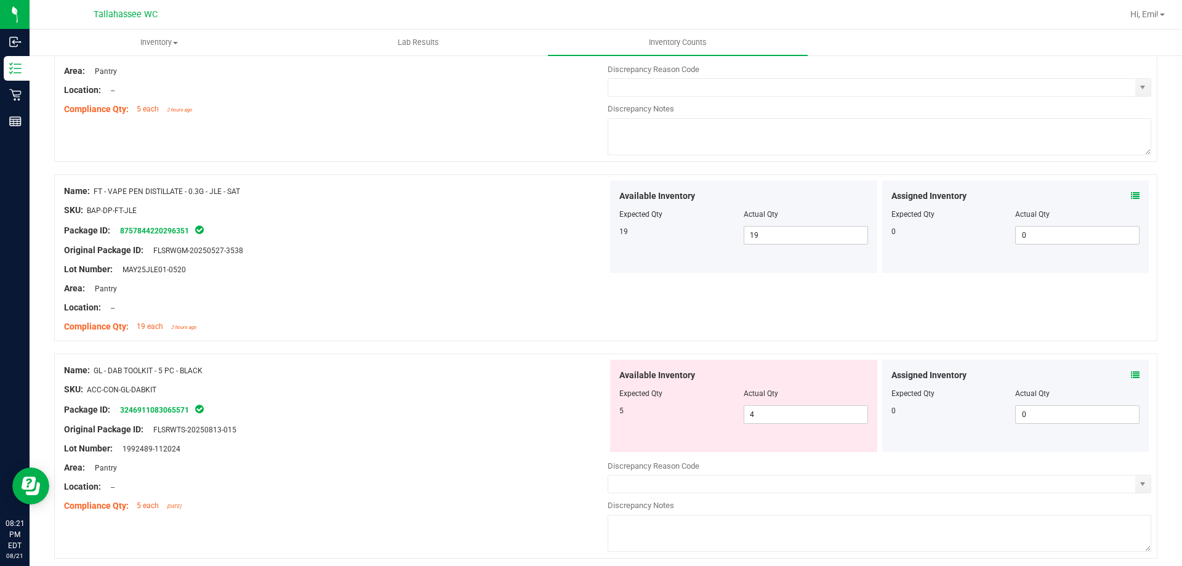
scroll to position [3139, 0]
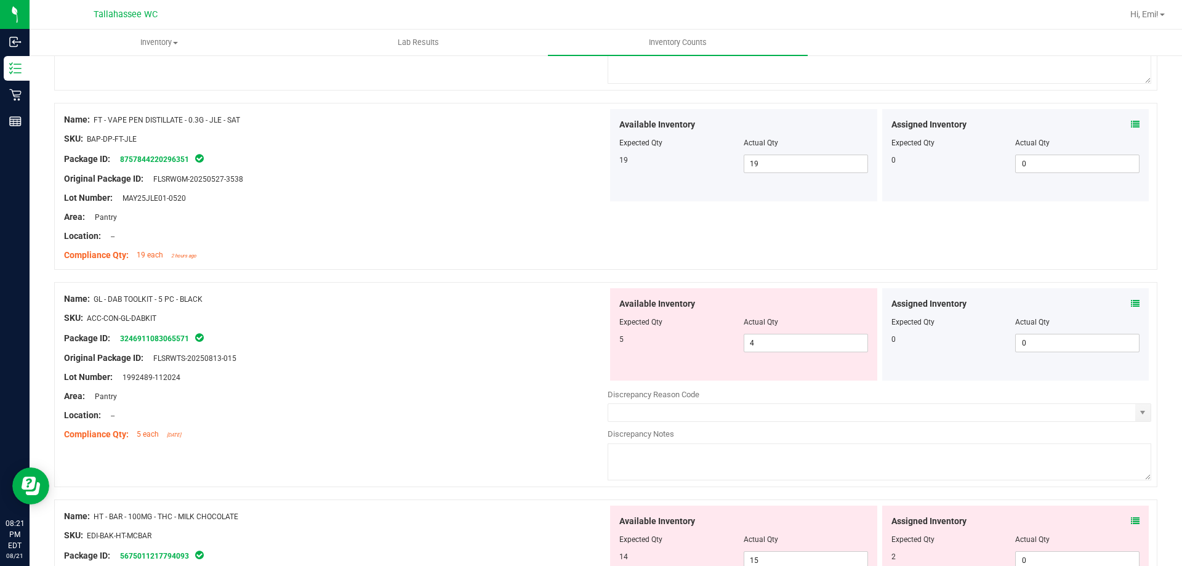
click at [1130, 299] on icon at bounding box center [1134, 303] width 9 height 9
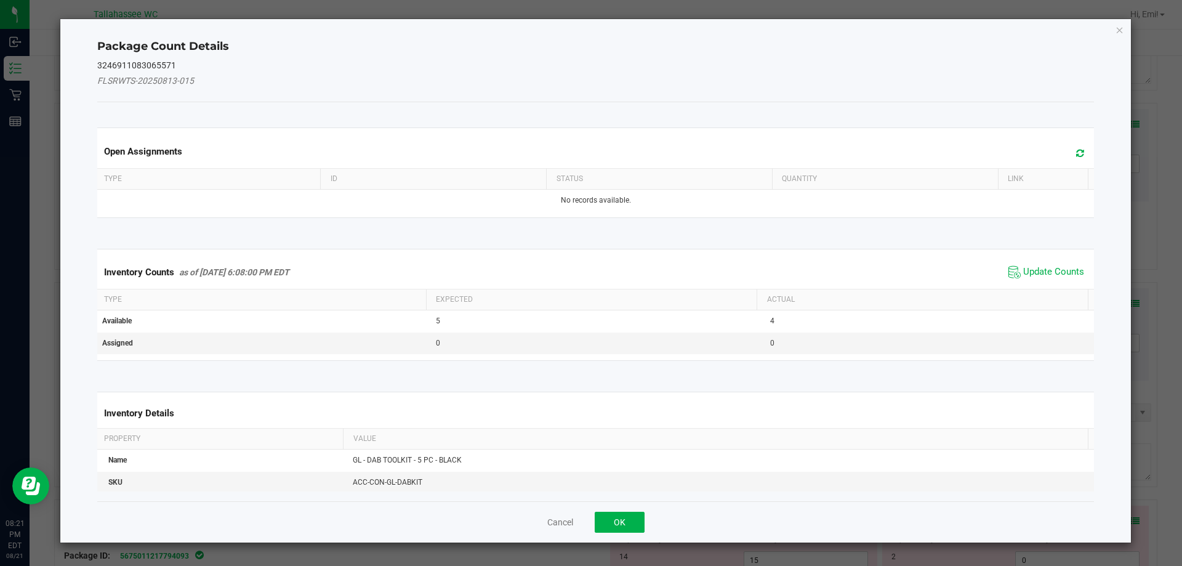
click at [1058, 265] on span "Update Counts" at bounding box center [1046, 272] width 82 height 18
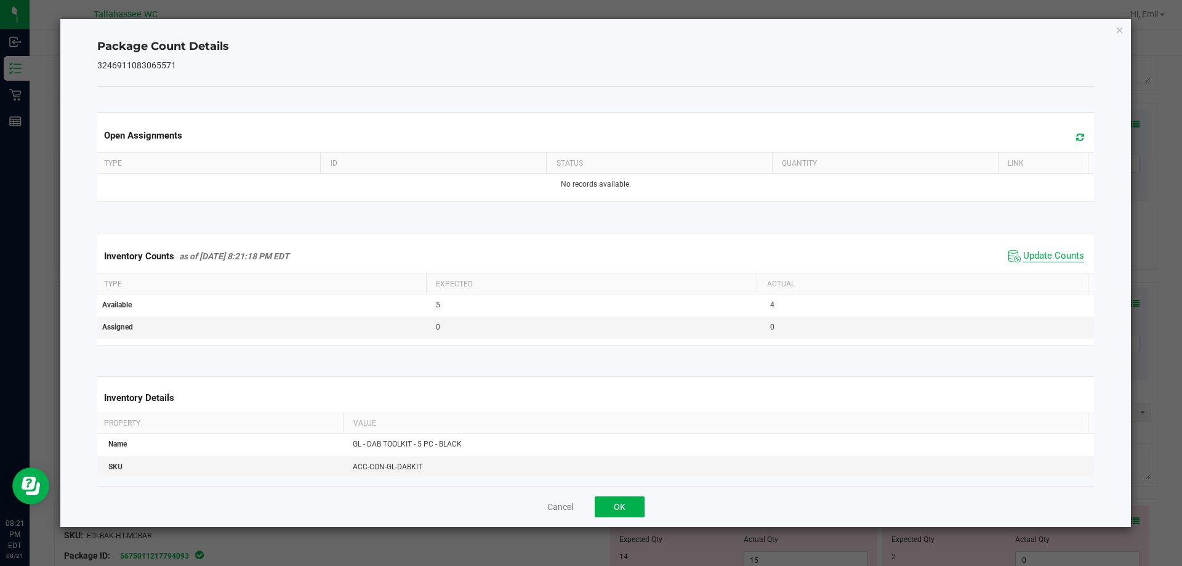
click at [1049, 262] on span "Update Counts" at bounding box center [1053, 256] width 61 height 12
click at [644, 508] on div "Cancel OK" at bounding box center [595, 506] width 997 height 41
click at [635, 508] on button "OK" at bounding box center [619, 506] width 50 height 21
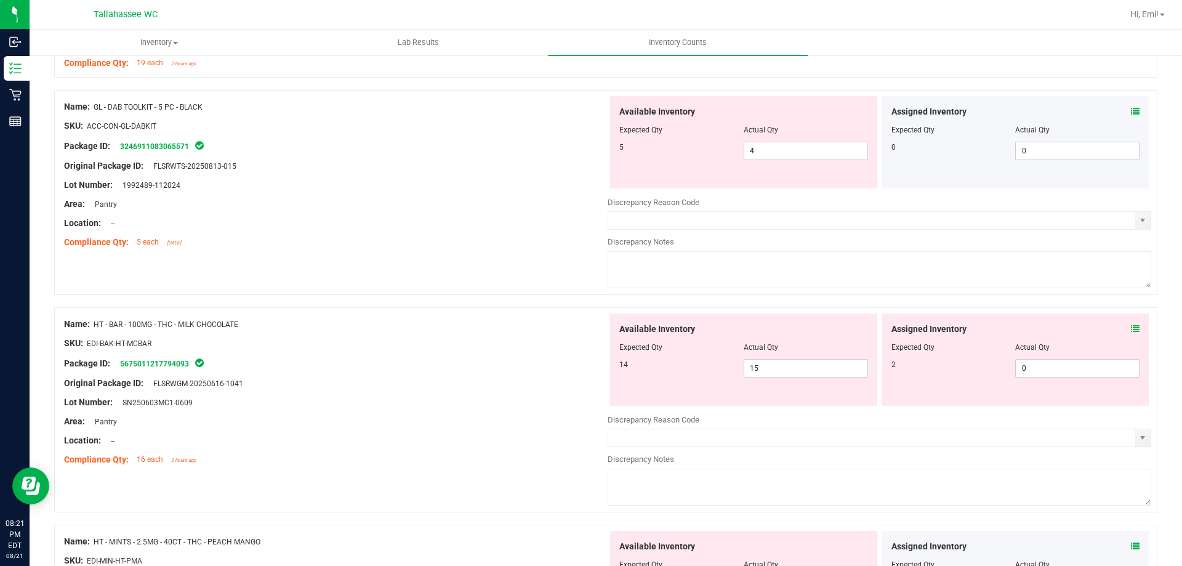
scroll to position [3262, 0]
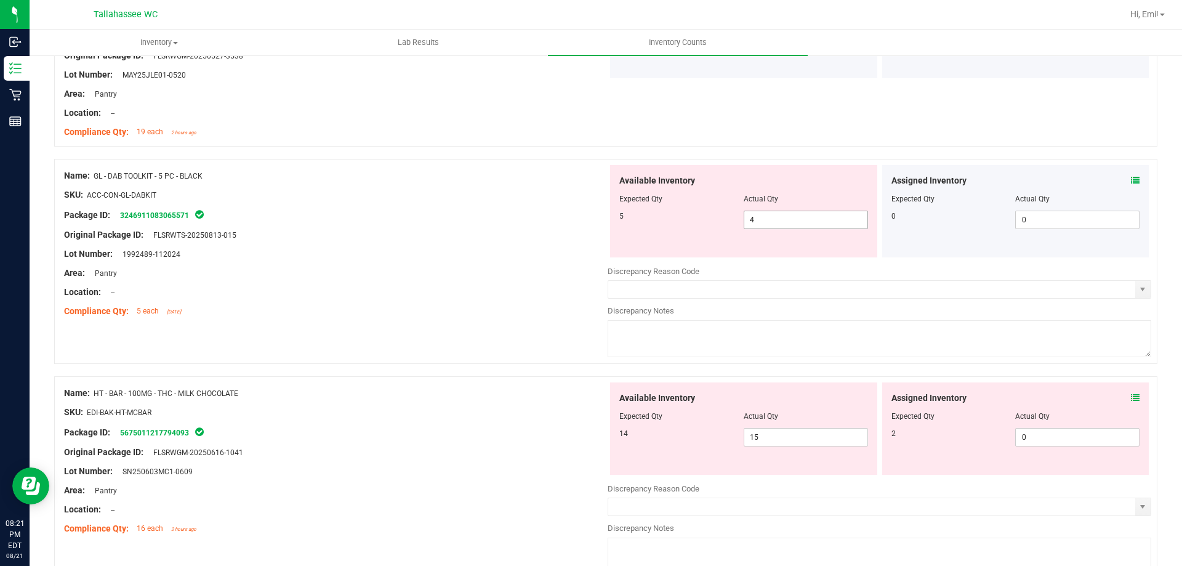
drag, startPoint x: 791, startPoint y: 214, endPoint x: 575, endPoint y: 218, distance: 215.4
click at [658, 221] on div "5 4 4" at bounding box center [743, 219] width 249 height 18
type input "5"
click at [324, 254] on div "Lot Number: 1992489-112024" at bounding box center [335, 253] width 543 height 13
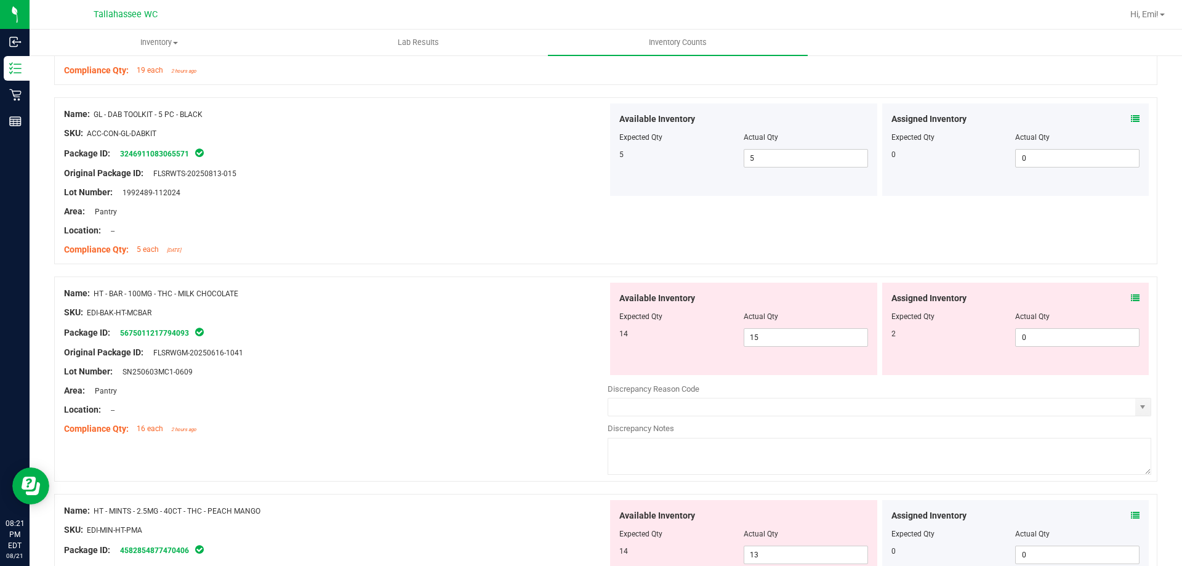
scroll to position [3385, 0]
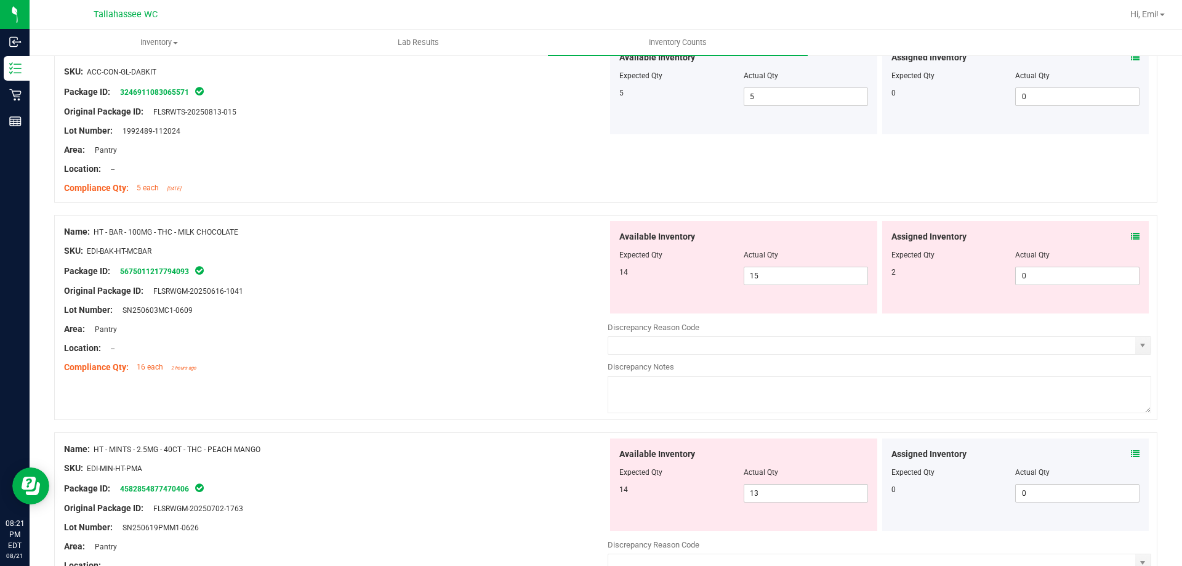
click at [1130, 234] on icon at bounding box center [1134, 236] width 9 height 9
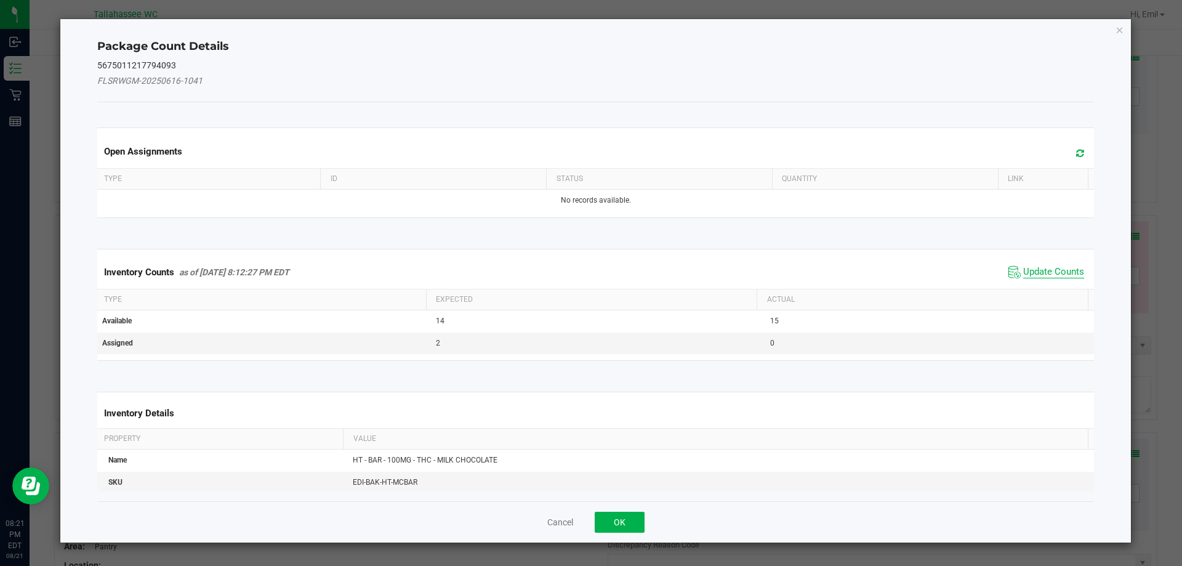
click at [1040, 270] on span "Update Counts" at bounding box center [1053, 272] width 61 height 12
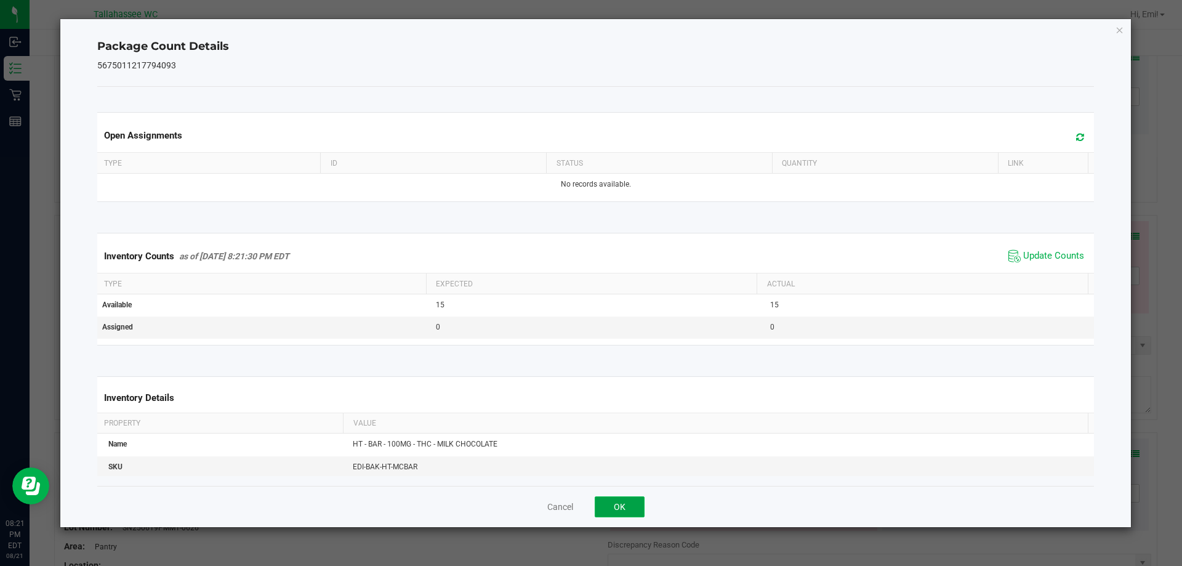
click at [636, 503] on button "OK" at bounding box center [619, 506] width 50 height 21
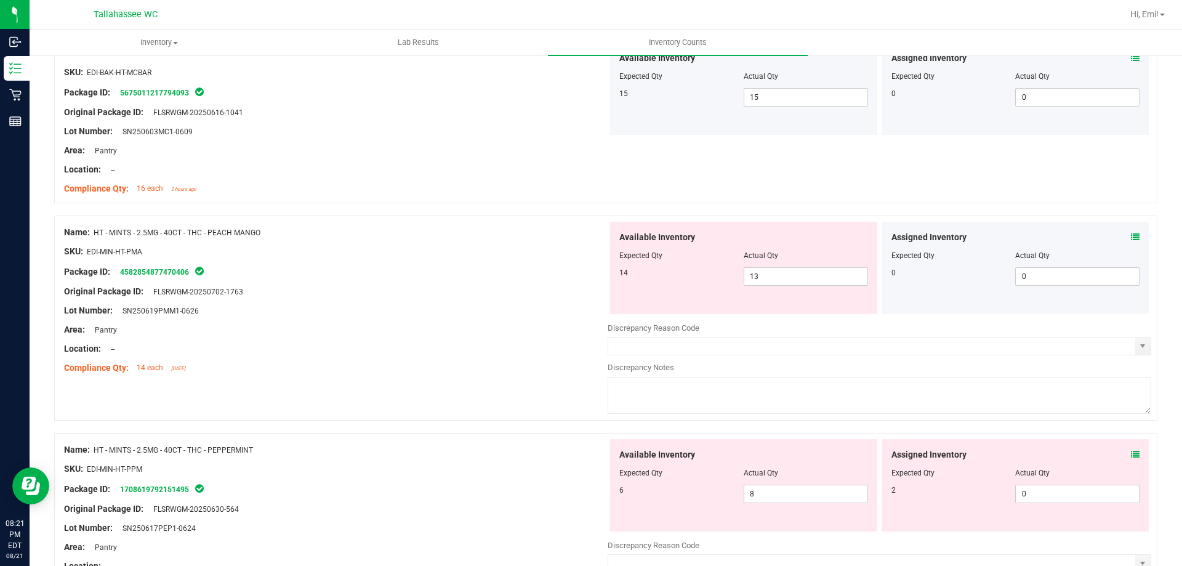
scroll to position [3569, 0]
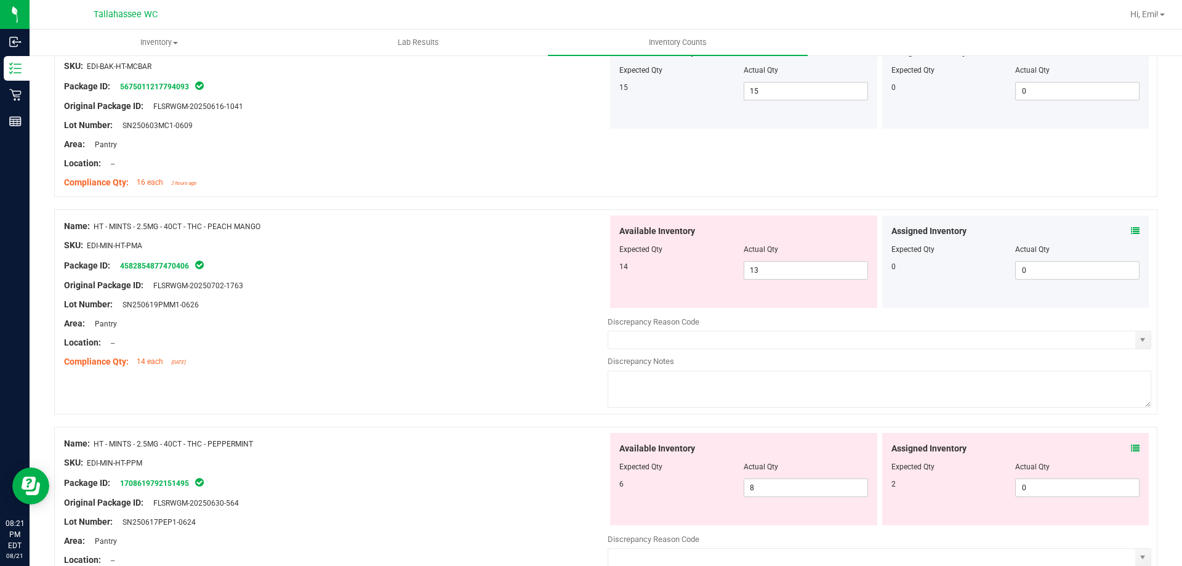
click at [1130, 230] on icon at bounding box center [1134, 230] width 9 height 9
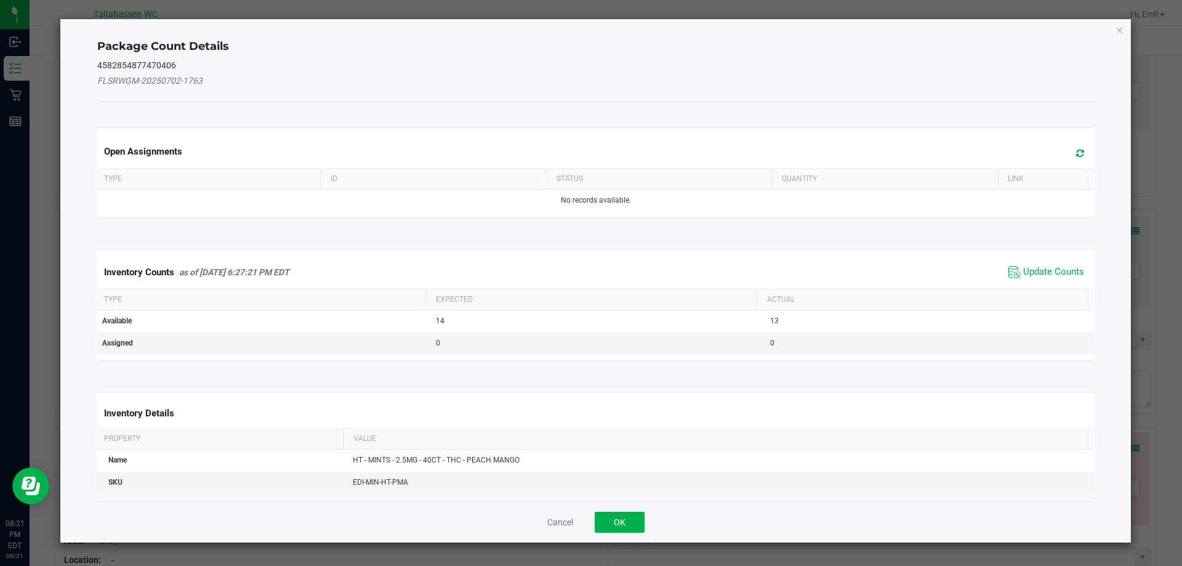
click at [1050, 280] on span "Update Counts" at bounding box center [1046, 272] width 82 height 18
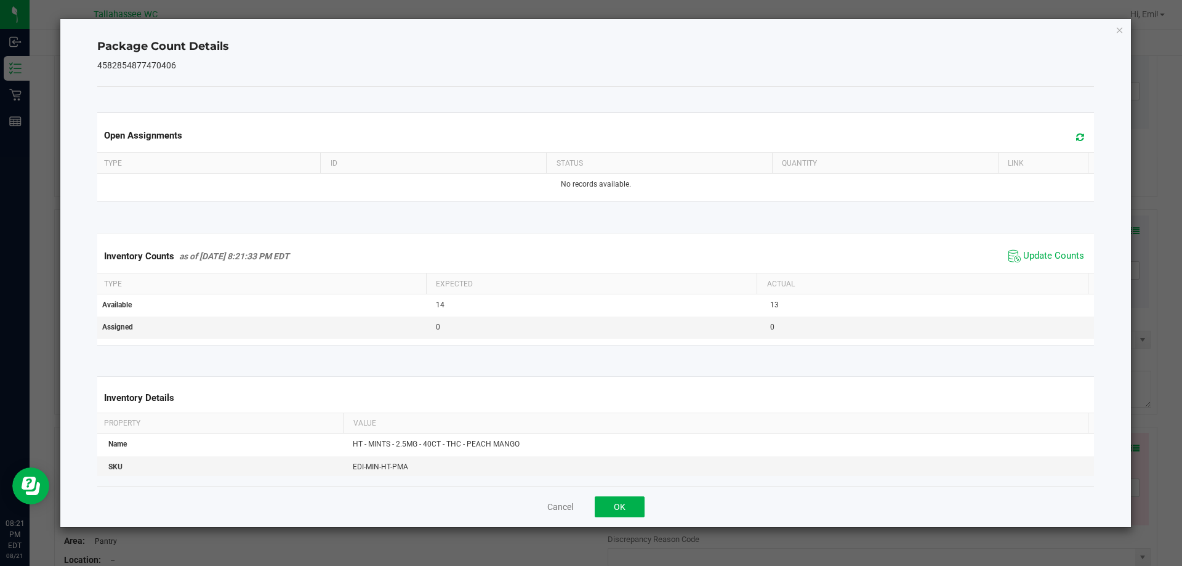
click at [1027, 247] on span "Update Counts" at bounding box center [1046, 256] width 82 height 18
click at [614, 505] on button "OK" at bounding box center [619, 506] width 50 height 21
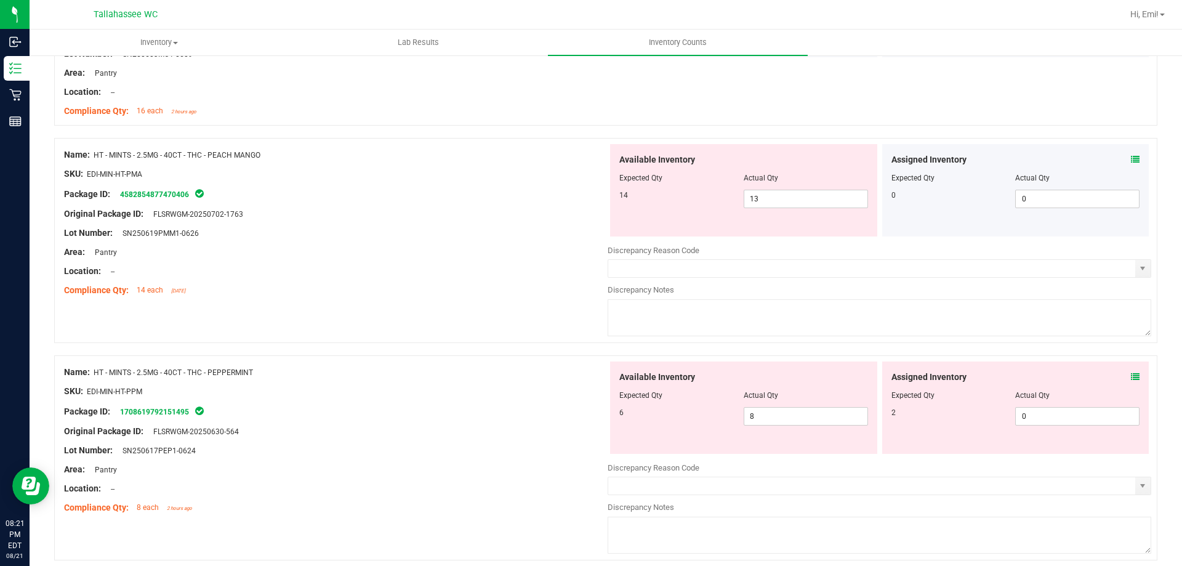
scroll to position [3754, 0]
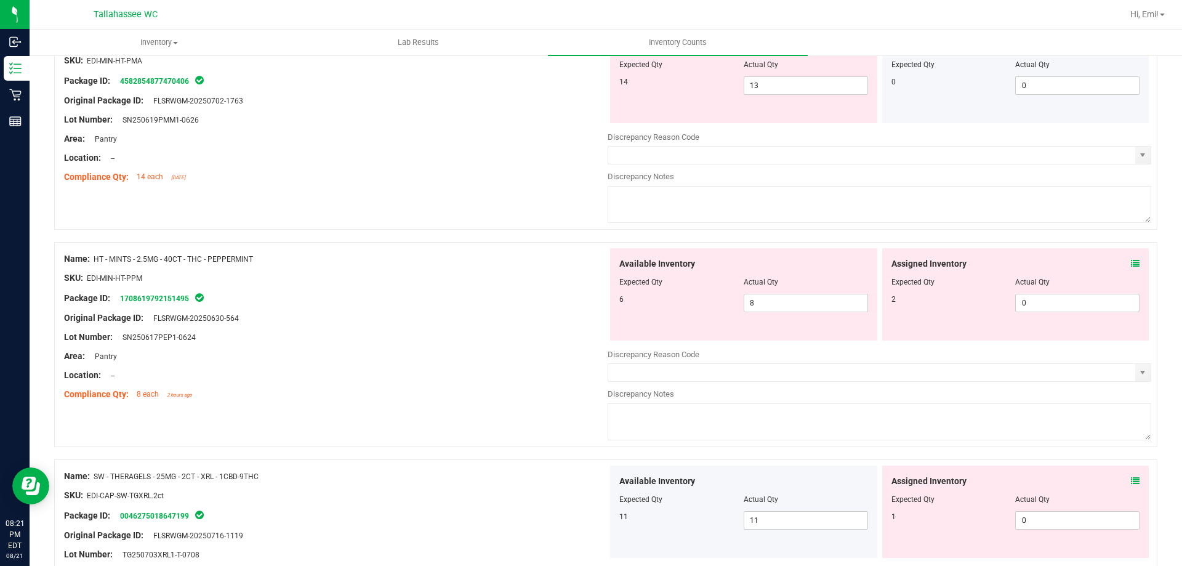
click at [1130, 259] on icon at bounding box center [1134, 263] width 9 height 9
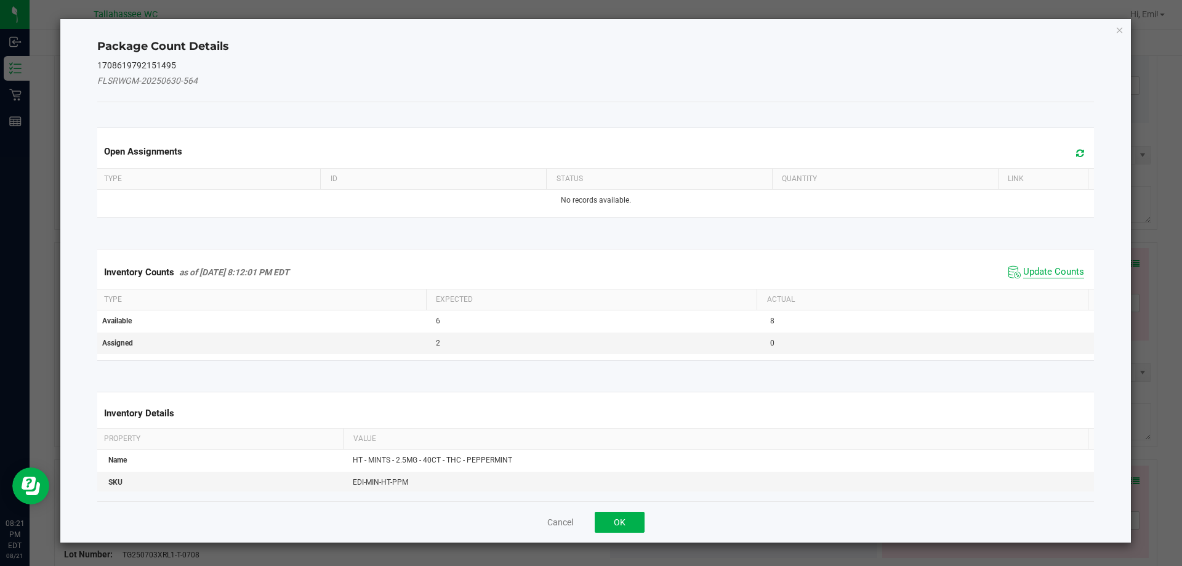
click at [1060, 272] on span "Update Counts" at bounding box center [1053, 272] width 61 height 12
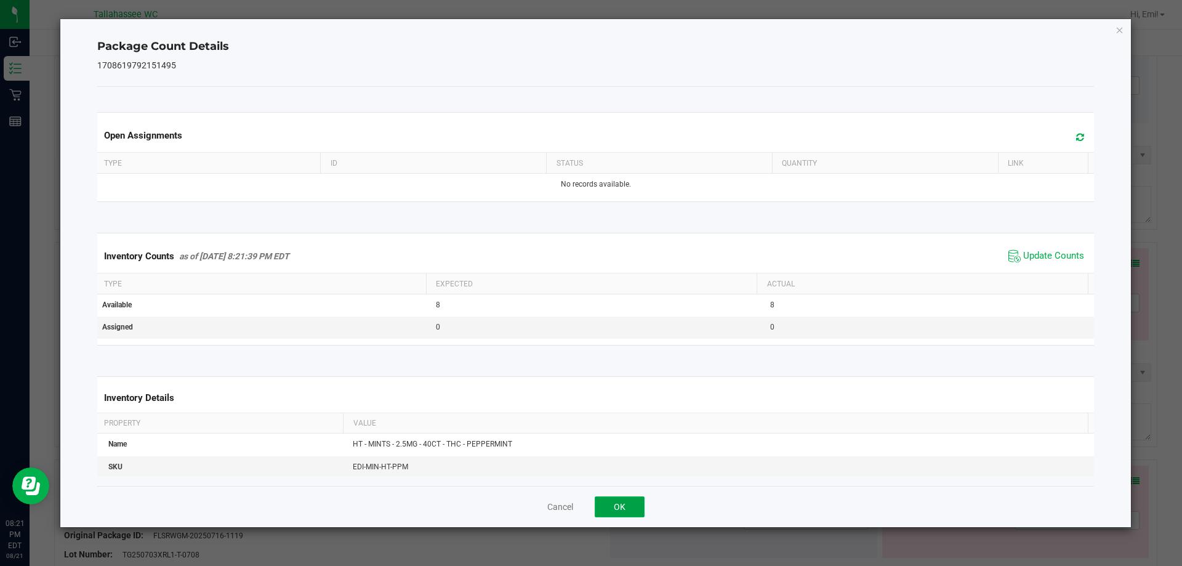
click at [627, 507] on button "OK" at bounding box center [619, 506] width 50 height 21
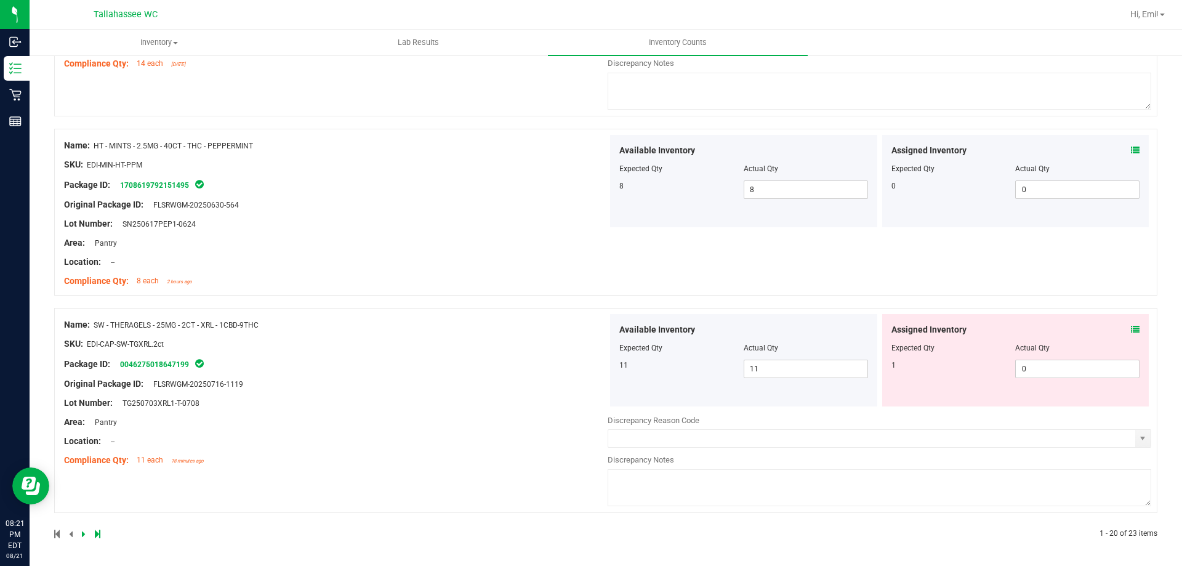
scroll to position [3868, 0]
click at [1130, 329] on icon at bounding box center [1134, 328] width 9 height 9
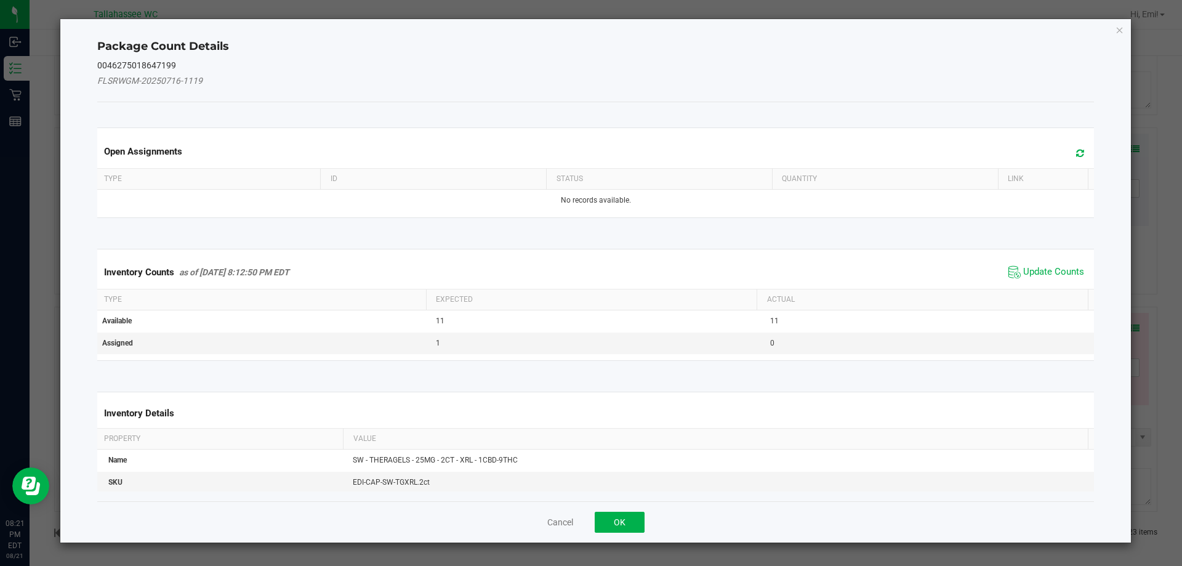
click at [1038, 263] on span "Update Counts" at bounding box center [1046, 272] width 82 height 18
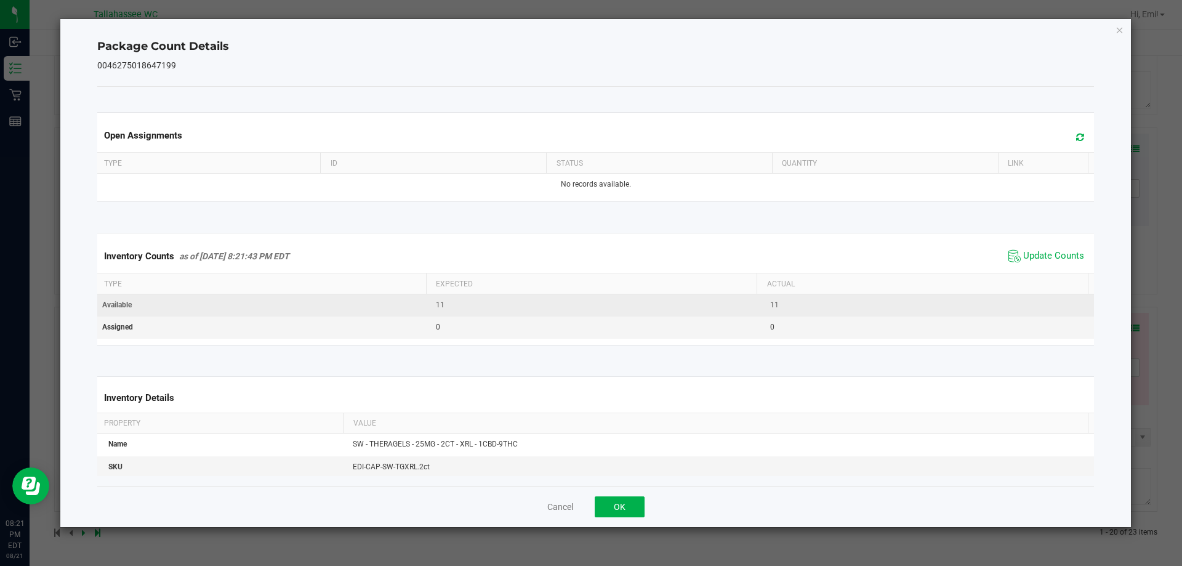
drag, startPoint x: 1036, startPoint y: 260, endPoint x: 1027, endPoint y: 294, distance: 35.7
click at [1036, 259] on span "Update Counts" at bounding box center [1053, 256] width 61 height 12
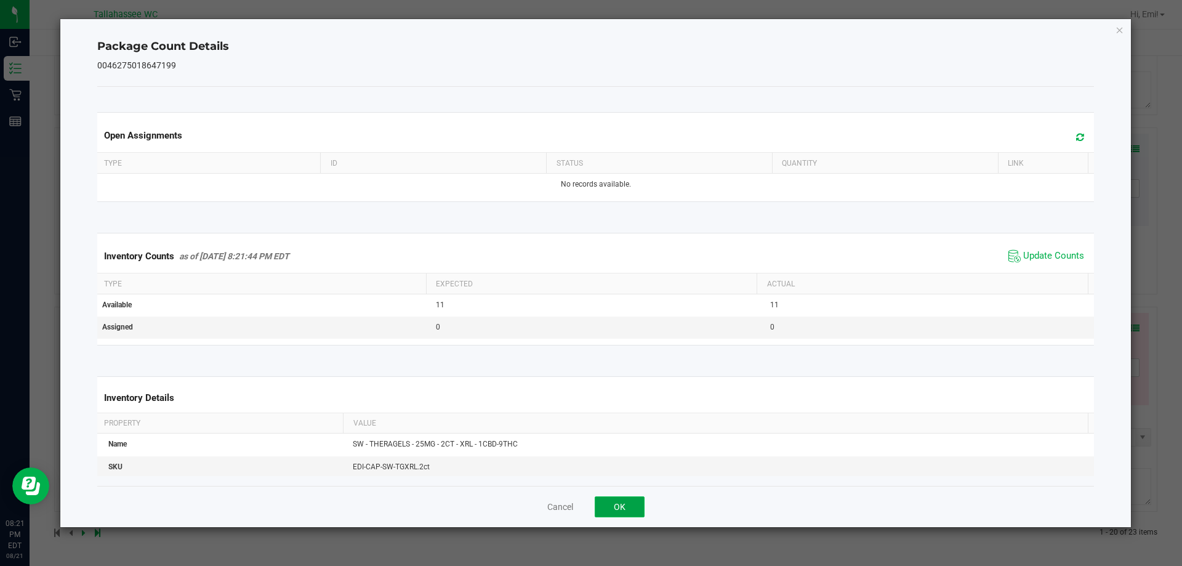
click at [644, 513] on button "OK" at bounding box center [619, 506] width 50 height 21
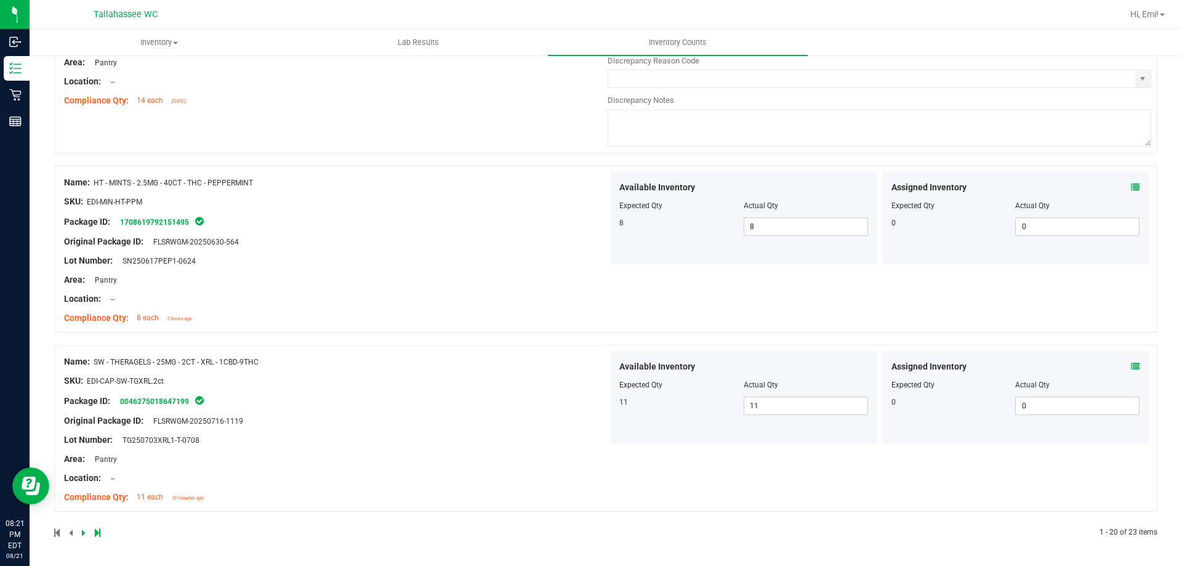
scroll to position [3830, 0]
click at [488, 401] on div "Package ID: 0046275018647199" at bounding box center [335, 400] width 543 height 15
click at [82, 532] on icon at bounding box center [84, 532] width 4 height 7
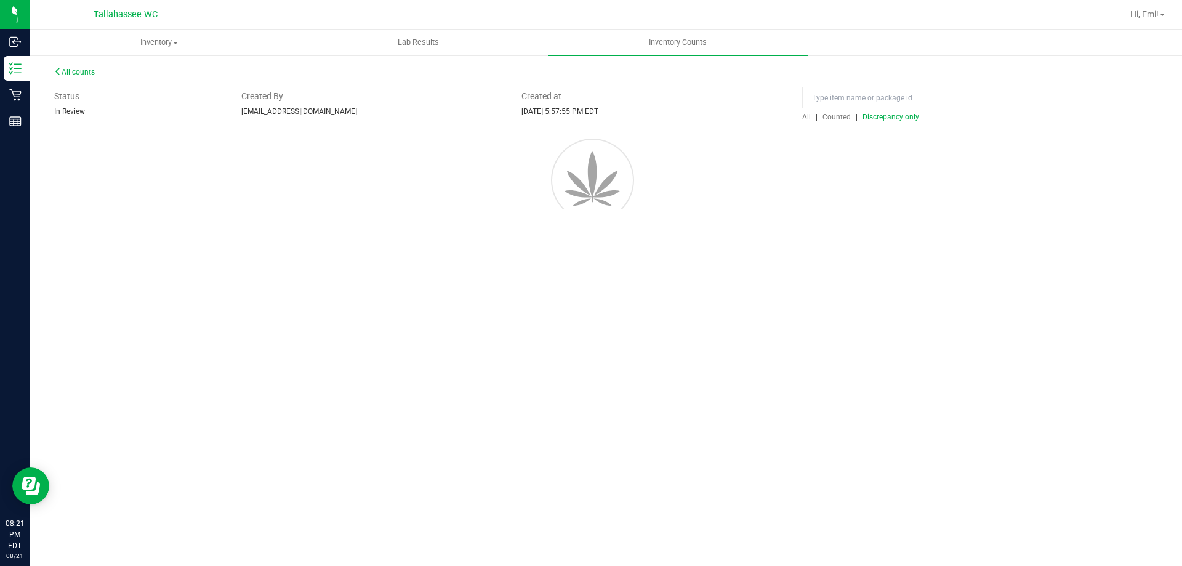
scroll to position [0, 0]
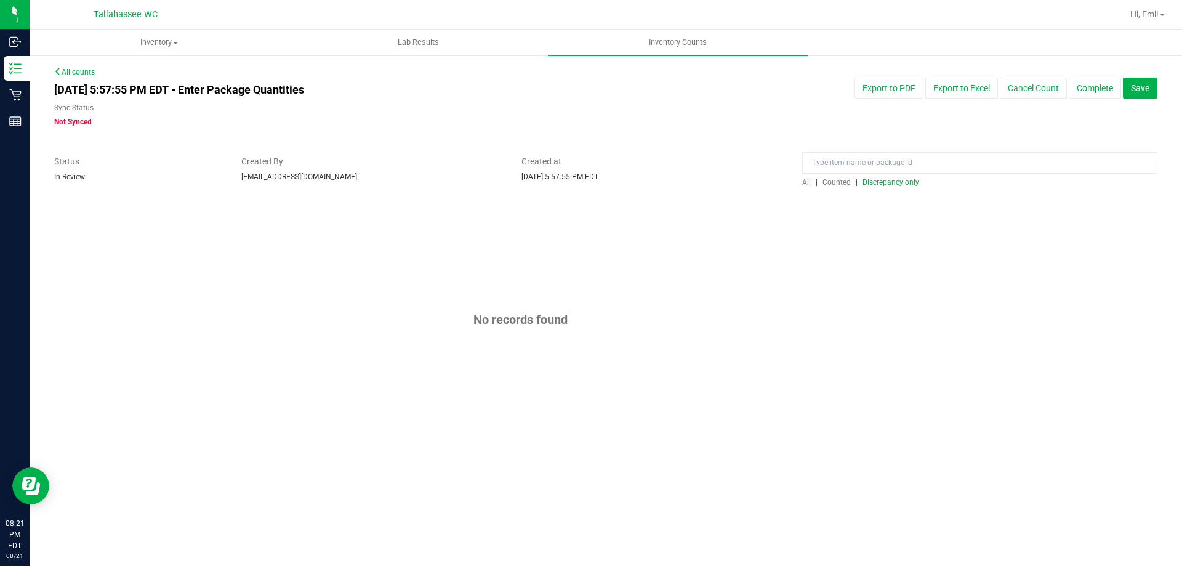
click at [879, 188] on div at bounding box center [605, 194] width 1103 height 12
click at [880, 183] on span "Discrepancy only" at bounding box center [890, 182] width 57 height 9
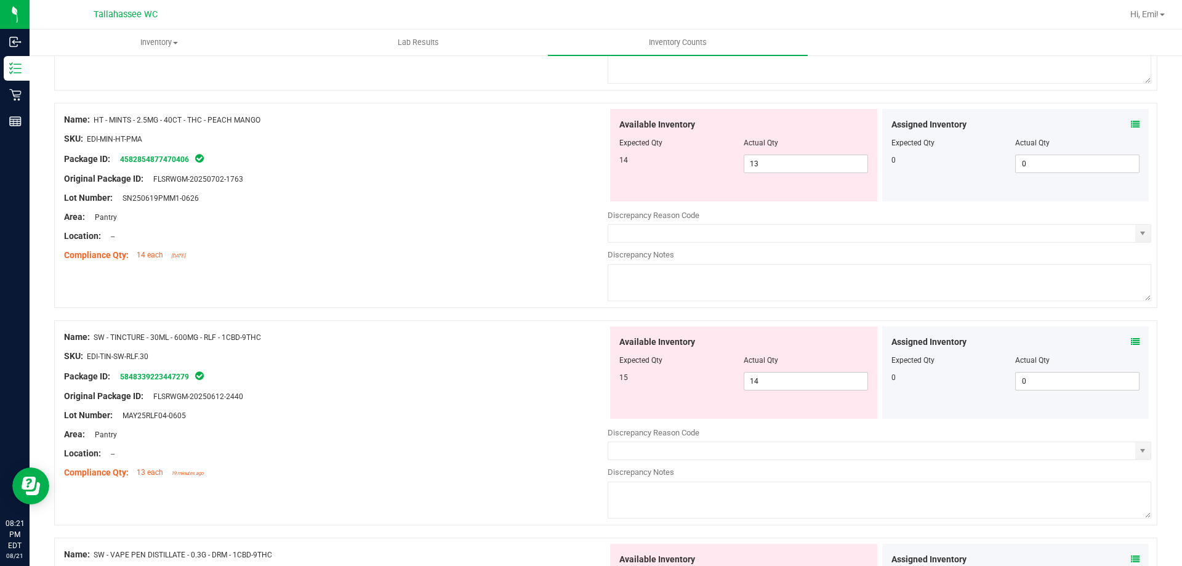
scroll to position [3587, 0]
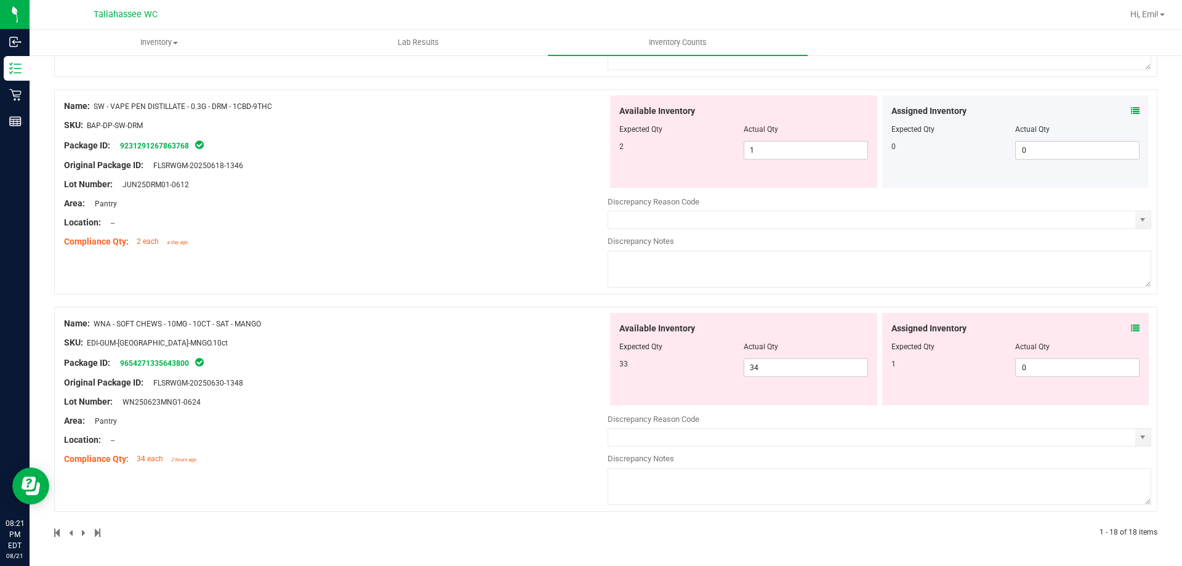
click at [1130, 327] on icon at bounding box center [1134, 328] width 9 height 9
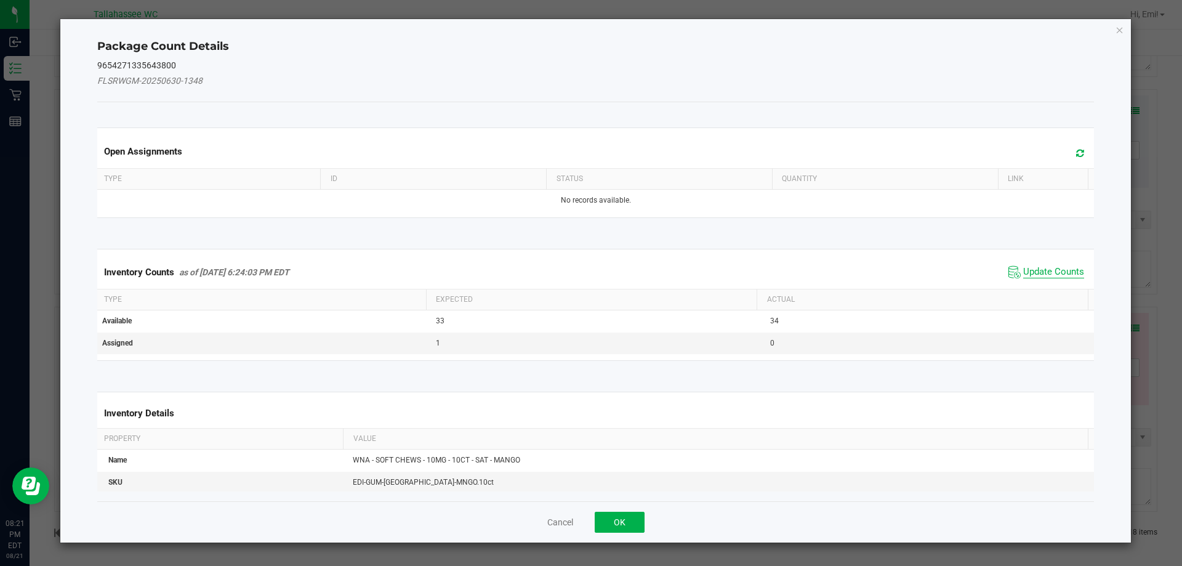
click at [1024, 272] on span "Update Counts" at bounding box center [1053, 272] width 61 height 12
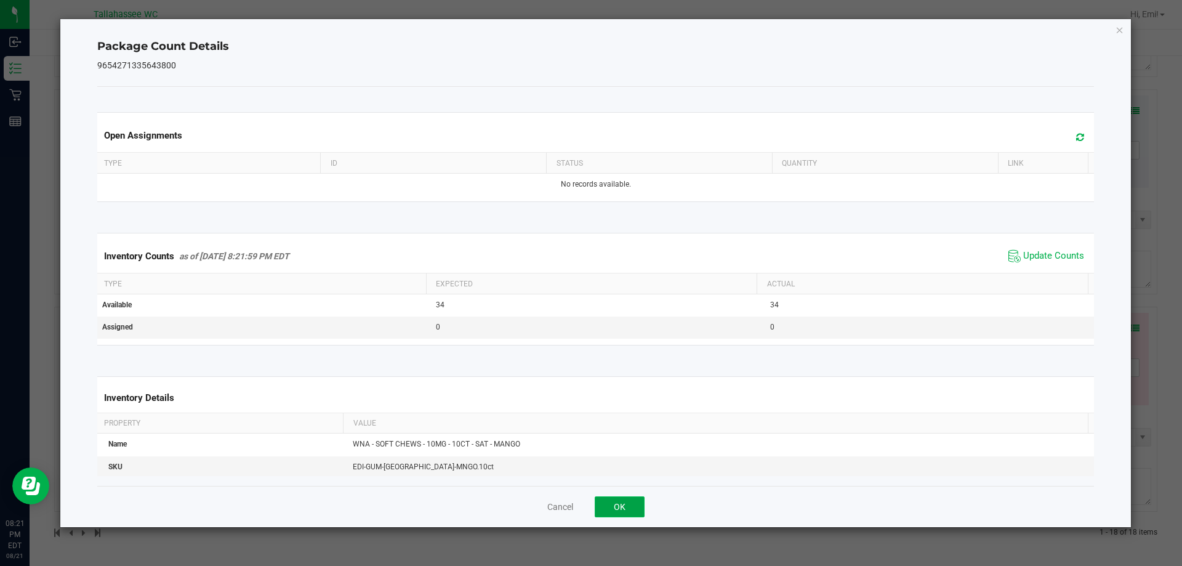
click at [619, 510] on button "OK" at bounding box center [619, 506] width 50 height 21
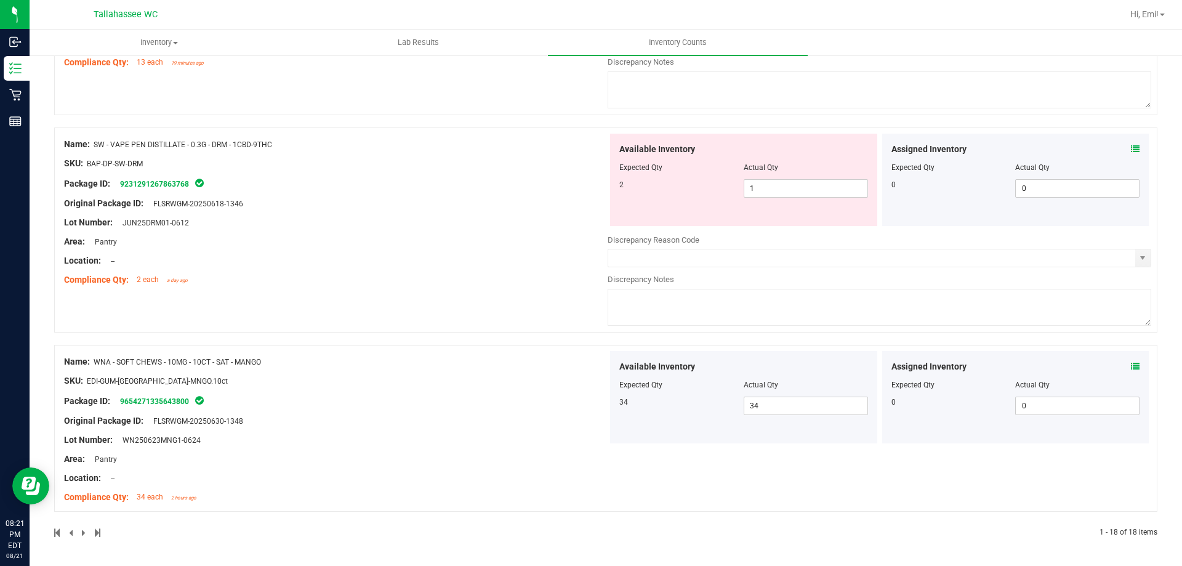
scroll to position [3425, 0]
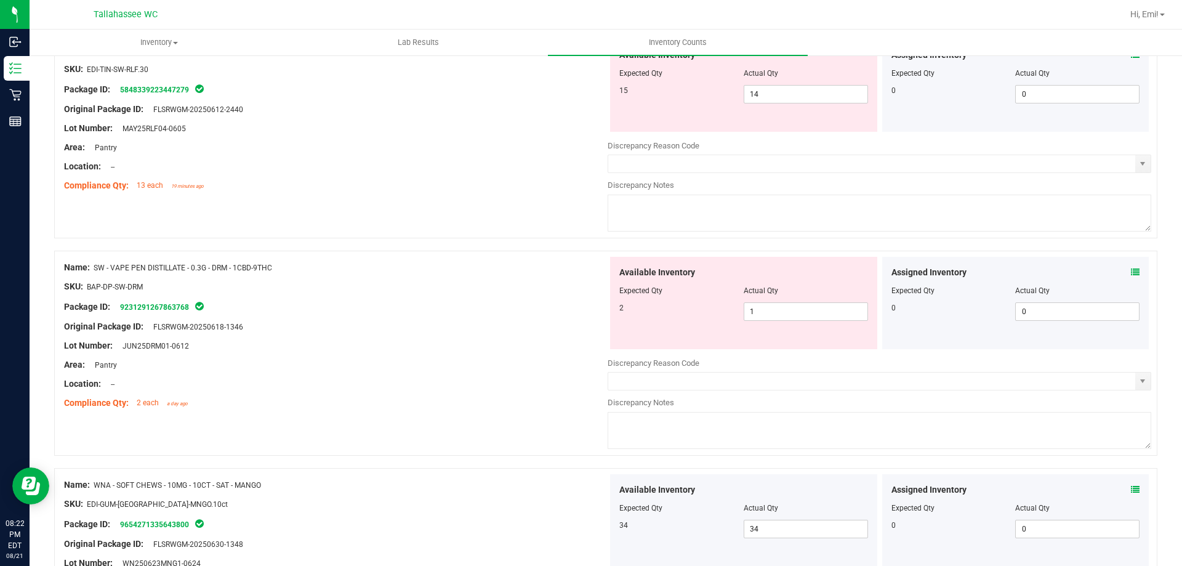
click at [1130, 273] on icon at bounding box center [1134, 272] width 9 height 9
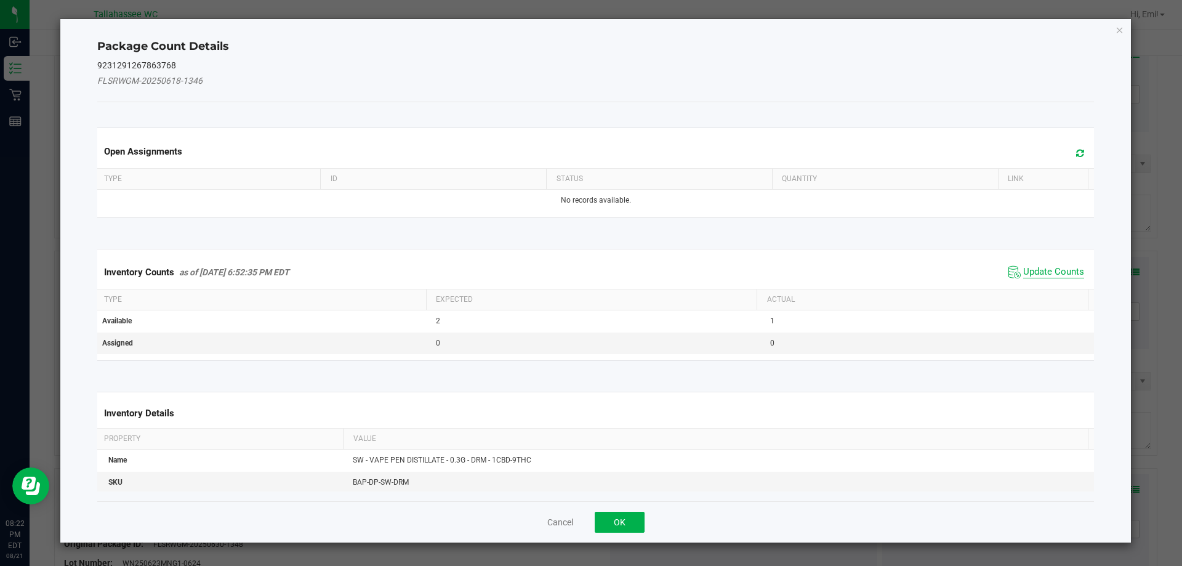
click at [1055, 276] on span "Update Counts" at bounding box center [1053, 272] width 61 height 12
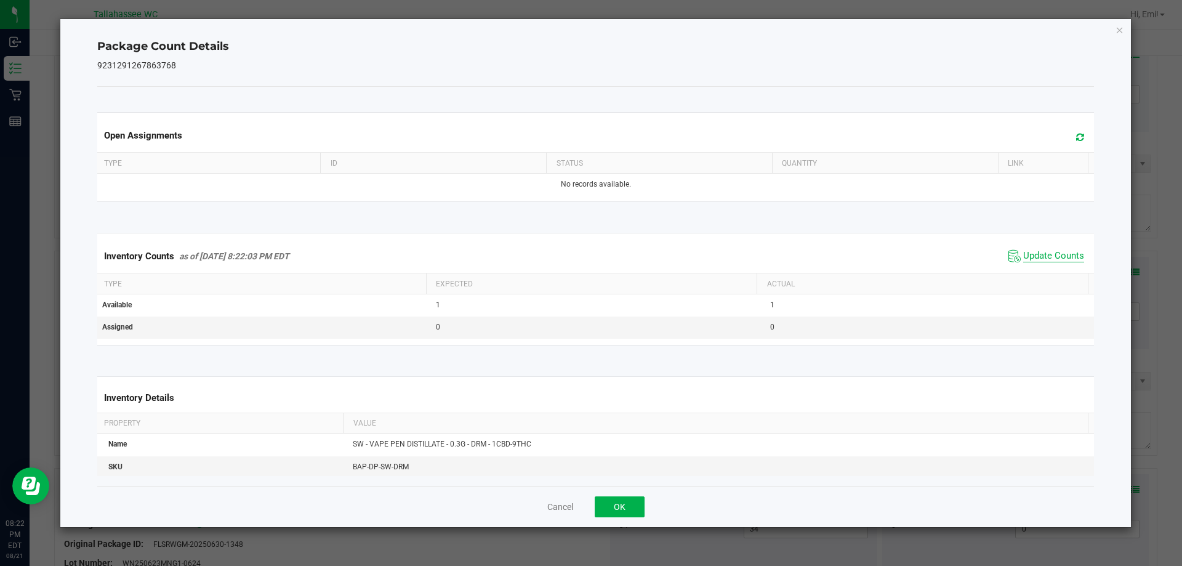
click at [1041, 259] on span "Update Counts" at bounding box center [1053, 256] width 61 height 12
click at [626, 510] on button "OK" at bounding box center [619, 506] width 50 height 21
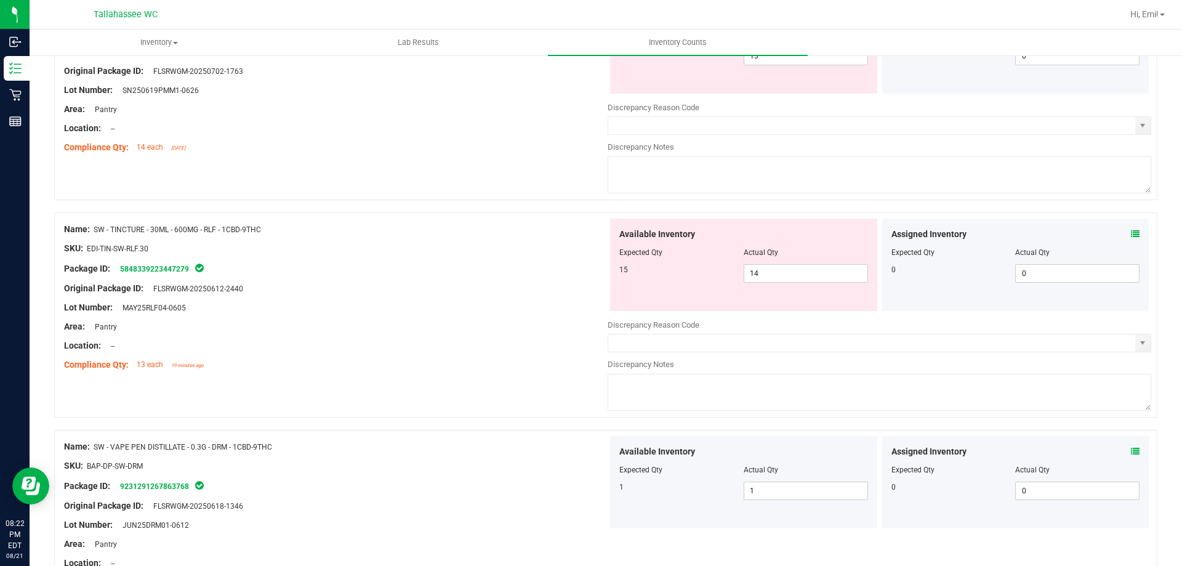
scroll to position [3179, 0]
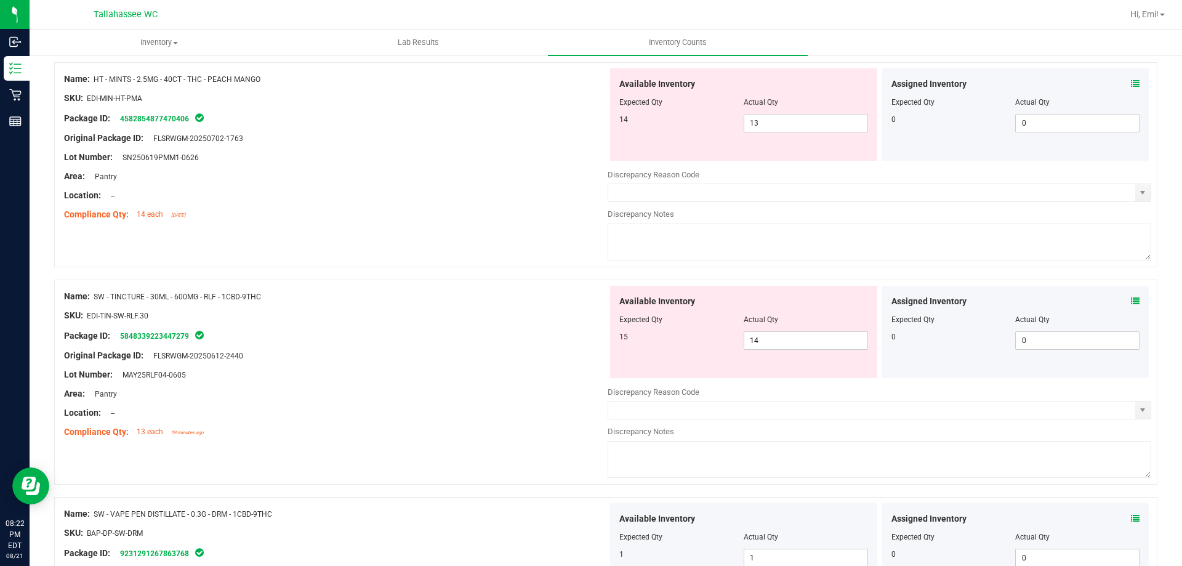
click at [1130, 301] on icon at bounding box center [1134, 301] width 9 height 9
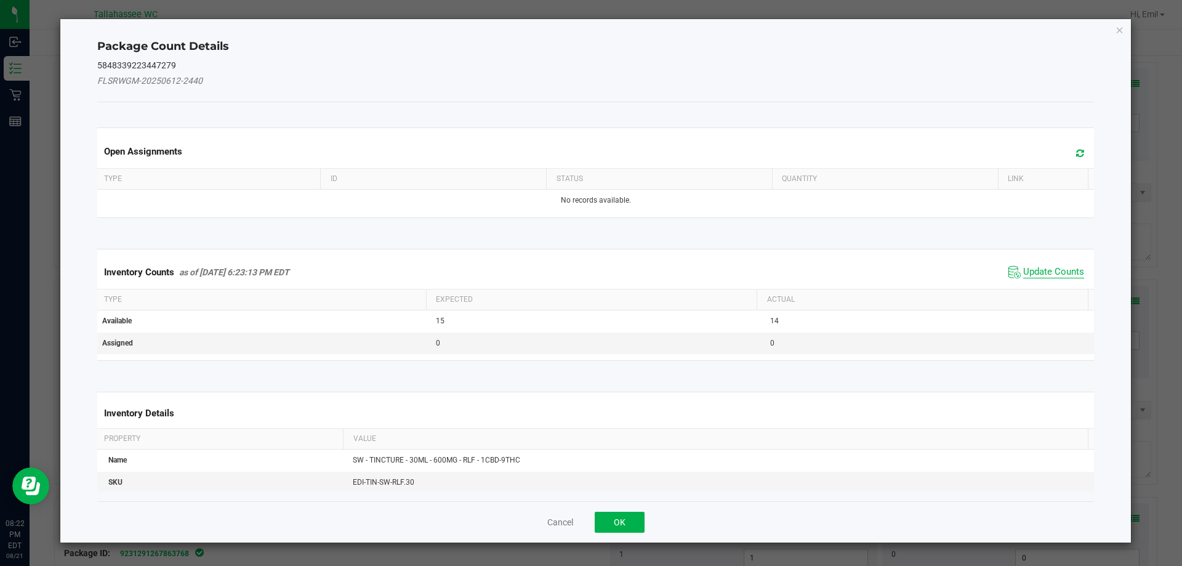
click at [1030, 276] on span "Update Counts" at bounding box center [1053, 272] width 61 height 12
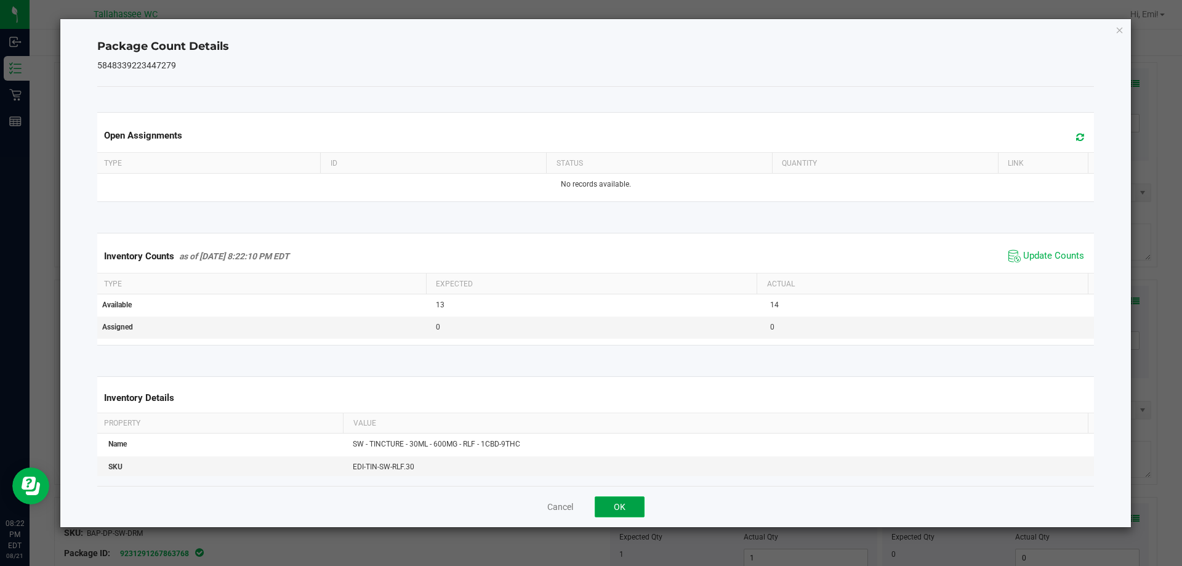
click at [628, 504] on button "OK" at bounding box center [619, 506] width 50 height 21
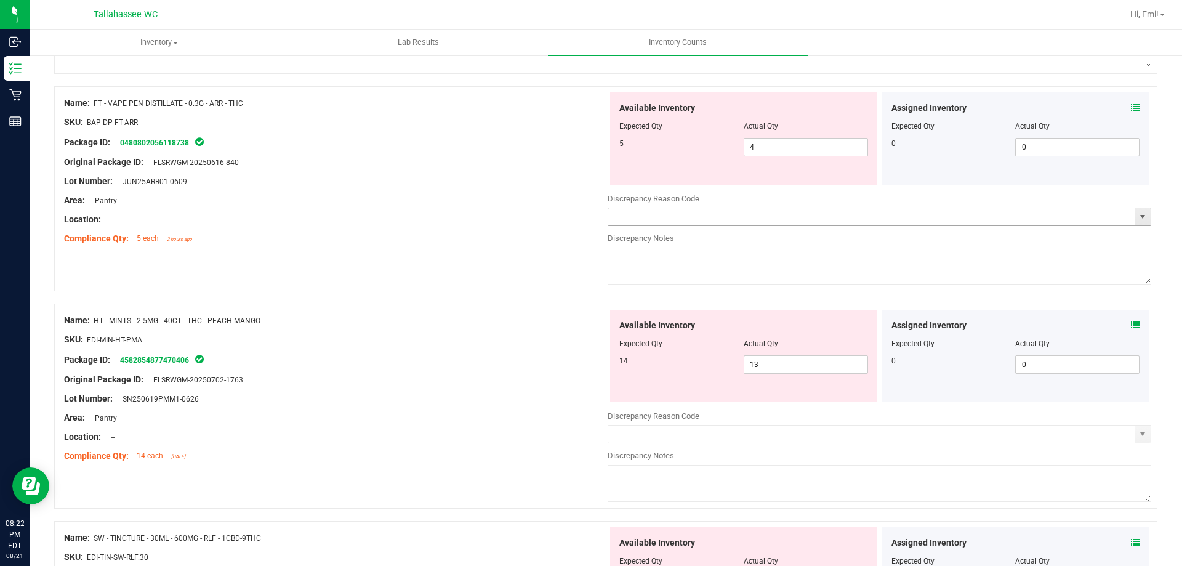
scroll to position [2933, 0]
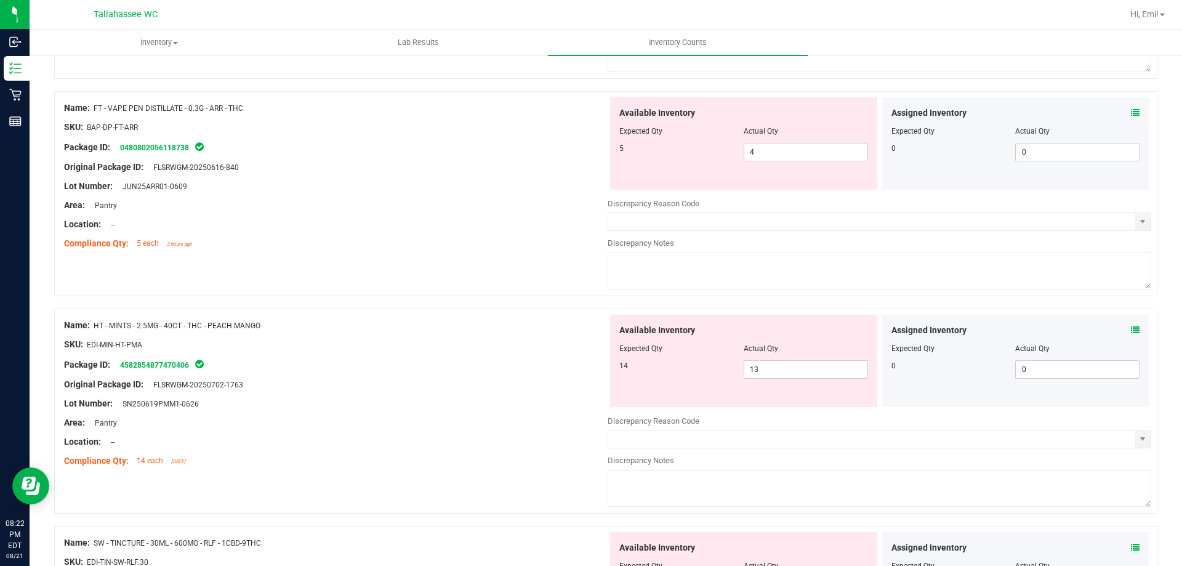
click at [1130, 329] on icon at bounding box center [1134, 330] width 9 height 9
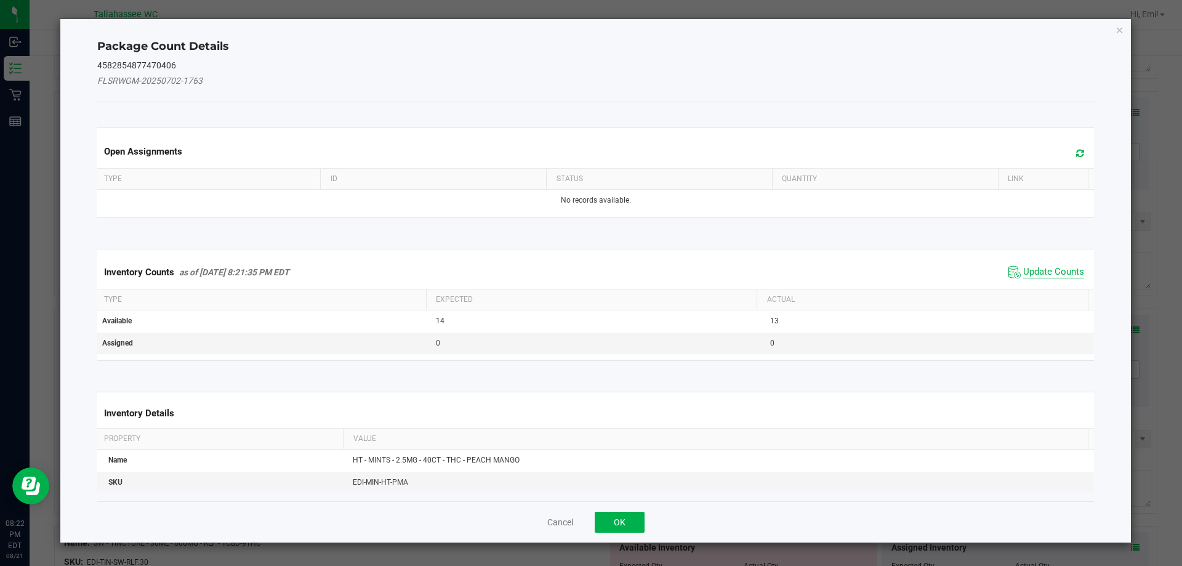
click at [1039, 273] on span "Update Counts" at bounding box center [1053, 272] width 61 height 12
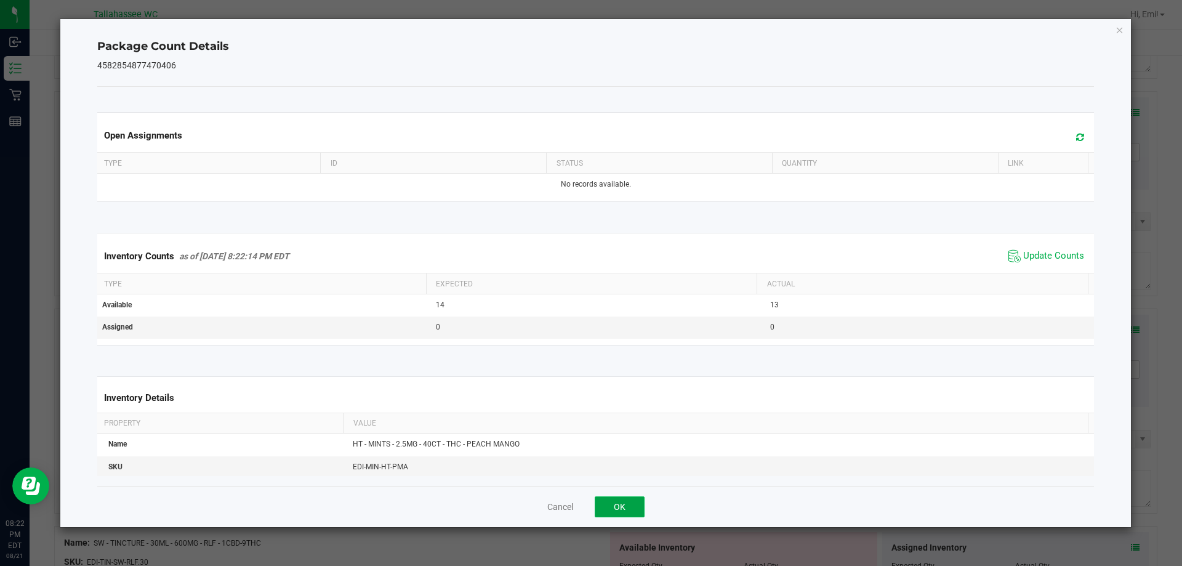
click at [627, 507] on button "OK" at bounding box center [619, 506] width 50 height 21
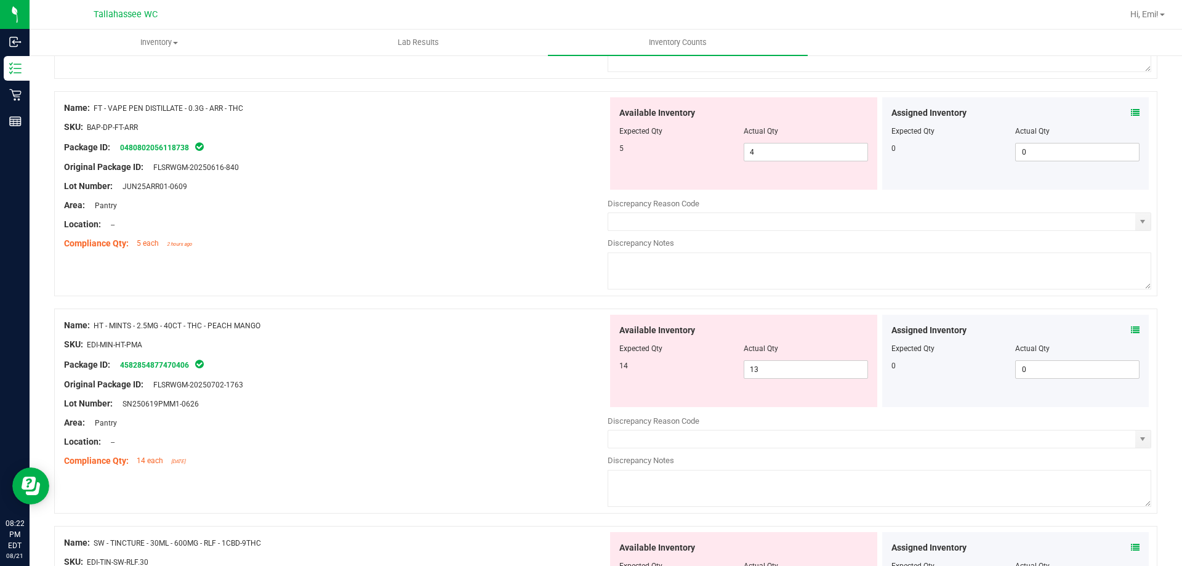
scroll to position [2810, 0]
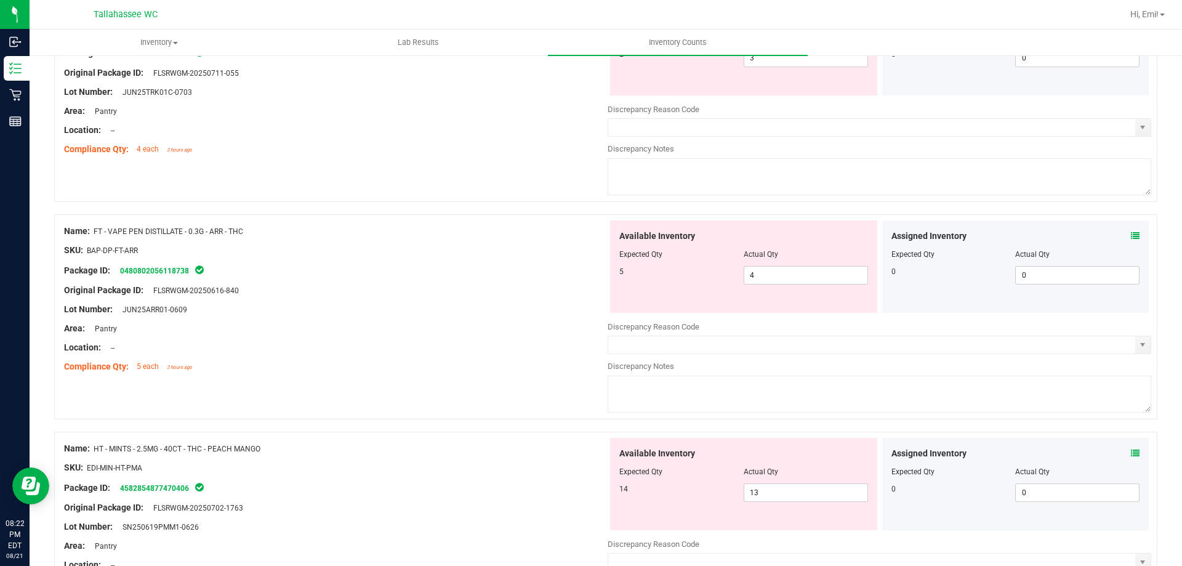
click at [1130, 239] on icon at bounding box center [1134, 235] width 9 height 9
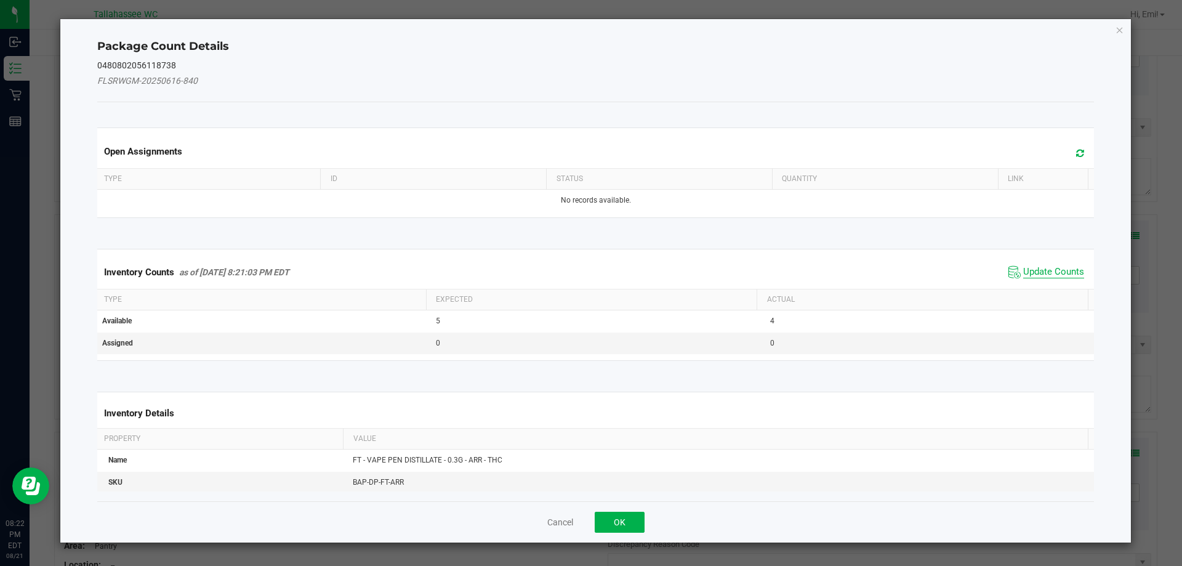
click at [1047, 275] on span "Update Counts" at bounding box center [1053, 272] width 61 height 12
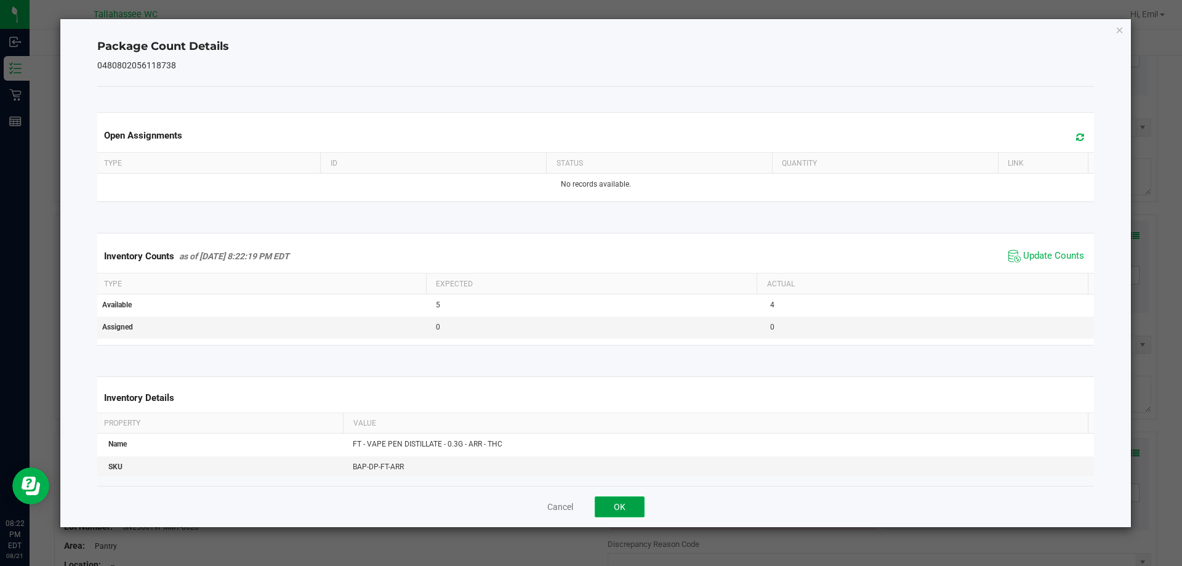
click at [625, 499] on button "OK" at bounding box center [619, 506] width 50 height 21
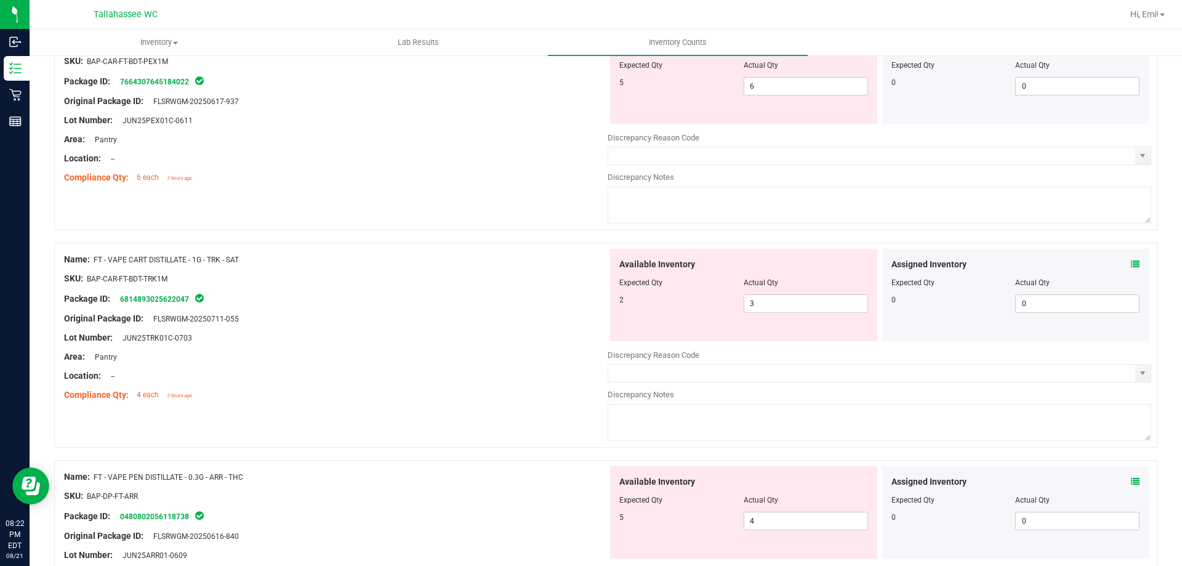
scroll to position [2564, 0]
click at [1120, 260] on div "Assigned Inventory" at bounding box center [1015, 264] width 249 height 13
click at [1130, 261] on icon at bounding box center [1134, 264] width 9 height 9
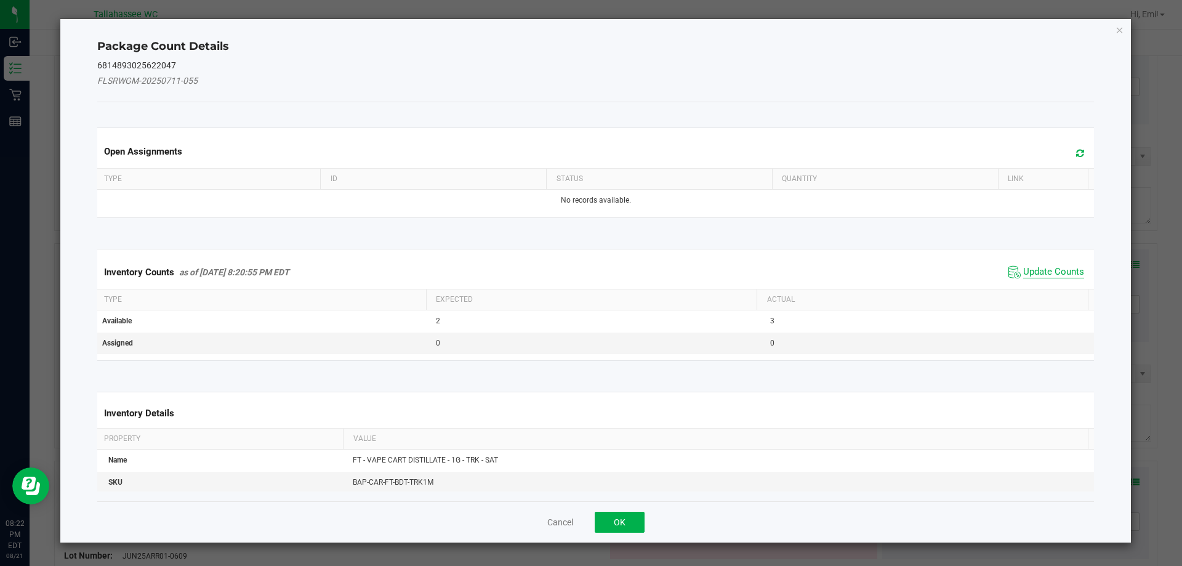
click at [1049, 268] on span "Update Counts" at bounding box center [1053, 272] width 61 height 12
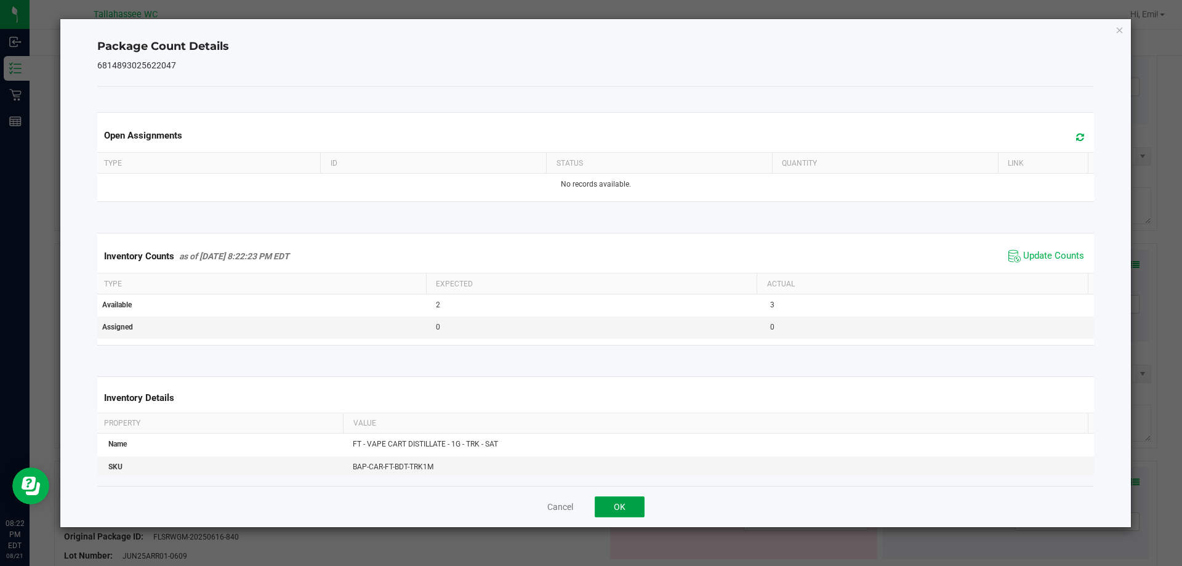
click at [628, 509] on button "OK" at bounding box center [619, 506] width 50 height 21
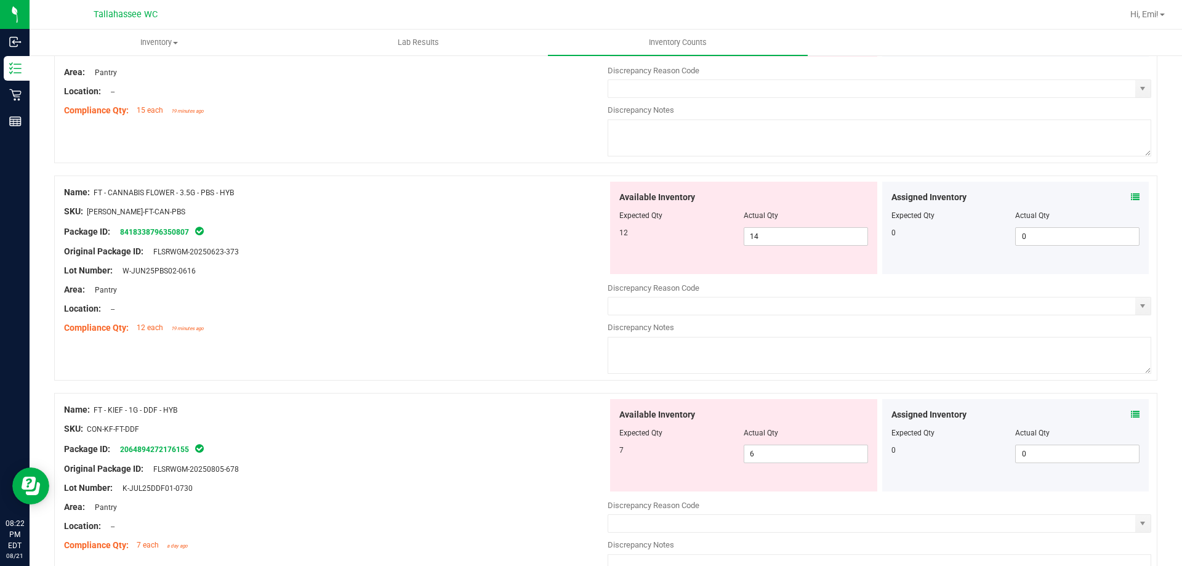
scroll to position [0, 0]
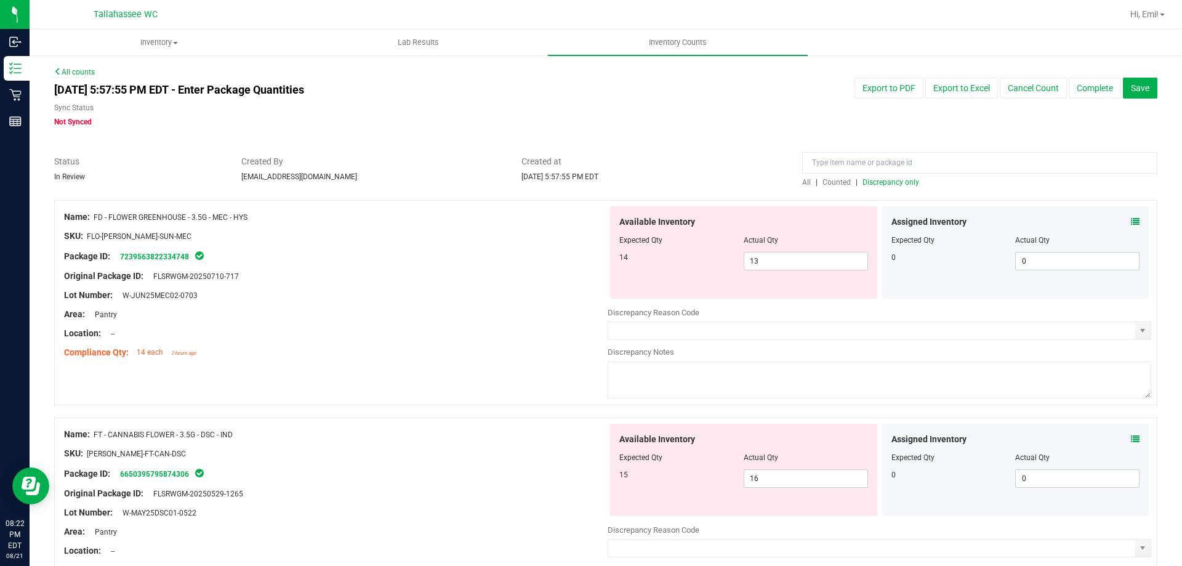
click at [900, 182] on span "Discrepancy only" at bounding box center [890, 182] width 57 height 9
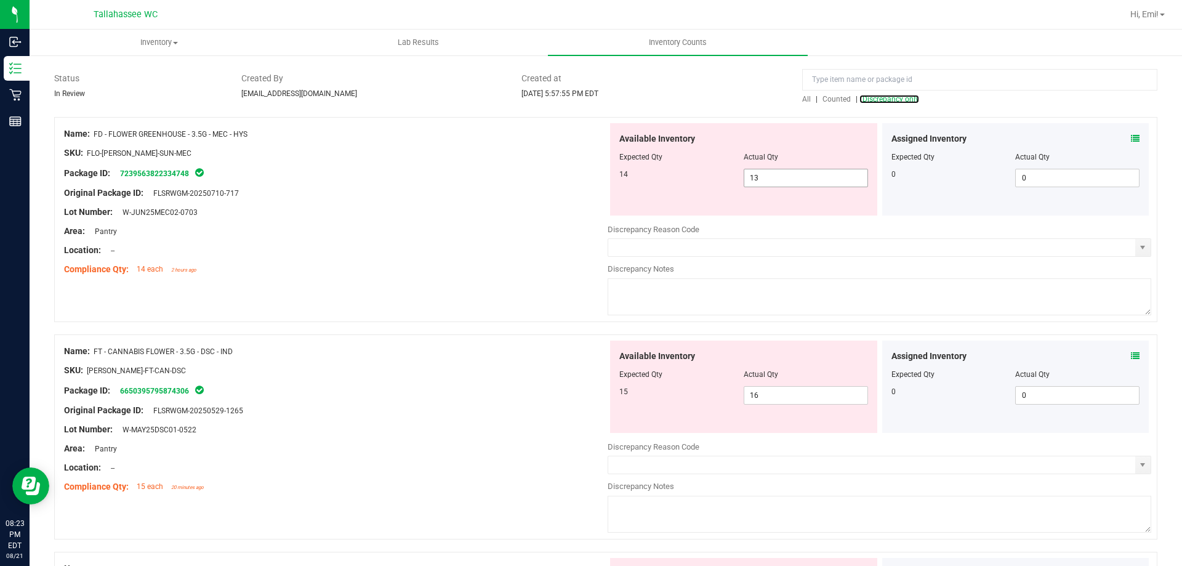
scroll to position [62, 0]
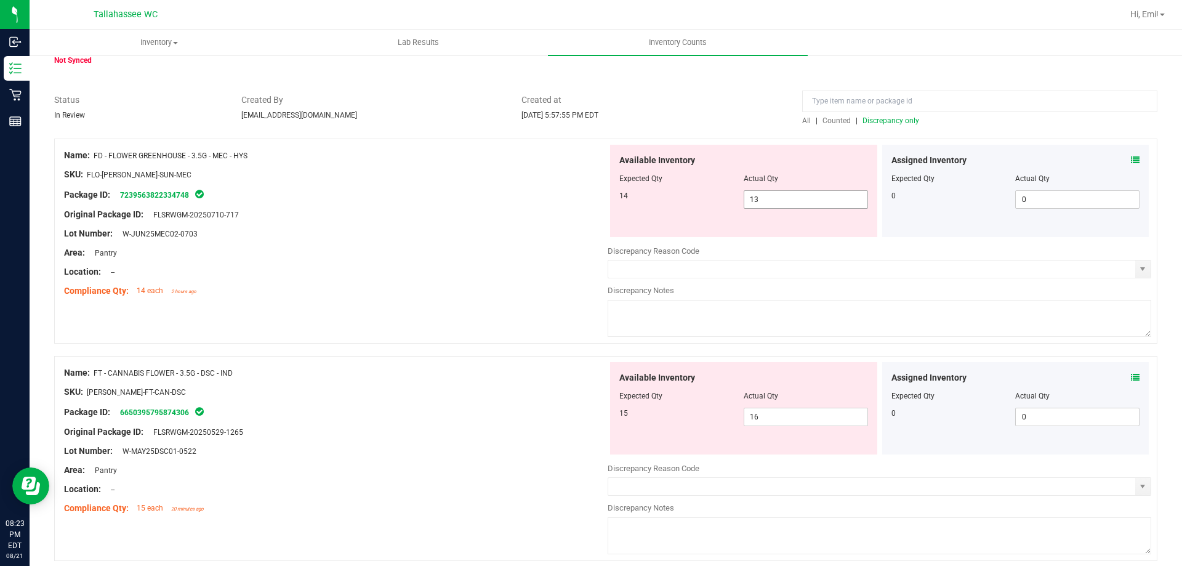
drag, startPoint x: 748, startPoint y: 196, endPoint x: 802, endPoint y: 202, distance: 54.6
click at [802, 202] on span "13 13" at bounding box center [805, 199] width 124 height 18
type input "14"
click at [410, 246] on div "Area: Pantry" at bounding box center [335, 252] width 543 height 13
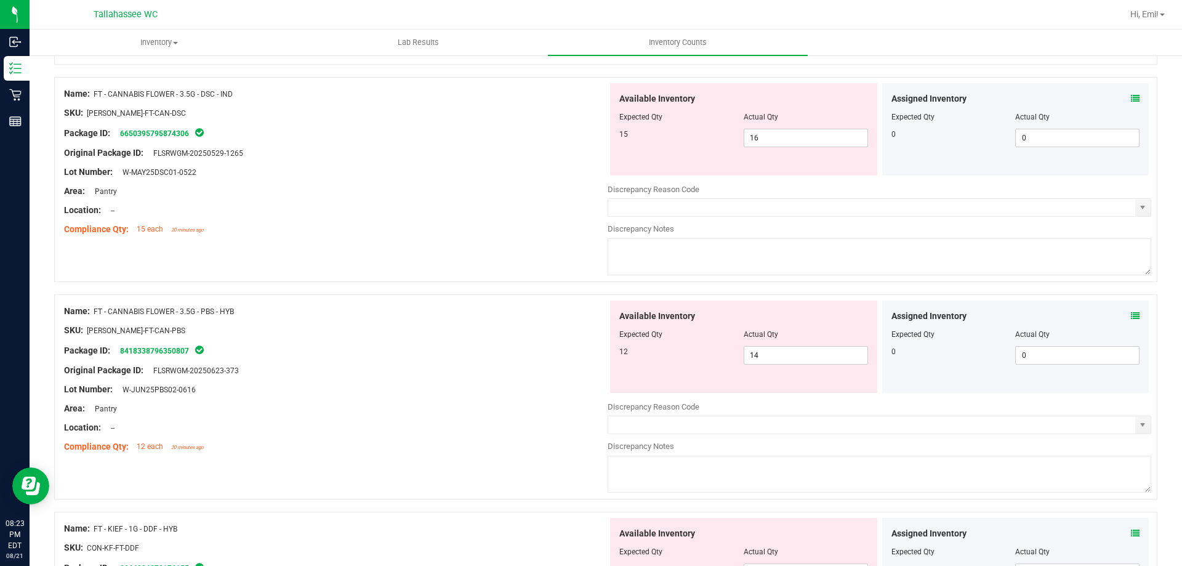
scroll to position [308, 0]
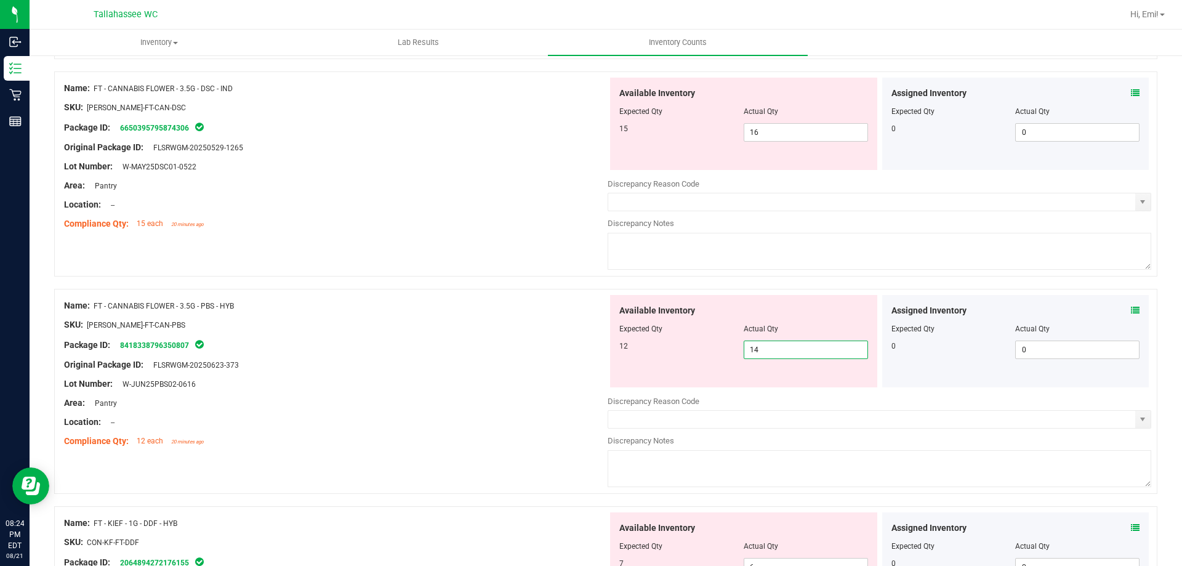
drag, startPoint x: 749, startPoint y: 350, endPoint x: 842, endPoint y: 339, distance: 93.5
click at [834, 339] on div "Available Inventory Expected Qty Actual Qty 12 14 14" at bounding box center [743, 341] width 267 height 92
type input "12"
click at [443, 388] on div "Lot Number: W-JUN25PBS02-0616" at bounding box center [335, 383] width 543 height 13
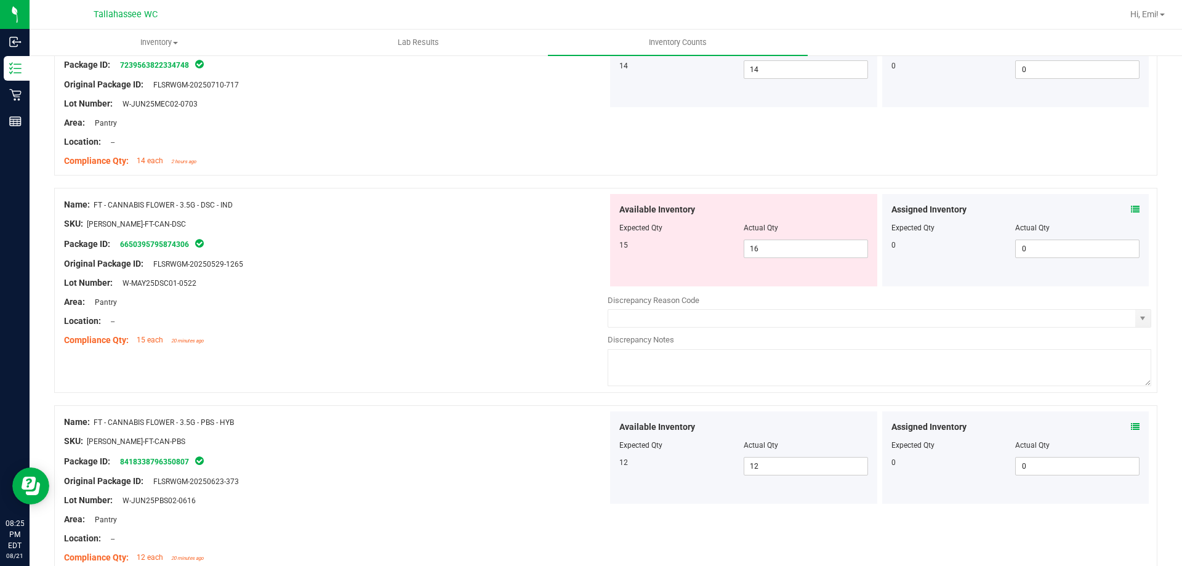
scroll to position [185, 0]
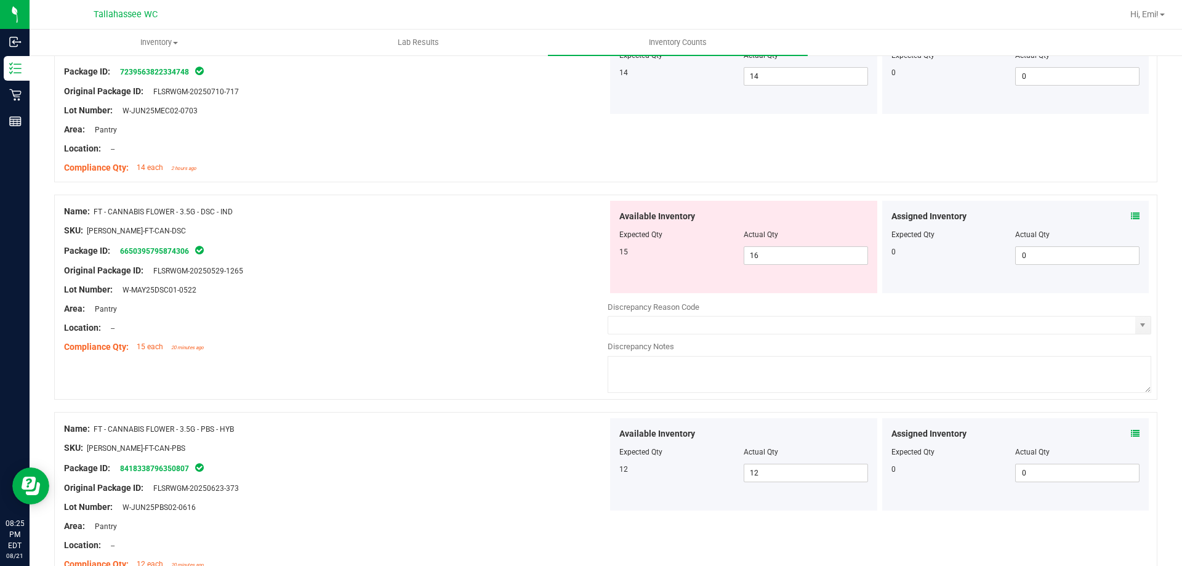
click at [1130, 222] on span at bounding box center [1134, 216] width 9 height 13
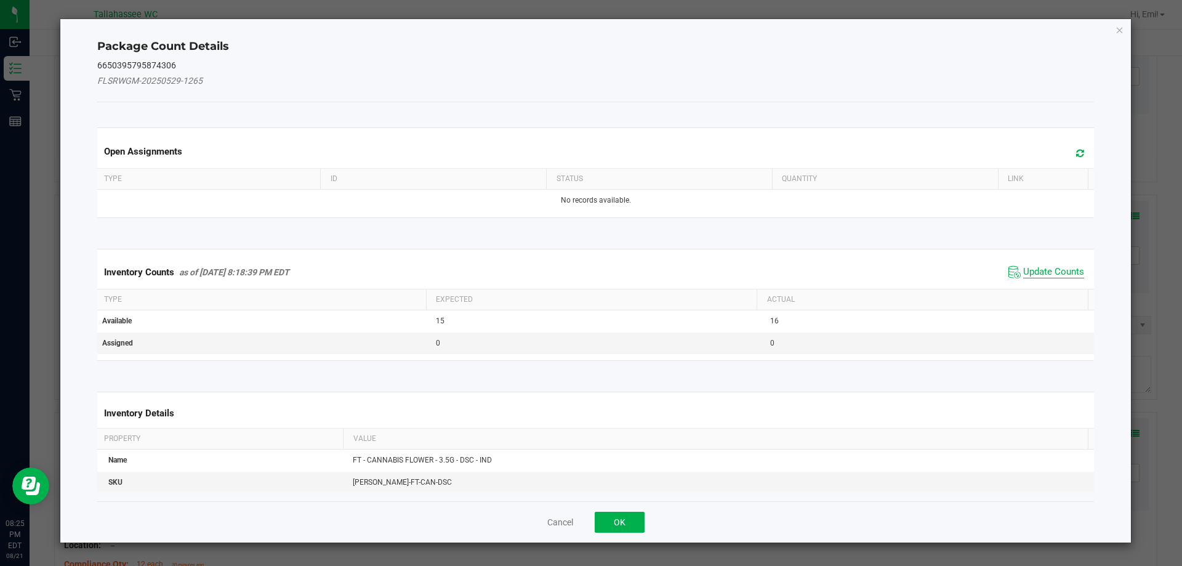
click at [1039, 274] on span "Update Counts" at bounding box center [1053, 272] width 61 height 12
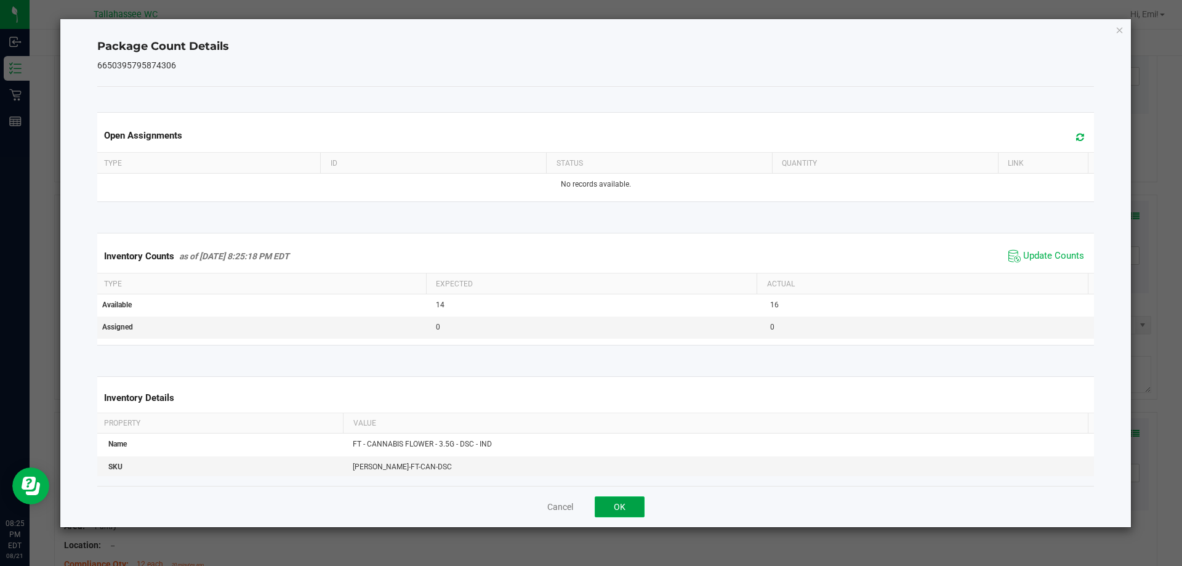
click at [633, 513] on button "OK" at bounding box center [619, 506] width 50 height 21
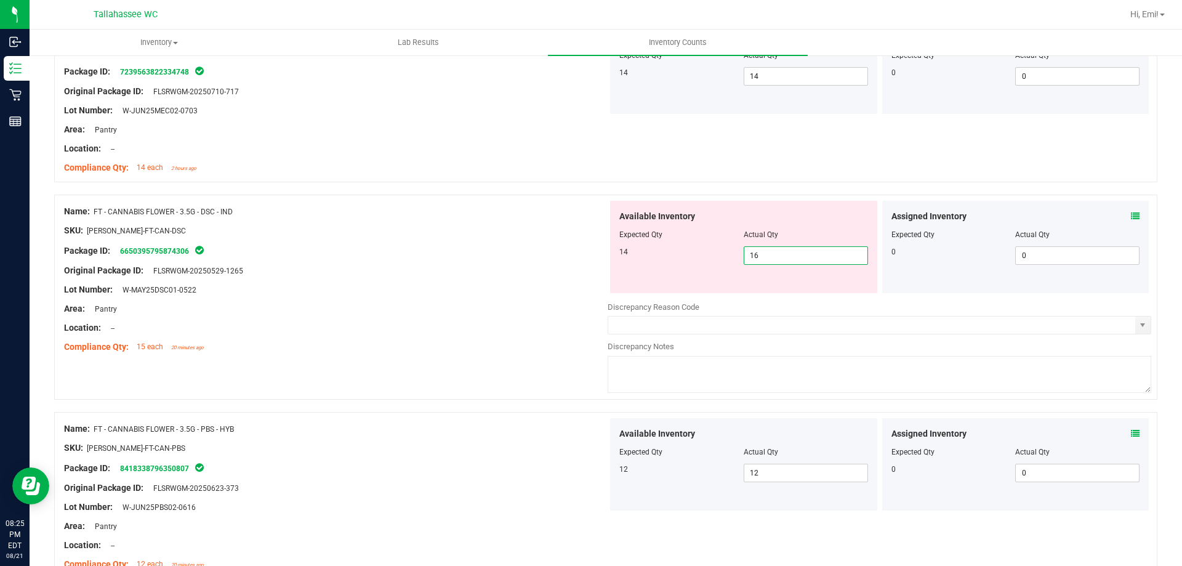
drag, startPoint x: 750, startPoint y: 260, endPoint x: 774, endPoint y: 261, distance: 24.6
click at [773, 261] on span "16 16" at bounding box center [805, 255] width 124 height 18
type input "14"
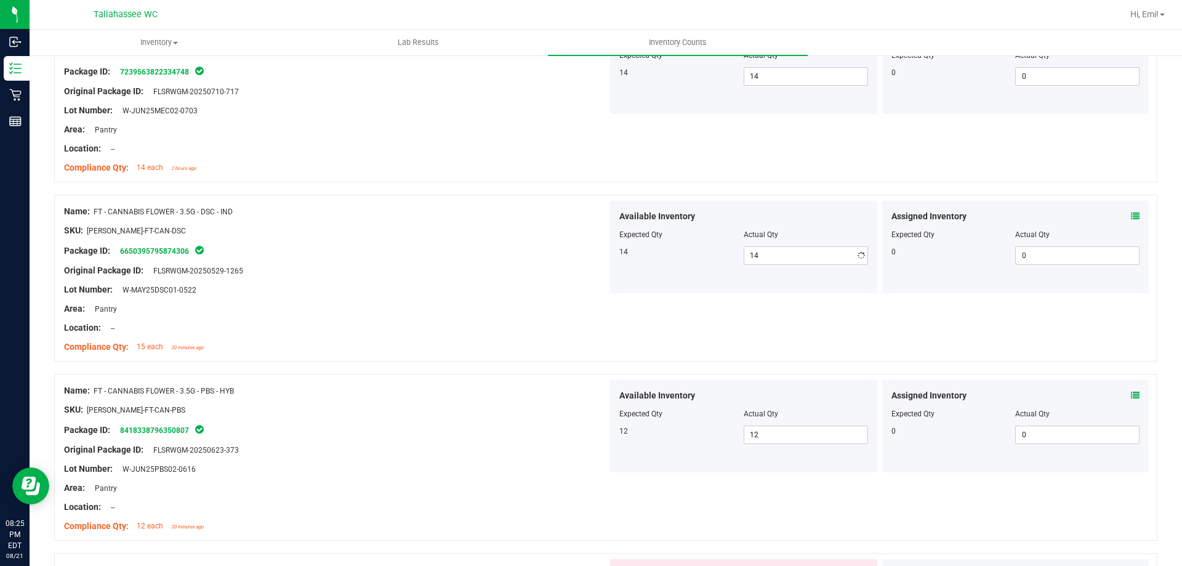
click at [363, 314] on div "Name: FT - CANNABIS FLOWER - 3.5G - DSC - IND SKU: FLO-BUD-FT-CAN-DSC Package I…" at bounding box center [335, 279] width 543 height 157
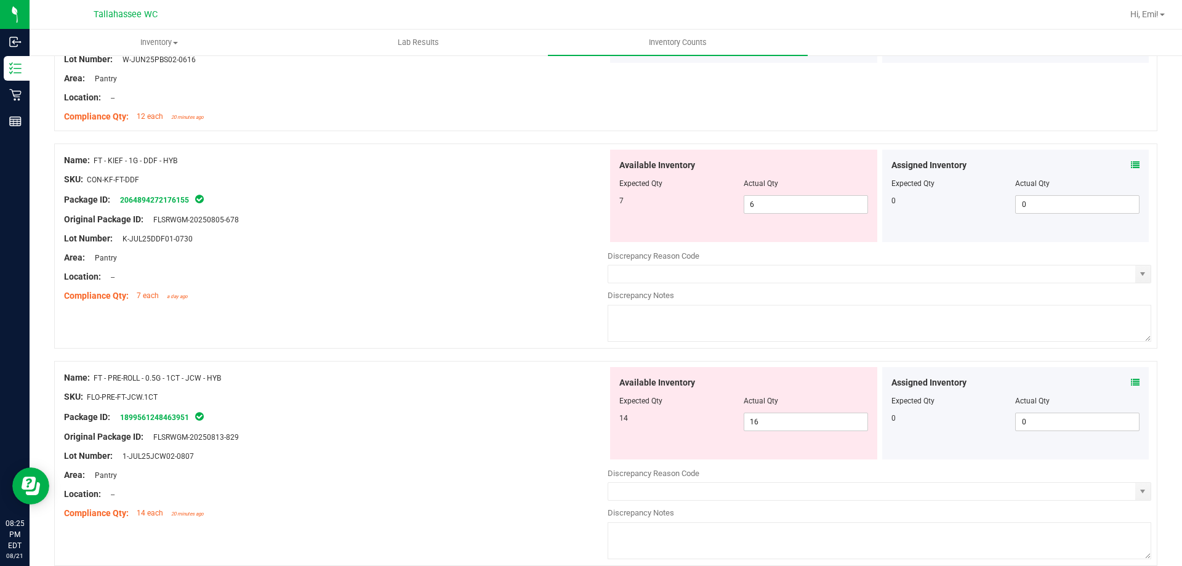
scroll to position [615, 0]
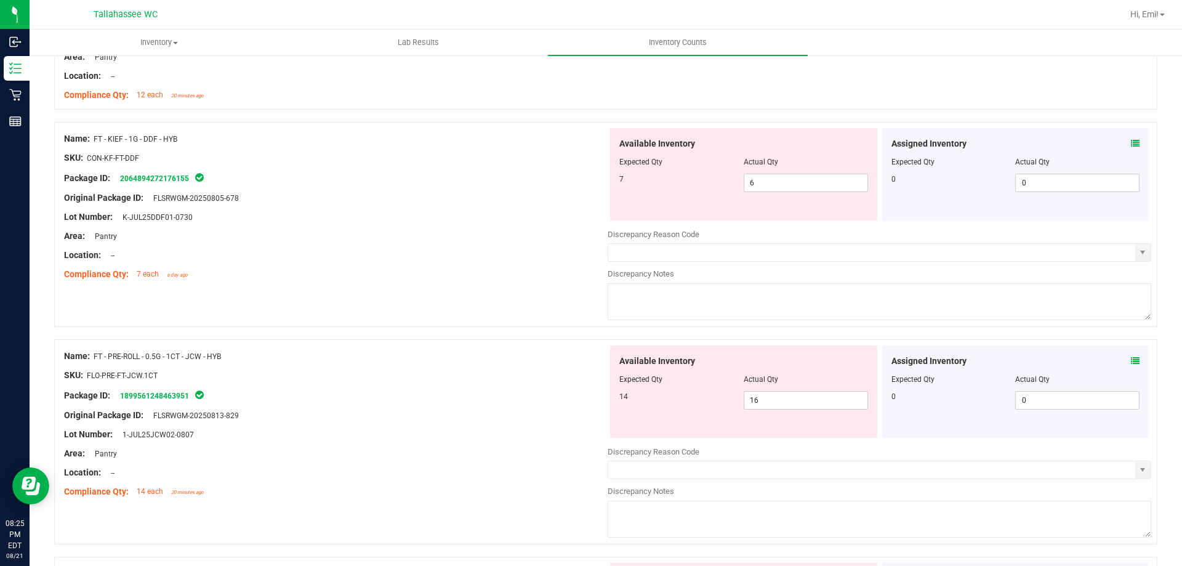
click at [1130, 146] on icon at bounding box center [1134, 143] width 9 height 9
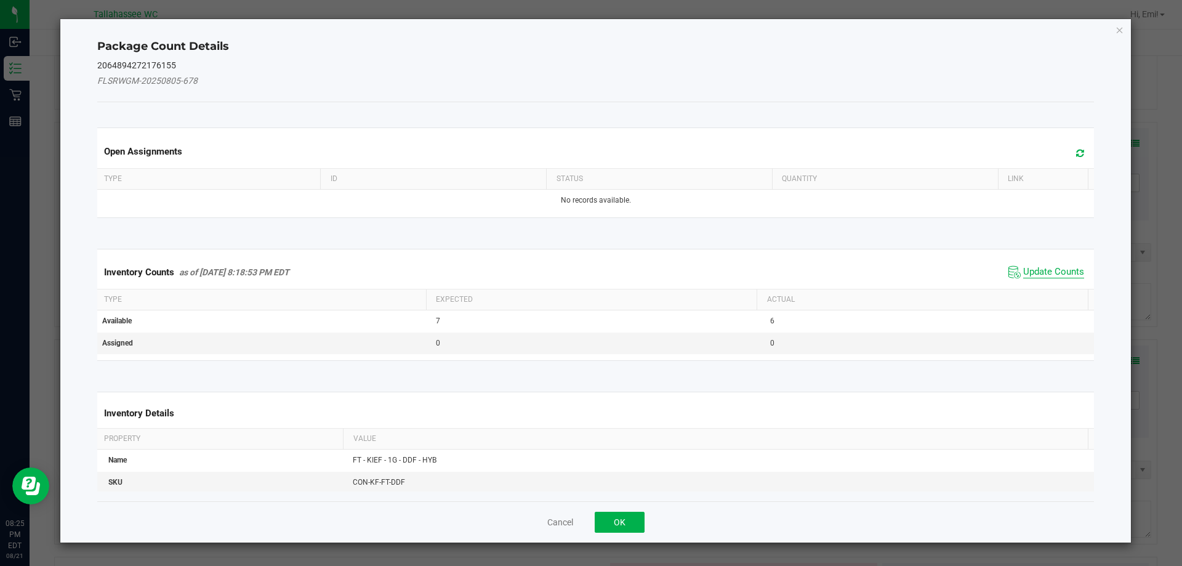
click at [1055, 271] on span "Update Counts" at bounding box center [1053, 272] width 61 height 12
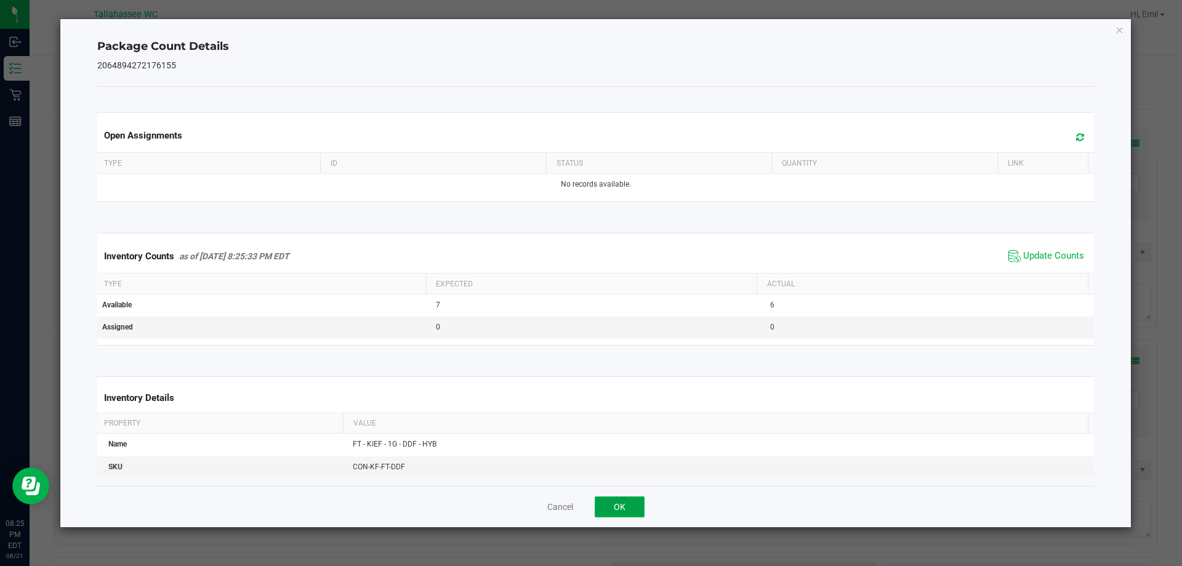
click at [623, 510] on button "OK" at bounding box center [619, 506] width 50 height 21
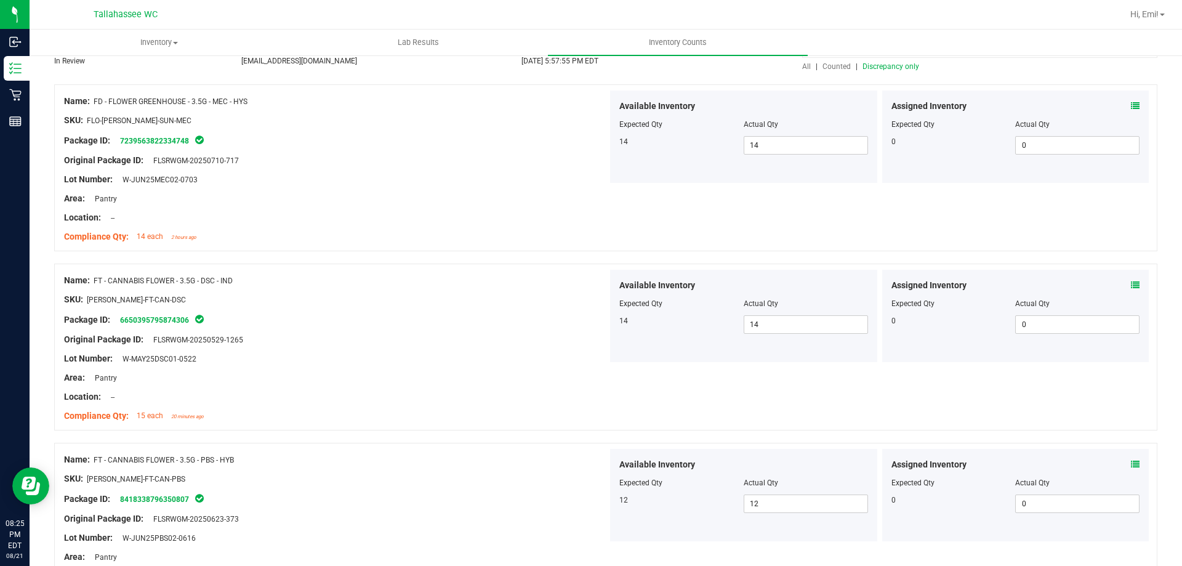
scroll to position [0, 0]
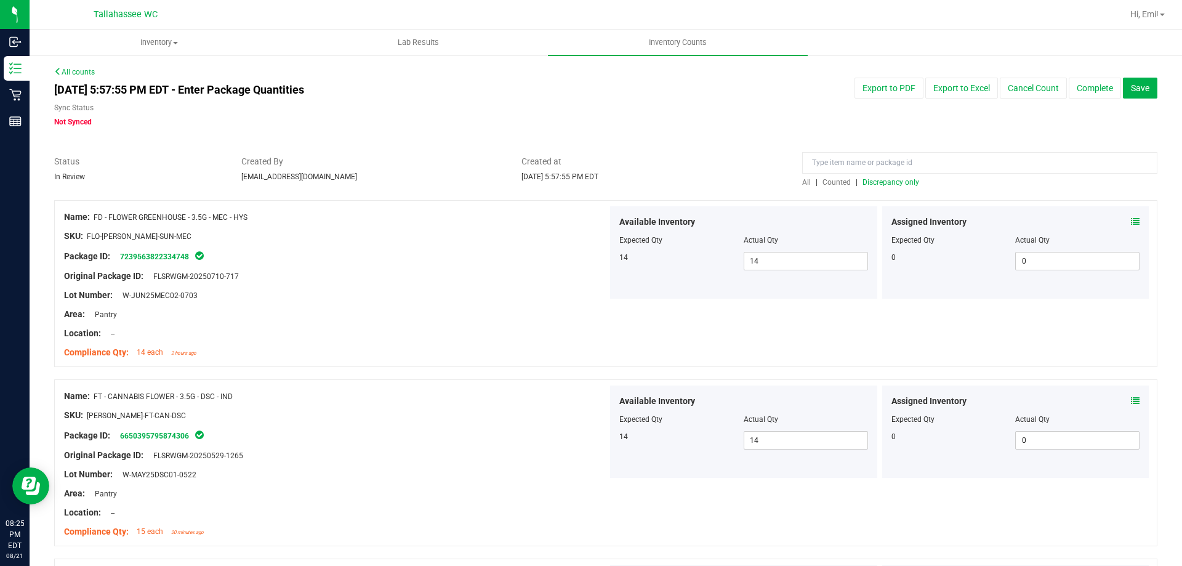
click at [879, 178] on span "Discrepancy only" at bounding box center [890, 182] width 57 height 9
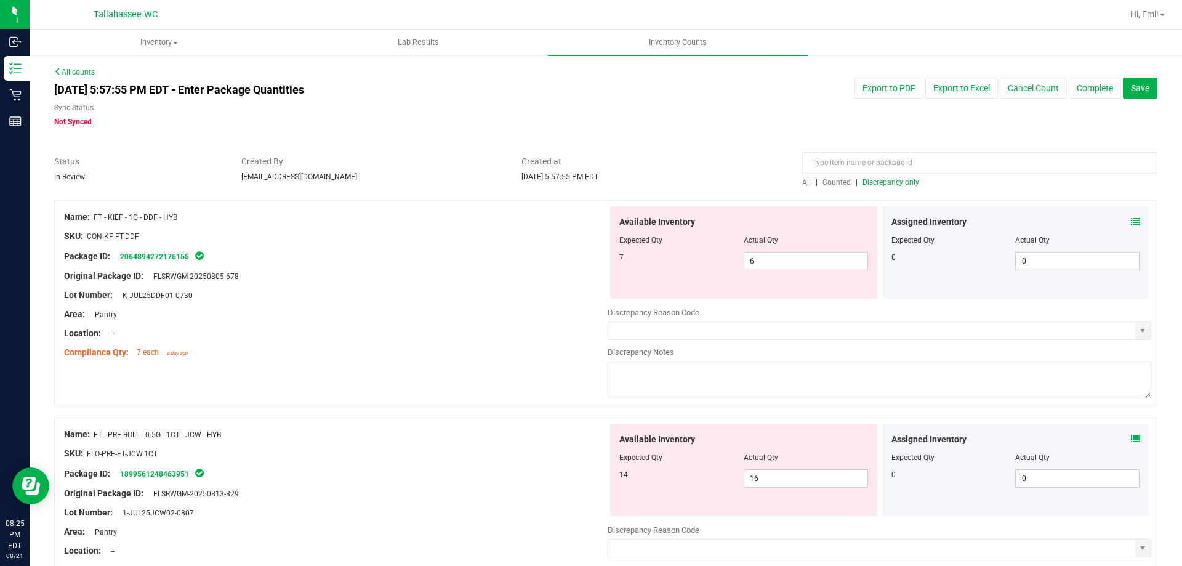
click at [554, 306] on div at bounding box center [335, 305] width 543 height 6
drag, startPoint x: 777, startPoint y: 258, endPoint x: 394, endPoint y: 308, distance: 386.6
click at [431, 302] on div "Name: FT - KIEF - 1G - DDF - HYB SKU: CON-KF-FT-DDF Package ID: 206489427217615…" at bounding box center [605, 302] width 1103 height 205
type input "7"
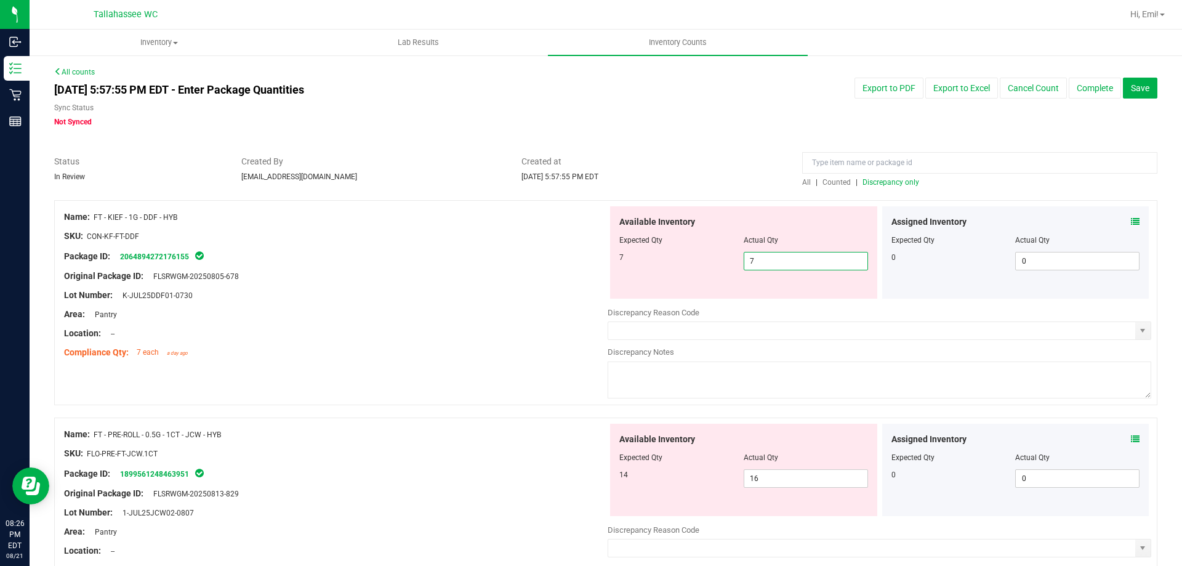
drag, startPoint x: 359, startPoint y: 288, endPoint x: 377, endPoint y: 299, distance: 21.0
click at [359, 287] on div "Name: FT - KIEF - 1G - DDF - HYB SKU: CON-KF-FT-DDF Package ID: 206489427217615…" at bounding box center [335, 284] width 543 height 157
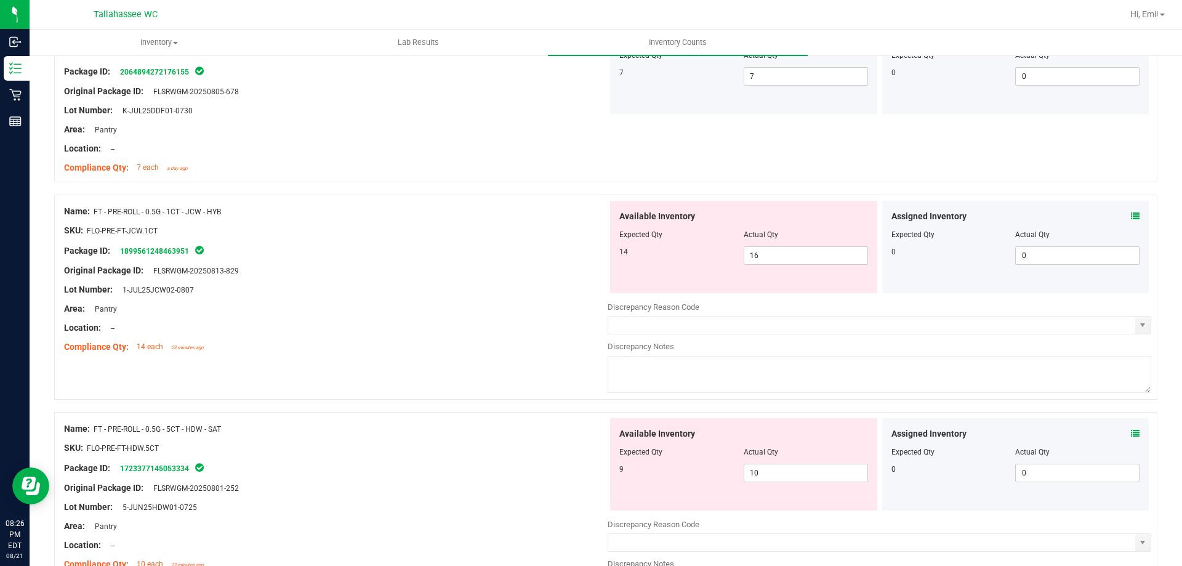
click at [406, 292] on div "Lot Number: 1-JUL25JCW02-0807" at bounding box center [335, 289] width 543 height 13
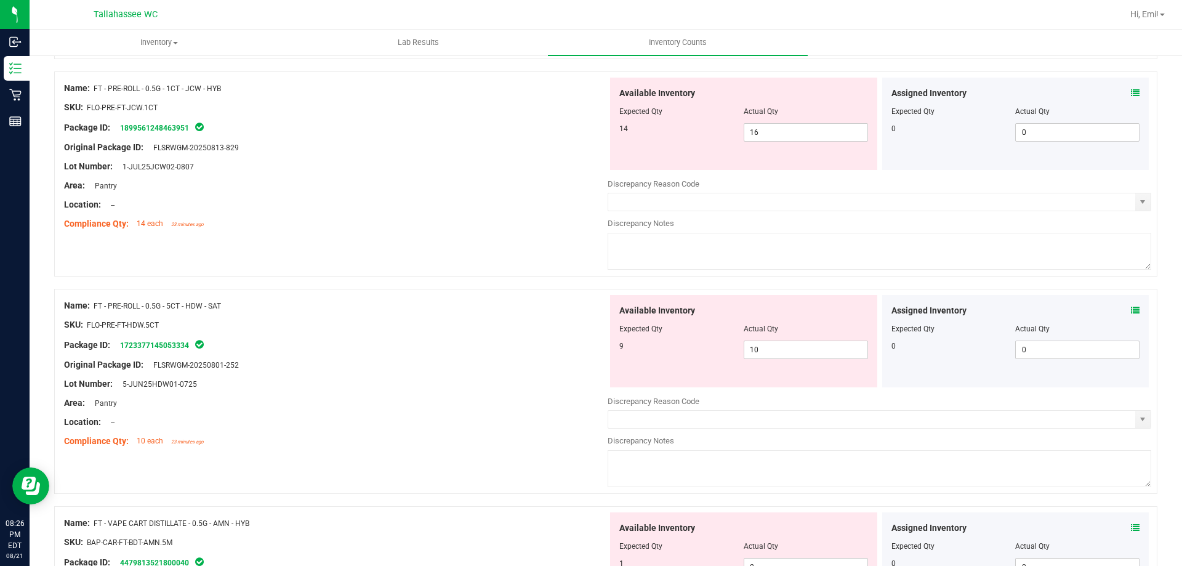
scroll to position [246, 0]
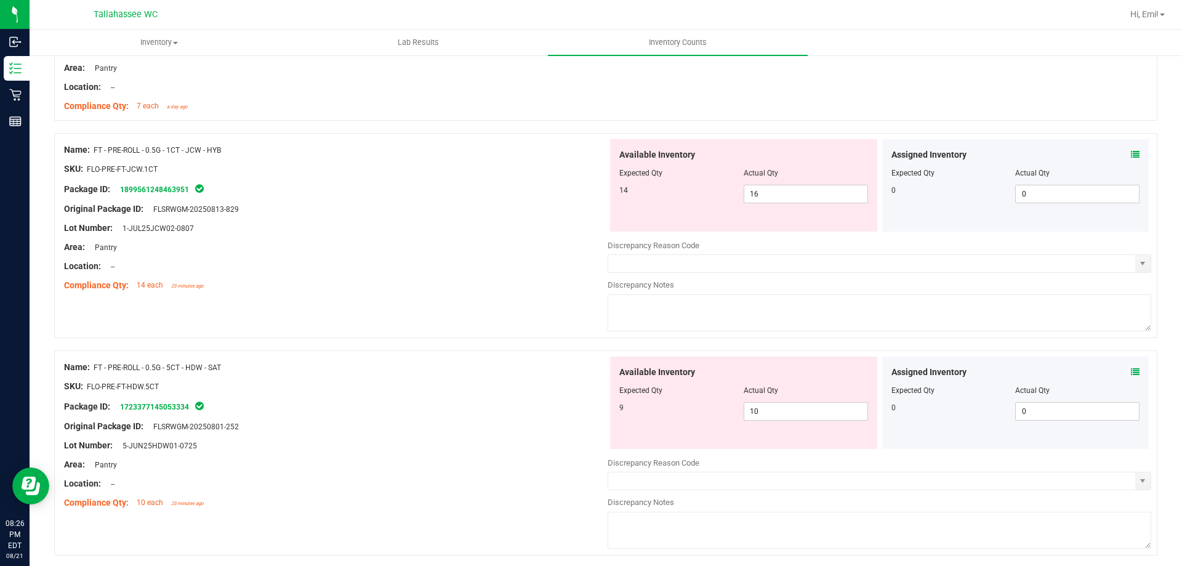
click at [1130, 155] on icon at bounding box center [1134, 154] width 9 height 9
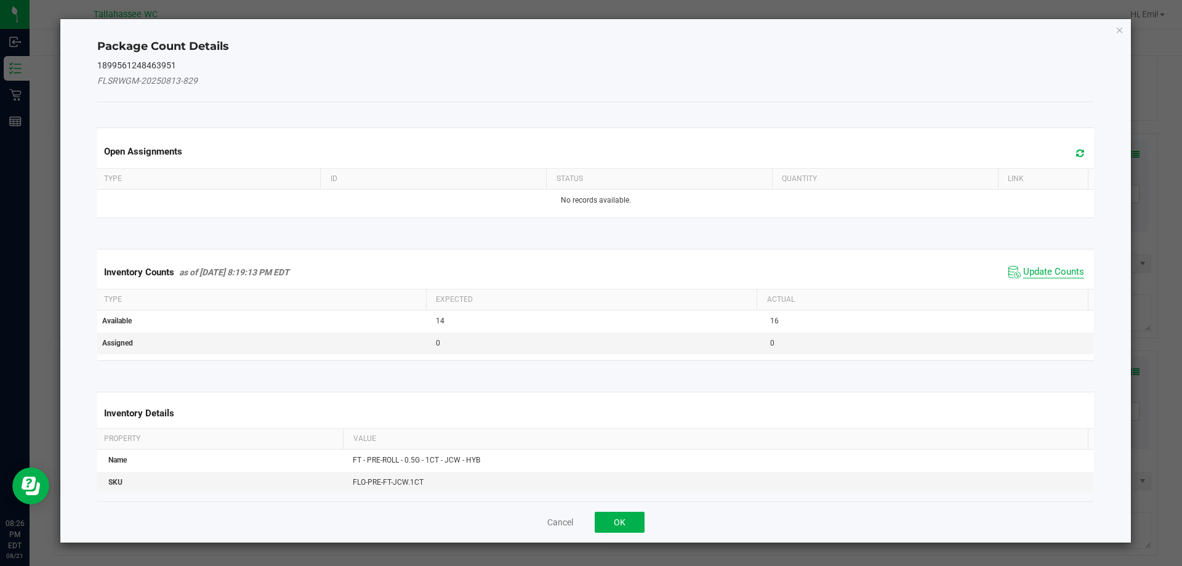
click at [1039, 278] on span "Update Counts" at bounding box center [1053, 272] width 61 height 12
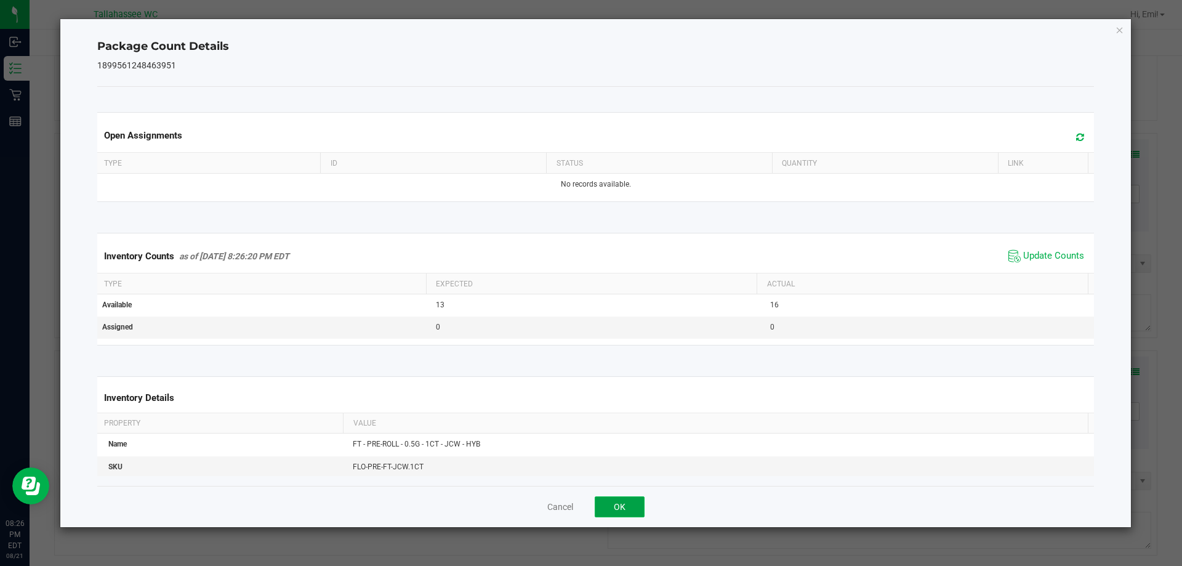
click at [613, 506] on button "OK" at bounding box center [619, 506] width 50 height 21
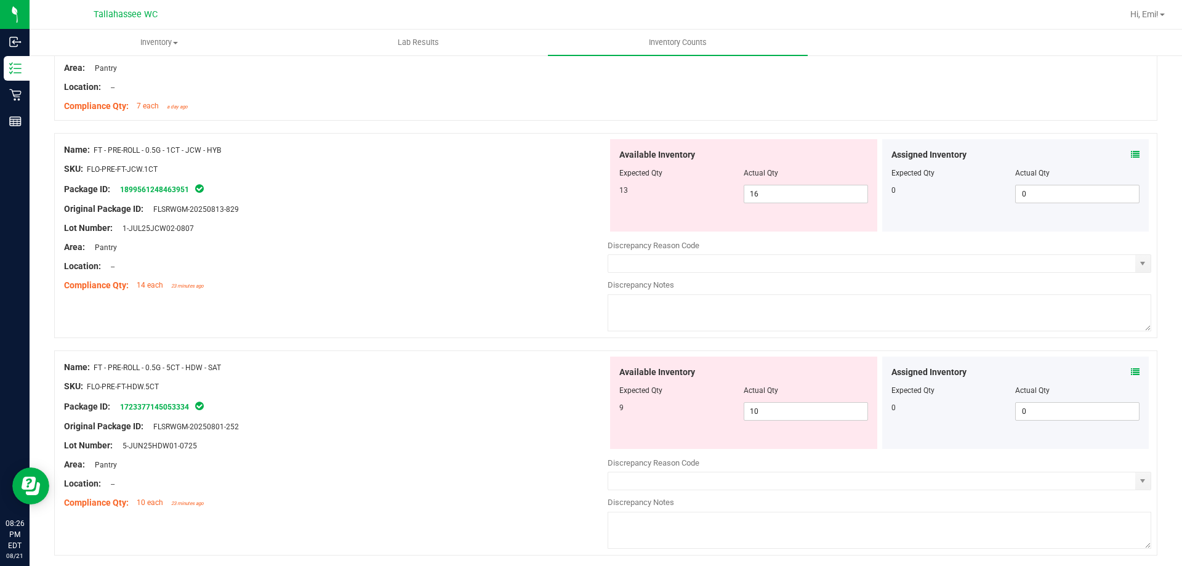
click at [1130, 369] on icon at bounding box center [1134, 371] width 9 height 9
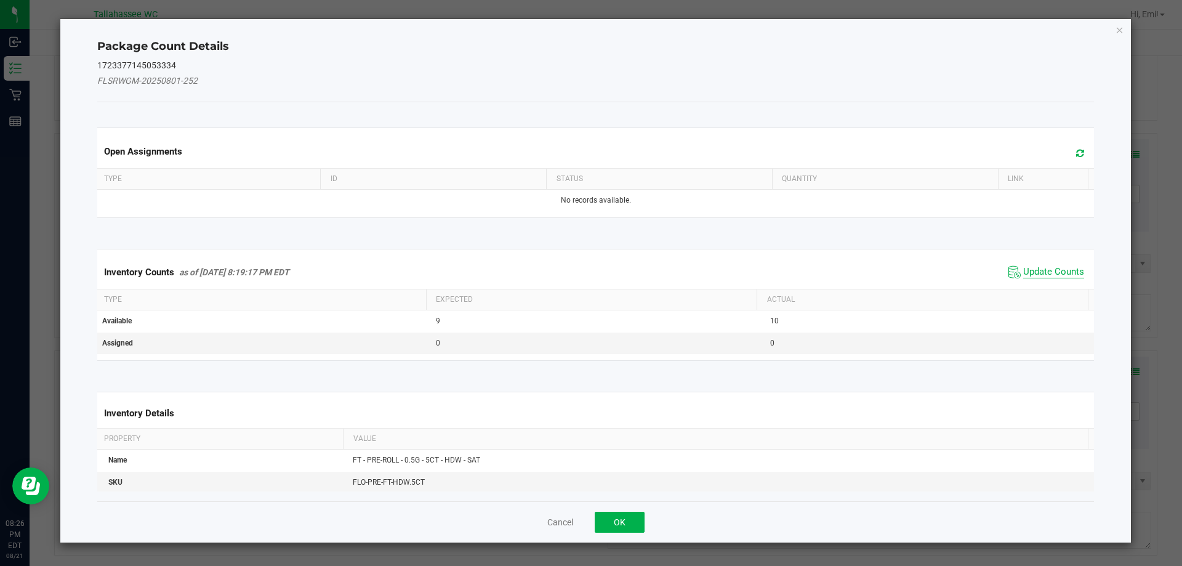
click at [1040, 270] on span "Update Counts" at bounding box center [1053, 272] width 61 height 12
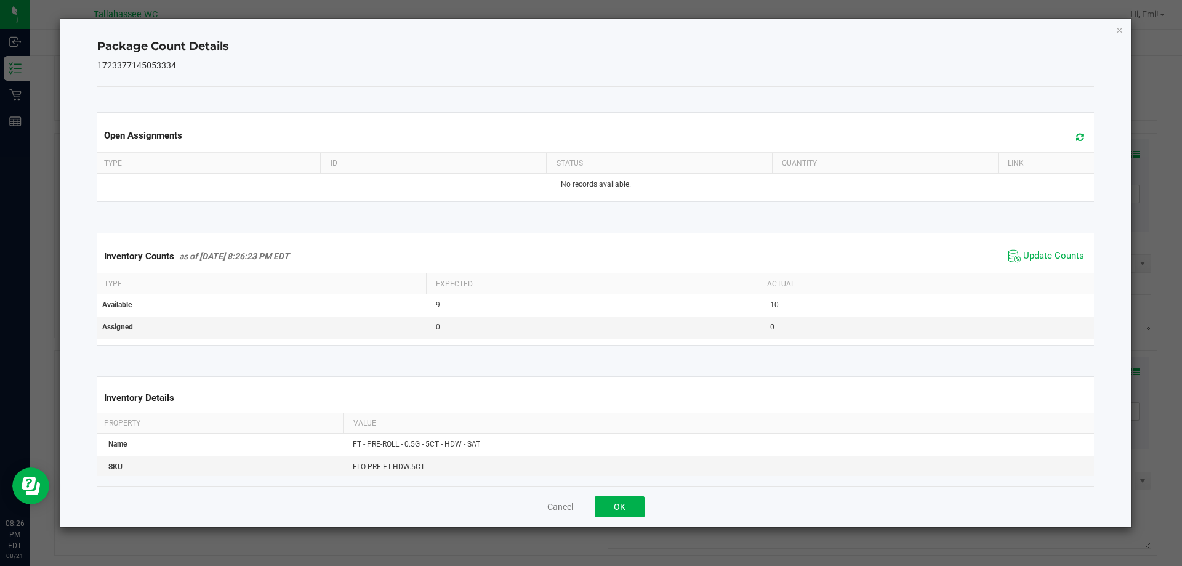
click at [649, 514] on div "Cancel OK" at bounding box center [595, 506] width 997 height 41
drag, startPoint x: 621, startPoint y: 510, endPoint x: 612, endPoint y: 505, distance: 9.9
click at [621, 509] on button "OK" at bounding box center [619, 506] width 50 height 21
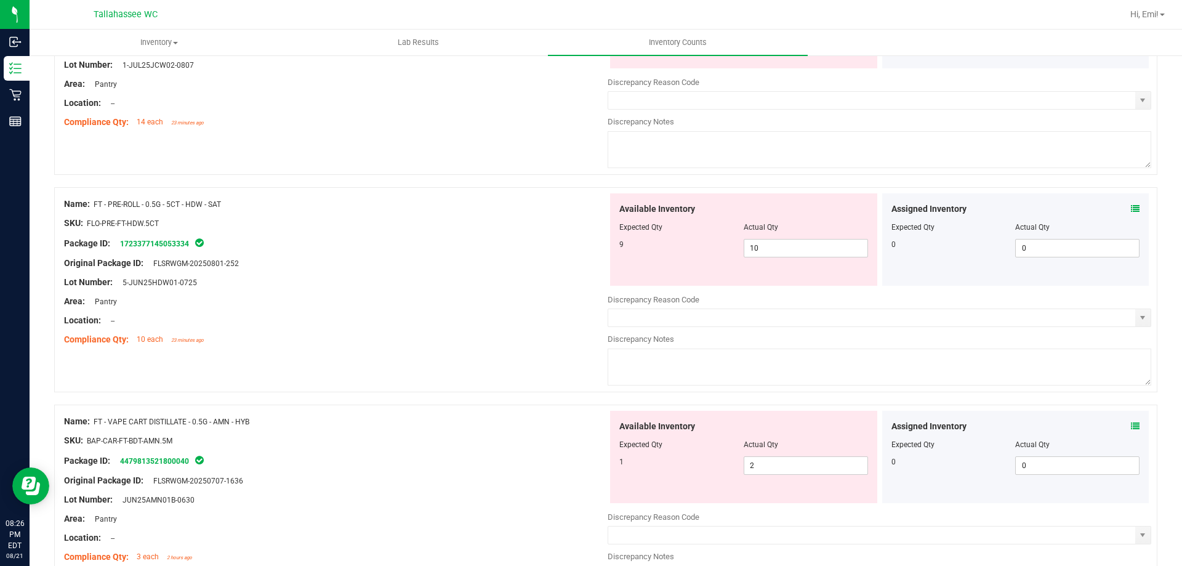
scroll to position [431, 0]
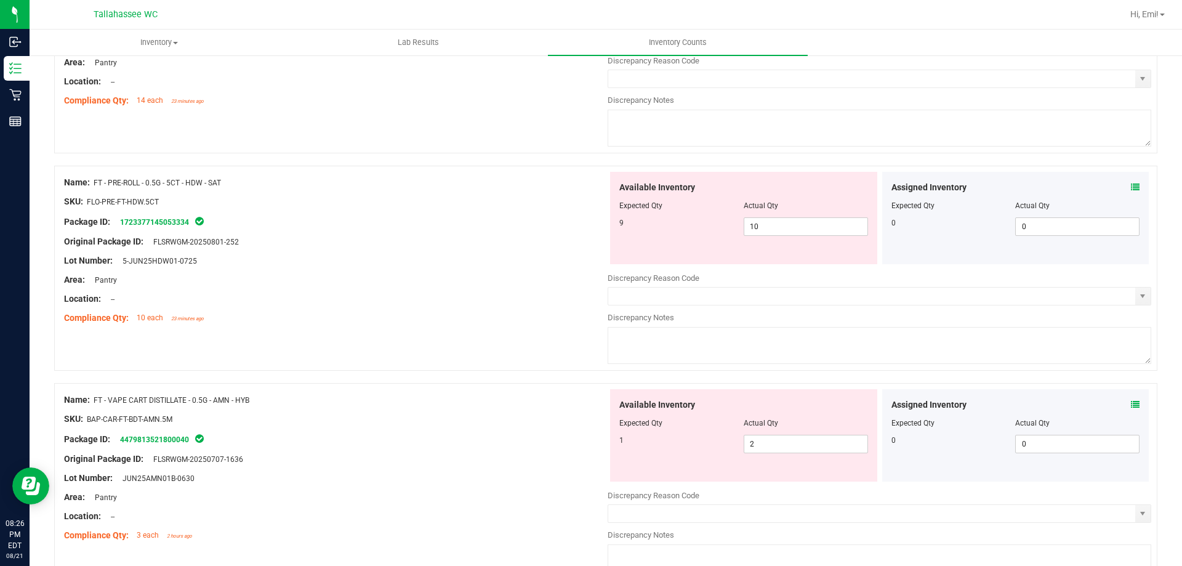
click at [1130, 405] on div "Assigned Inventory Expected Qty Actual Qty 0 0 0" at bounding box center [1015, 435] width 267 height 92
click at [1120, 398] on div "Assigned Inventory" at bounding box center [1015, 404] width 249 height 13
click at [1121, 399] on div "Assigned Inventory" at bounding box center [1015, 404] width 249 height 13
click at [1130, 401] on icon at bounding box center [1134, 404] width 9 height 9
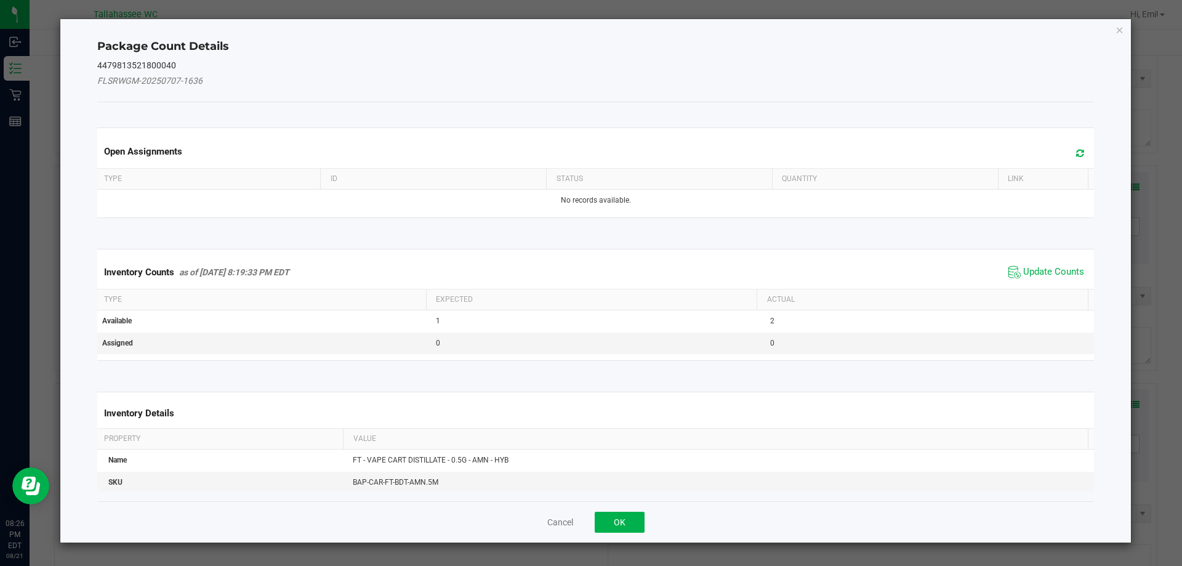
click at [1047, 259] on div "Inventory Counts as of Aug 21, 2025 8:19:33 PM EDT Update Counts" at bounding box center [596, 271] width 1002 height 33
click at [1047, 271] on span "Update Counts" at bounding box center [1053, 272] width 61 height 12
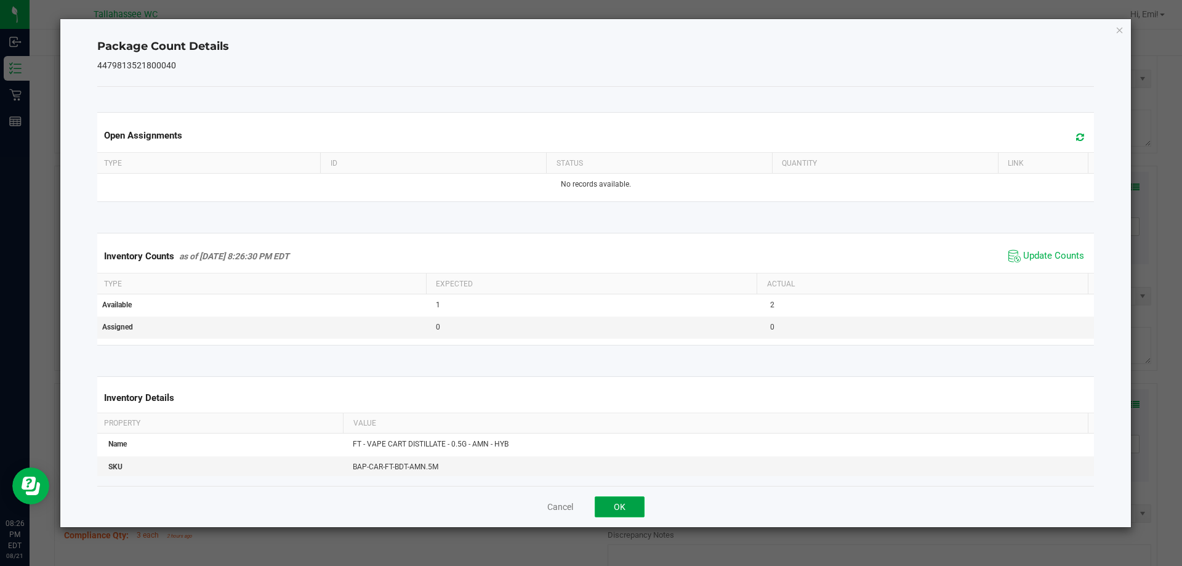
click at [628, 508] on button "OK" at bounding box center [619, 506] width 50 height 21
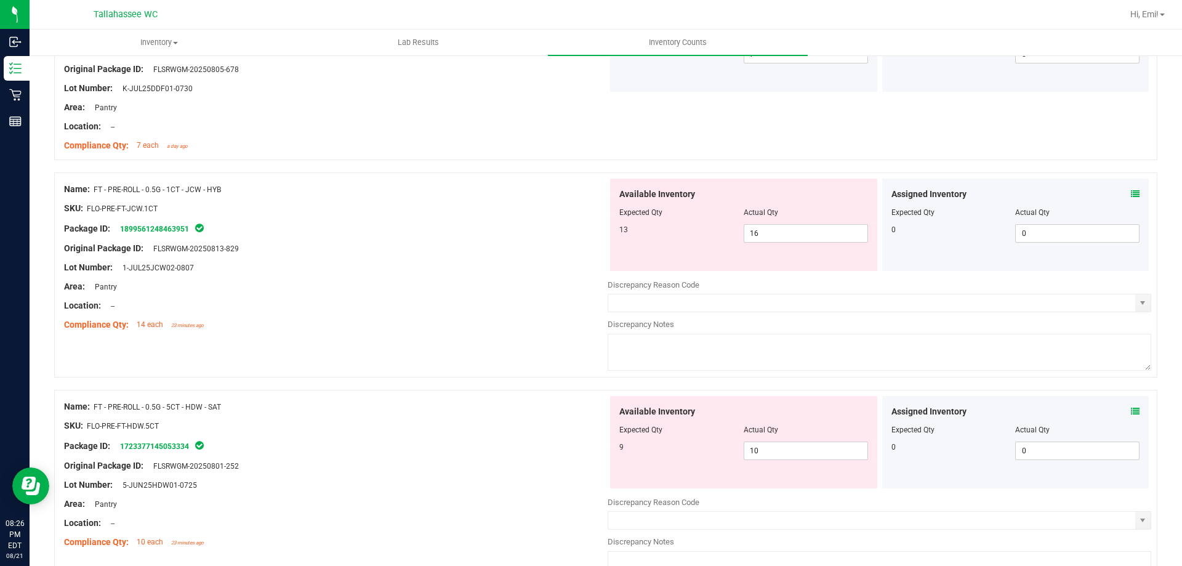
scroll to position [185, 0]
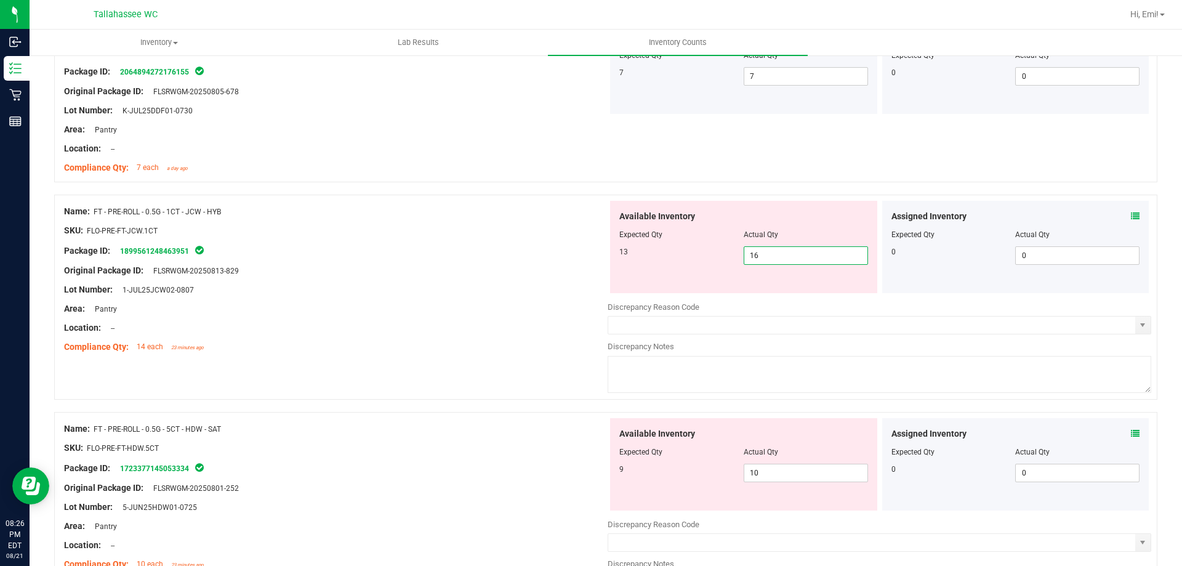
drag, startPoint x: 753, startPoint y: 258, endPoint x: 765, endPoint y: 258, distance: 12.3
click at [765, 258] on span "16 16" at bounding box center [805, 255] width 124 height 18
type input "13"
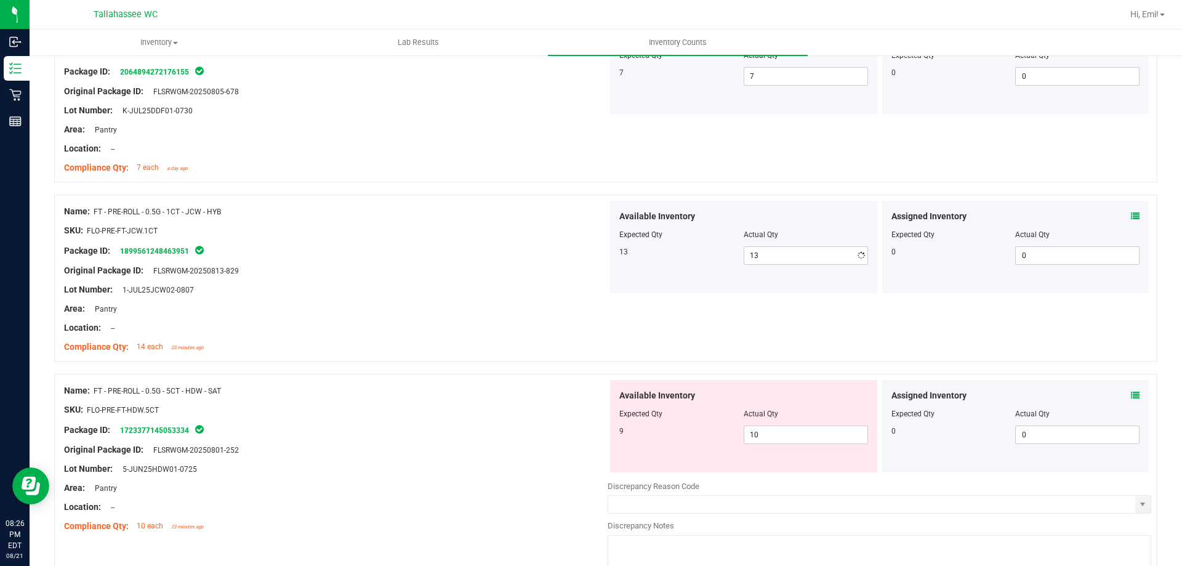
click at [267, 317] on div at bounding box center [335, 318] width 543 height 6
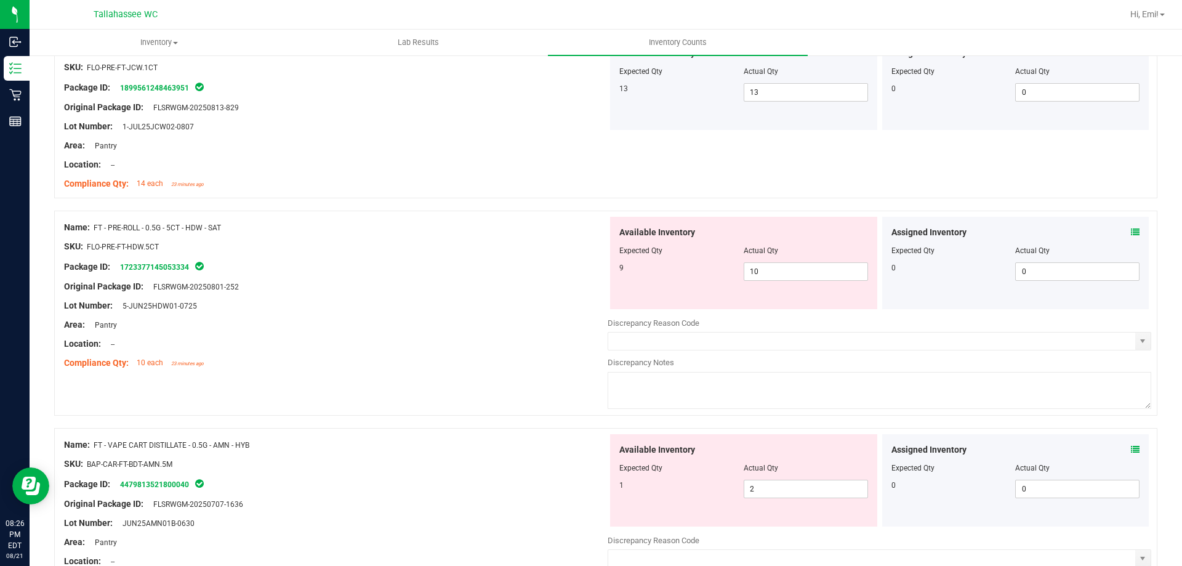
scroll to position [369, 0]
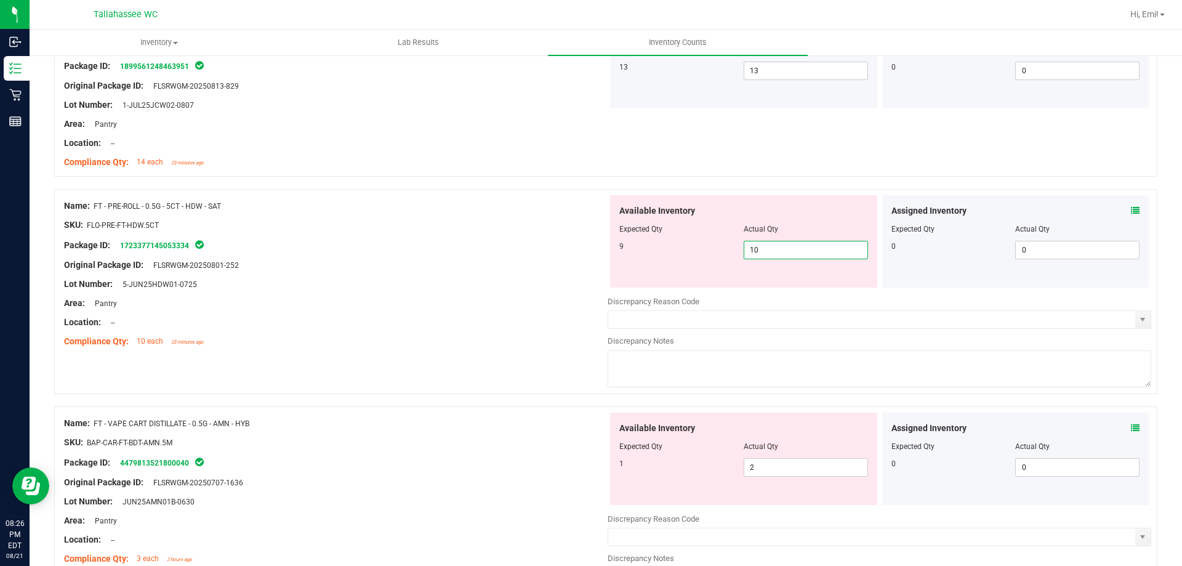
drag, startPoint x: 787, startPoint y: 251, endPoint x: 494, endPoint y: 243, distance: 293.0
click at [508, 243] on div "Name: FT - PRE-ROLL - 0.5G - 5CT - HDW - SAT SKU: FLO-PRE-FT-HDW.5CT Package ID…" at bounding box center [605, 291] width 1103 height 205
type input "9"
click at [474, 246] on div "Package ID: 1723377145053334" at bounding box center [335, 245] width 543 height 15
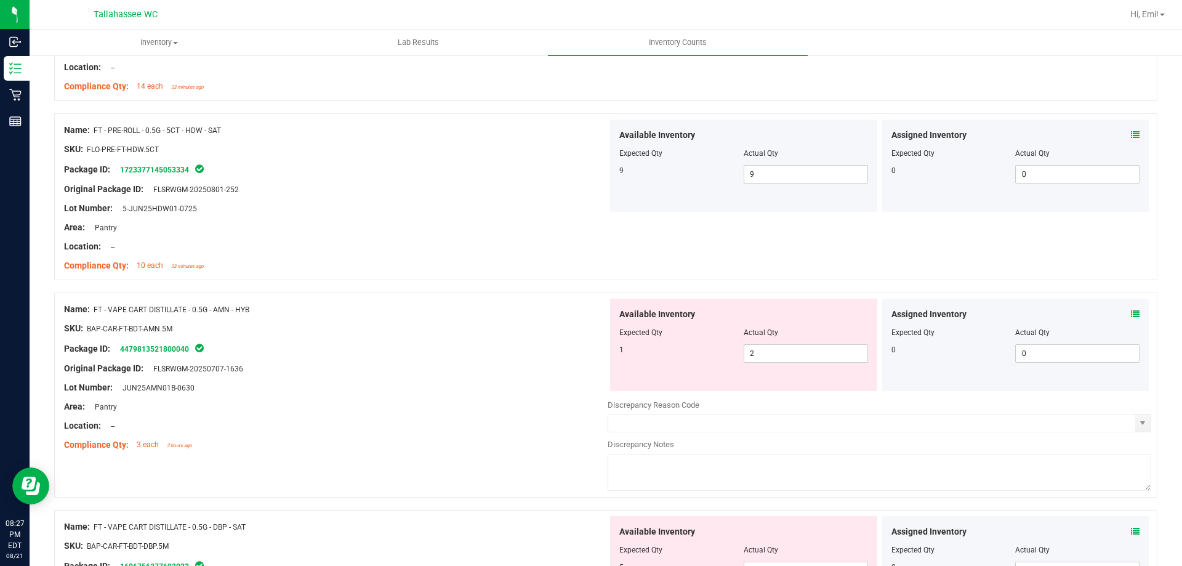
scroll to position [615, 0]
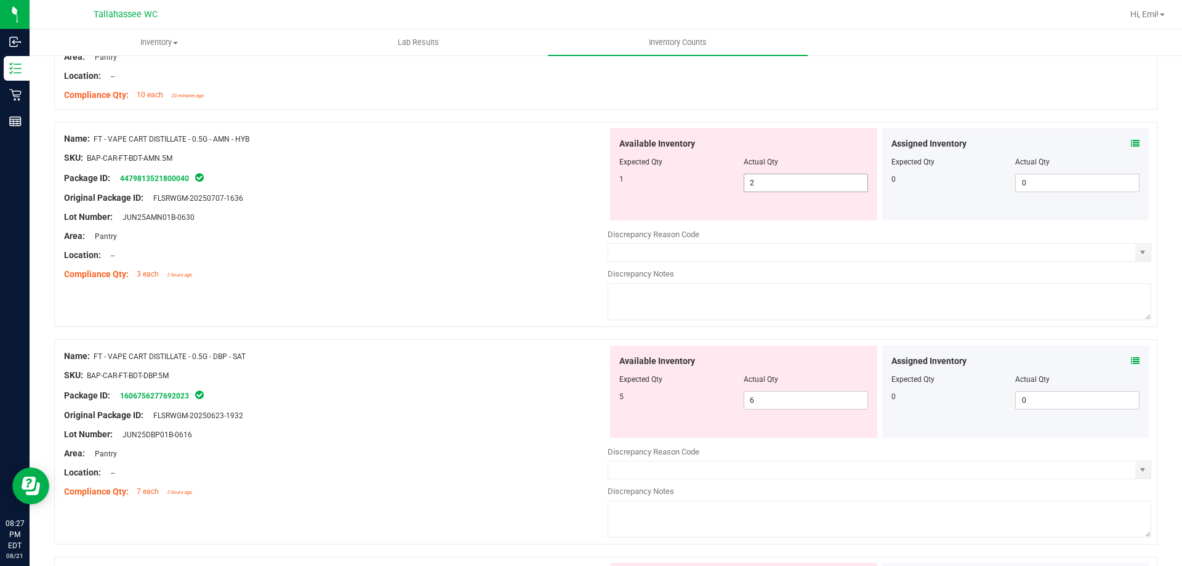
drag, startPoint x: 812, startPoint y: 182, endPoint x: 547, endPoint y: 184, distance: 264.6
click at [585, 184] on div "Name: FT - VAPE CART DISTILLATE - 0.5G - AMN - HYB SKU: BAP-CAR-FT-BDT-AMN.5M P…" at bounding box center [605, 224] width 1103 height 205
type input "1"
click at [455, 202] on div "Original Package ID: FLSRWGM-20250707-1636" at bounding box center [335, 197] width 543 height 13
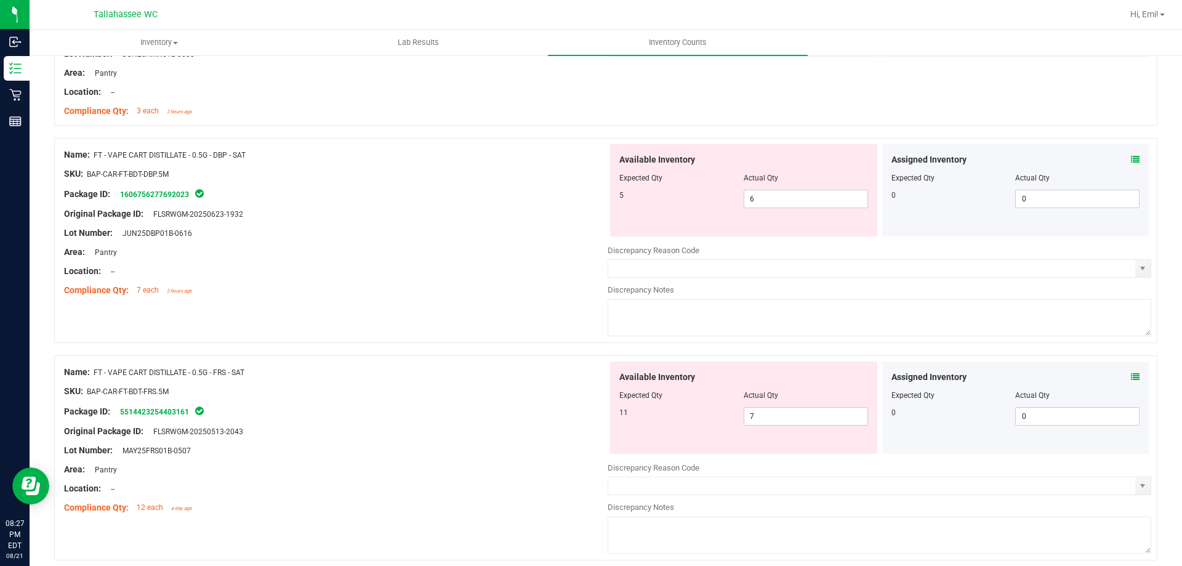
scroll to position [800, 0]
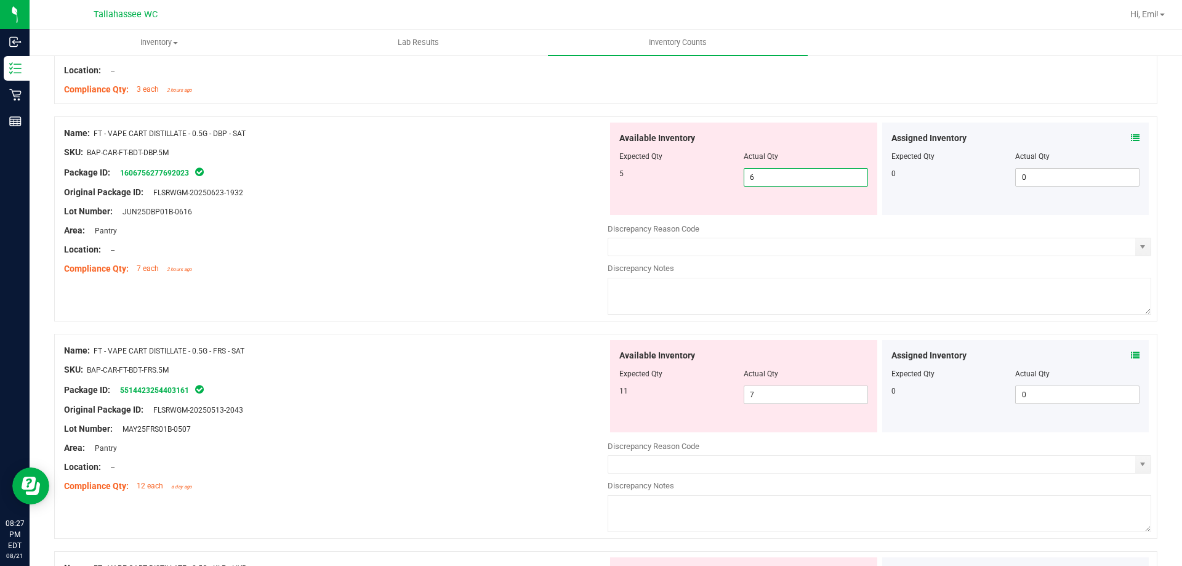
drag, startPoint x: 753, startPoint y: 175, endPoint x: 623, endPoint y: 186, distance: 130.3
click at [638, 184] on div "5 6 6" at bounding box center [743, 177] width 249 height 18
type input "5"
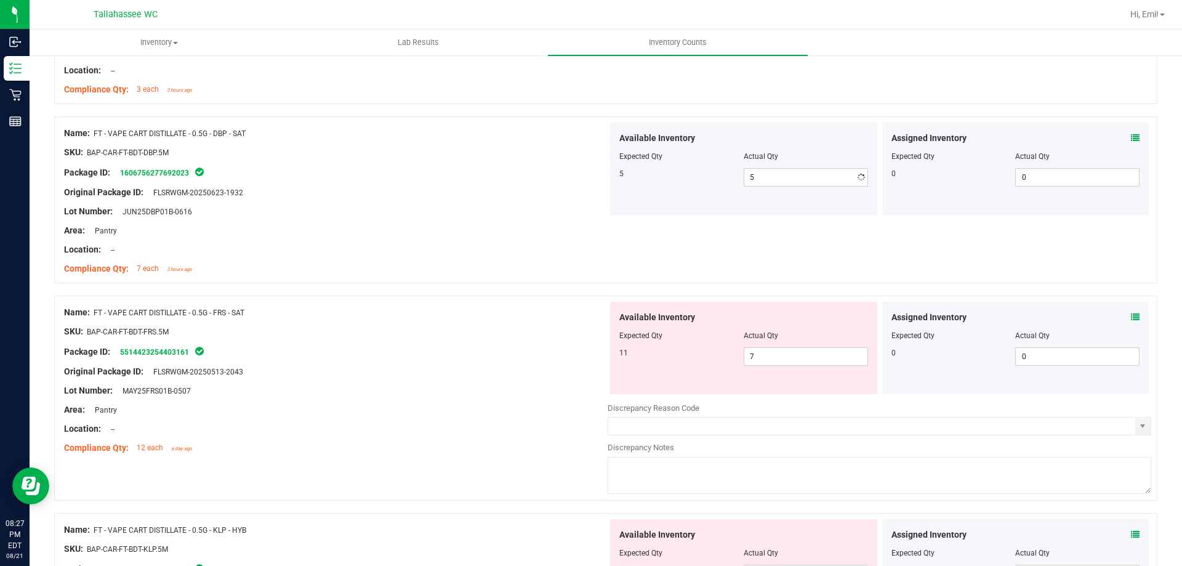
click at [378, 203] on div at bounding box center [335, 202] width 543 height 6
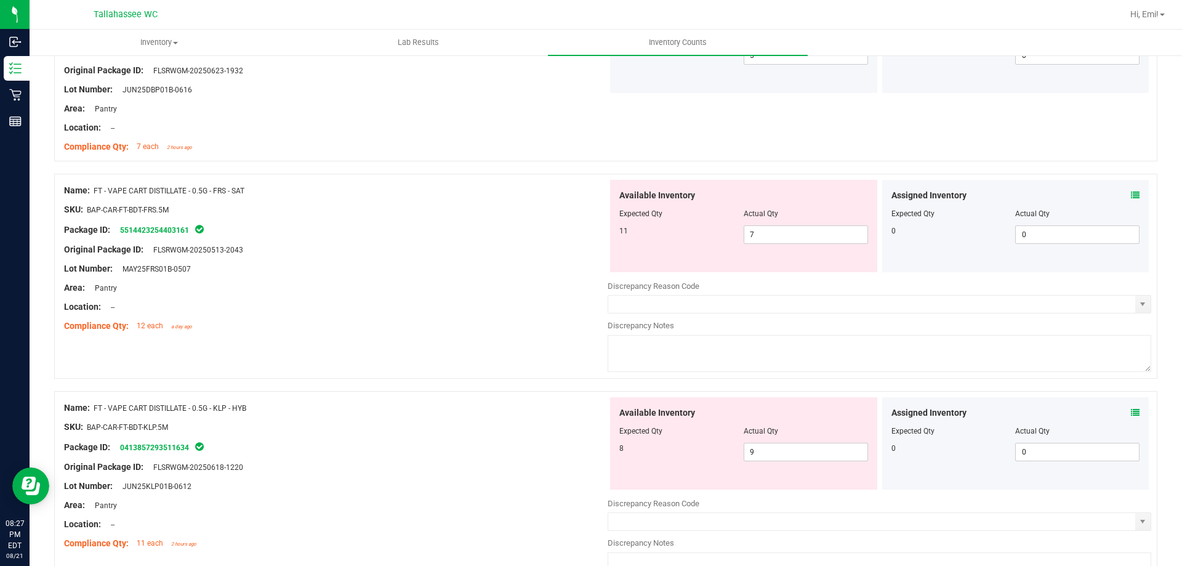
scroll to position [923, 0]
click at [1130, 191] on icon at bounding box center [1134, 194] width 9 height 9
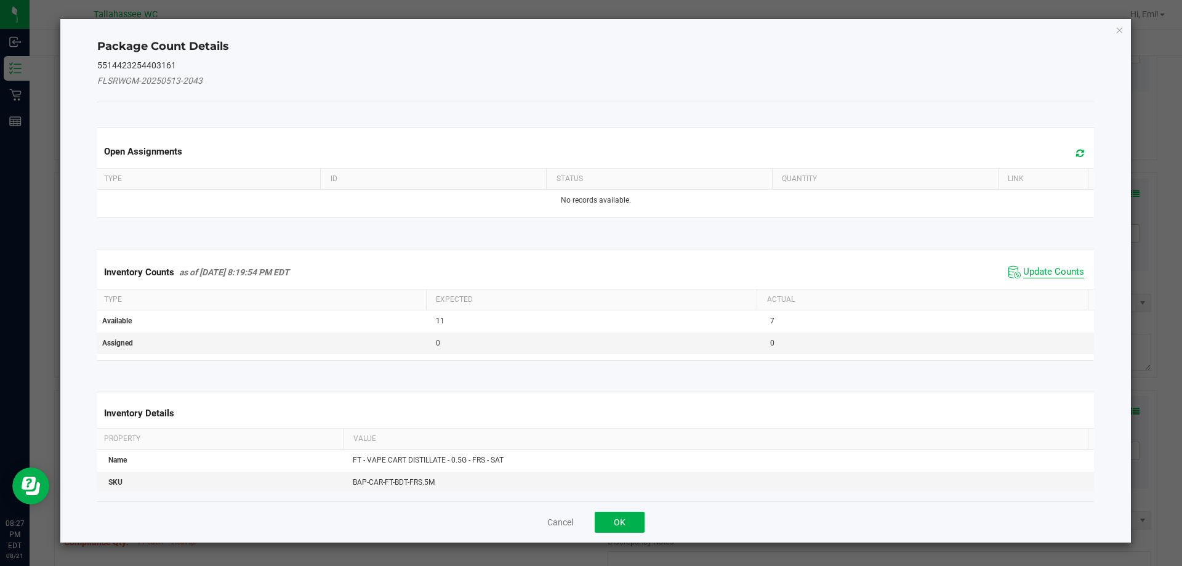
click at [1034, 273] on span "Update Counts" at bounding box center [1053, 272] width 61 height 12
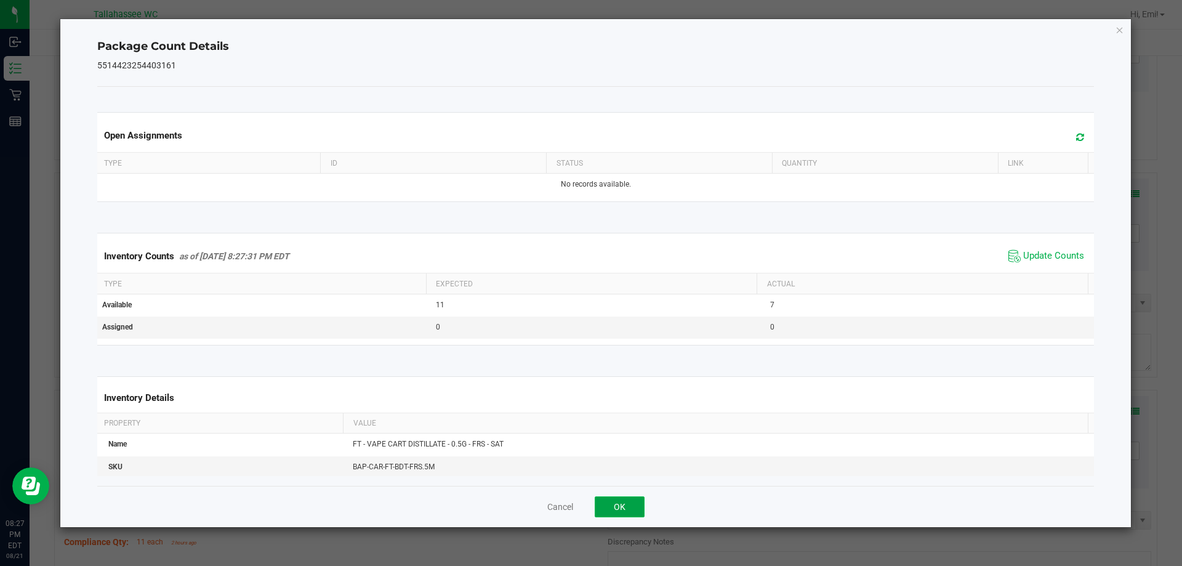
click at [617, 512] on button "OK" at bounding box center [619, 506] width 50 height 21
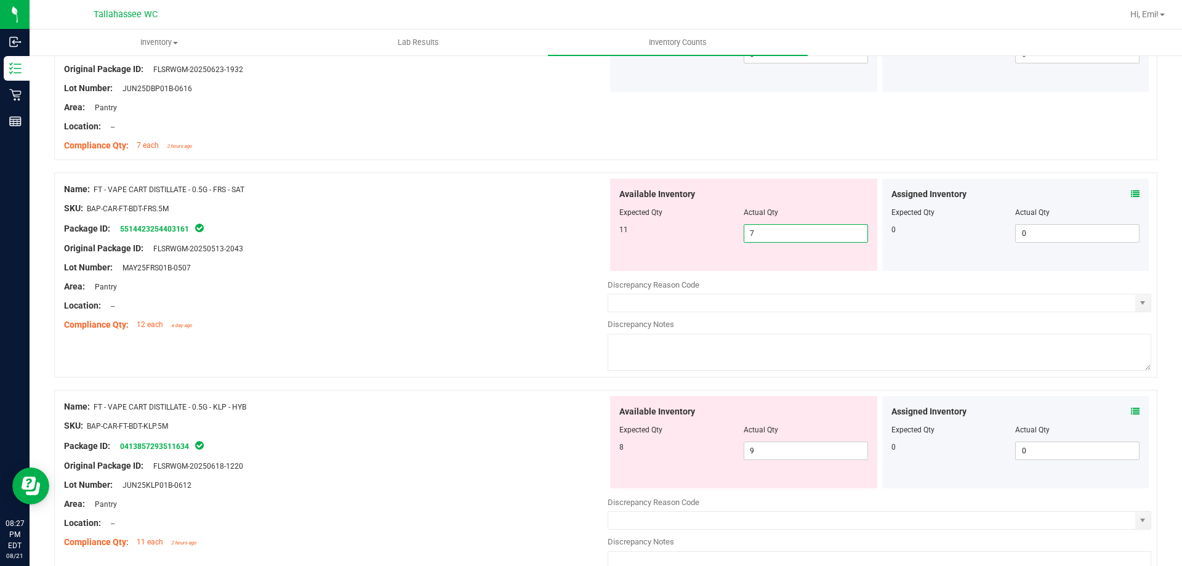
drag, startPoint x: 778, startPoint y: 233, endPoint x: 551, endPoint y: 233, distance: 227.1
click at [610, 234] on div "Available Inventory Expected Qty Actual Qty 11 7 7" at bounding box center [743, 224] width 267 height 92
type input "11"
drag, startPoint x: 550, startPoint y: 233, endPoint x: 551, endPoint y: 246, distance: 13.7
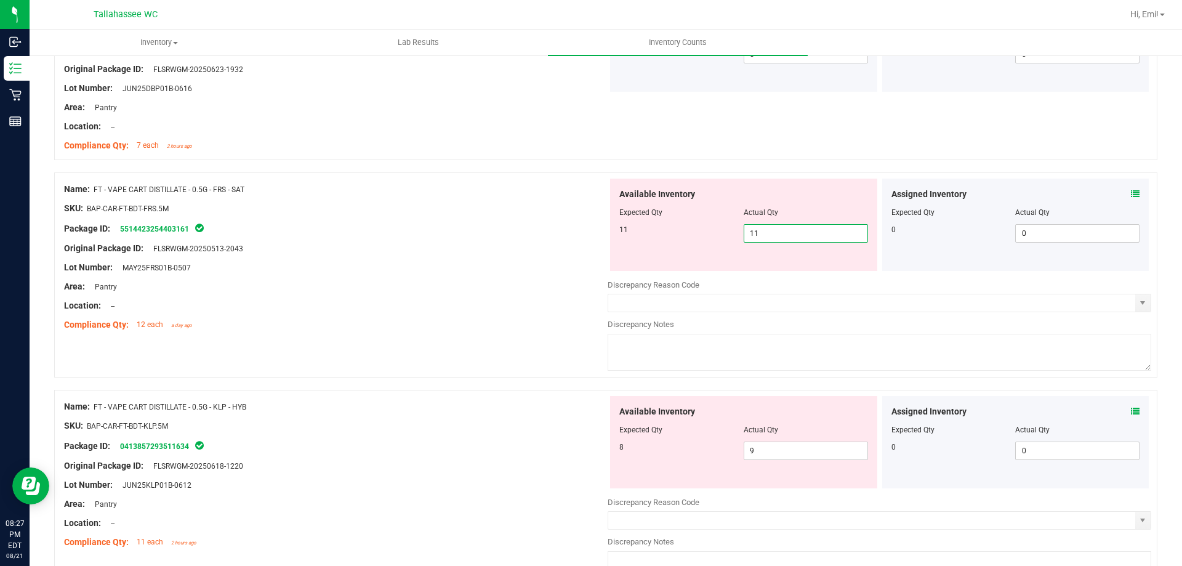
click at [551, 246] on div "Name: FT - VAPE CART DISTILLATE - 0.5G - FRS - SAT SKU: BAP-CAR-FT-BDT-FRS.5M P…" at bounding box center [335, 256] width 543 height 157
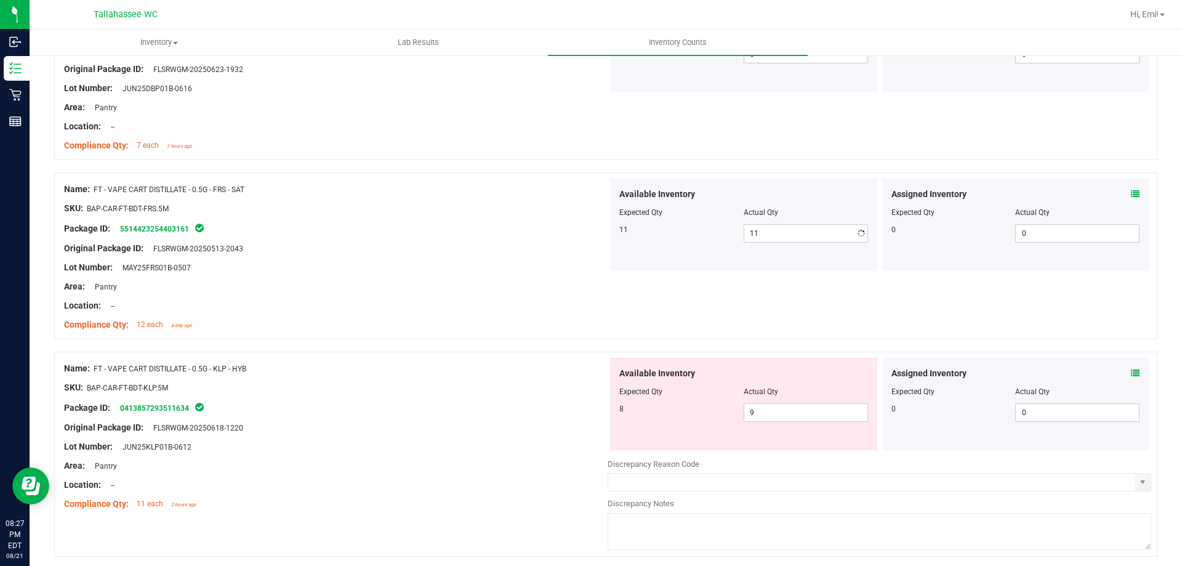
click at [536, 252] on div "Original Package ID: FLSRWGM-20250513-2043" at bounding box center [335, 248] width 543 height 13
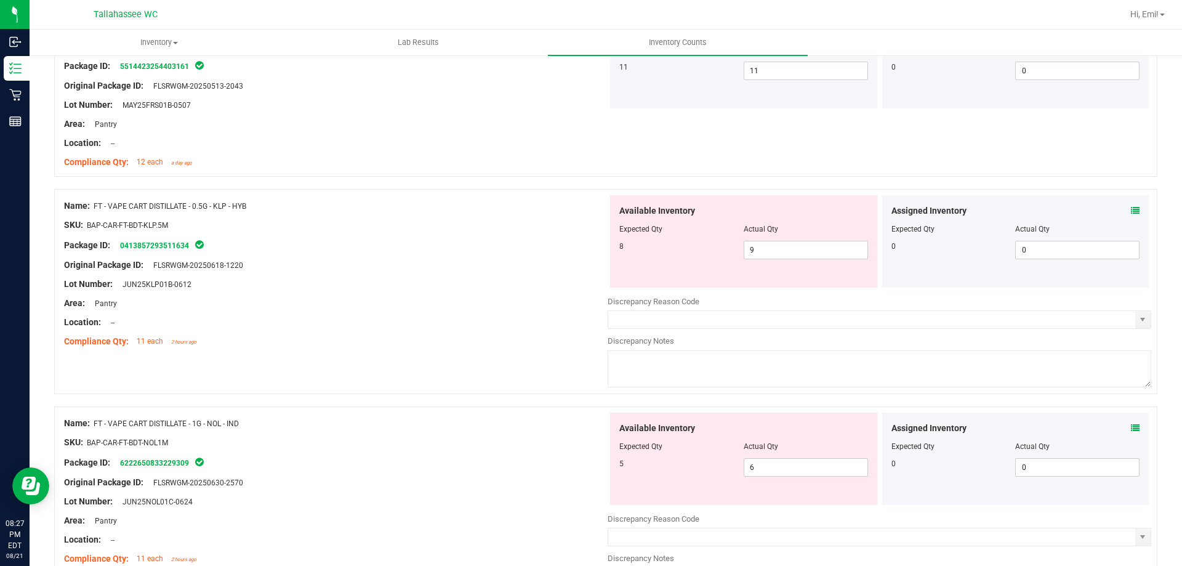
scroll to position [1108, 0]
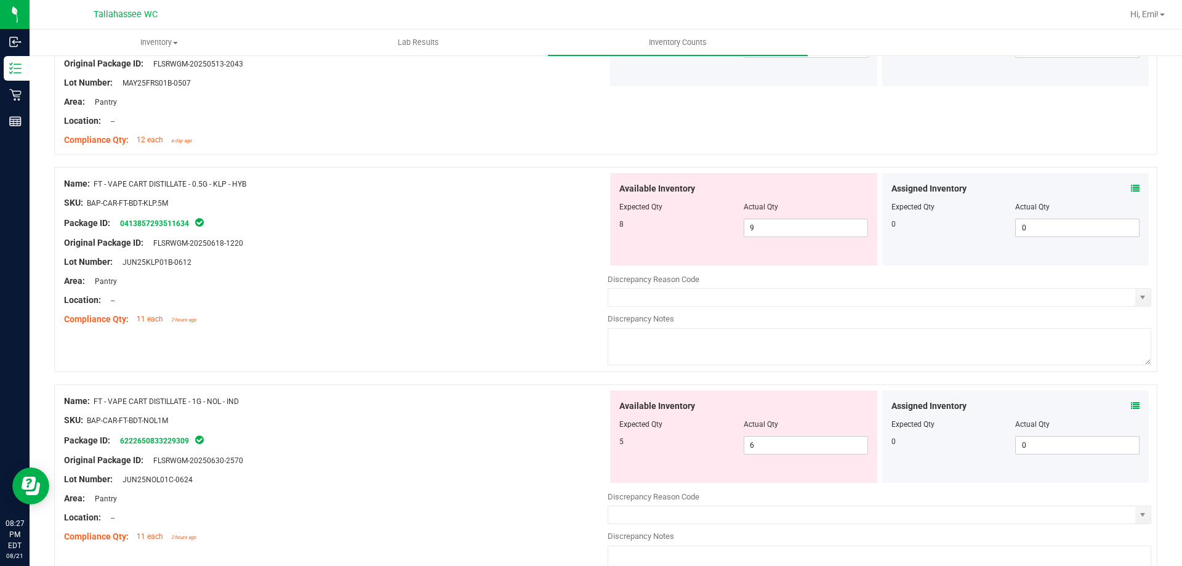
click at [1126, 180] on div "Assigned Inventory Expected Qty Actual Qty 0 0 0" at bounding box center [1015, 219] width 267 height 92
click at [1130, 188] on icon at bounding box center [1134, 188] width 9 height 9
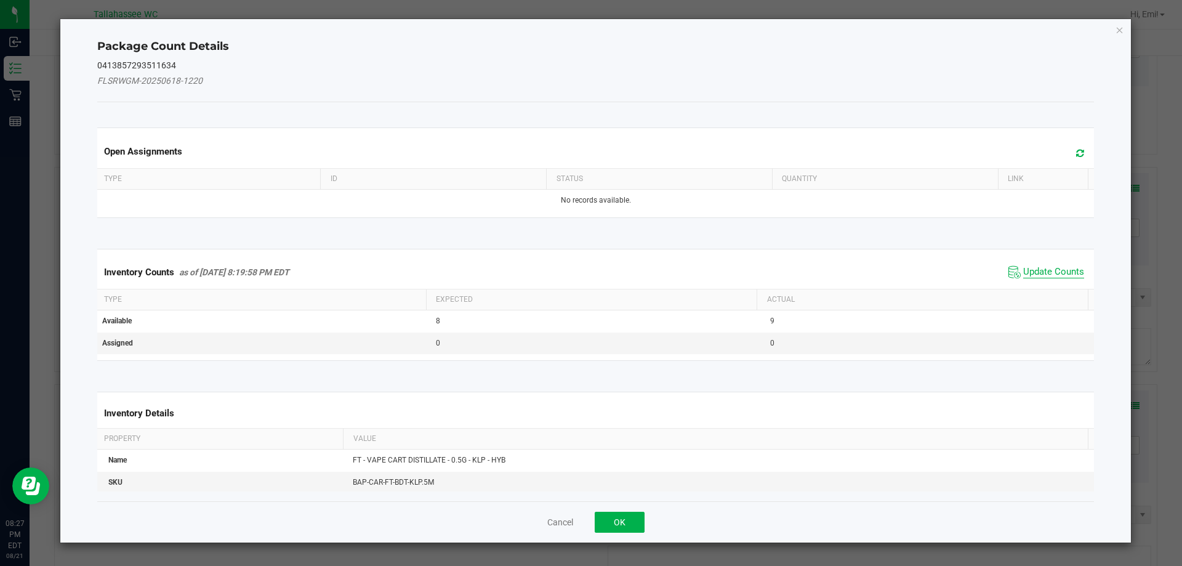
click at [1057, 271] on span "Update Counts" at bounding box center [1053, 272] width 61 height 12
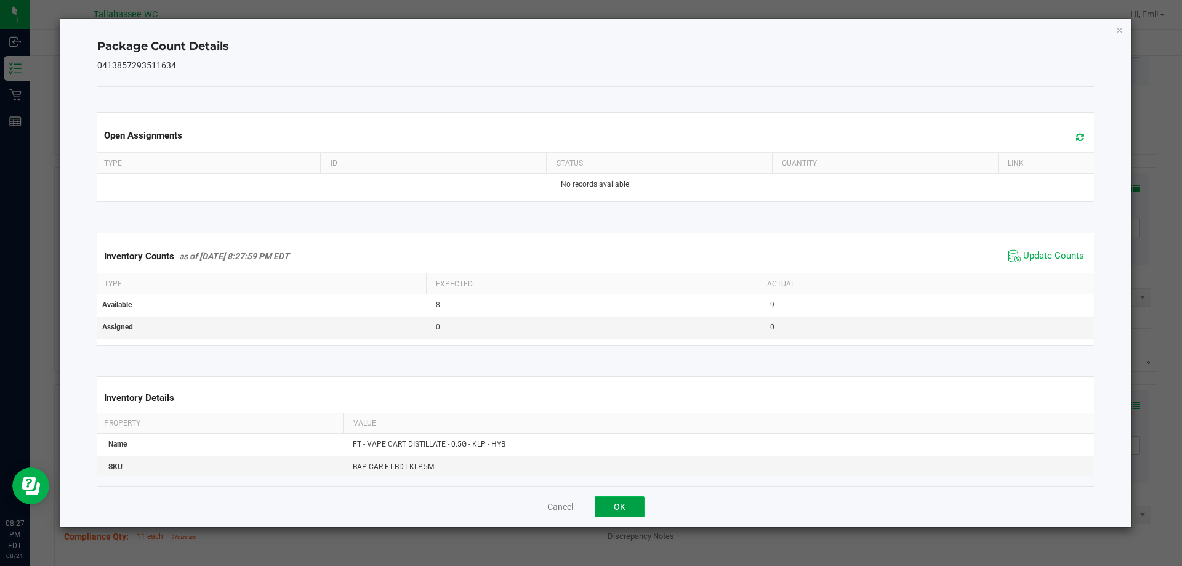
click at [639, 507] on button "OK" at bounding box center [619, 506] width 50 height 21
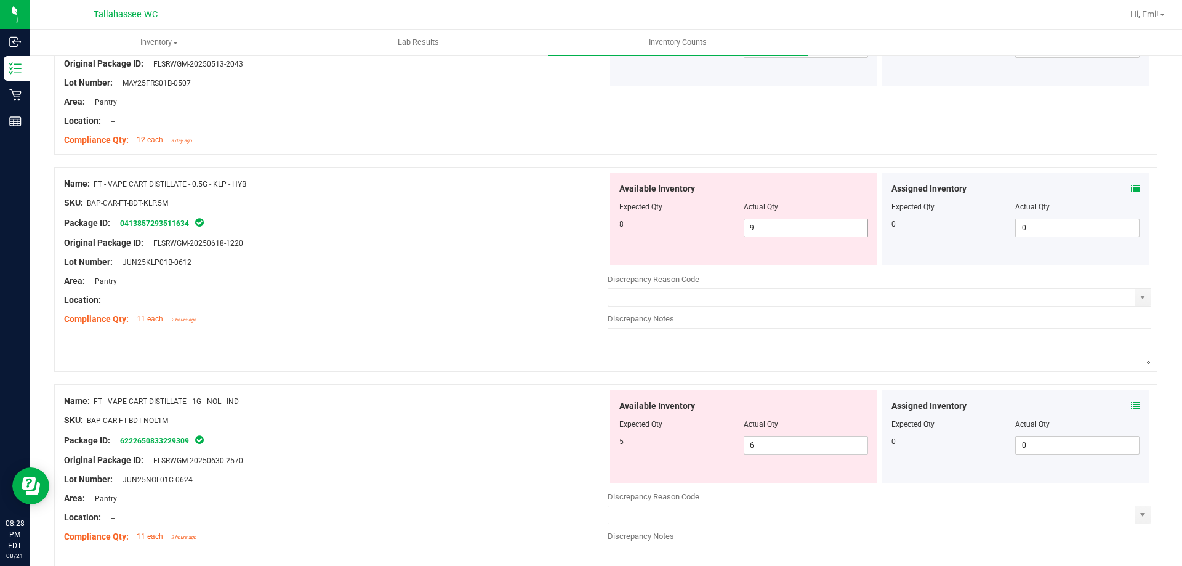
drag, startPoint x: 758, startPoint y: 225, endPoint x: 508, endPoint y: 253, distance: 250.8
click at [572, 250] on div "Name: FT - VAPE CART DISTILLATE - 0.5G - KLP - HYB SKU: BAP-CAR-FT-BDT-KLP.5M P…" at bounding box center [605, 269] width 1103 height 205
type input "8"
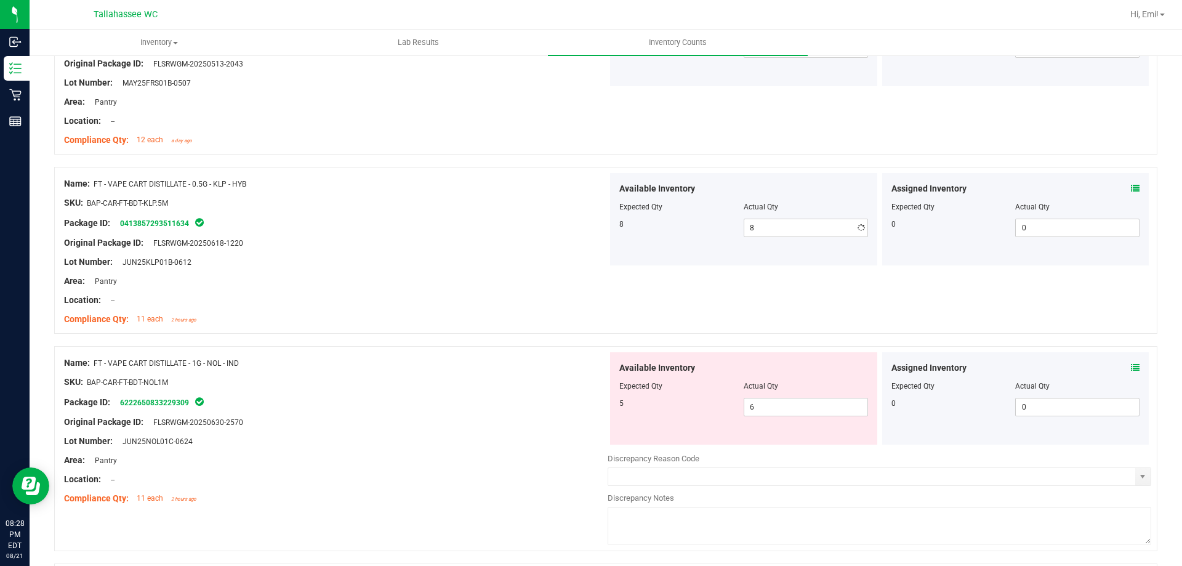
click at [471, 277] on div "Area: Pantry" at bounding box center [335, 280] width 543 height 13
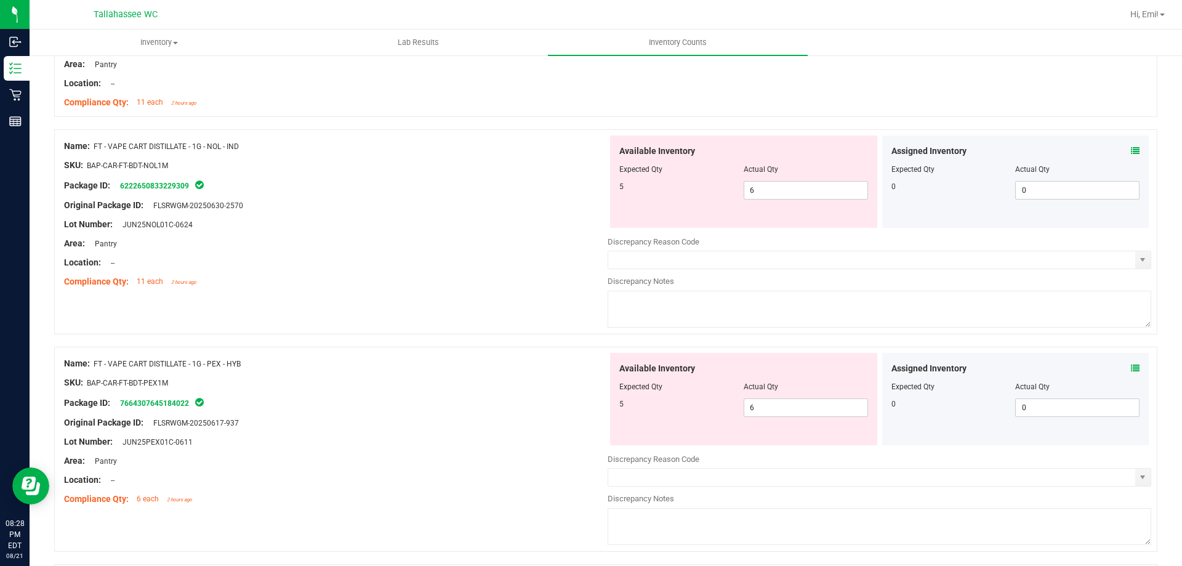
scroll to position [1354, 0]
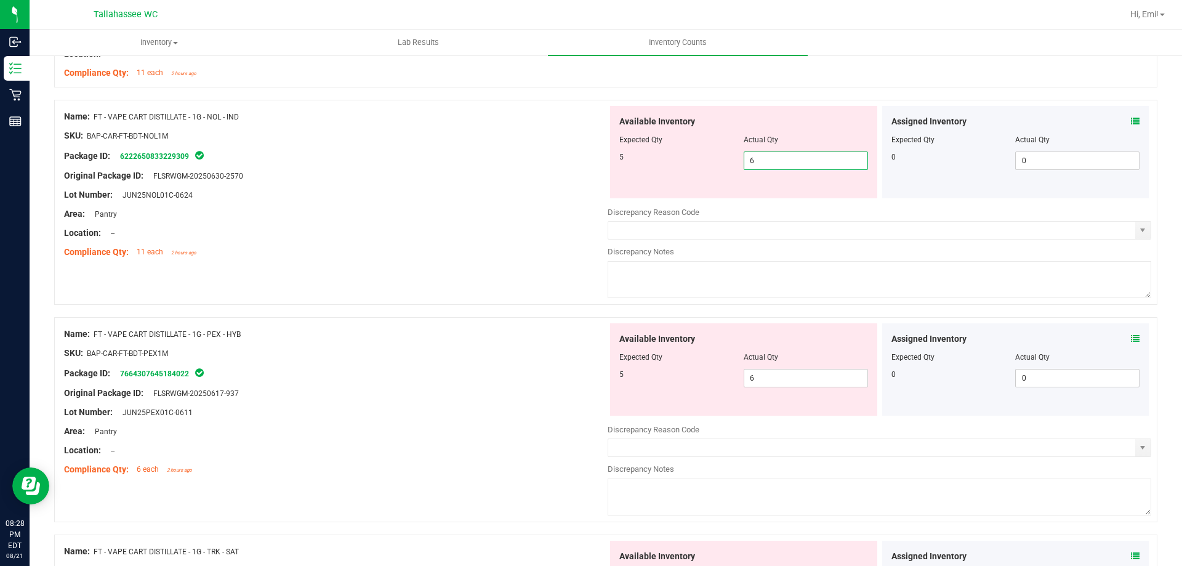
drag, startPoint x: 705, startPoint y: 181, endPoint x: 624, endPoint y: 182, distance: 81.2
click at [648, 182] on div "Available Inventory Expected Qty Actual Qty 5 6 6" at bounding box center [743, 152] width 267 height 92
type input "5"
click at [480, 211] on div "Area: Pantry" at bounding box center [335, 213] width 543 height 13
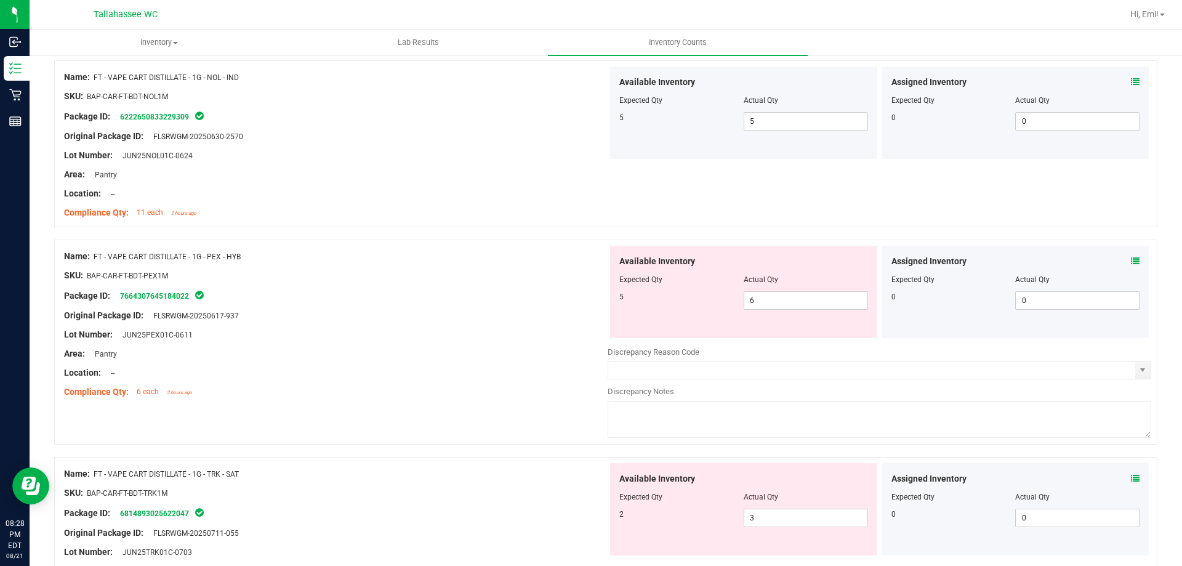
scroll to position [1415, 0]
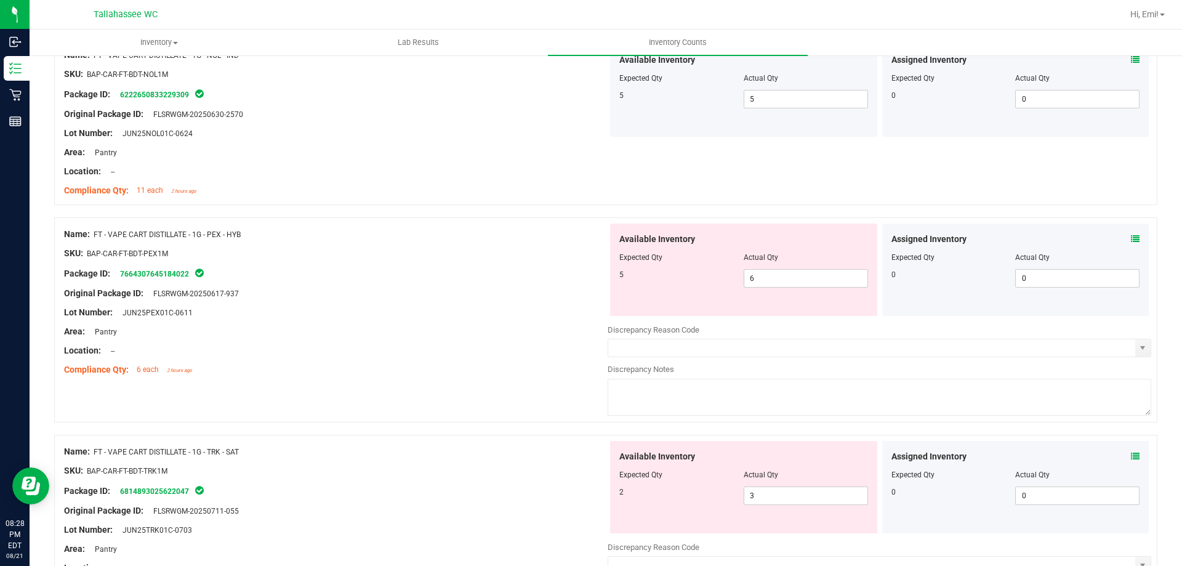
click at [1130, 236] on icon at bounding box center [1134, 238] width 9 height 9
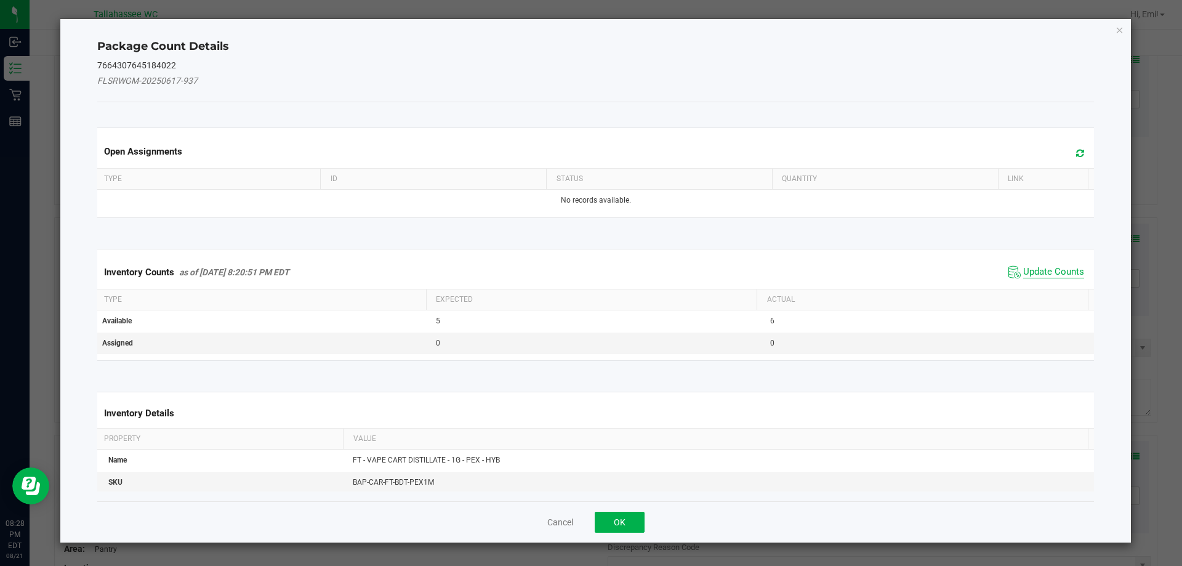
click at [1046, 273] on span "Update Counts" at bounding box center [1053, 272] width 61 height 12
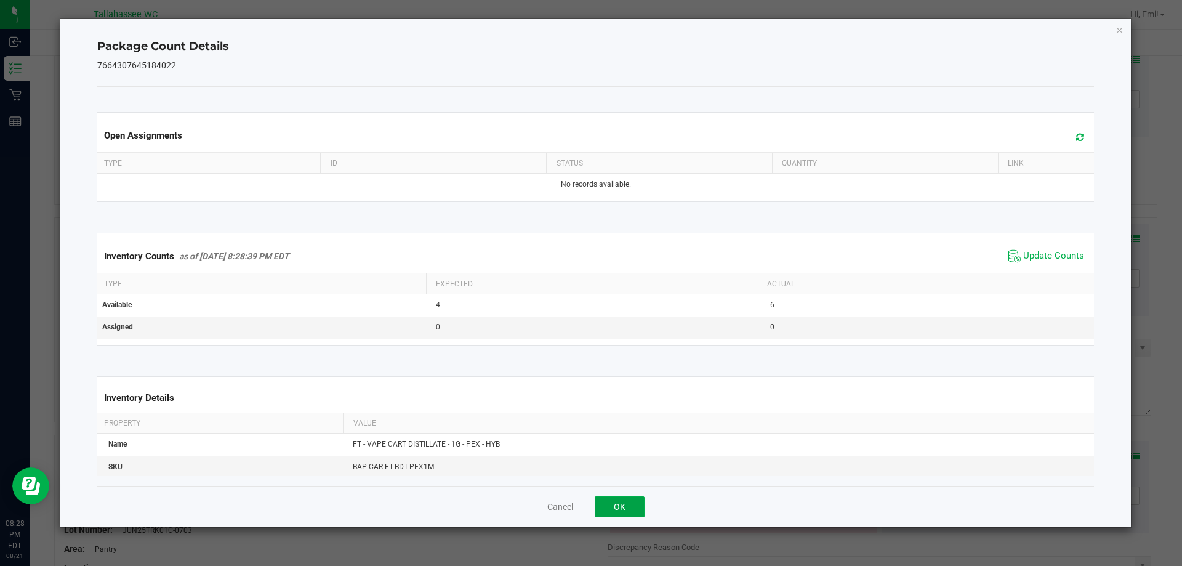
click at [638, 507] on button "OK" at bounding box center [619, 506] width 50 height 21
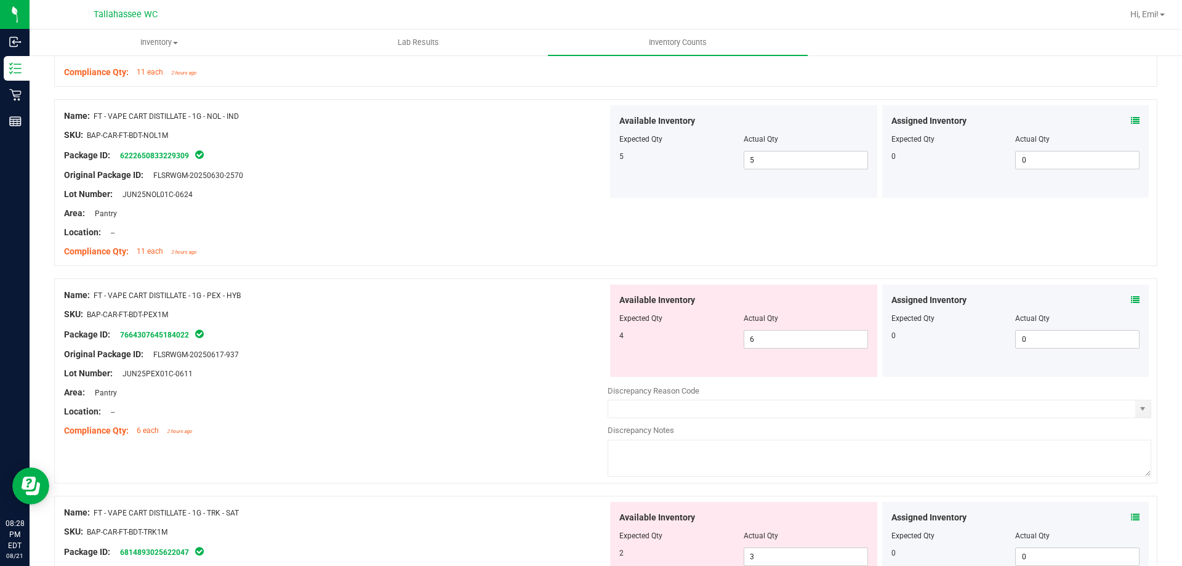
scroll to position [1354, 0]
click at [1130, 124] on icon at bounding box center [1134, 121] width 9 height 9
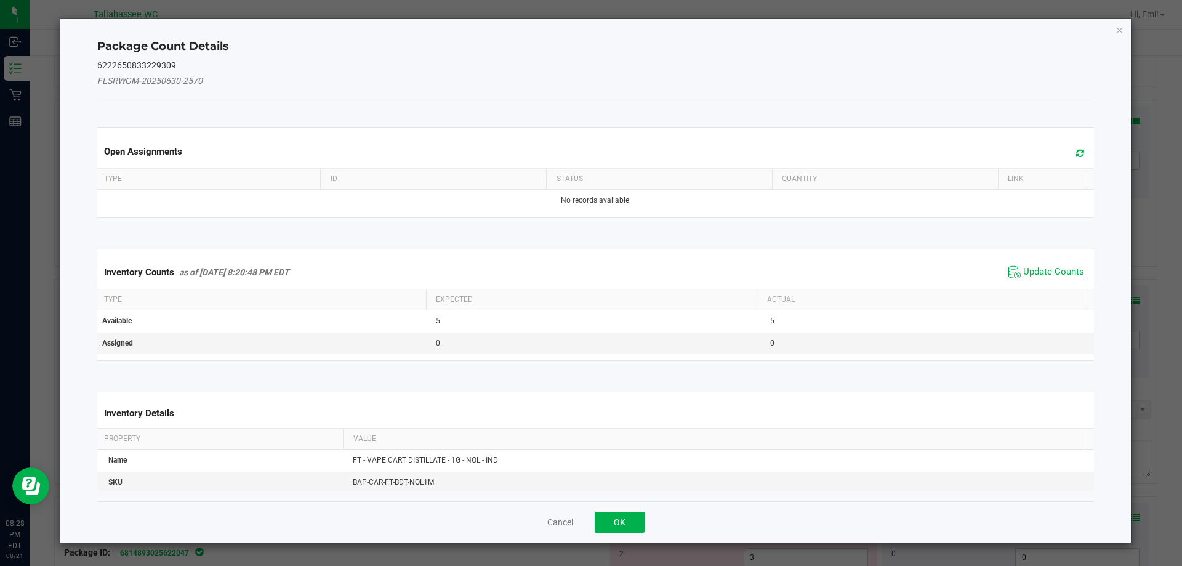
click at [1042, 269] on span "Update Counts" at bounding box center [1053, 272] width 61 height 12
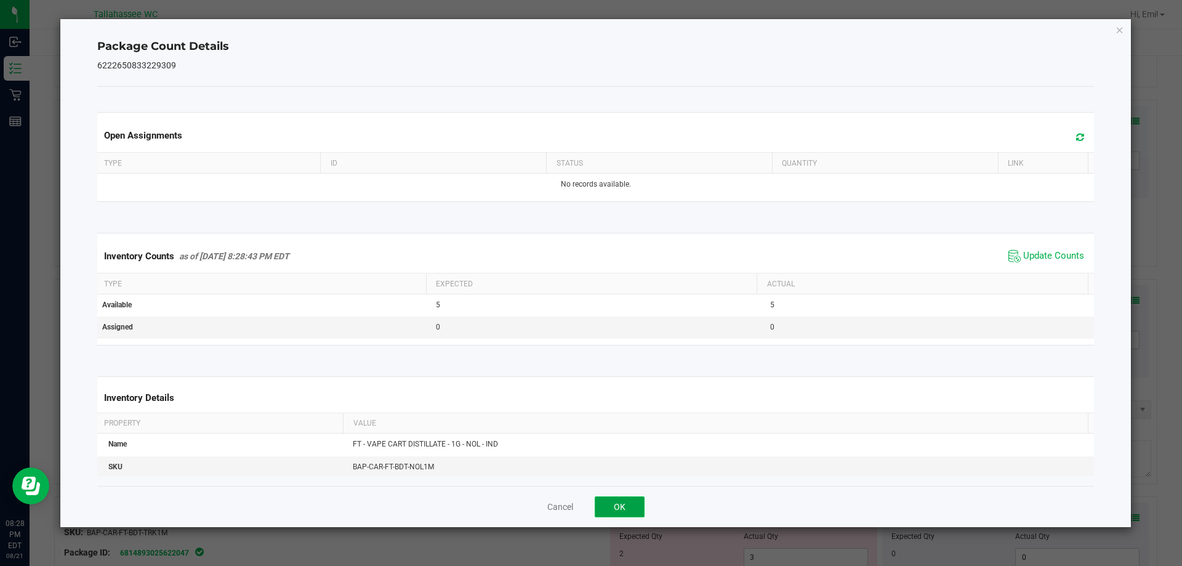
click at [634, 508] on button "OK" at bounding box center [619, 506] width 50 height 21
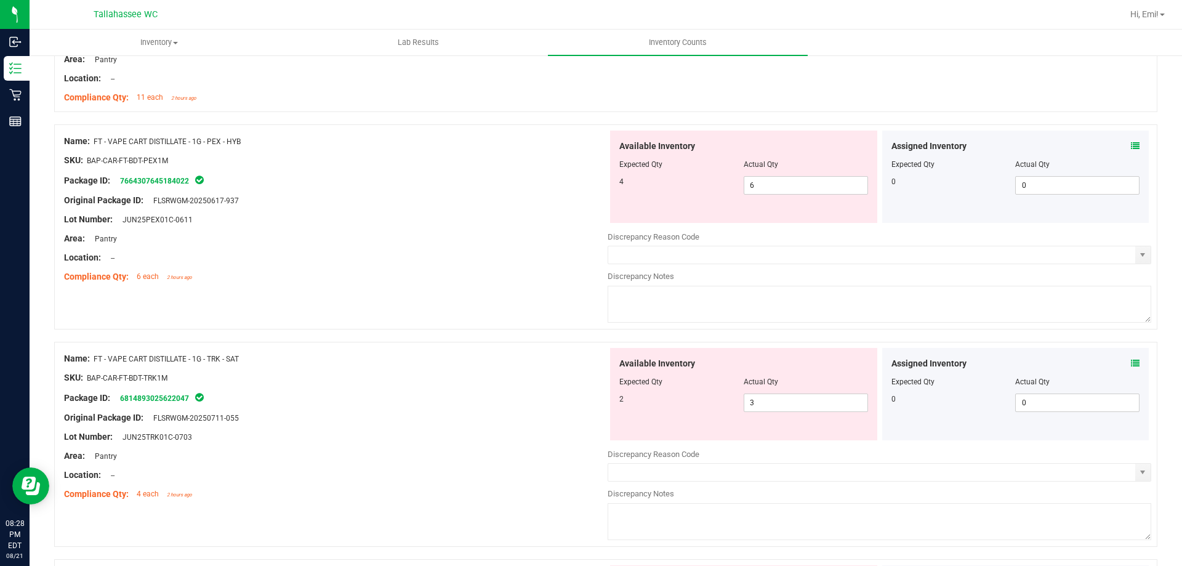
scroll to position [1539, 0]
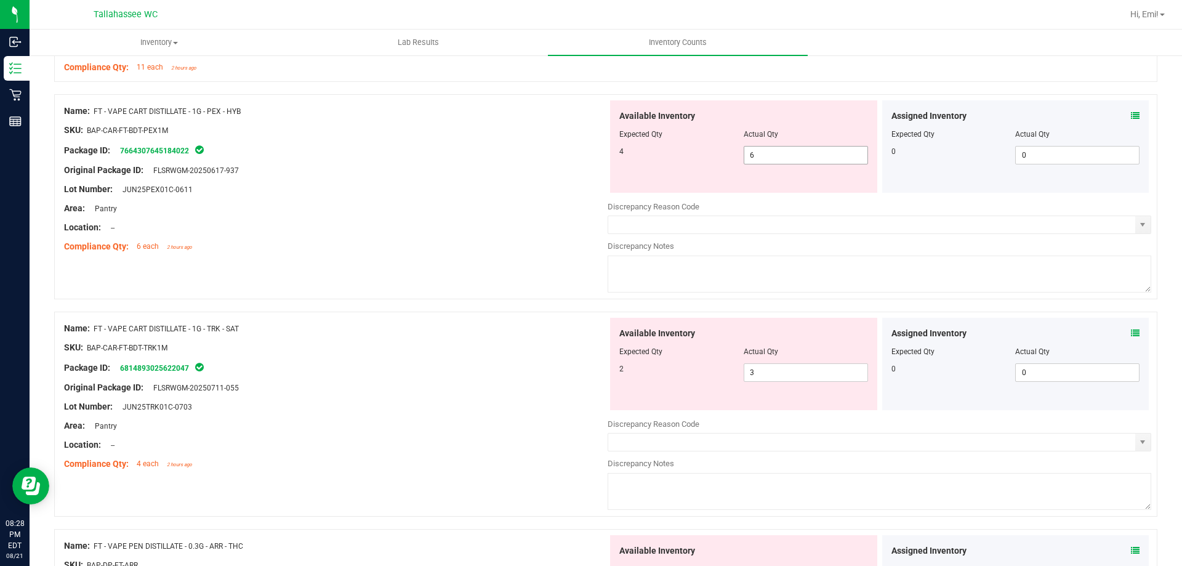
drag, startPoint x: 770, startPoint y: 150, endPoint x: 562, endPoint y: 170, distance: 209.0
click at [587, 169] on div "Name: FT - VAPE CART DISTILLATE - 1G - PEX - HYB SKU: BAP-CAR-FT-BDT-PEX1M Pack…" at bounding box center [605, 196] width 1103 height 205
type input "4"
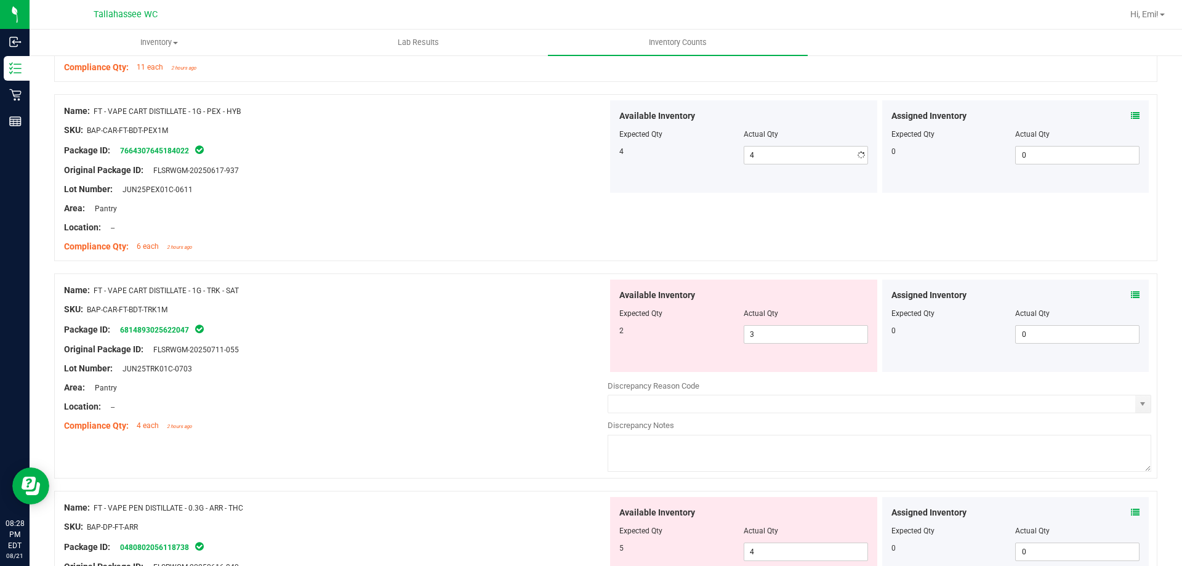
click at [481, 244] on div "Compliance Qty: 6 each 2 hours ago" at bounding box center [335, 246] width 543 height 13
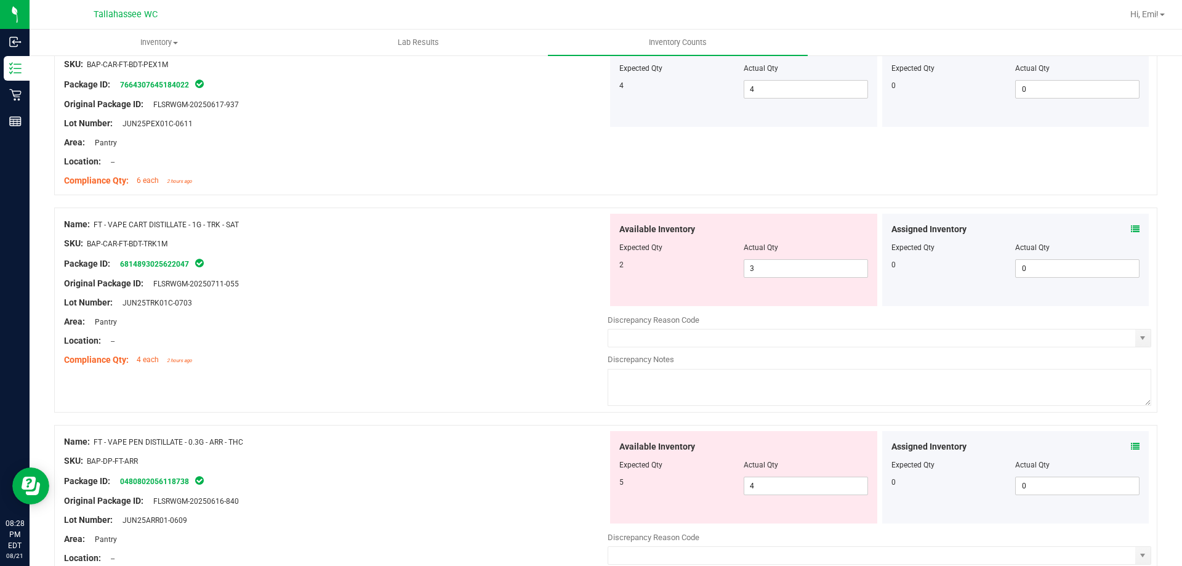
scroll to position [1723, 0]
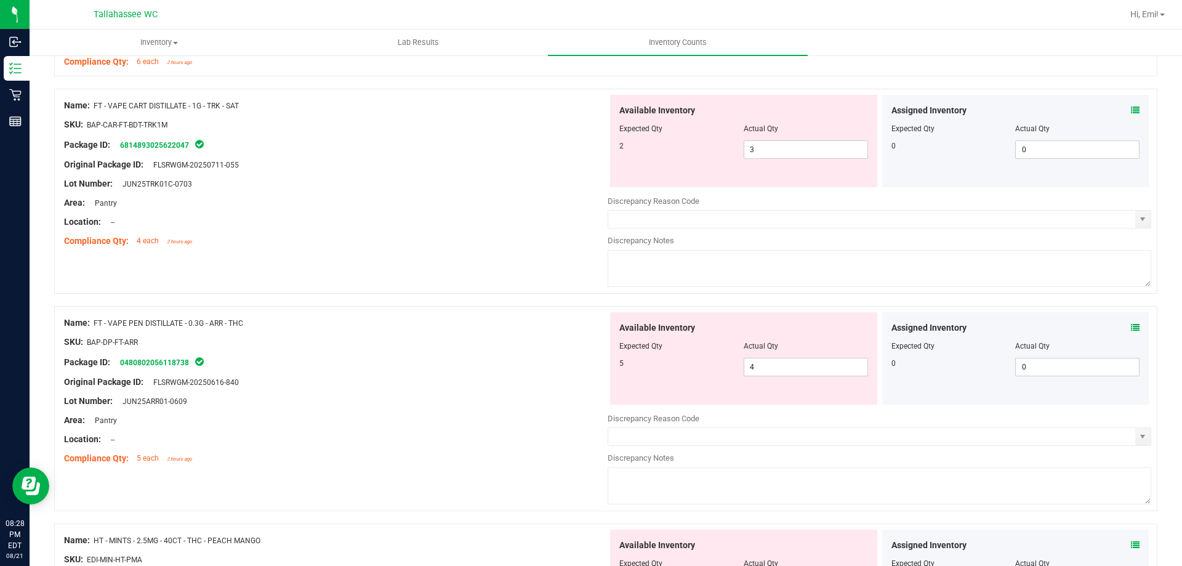
click at [1130, 105] on span at bounding box center [1134, 110] width 9 height 13
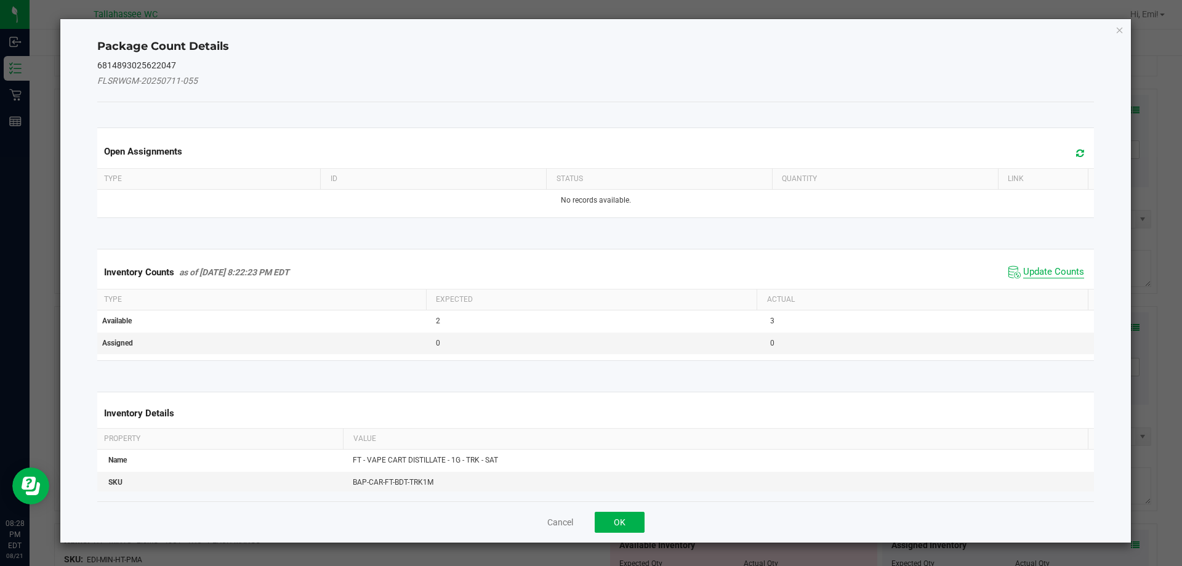
click at [1046, 276] on span "Update Counts" at bounding box center [1053, 272] width 61 height 12
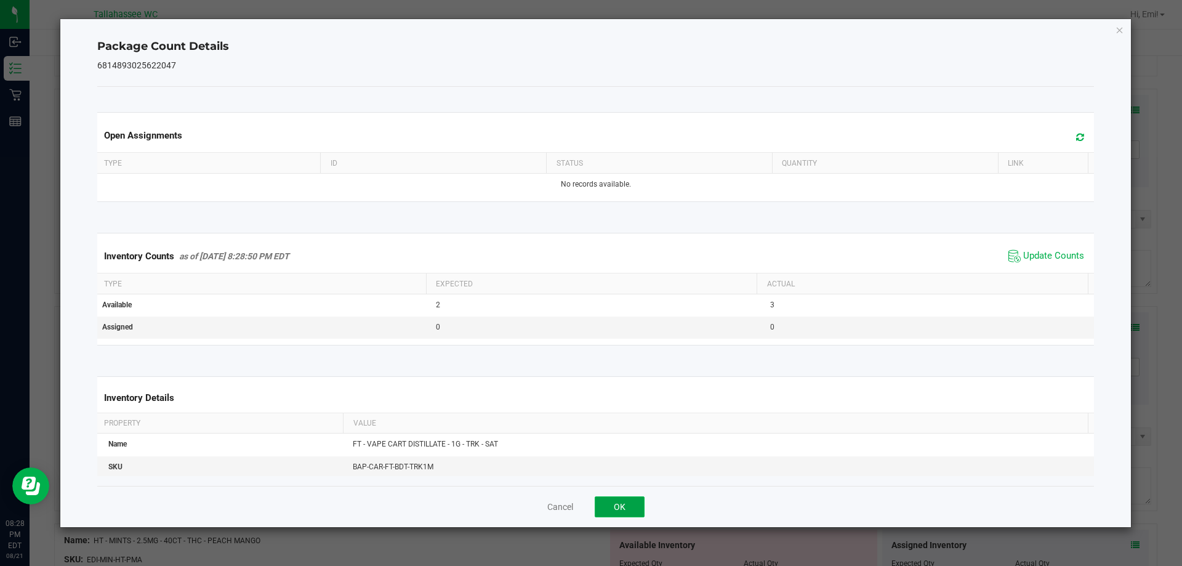
click at [643, 508] on button "OK" at bounding box center [619, 506] width 50 height 21
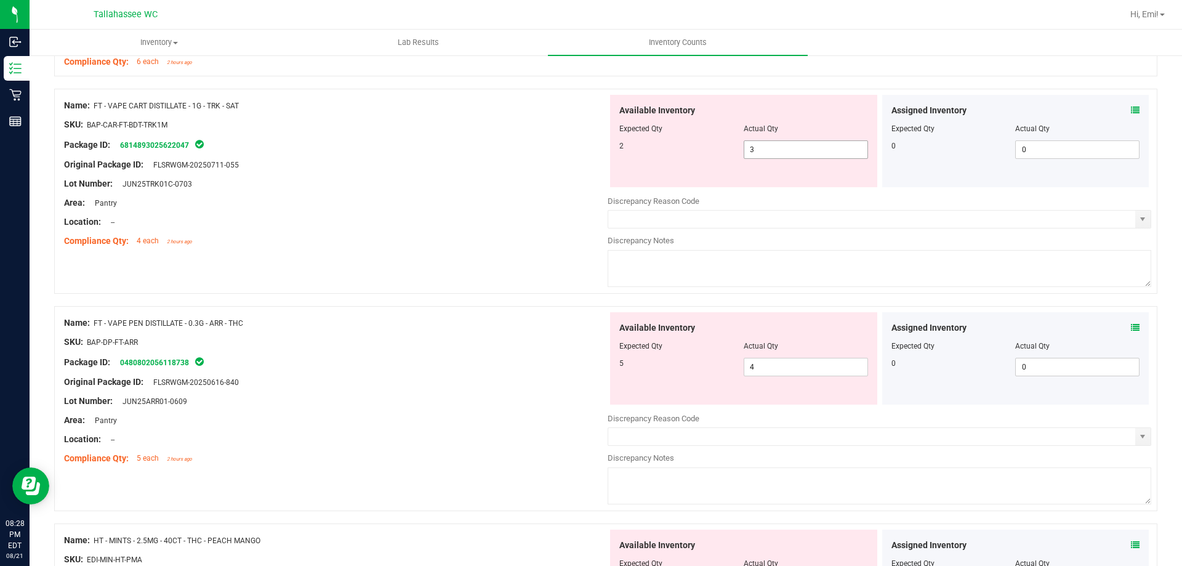
drag, startPoint x: 768, startPoint y: 148, endPoint x: 627, endPoint y: 170, distance: 142.7
click at [631, 170] on div "Available Inventory Expected Qty Actual Qty 2 3 3" at bounding box center [743, 141] width 267 height 92
type input "2"
click at [458, 178] on div "Lot Number: JUN25TRK01C-0703" at bounding box center [335, 183] width 543 height 13
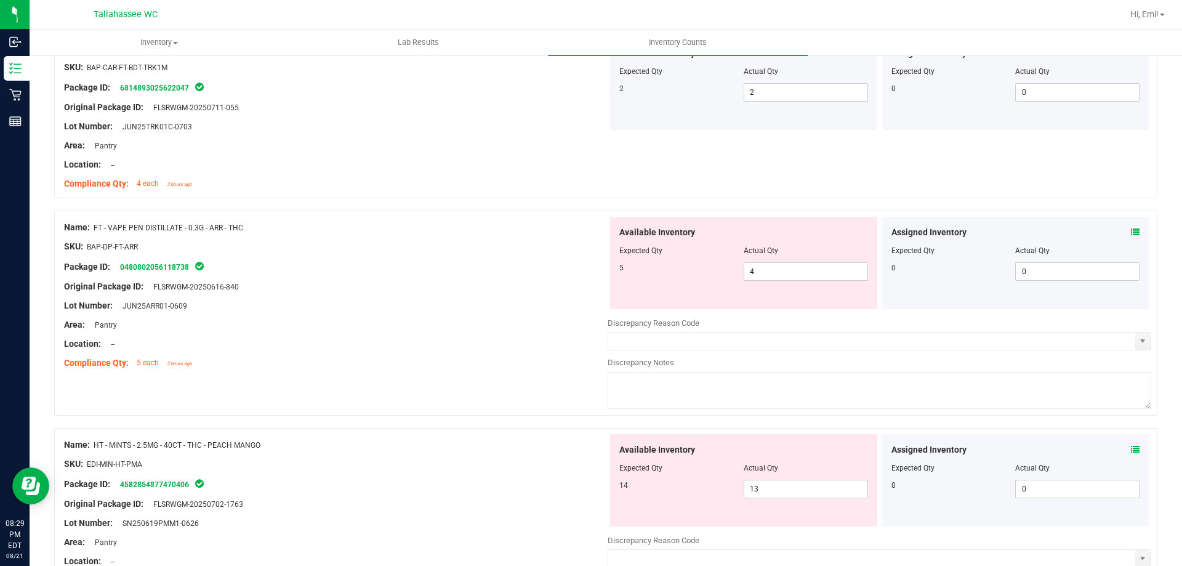
scroll to position [1846, 0]
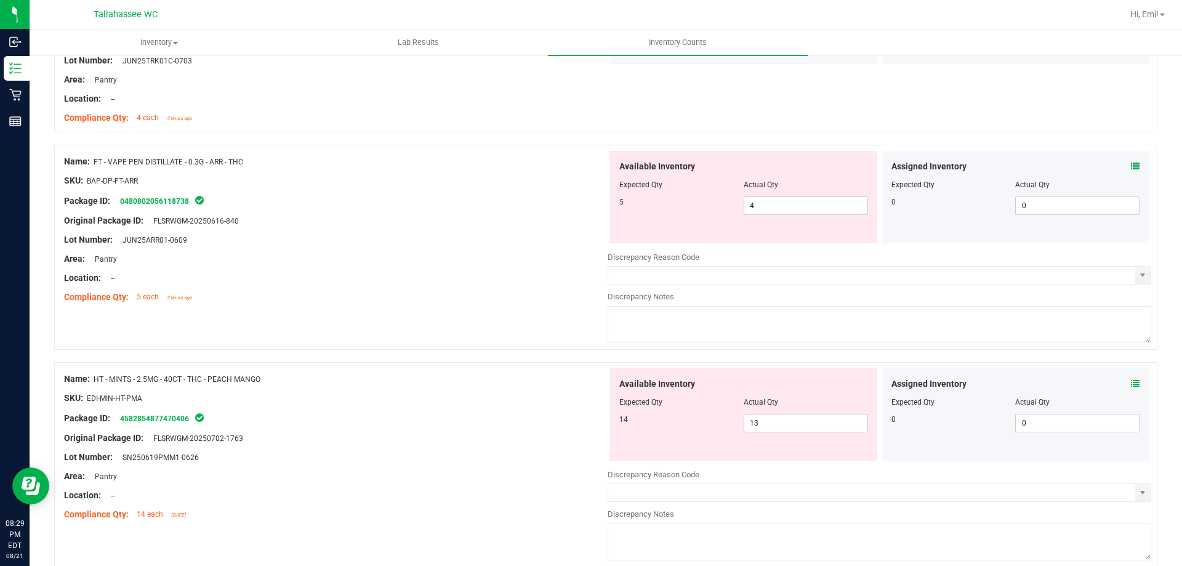
click at [1130, 169] on icon at bounding box center [1134, 166] width 9 height 9
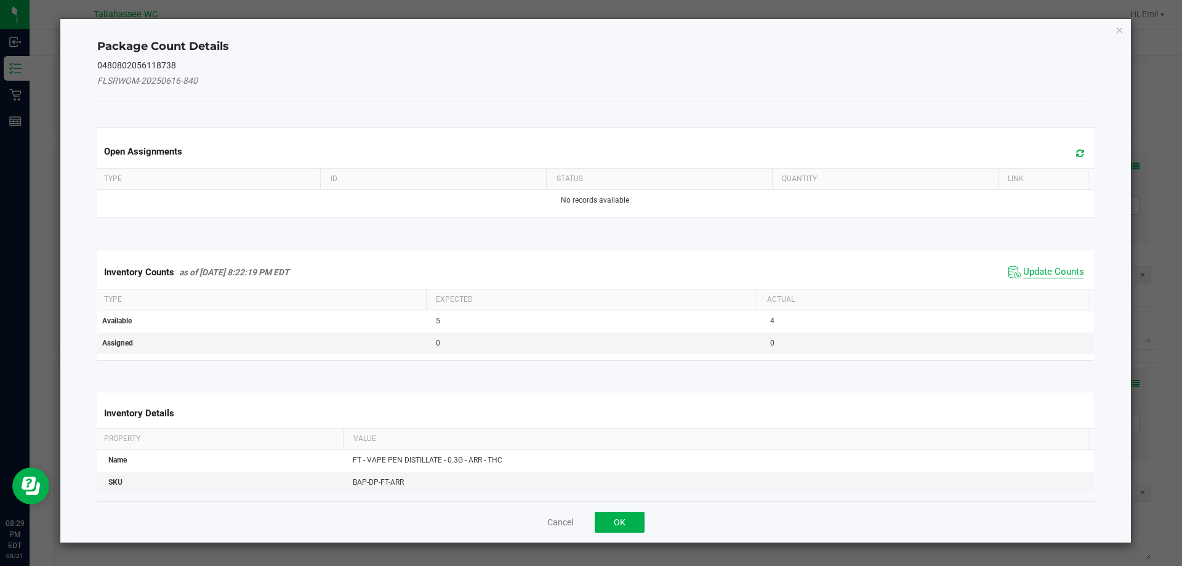
click at [1023, 271] on span "Update Counts" at bounding box center [1053, 272] width 61 height 12
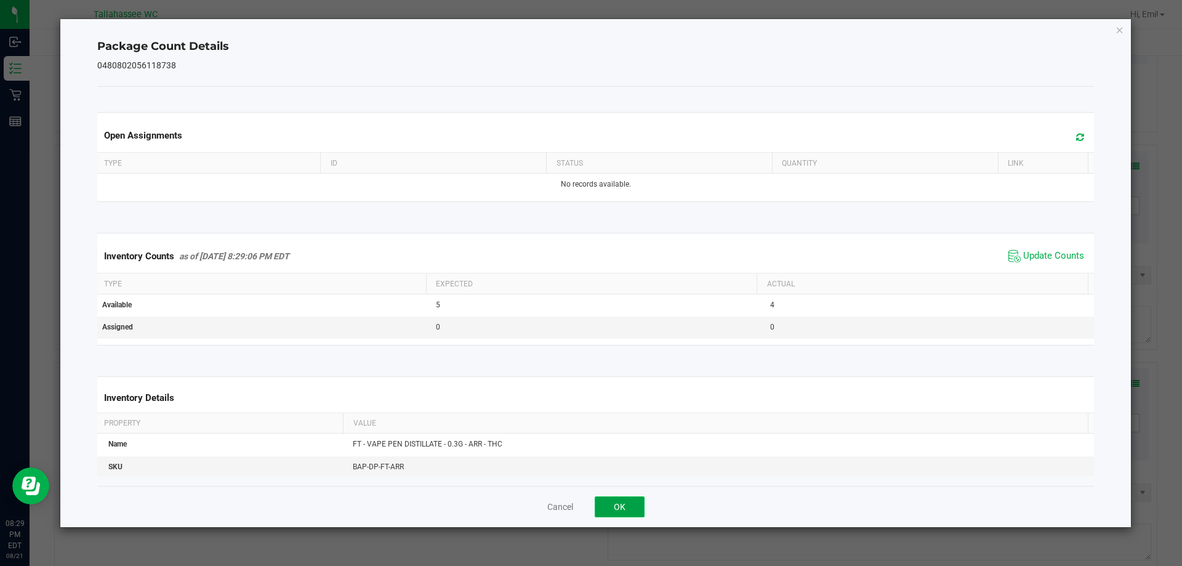
click at [629, 503] on button "OK" at bounding box center [619, 506] width 50 height 21
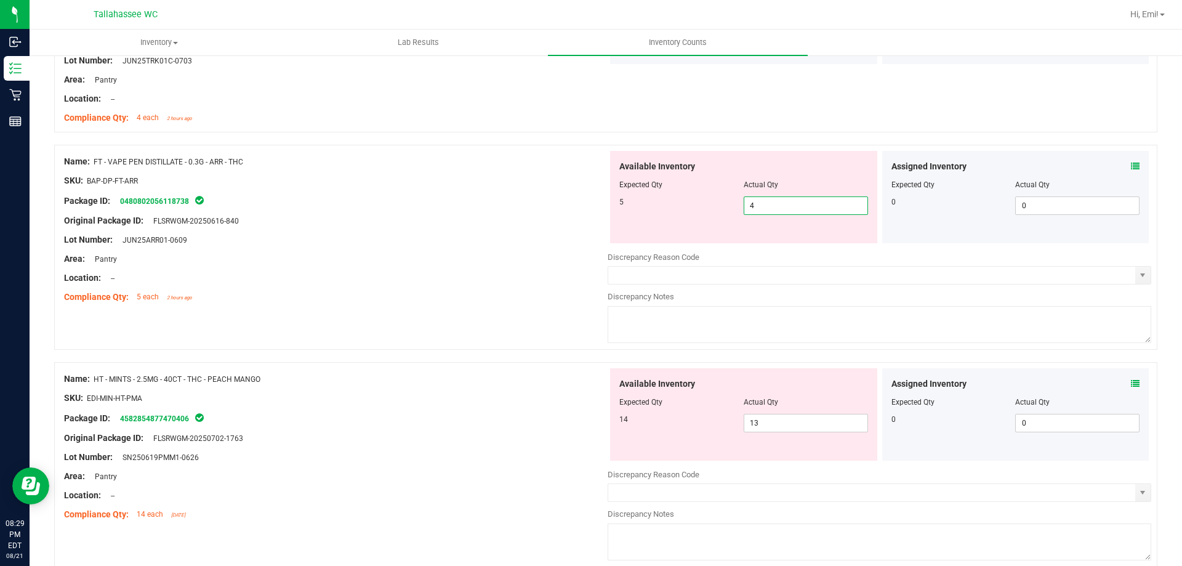
drag, startPoint x: 795, startPoint y: 207, endPoint x: 510, endPoint y: 231, distance: 285.9
click at [598, 230] on div "Name: FT - VAPE PEN DISTILLATE - 0.3G - ARR - THC SKU: BAP-DP-FT-ARR Package ID…" at bounding box center [605, 247] width 1103 height 205
type input "5"
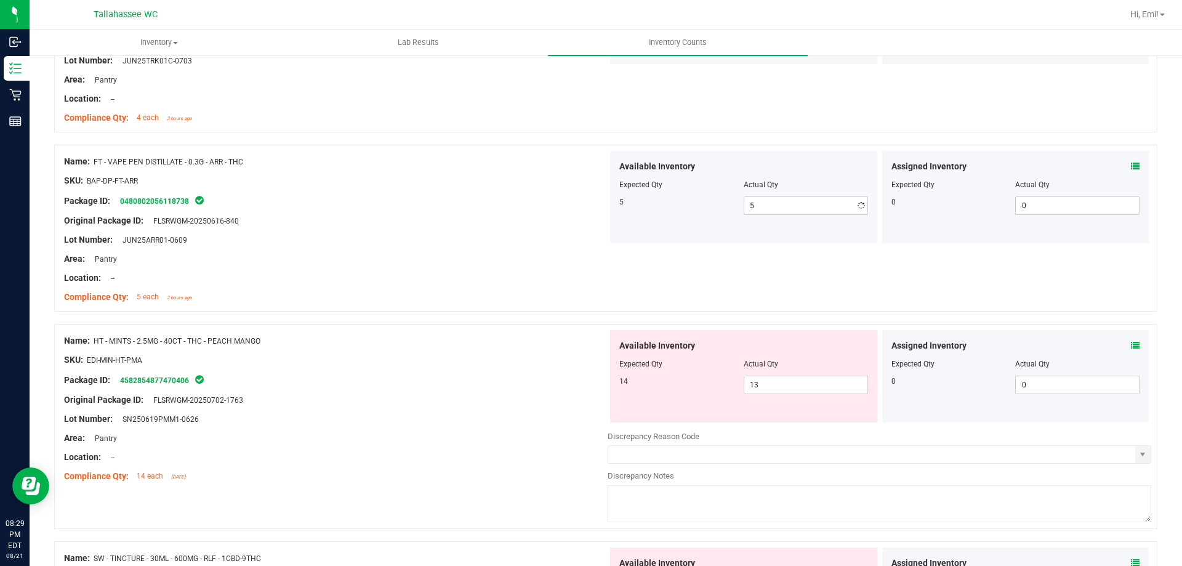
click at [354, 237] on div "Lot Number: JUN25ARR01-0609" at bounding box center [335, 239] width 543 height 13
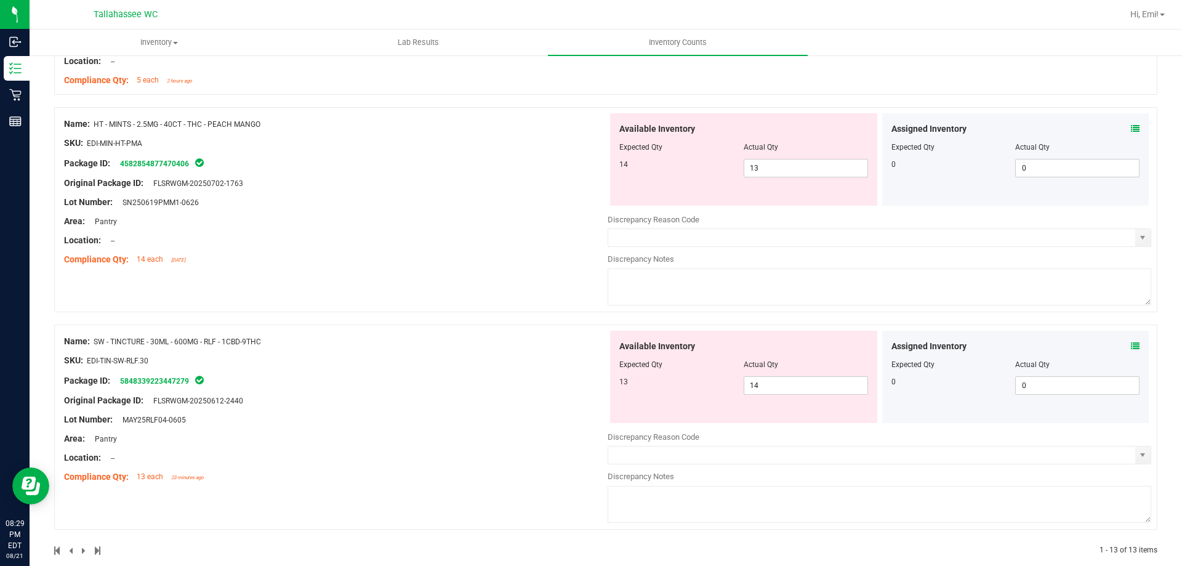
scroll to position [2081, 0]
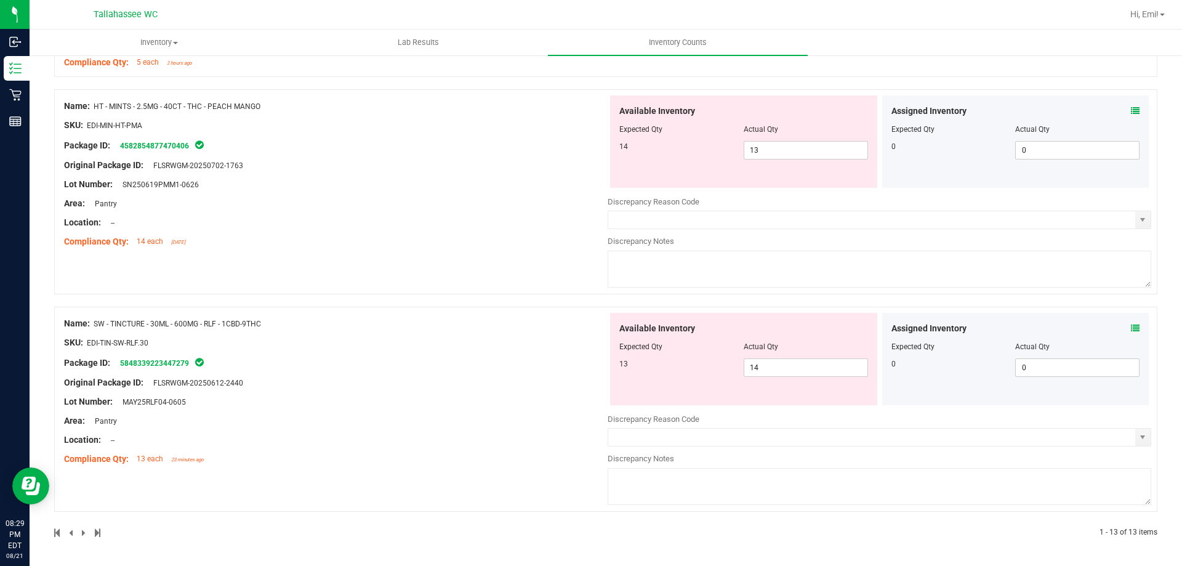
click at [1130, 108] on icon at bounding box center [1134, 110] width 9 height 9
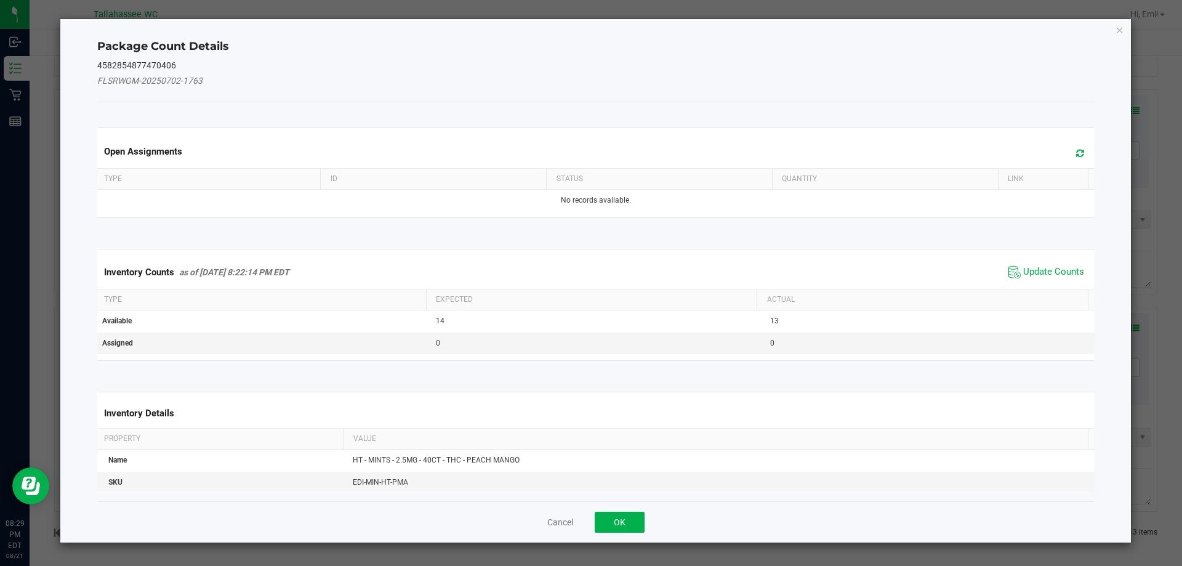
click at [1042, 263] on span "Update Counts" at bounding box center [1046, 272] width 82 height 18
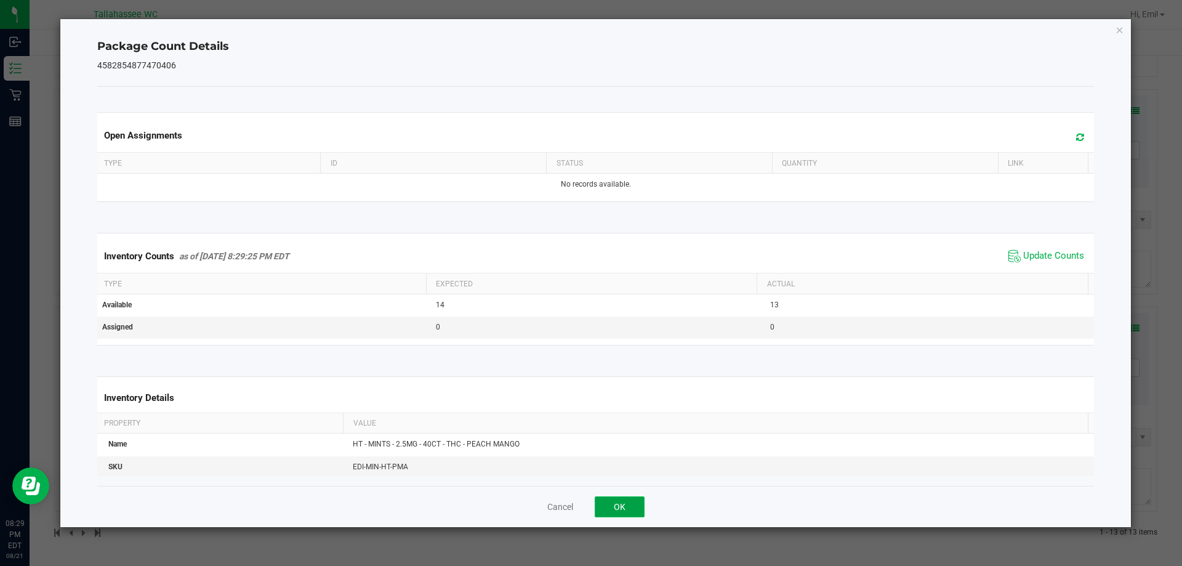
click at [639, 506] on button "OK" at bounding box center [619, 506] width 50 height 21
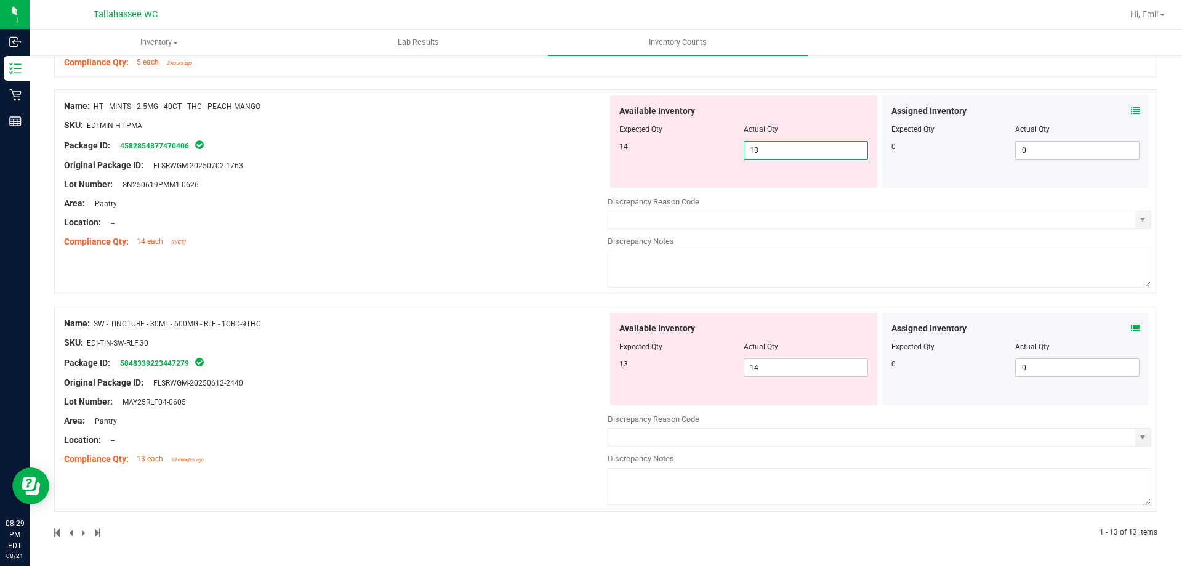
drag, startPoint x: 773, startPoint y: 151, endPoint x: 748, endPoint y: 151, distance: 24.6
click at [748, 151] on span "13 13" at bounding box center [805, 150] width 124 height 18
click at [1130, 110] on icon at bounding box center [1134, 110] width 9 height 9
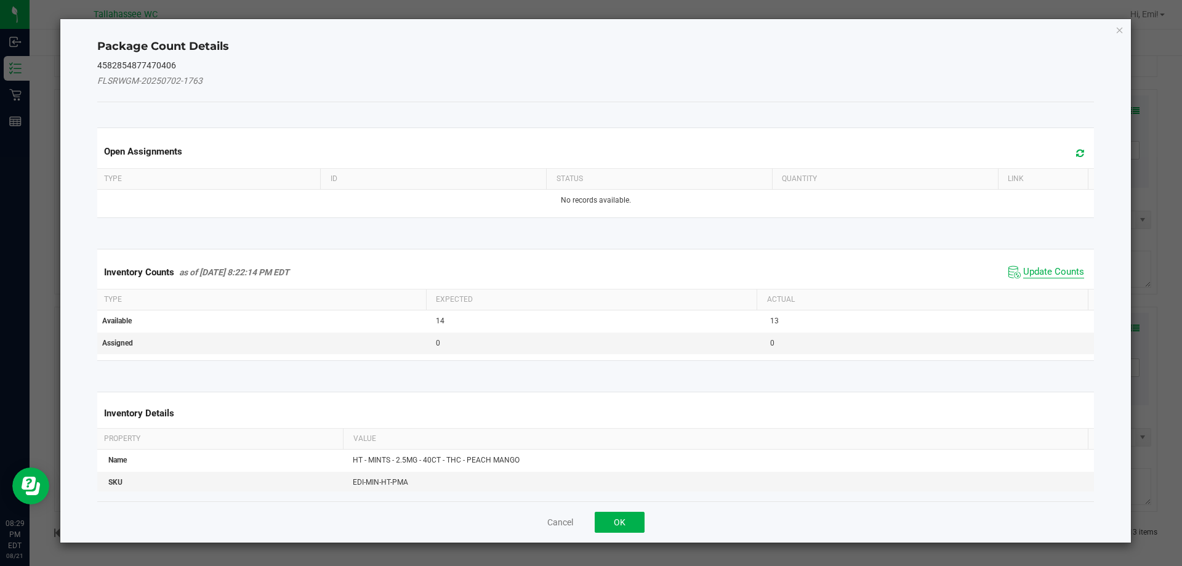
click at [1044, 270] on span "Update Counts" at bounding box center [1053, 272] width 61 height 12
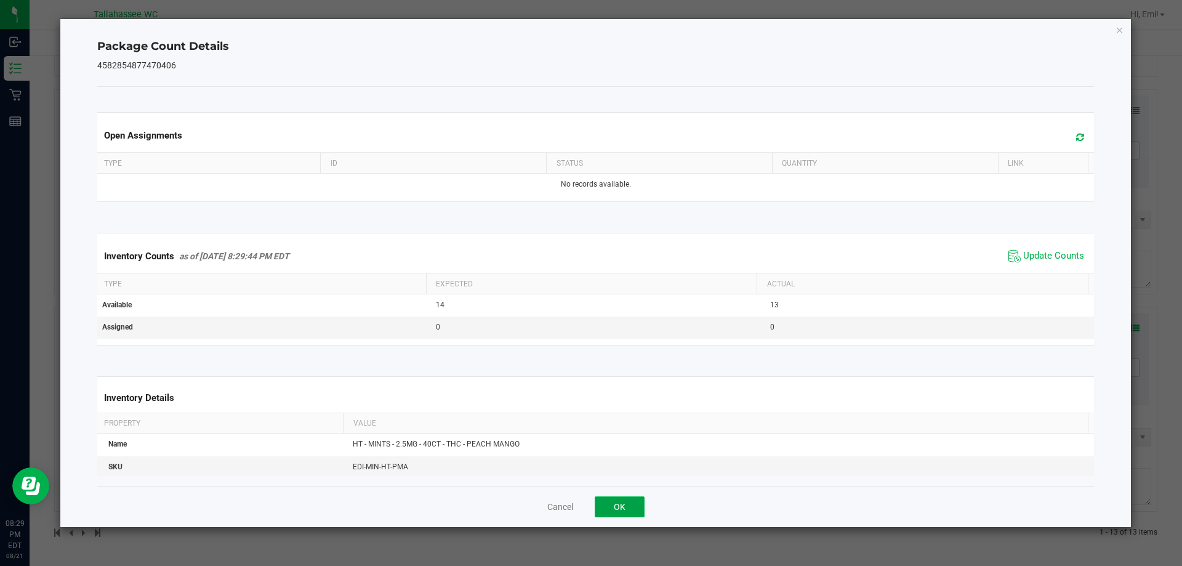
click at [624, 505] on button "OK" at bounding box center [619, 506] width 50 height 21
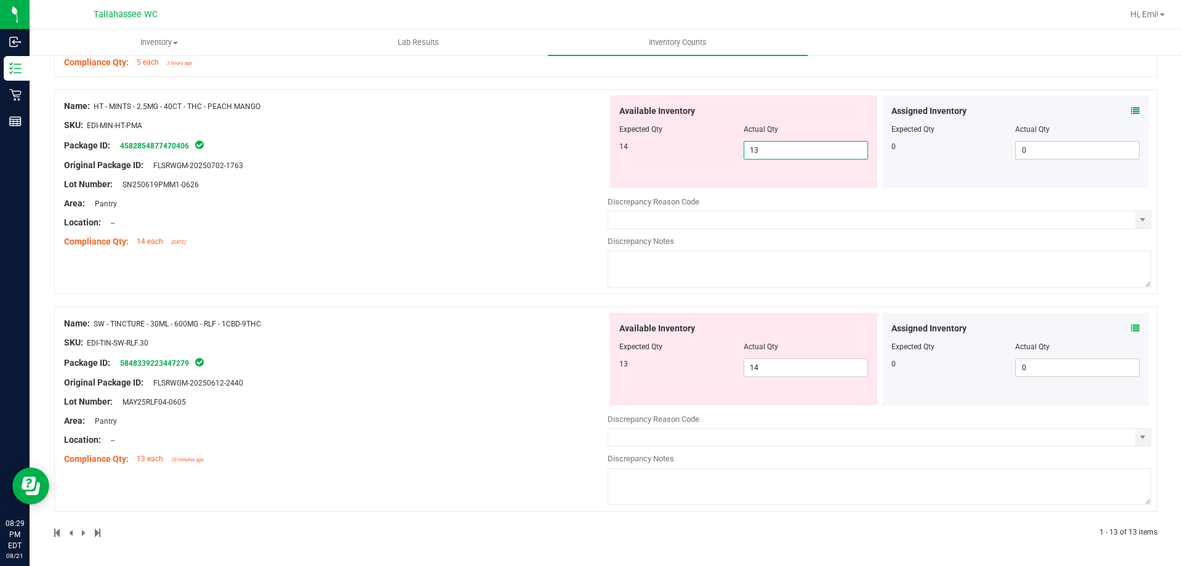
drag, startPoint x: 754, startPoint y: 158, endPoint x: 748, endPoint y: 158, distance: 6.2
click at [748, 158] on span "13 13" at bounding box center [805, 150] width 124 height 18
type input "14"
click at [565, 194] on div "Name: HT - MINTS - 2.5MG - 40CT - THC - PEACH MANGO SKU: EDI-MIN-HT-PMA Package…" at bounding box center [335, 173] width 543 height 157
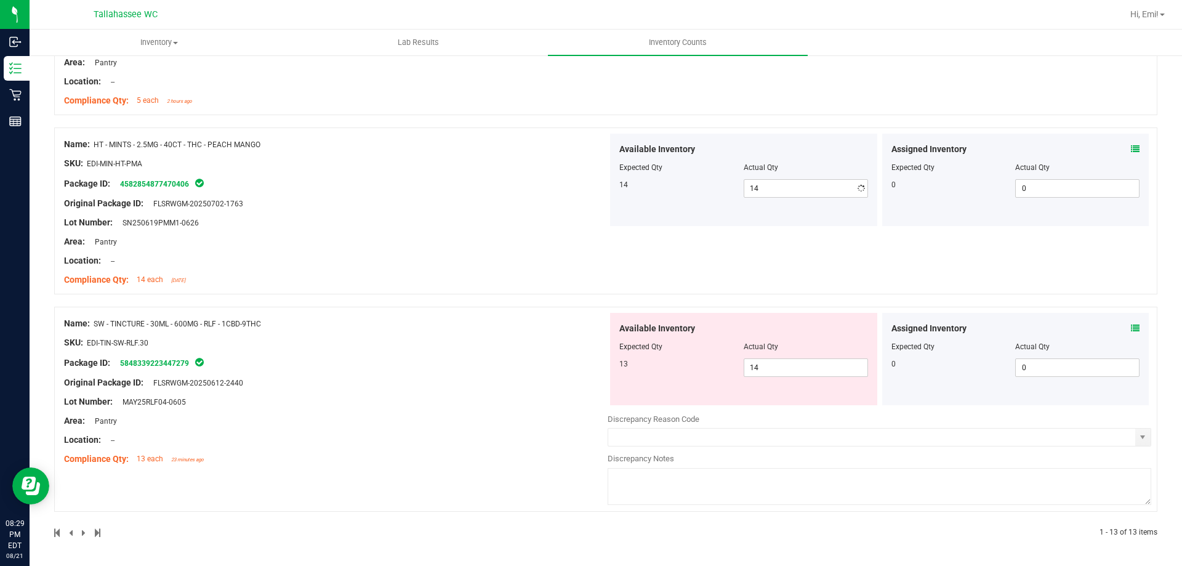
scroll to position [2043, 0]
click at [462, 283] on div "Compliance Qty: 14 each 2 days ago" at bounding box center [335, 279] width 543 height 13
drag, startPoint x: 749, startPoint y: 366, endPoint x: 771, endPoint y: 366, distance: 22.2
click at [770, 366] on span "14 14" at bounding box center [805, 367] width 124 height 18
click at [769, 368] on input "14" at bounding box center [805, 367] width 123 height 17
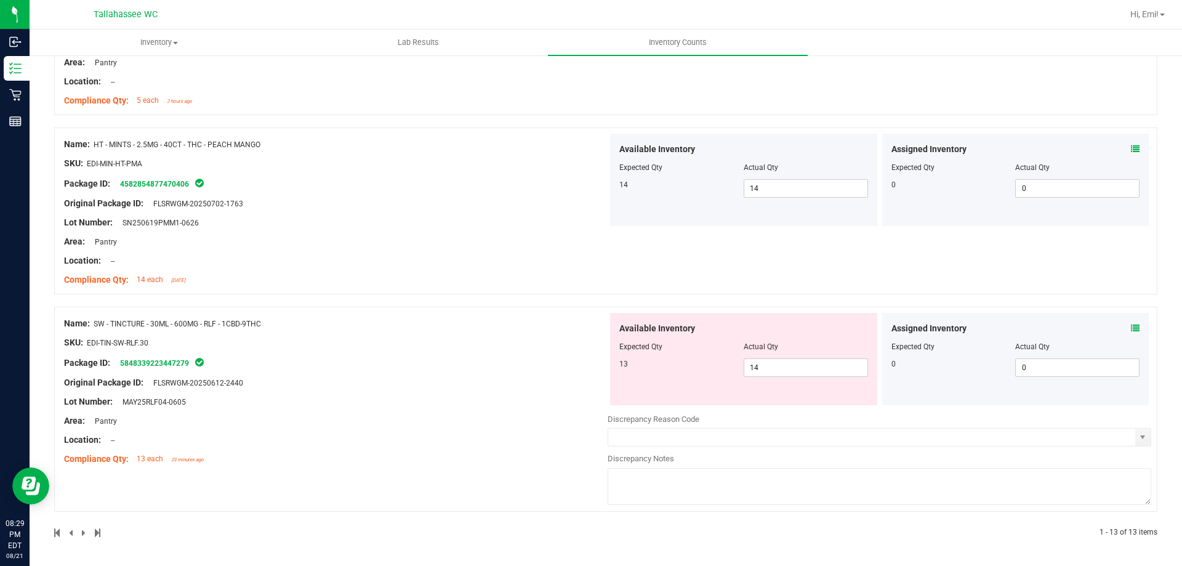
click at [1121, 327] on div "Assigned Inventory" at bounding box center [1015, 328] width 249 height 13
click at [1134, 327] on div "Assigned Inventory Expected Qty Actual Qty 0 0 0" at bounding box center [1015, 359] width 267 height 92
click at [1130, 327] on icon at bounding box center [1134, 328] width 9 height 9
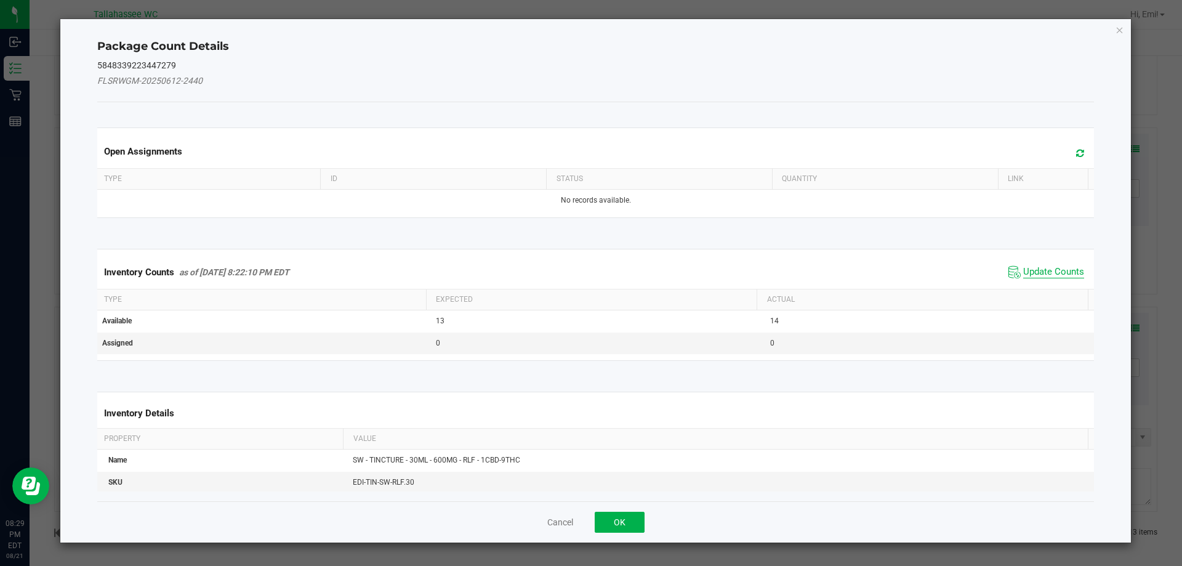
click at [1038, 268] on span "Update Counts" at bounding box center [1053, 272] width 61 height 12
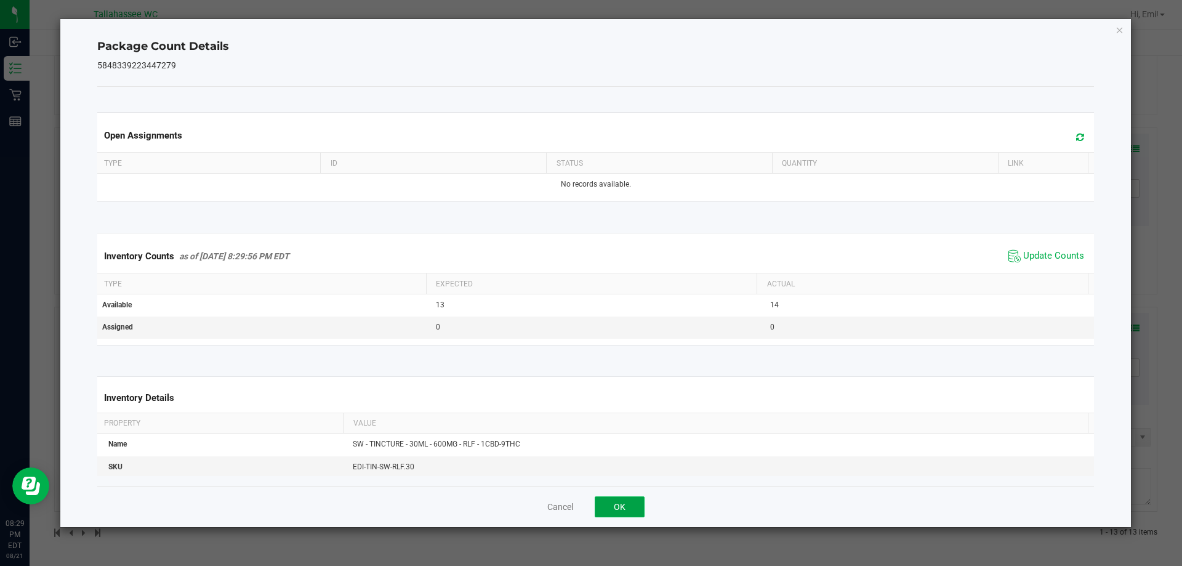
click at [620, 507] on button "OK" at bounding box center [619, 506] width 50 height 21
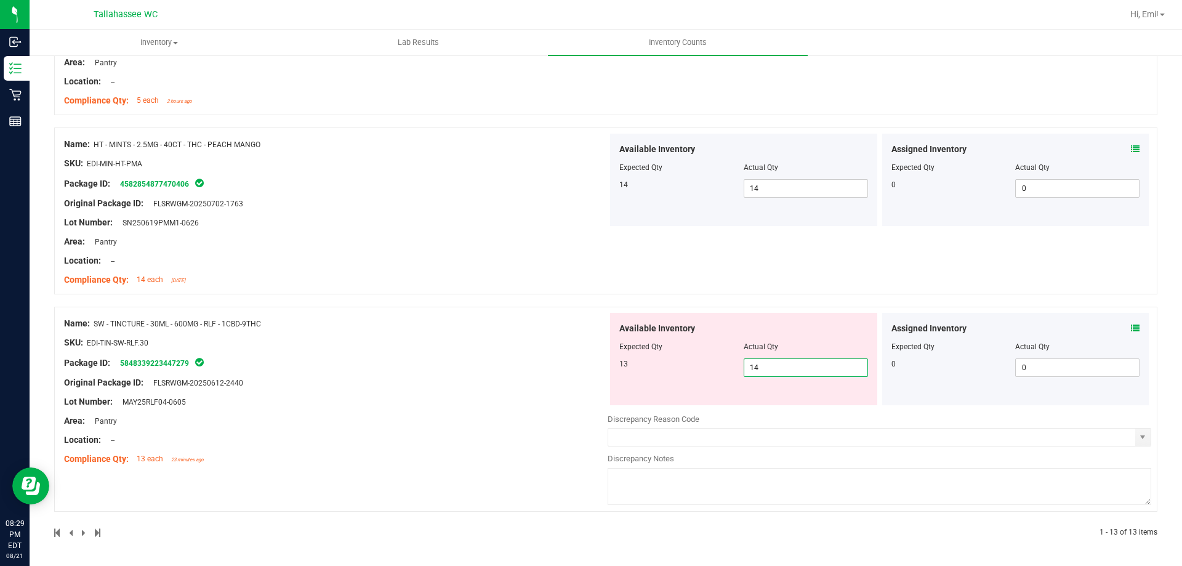
drag, startPoint x: 747, startPoint y: 371, endPoint x: 786, endPoint y: 370, distance: 38.8
click at [786, 370] on span "14 14" at bounding box center [805, 367] width 124 height 18
type input "13"
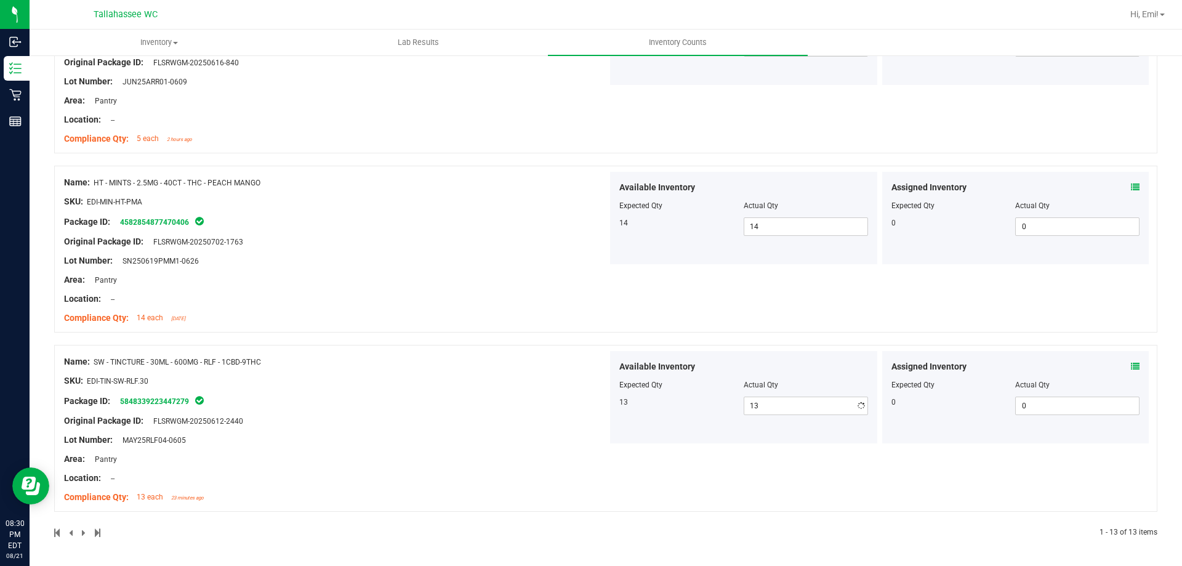
click at [518, 374] on div "Name: SW - TINCTURE - 30ML - 600MG - RLF - 1CBD-9THC SKU: EDI-TIN-SW-RLF.30 Pac…" at bounding box center [335, 429] width 543 height 157
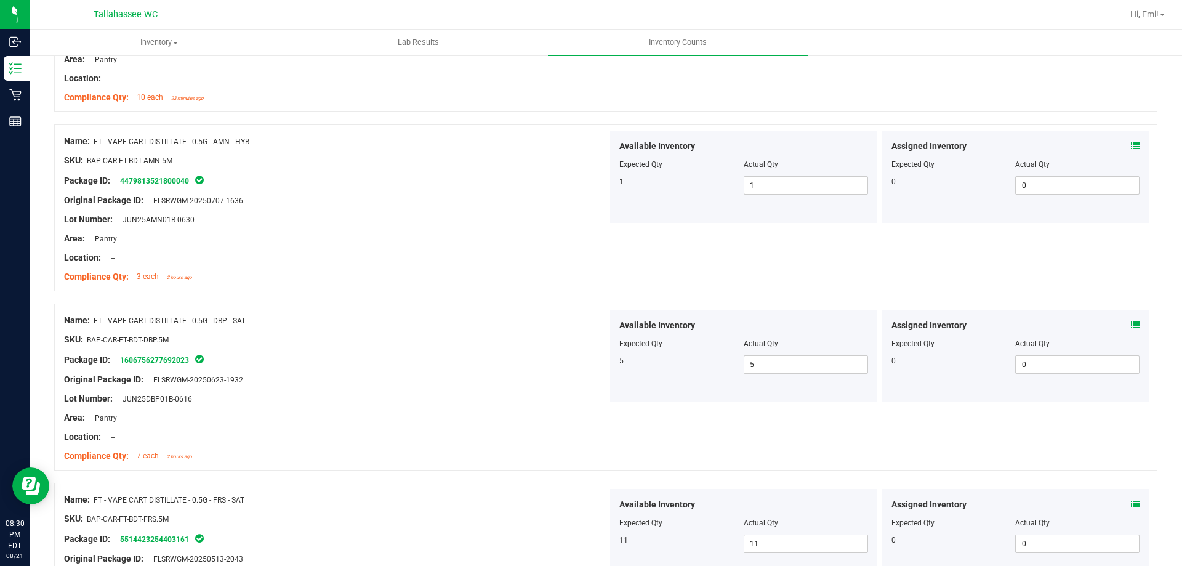
scroll to position [0, 0]
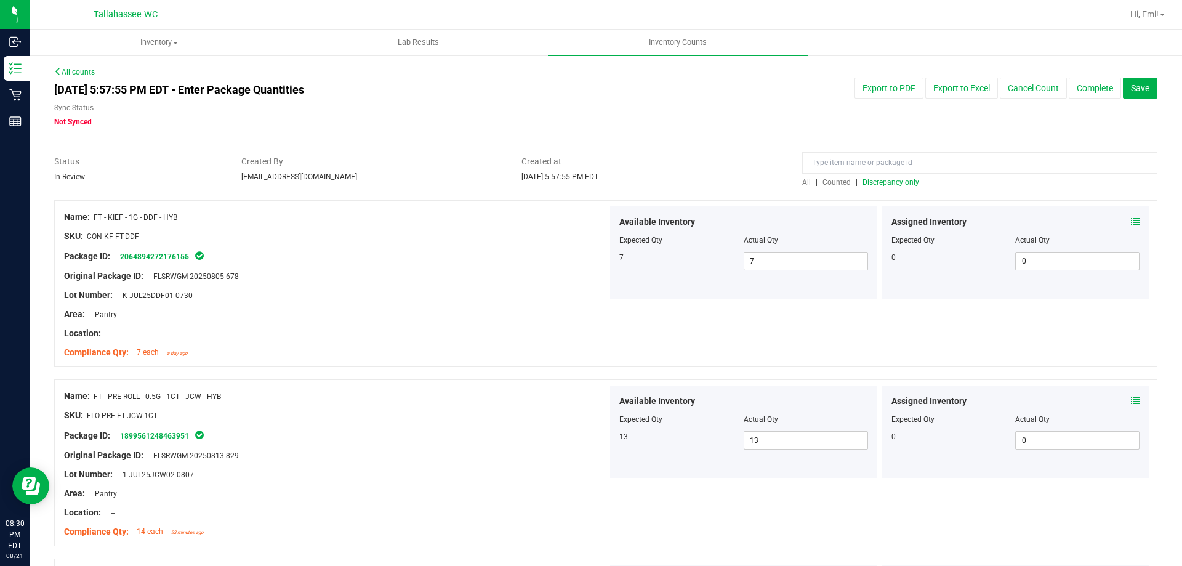
click at [886, 183] on span "Discrepancy only" at bounding box center [890, 182] width 57 height 9
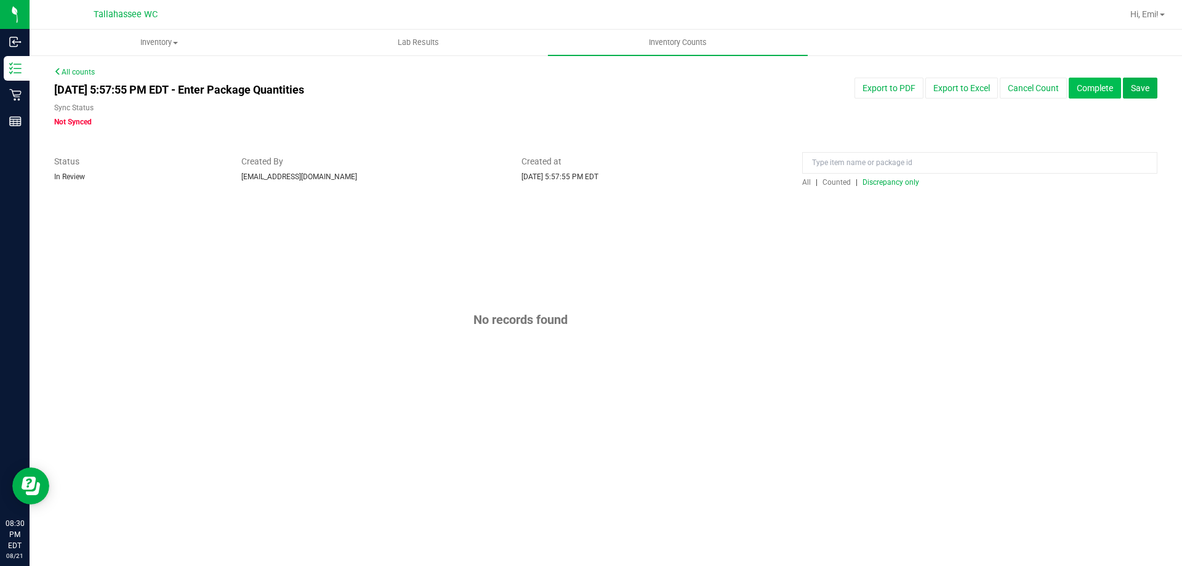
click at [1100, 92] on button "Complete" at bounding box center [1094, 88] width 52 height 21
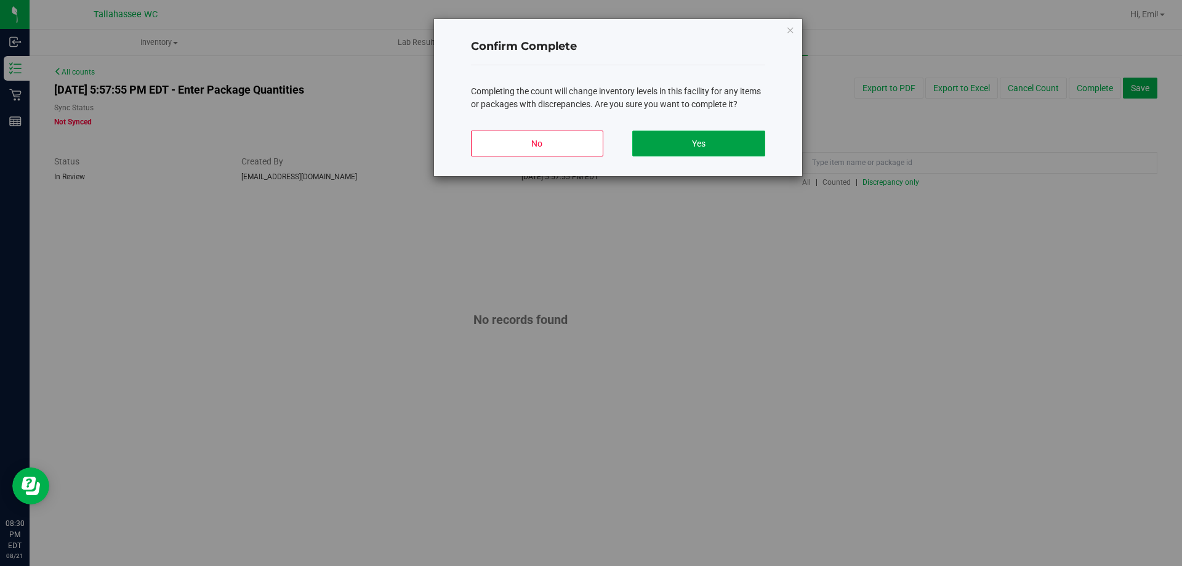
click at [711, 151] on button "Yes" at bounding box center [698, 143] width 132 height 26
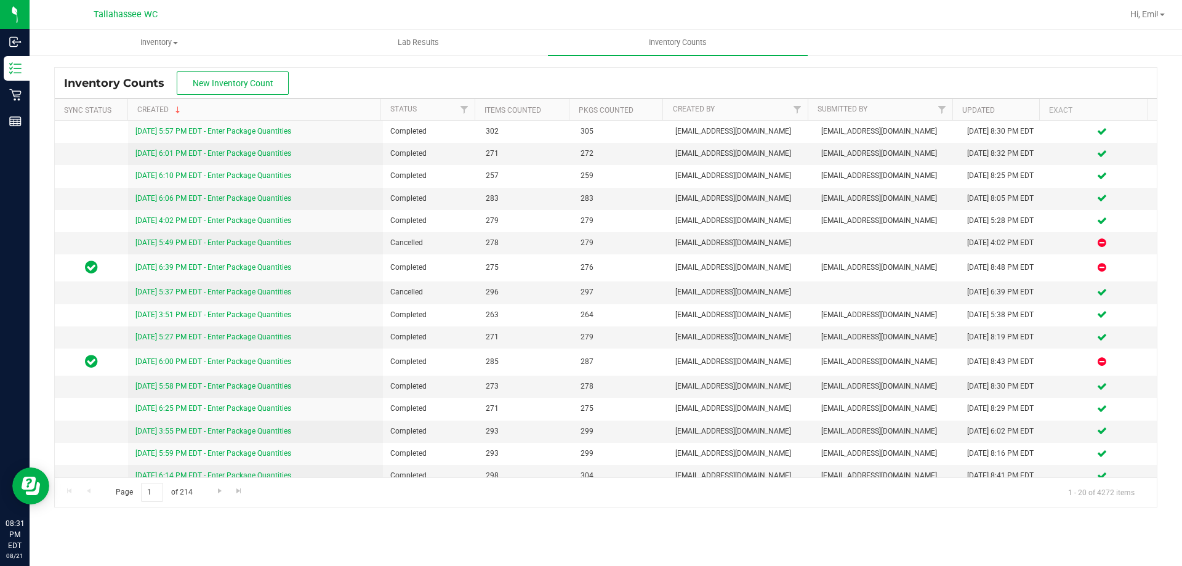
click at [478, 70] on div "Inventory Counts New Inventory Count" at bounding box center [606, 83] width 1102 height 31
click at [1158, 15] on span "Hi, Emi!" at bounding box center [1144, 14] width 28 height 10
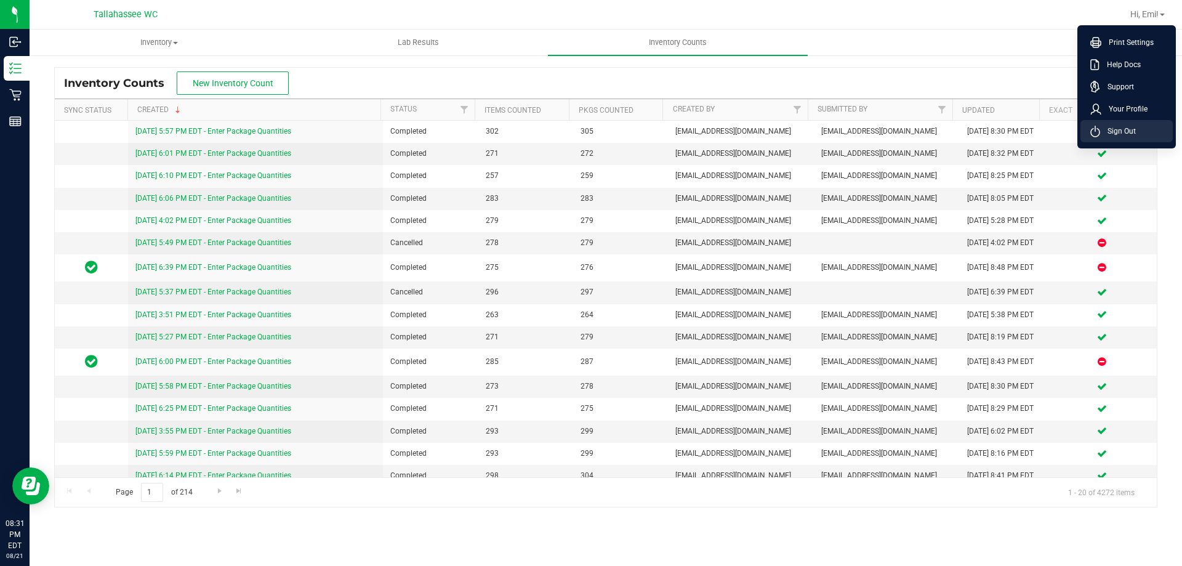
click at [1129, 130] on span "Sign Out" at bounding box center [1118, 131] width 36 height 12
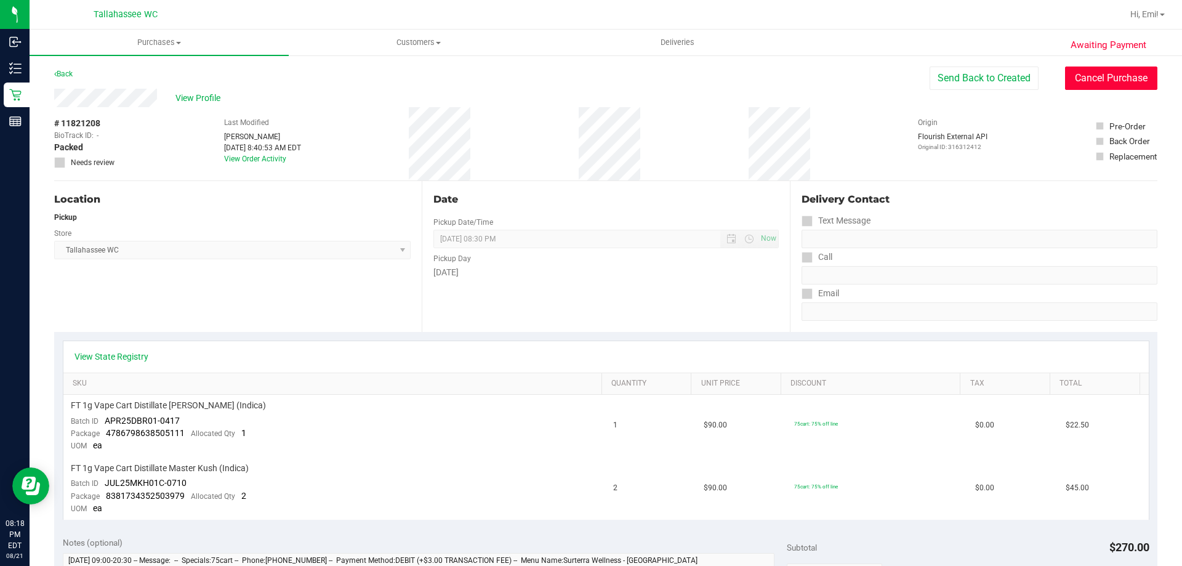
click at [1094, 73] on button "Cancel Purchase" at bounding box center [1111, 77] width 92 height 23
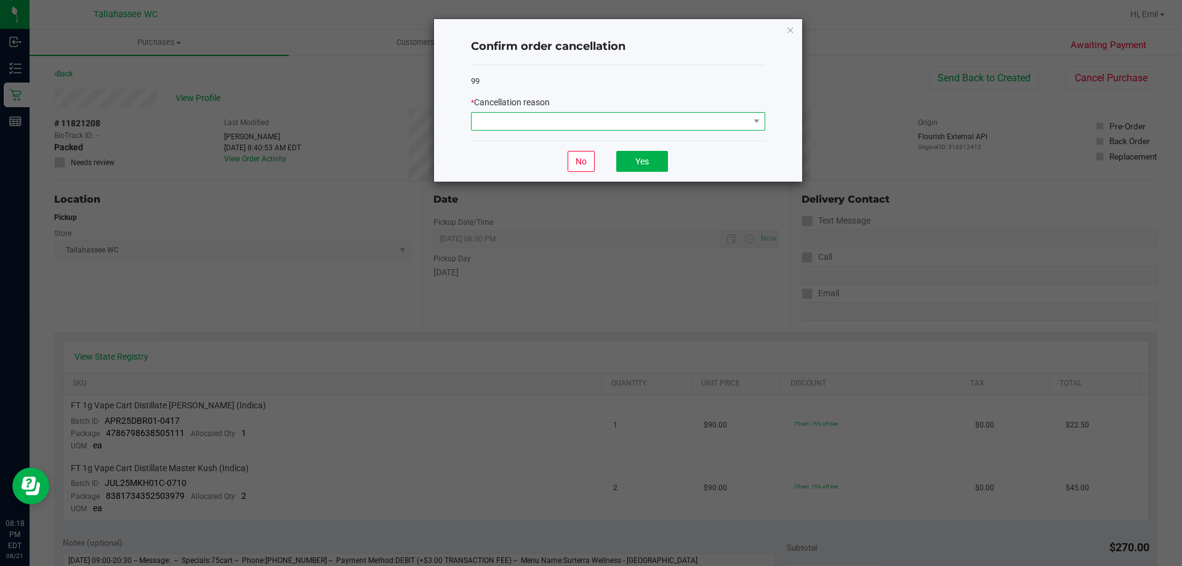
click at [679, 118] on span at bounding box center [610, 121] width 278 height 17
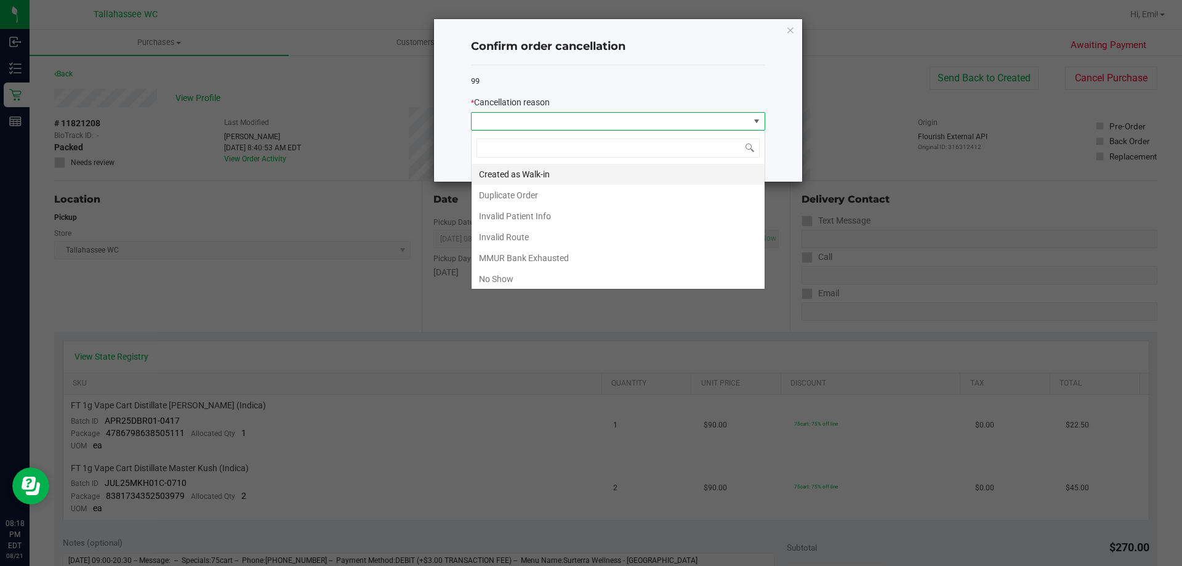
scroll to position [18, 294]
click at [588, 276] on li "No Show" at bounding box center [617, 278] width 293 height 21
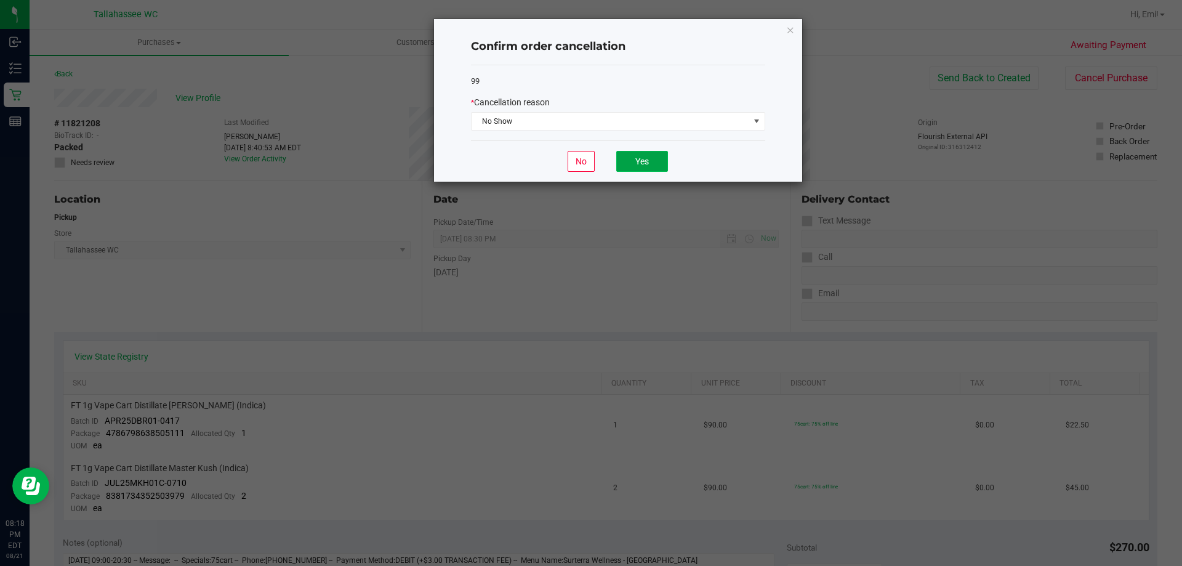
click at [638, 164] on button "Yes" at bounding box center [642, 161] width 52 height 21
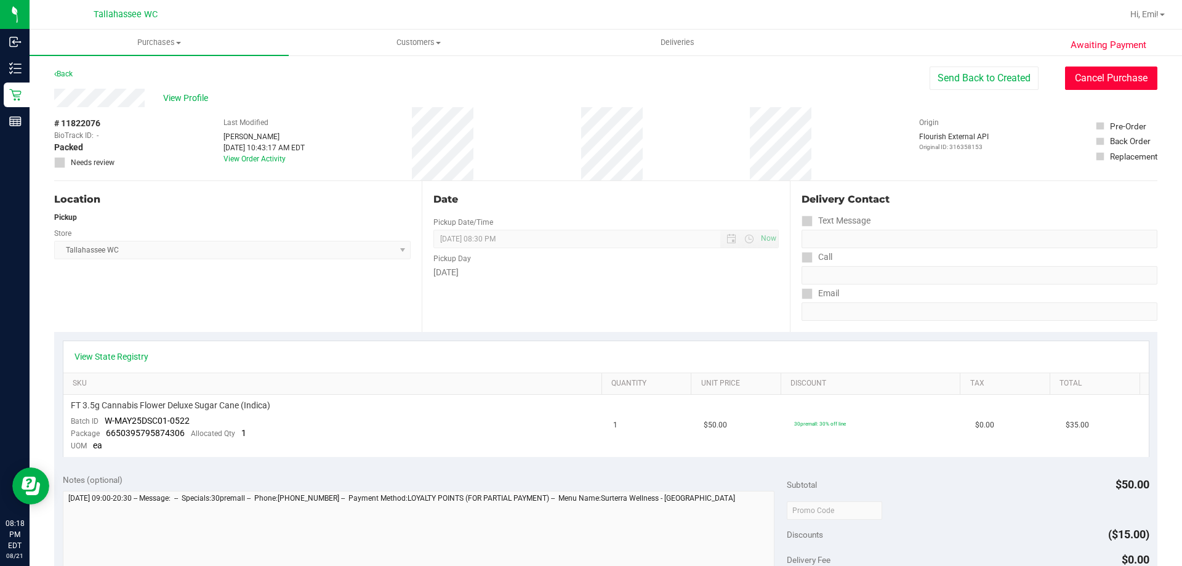
click at [1104, 81] on button "Cancel Purchase" at bounding box center [1111, 77] width 92 height 23
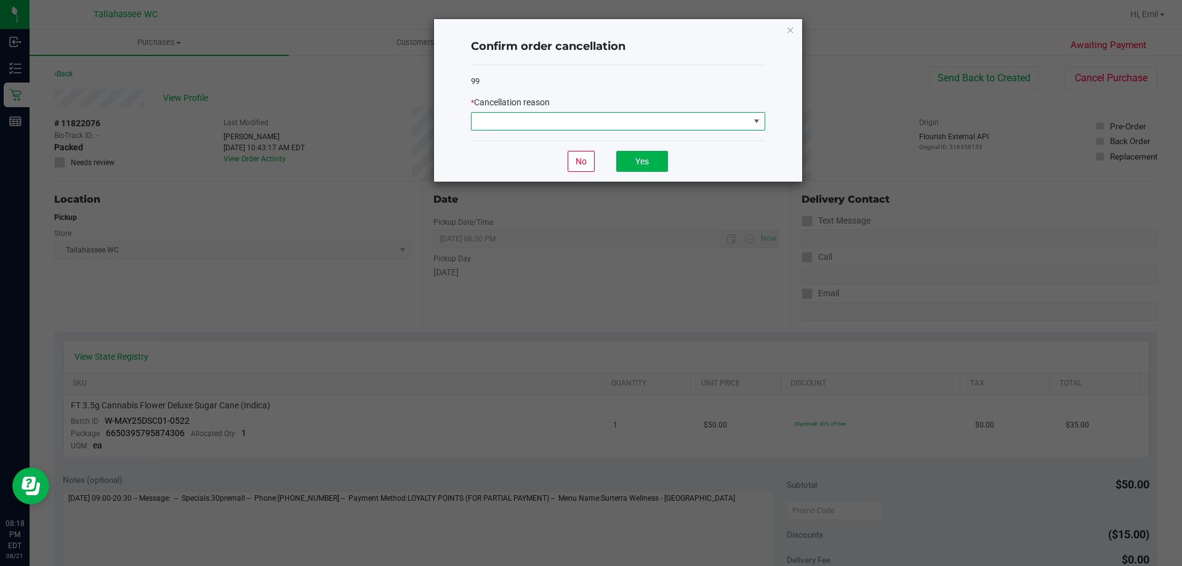
click at [625, 124] on span at bounding box center [610, 121] width 278 height 17
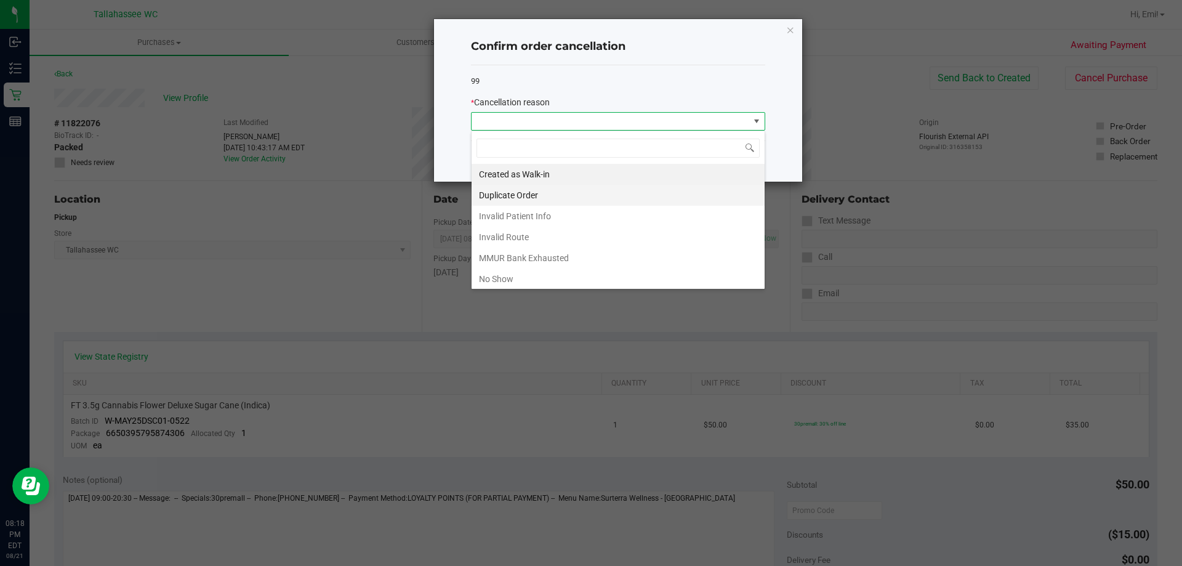
scroll to position [18, 294]
click at [562, 278] on li "No Show" at bounding box center [617, 278] width 293 height 21
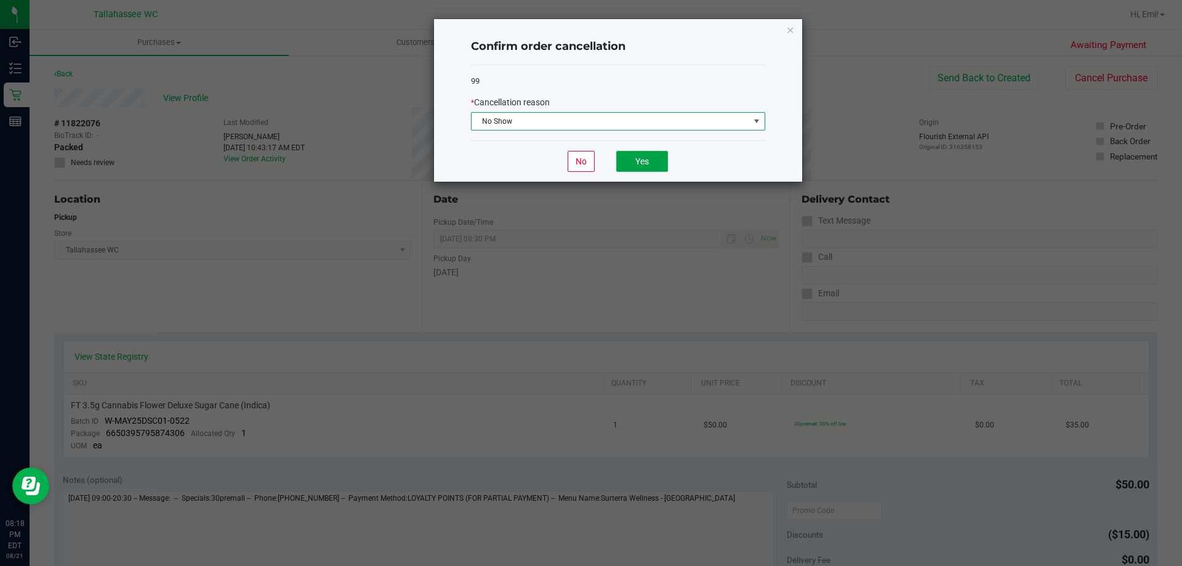
click at [649, 153] on button "Yes" at bounding box center [642, 161] width 52 height 21
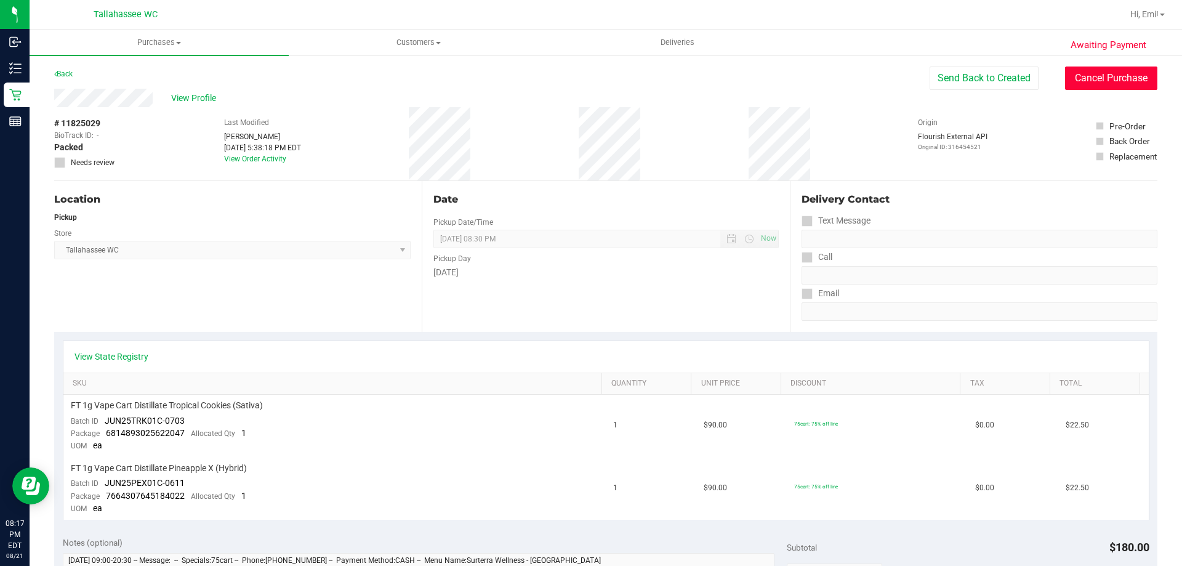
click at [1080, 74] on button "Cancel Purchase" at bounding box center [1111, 77] width 92 height 23
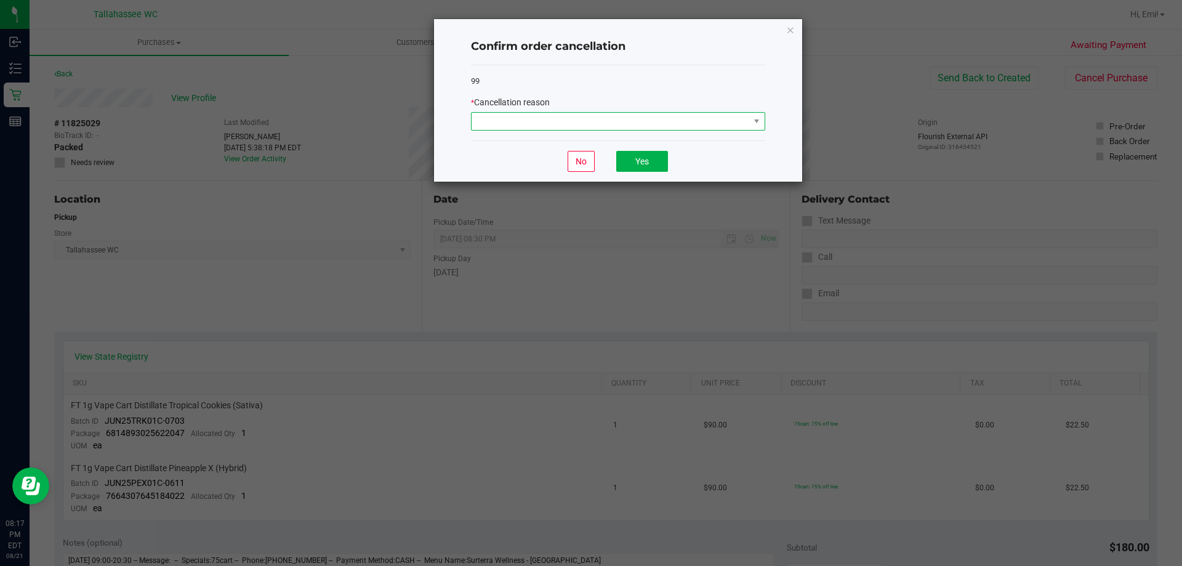
click at [595, 129] on span at bounding box center [610, 121] width 278 height 17
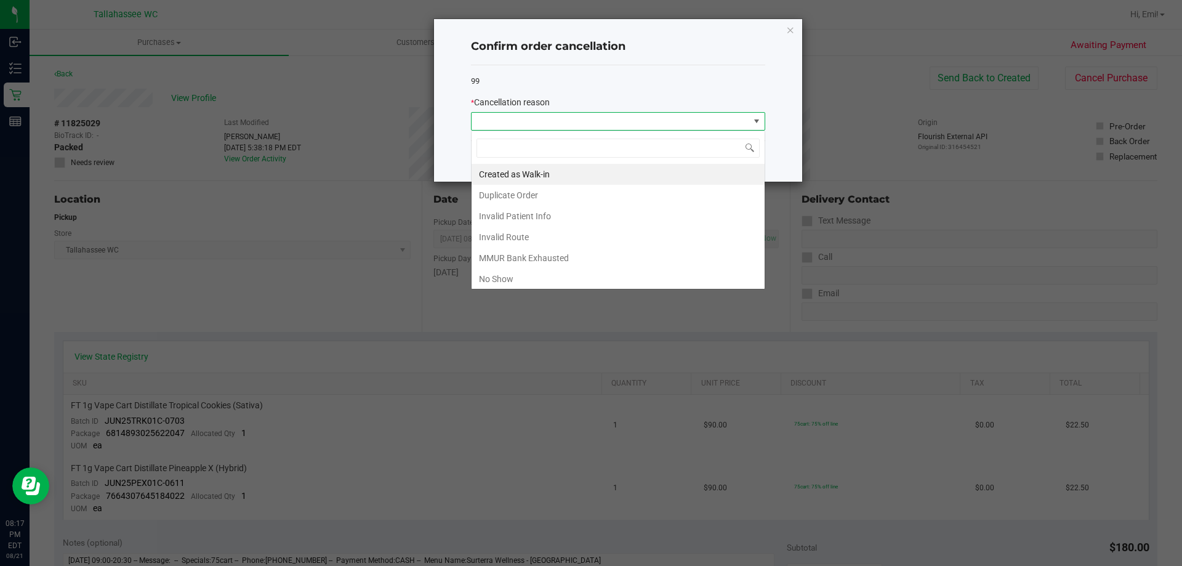
scroll to position [18, 294]
click at [541, 277] on li "No Show" at bounding box center [617, 278] width 293 height 21
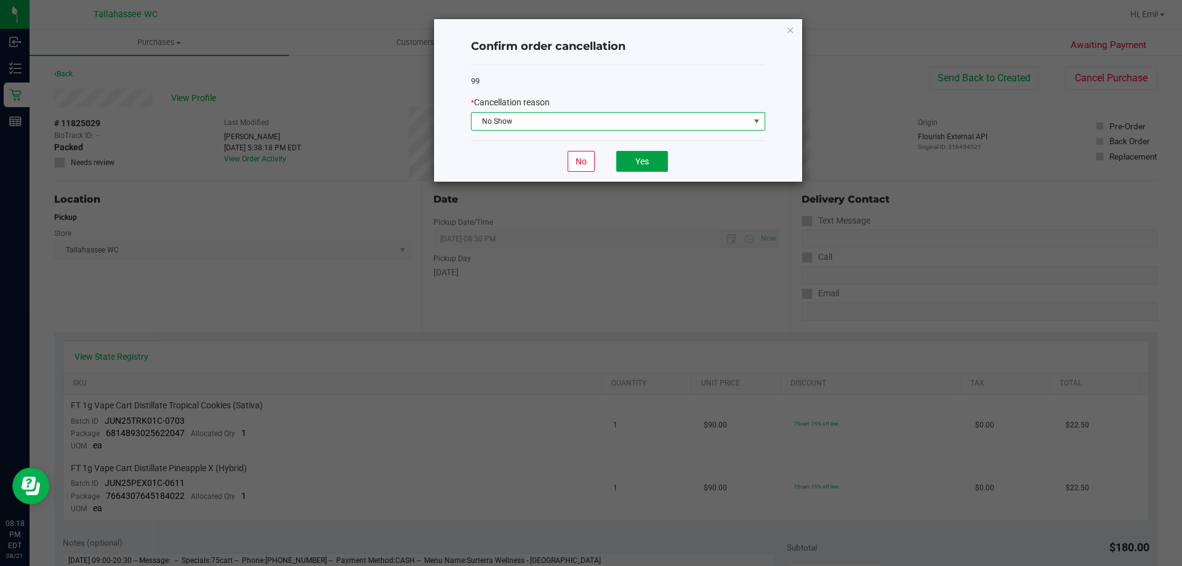
drag, startPoint x: 652, startPoint y: 156, endPoint x: 652, endPoint y: 131, distance: 24.6
click at [652, 156] on button "Yes" at bounding box center [642, 161] width 52 height 21
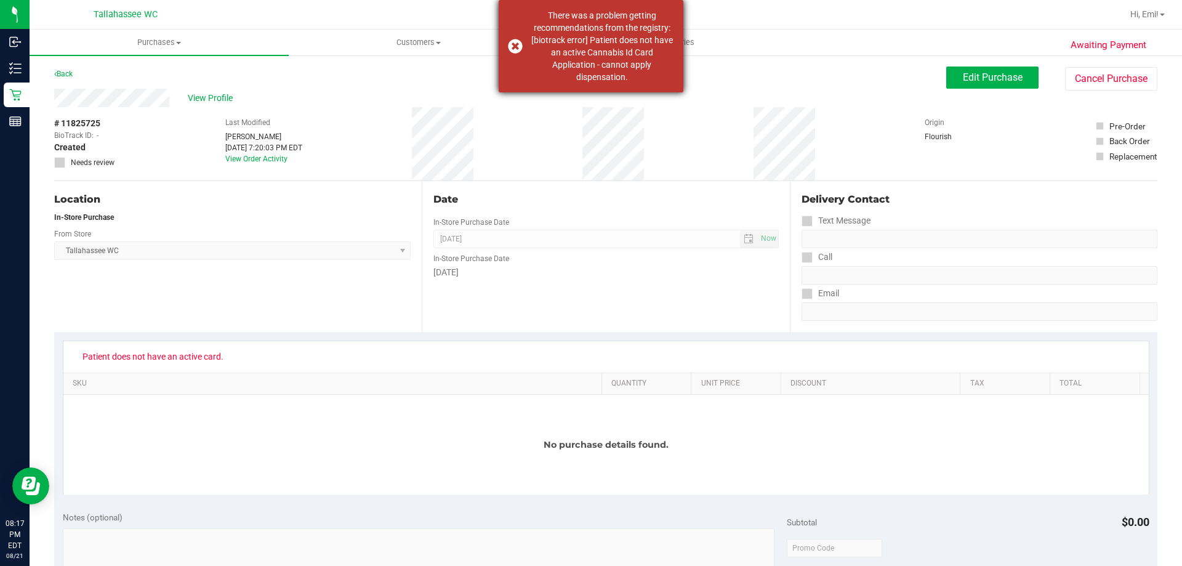
click at [580, 52] on dispensation "There was a problem getting recommendations from the registry: [biotrack error]…" at bounding box center [601, 46] width 145 height 74
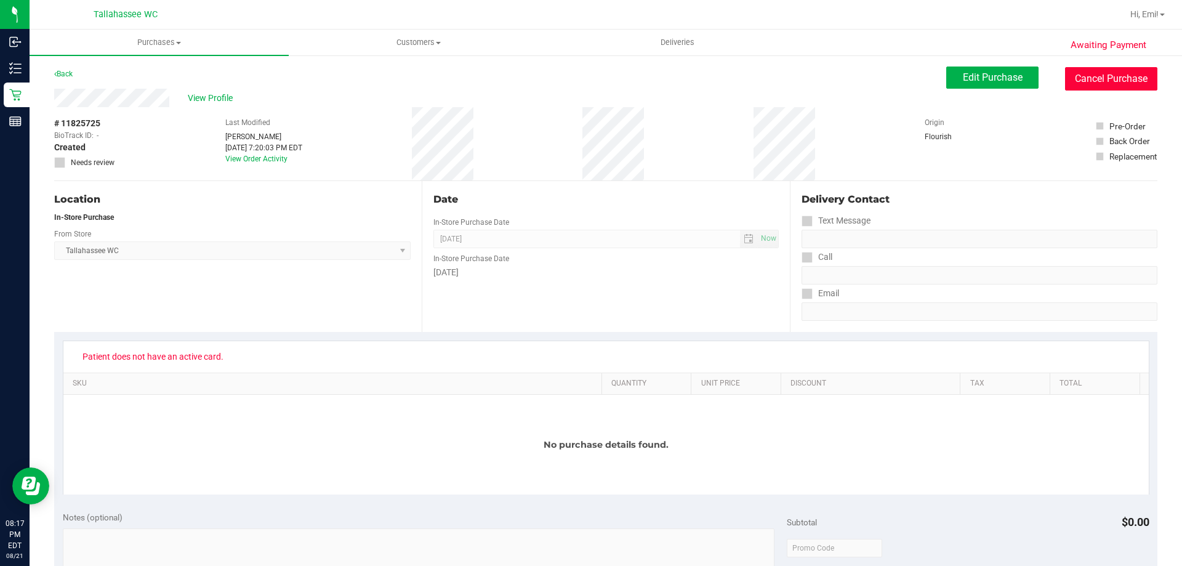
click at [1114, 78] on button "Cancel Purchase" at bounding box center [1111, 78] width 92 height 23
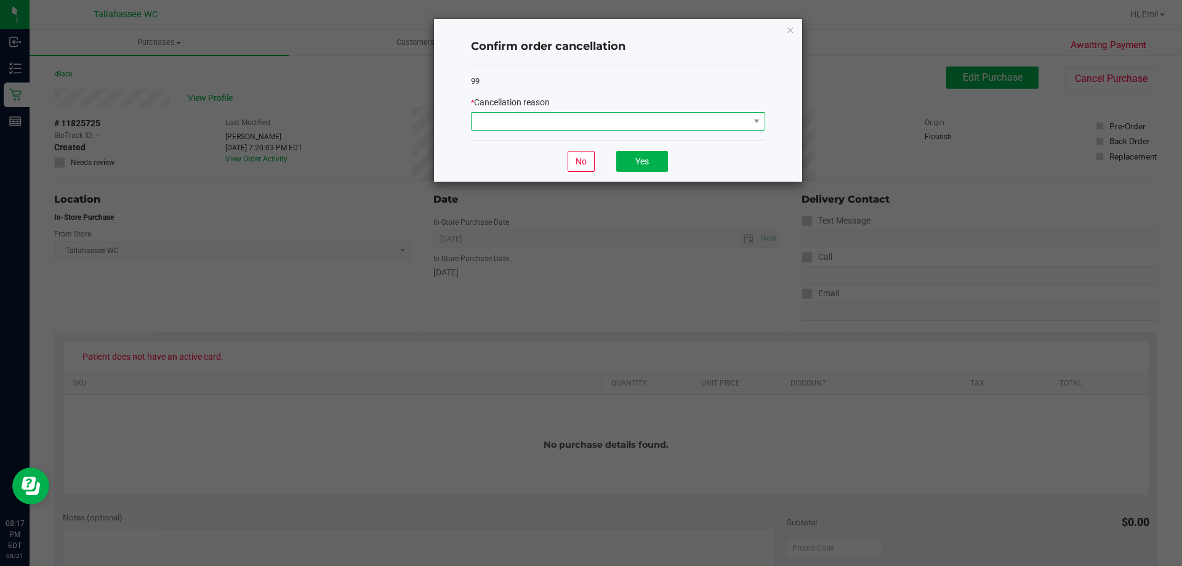
click at [573, 126] on span at bounding box center [610, 121] width 278 height 17
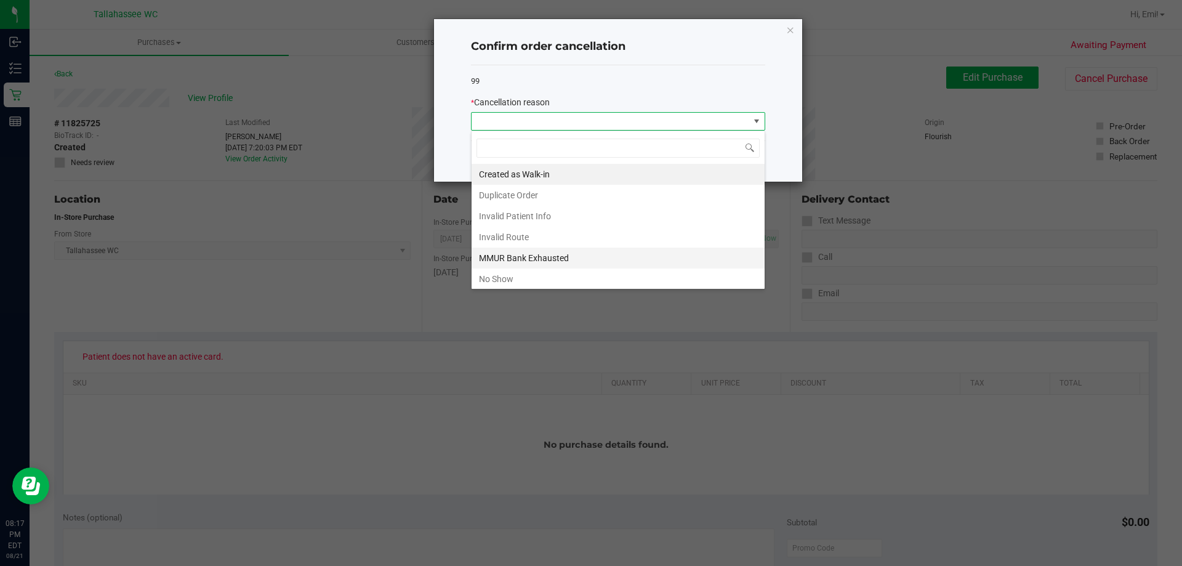
scroll to position [62, 0]
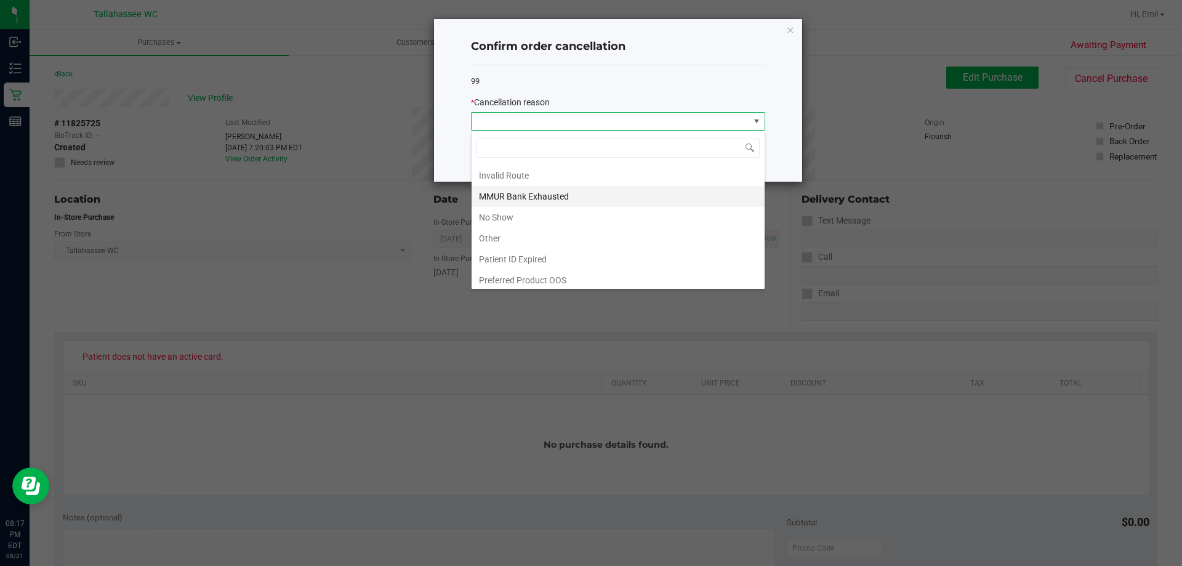
click at [551, 190] on li "MMUR Bank Exhausted" at bounding box center [617, 196] width 293 height 21
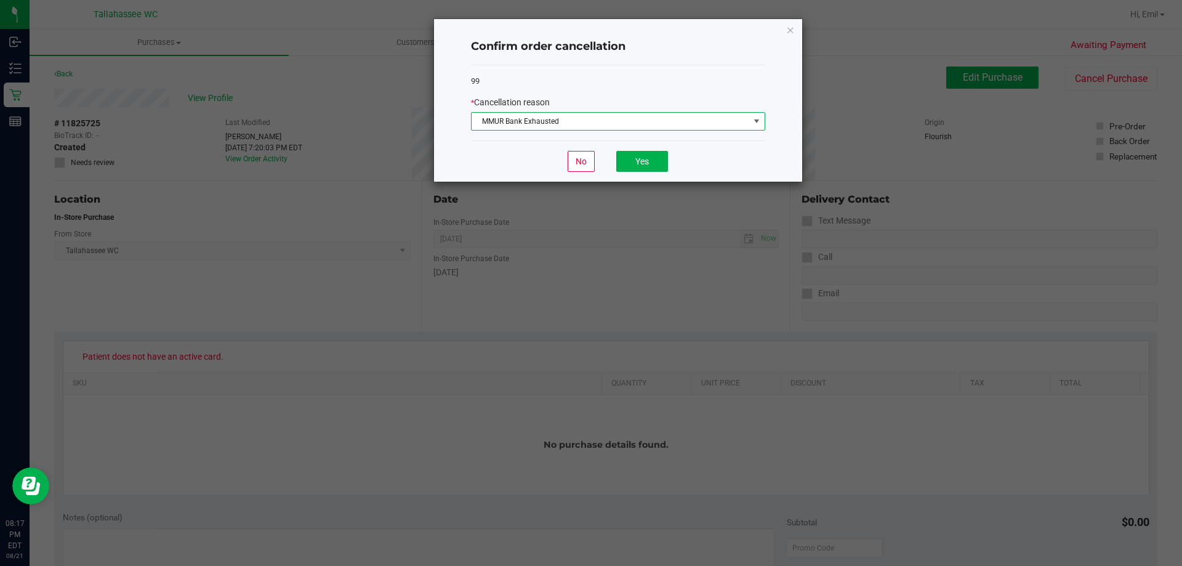
click at [578, 116] on span "MMUR Bank Exhausted" at bounding box center [610, 121] width 278 height 17
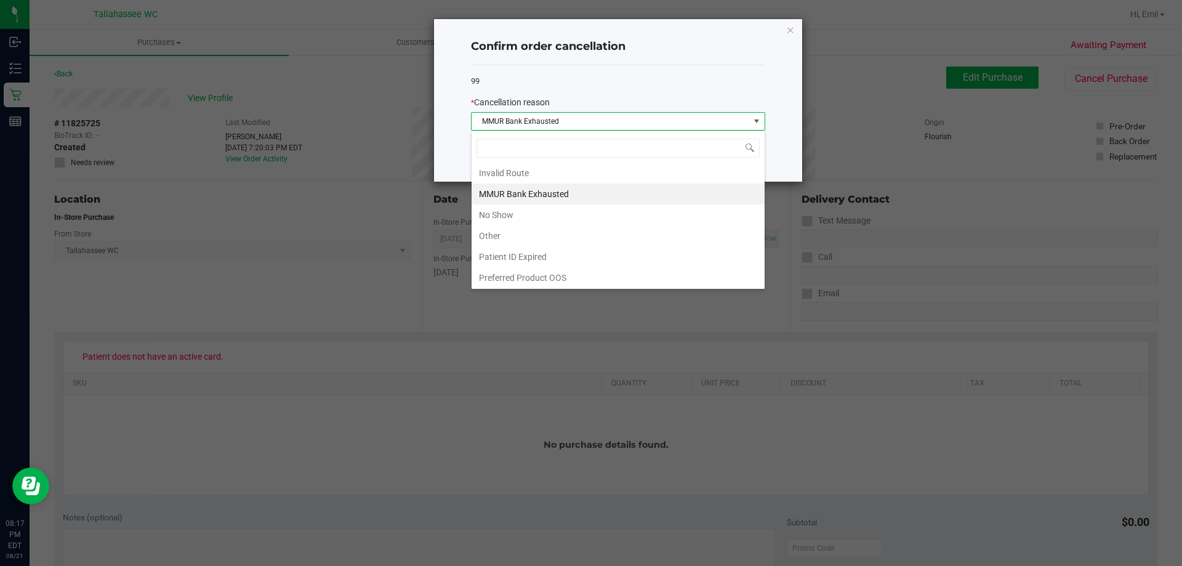
scroll to position [65, 0]
click at [552, 255] on li "Patient ID Expired" at bounding box center [617, 255] width 293 height 21
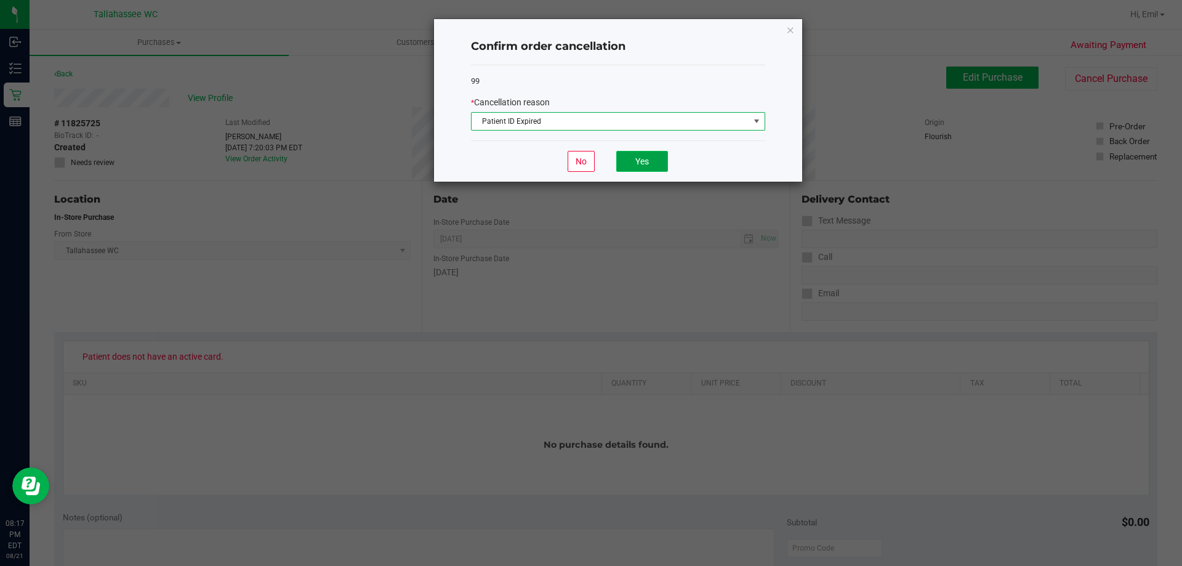
click at [638, 154] on button "Yes" at bounding box center [642, 161] width 52 height 21
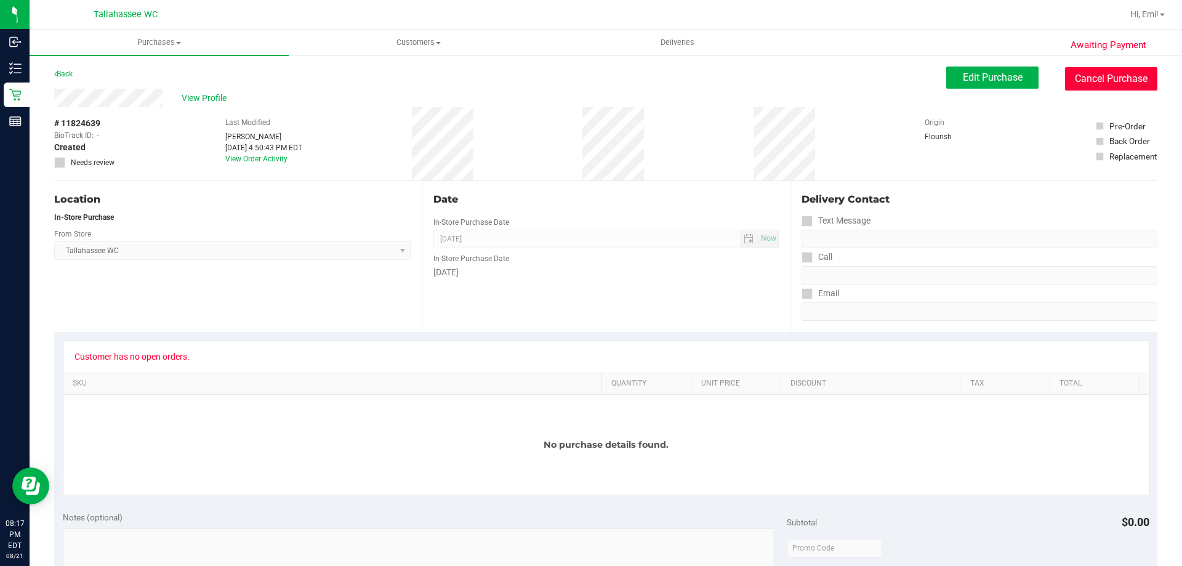
click at [1089, 82] on button "Cancel Purchase" at bounding box center [1111, 78] width 92 height 23
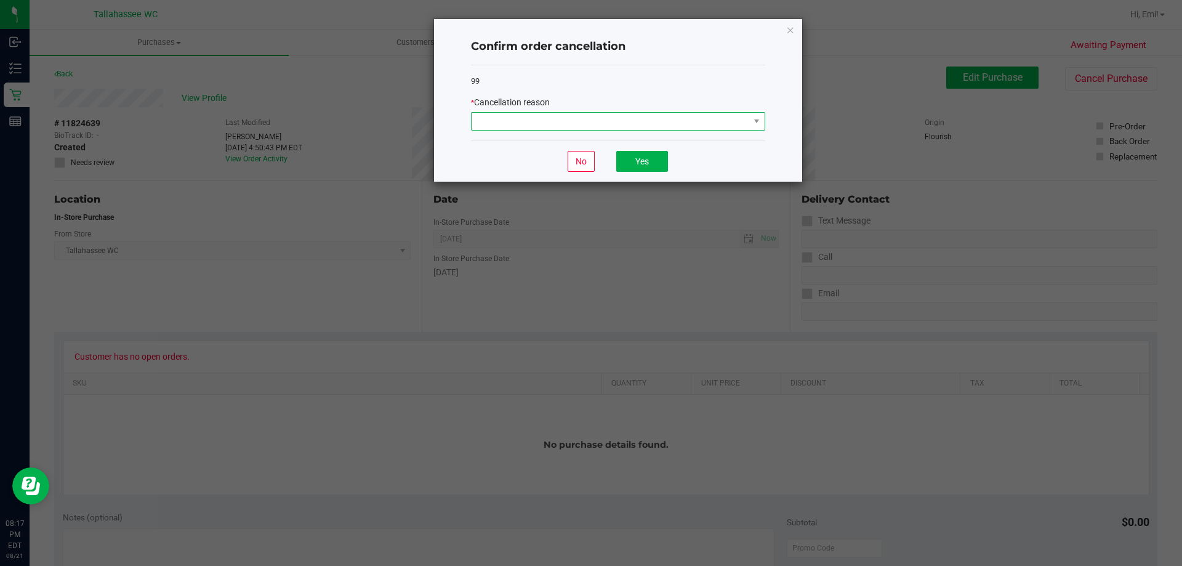
click at [610, 127] on span at bounding box center [610, 121] width 278 height 17
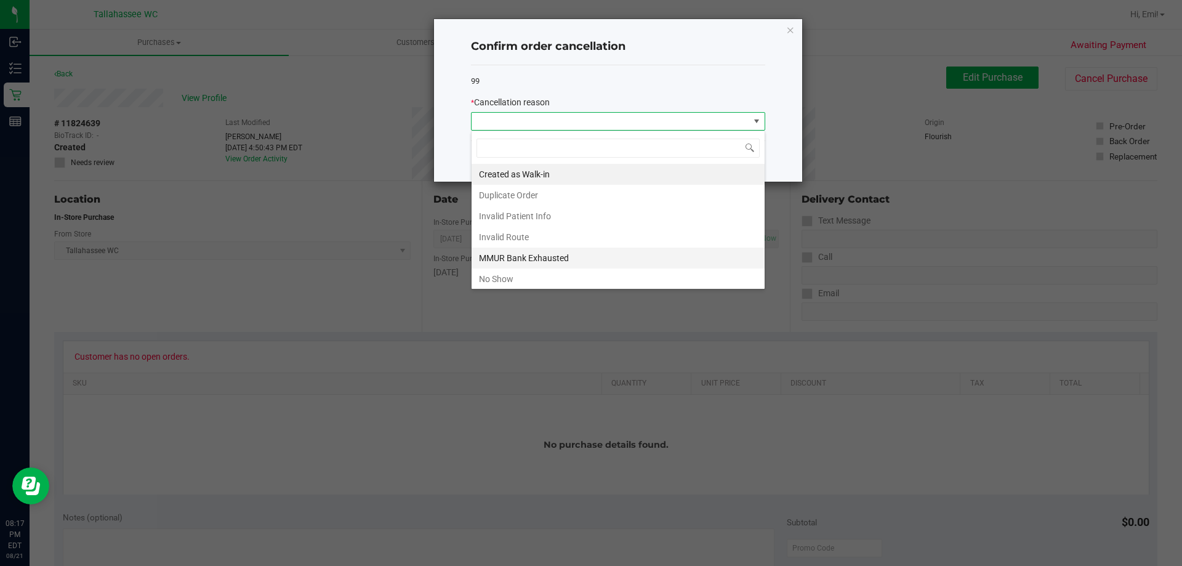
click at [560, 256] on li "MMUR Bank Exhausted" at bounding box center [617, 257] width 293 height 21
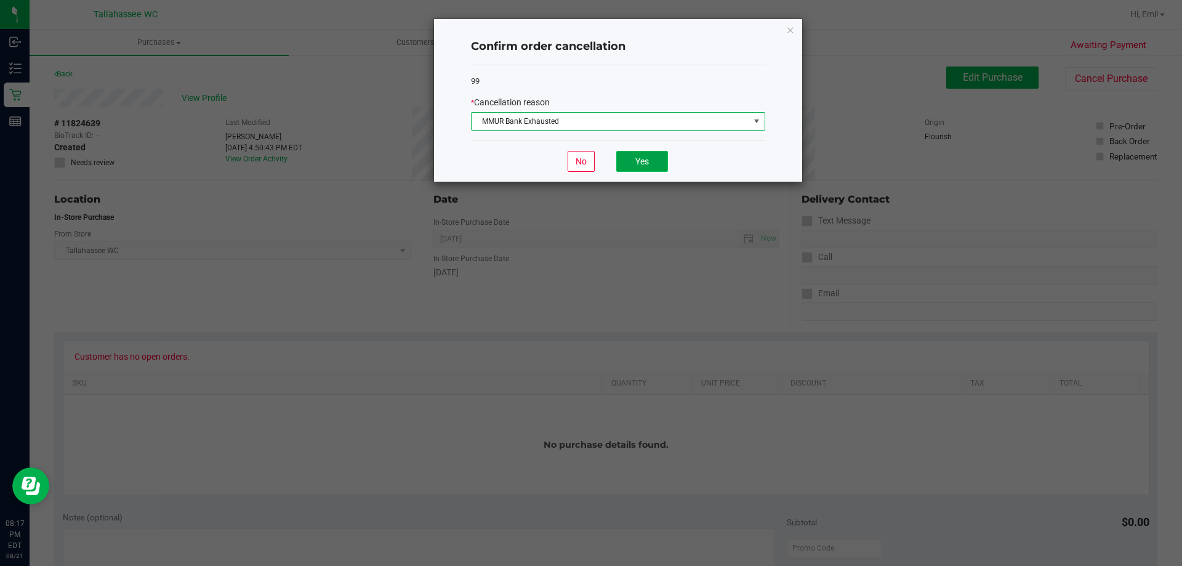
click at [638, 159] on button "Yes" at bounding box center [642, 161] width 52 height 21
